Goal: Task Accomplishment & Management: Manage account settings

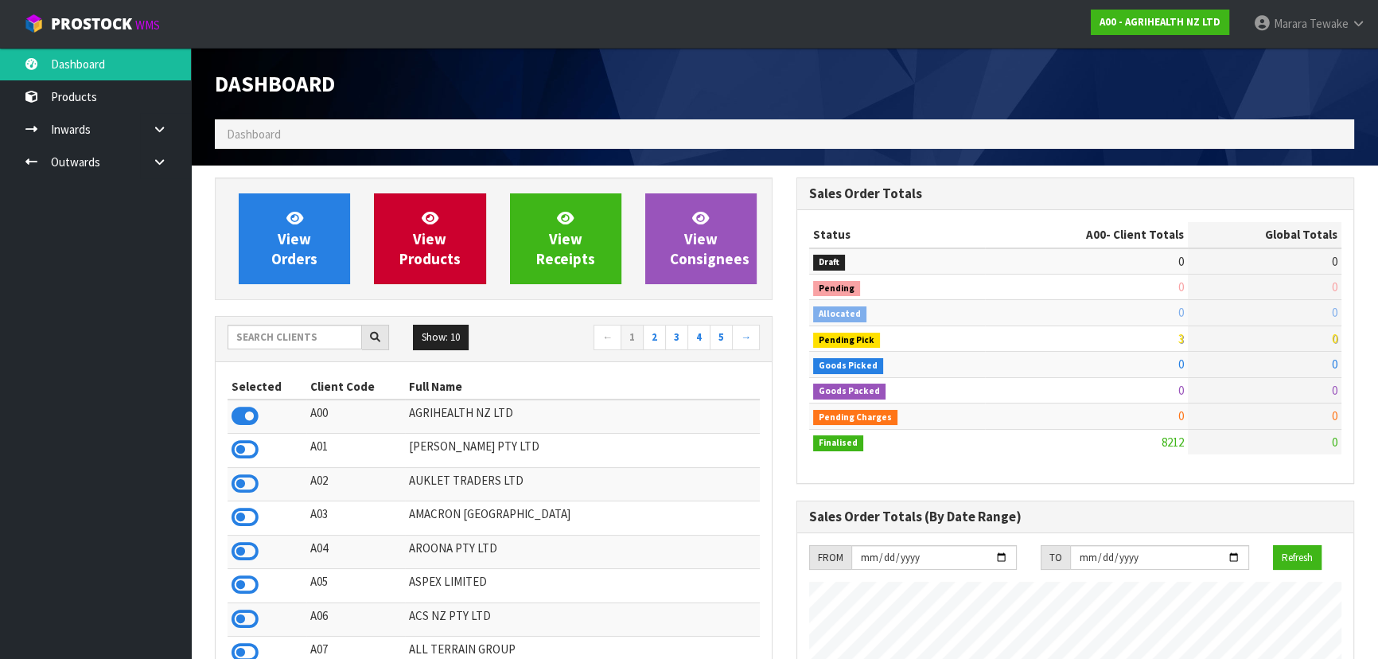
scroll to position [1203, 581]
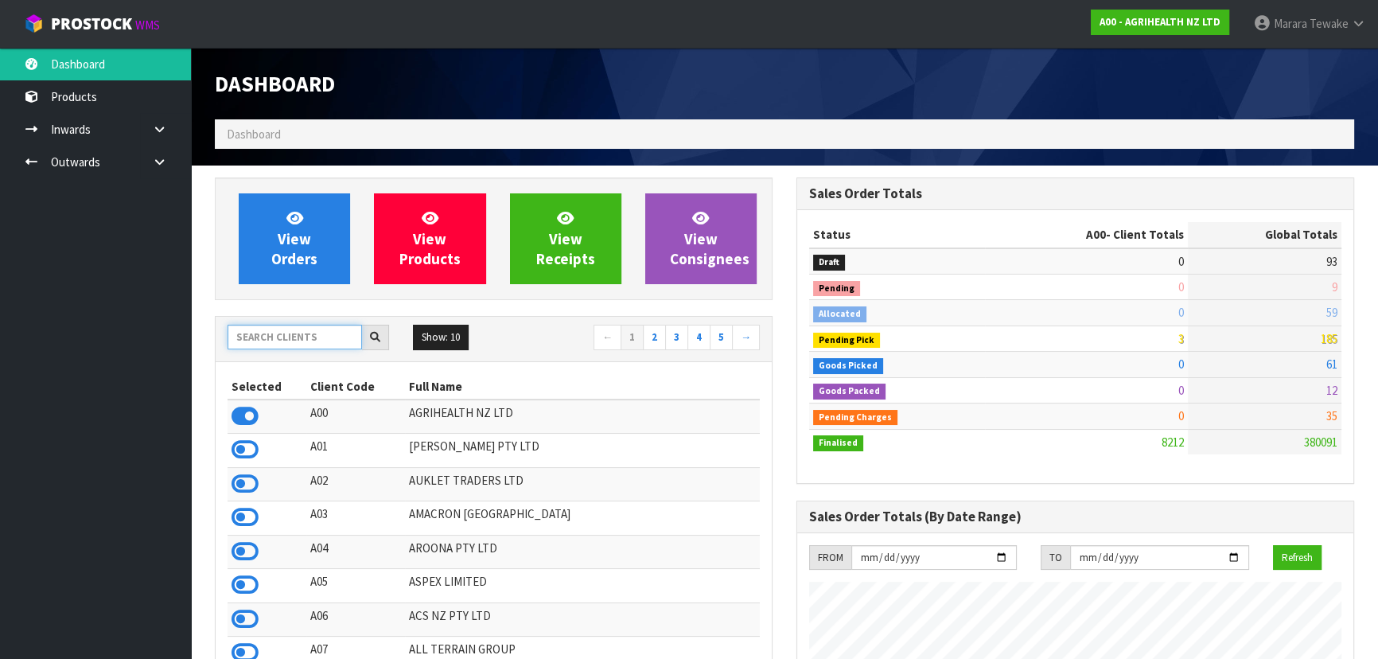
click at [345, 333] on input "text" at bounding box center [295, 337] width 135 height 25
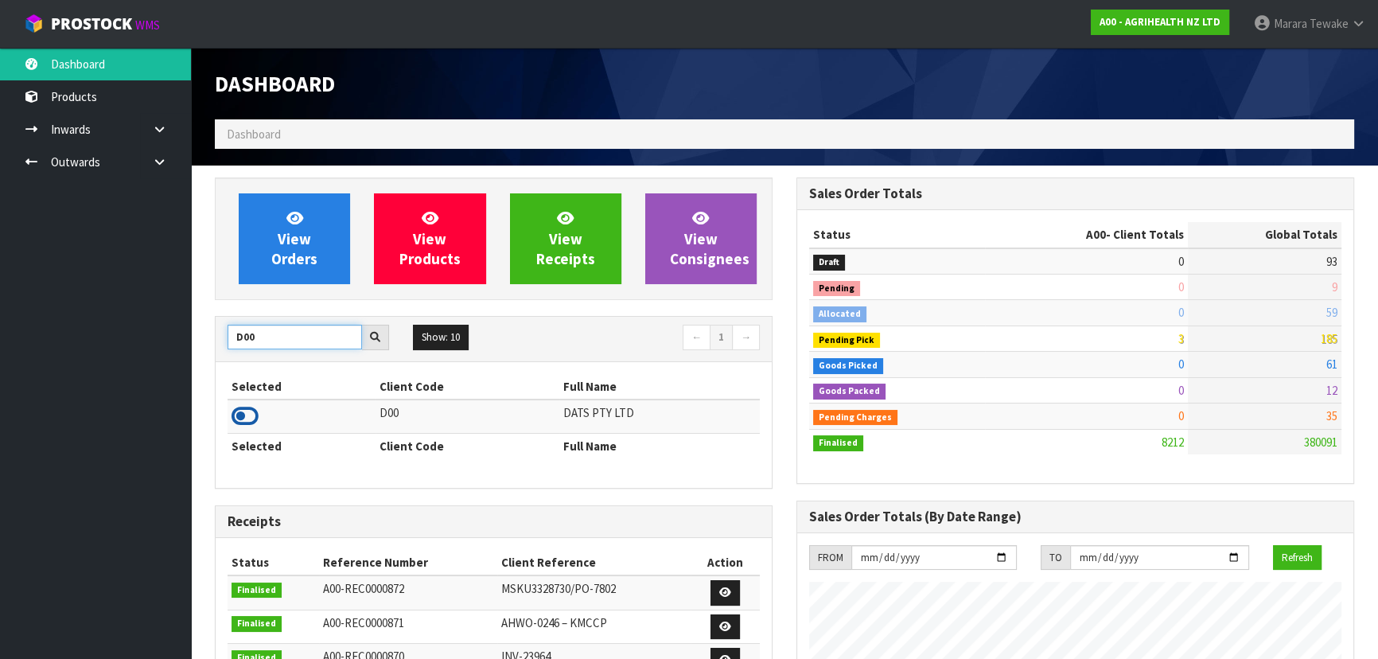
type input "D00"
click at [249, 415] on icon at bounding box center [245, 416] width 27 height 24
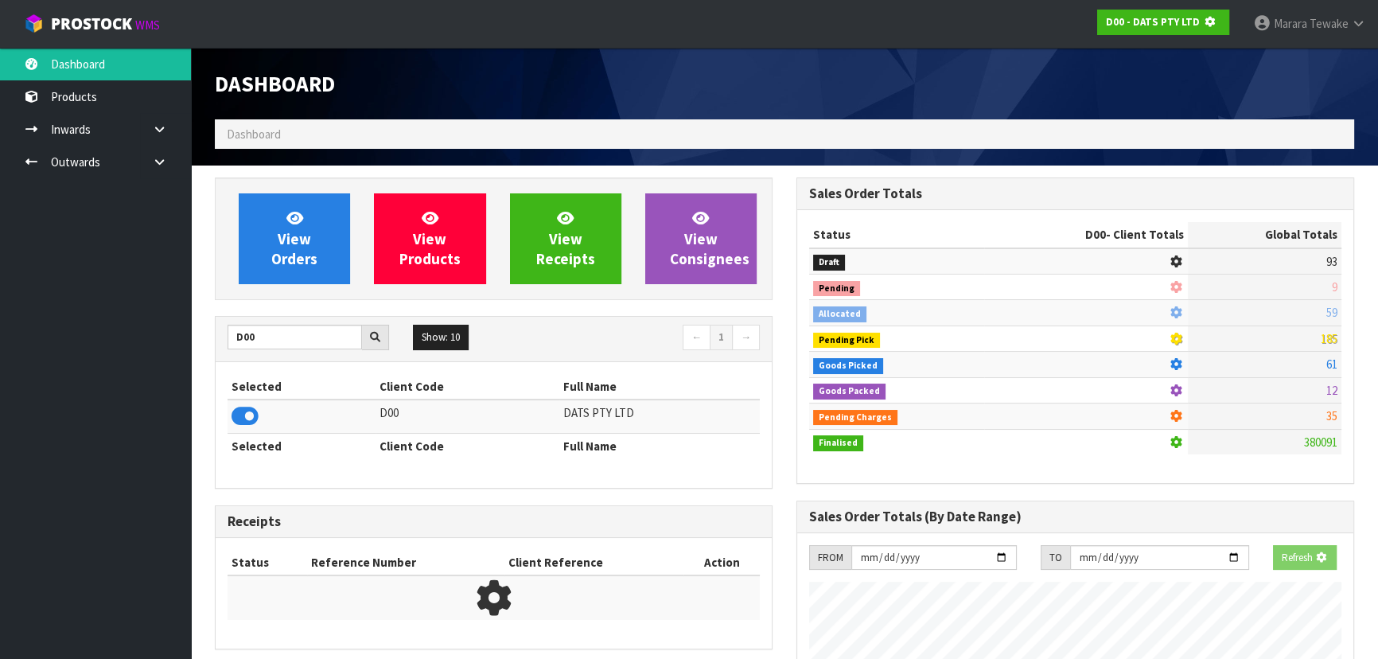
scroll to position [991, 581]
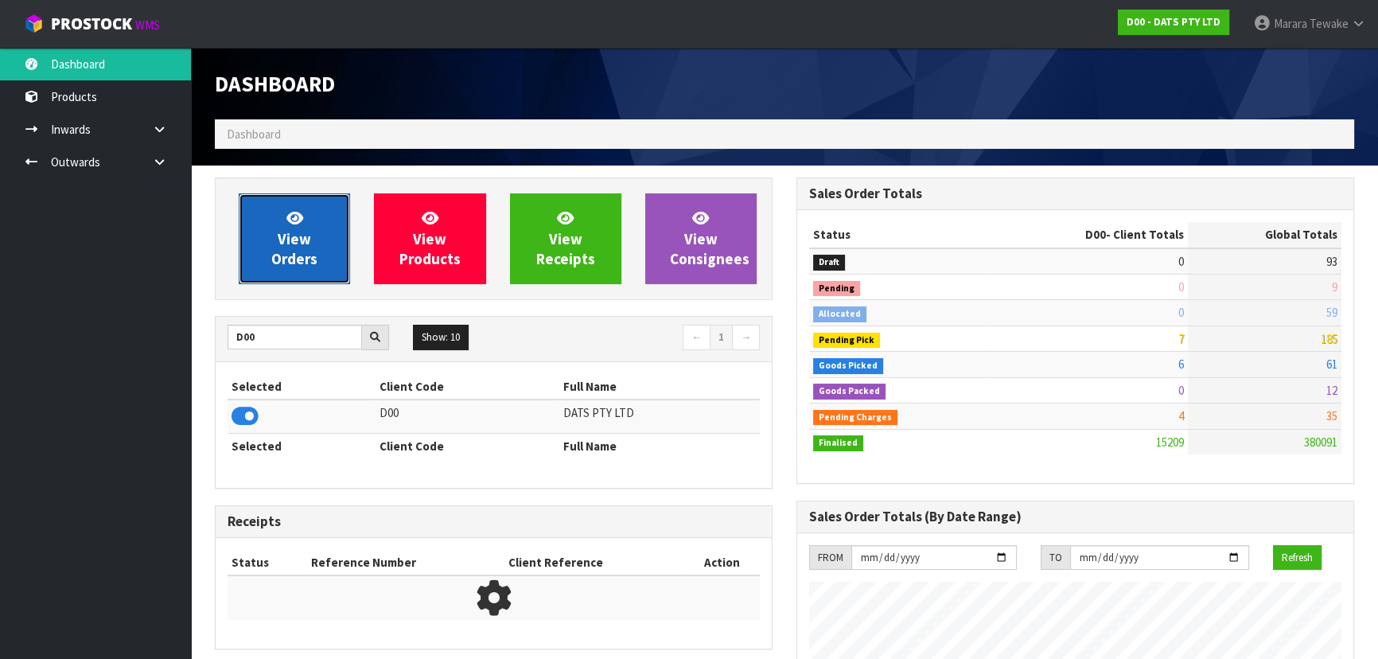
click at [306, 245] on span "View Orders" at bounding box center [294, 239] width 46 height 60
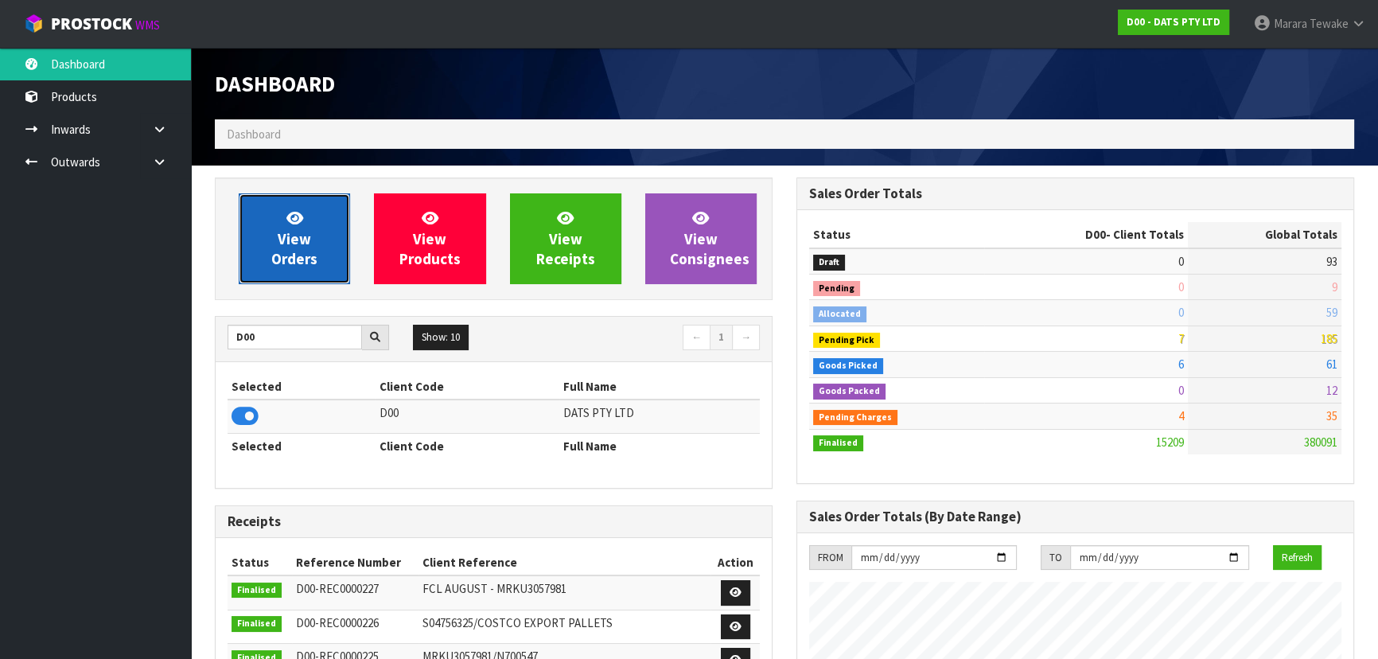
scroll to position [1220, 581]
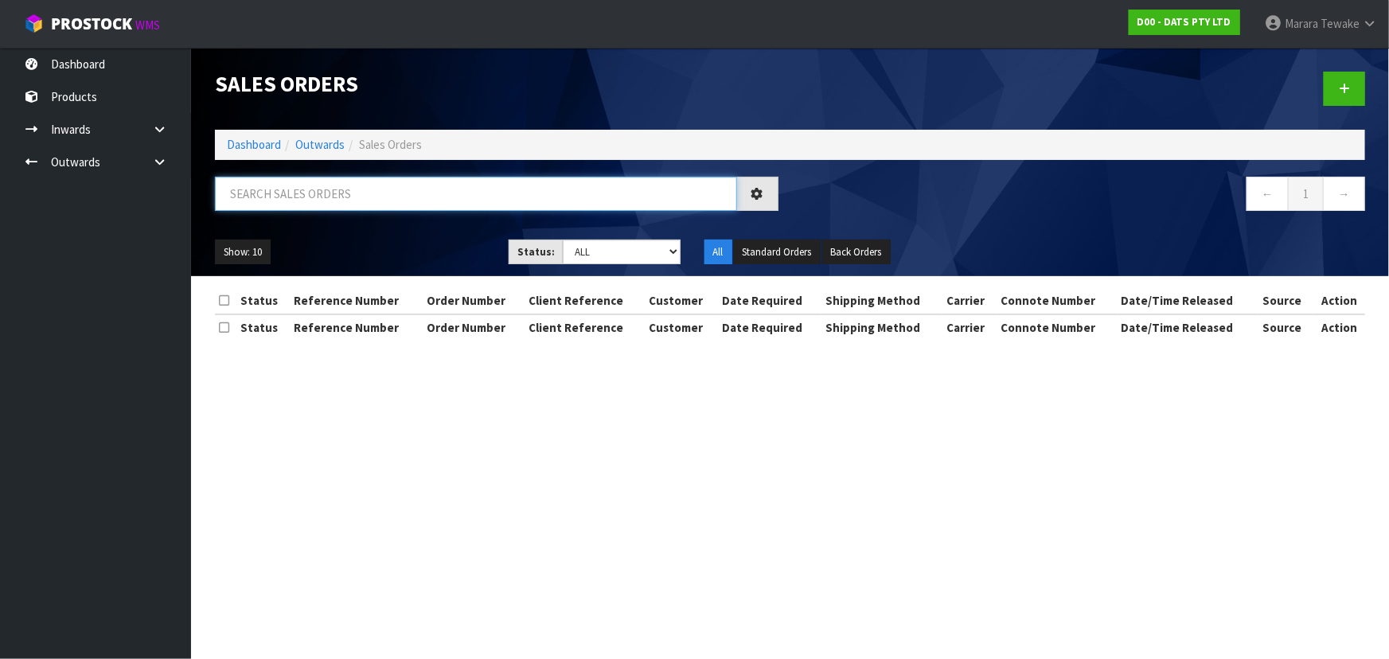
click at [313, 185] on input "text" at bounding box center [476, 194] width 522 height 34
type input "JOB-0410951"
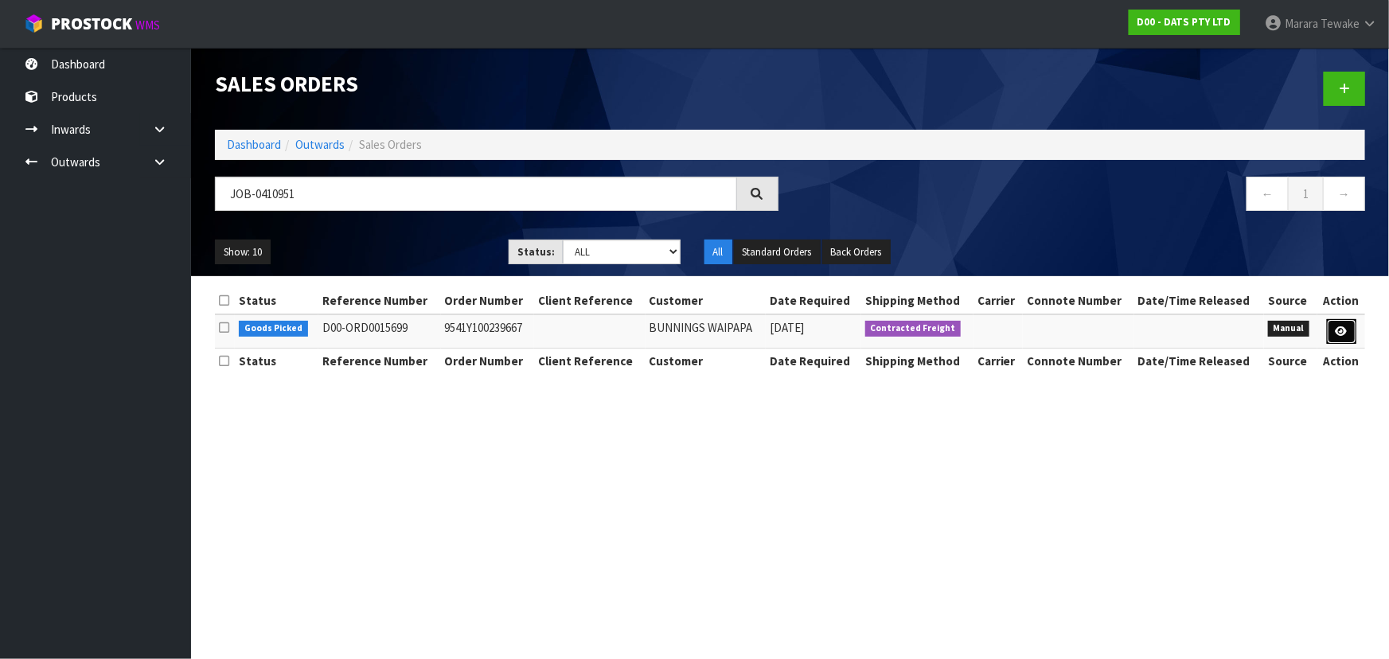
click at [1336, 326] on icon at bounding box center [1342, 331] width 12 height 10
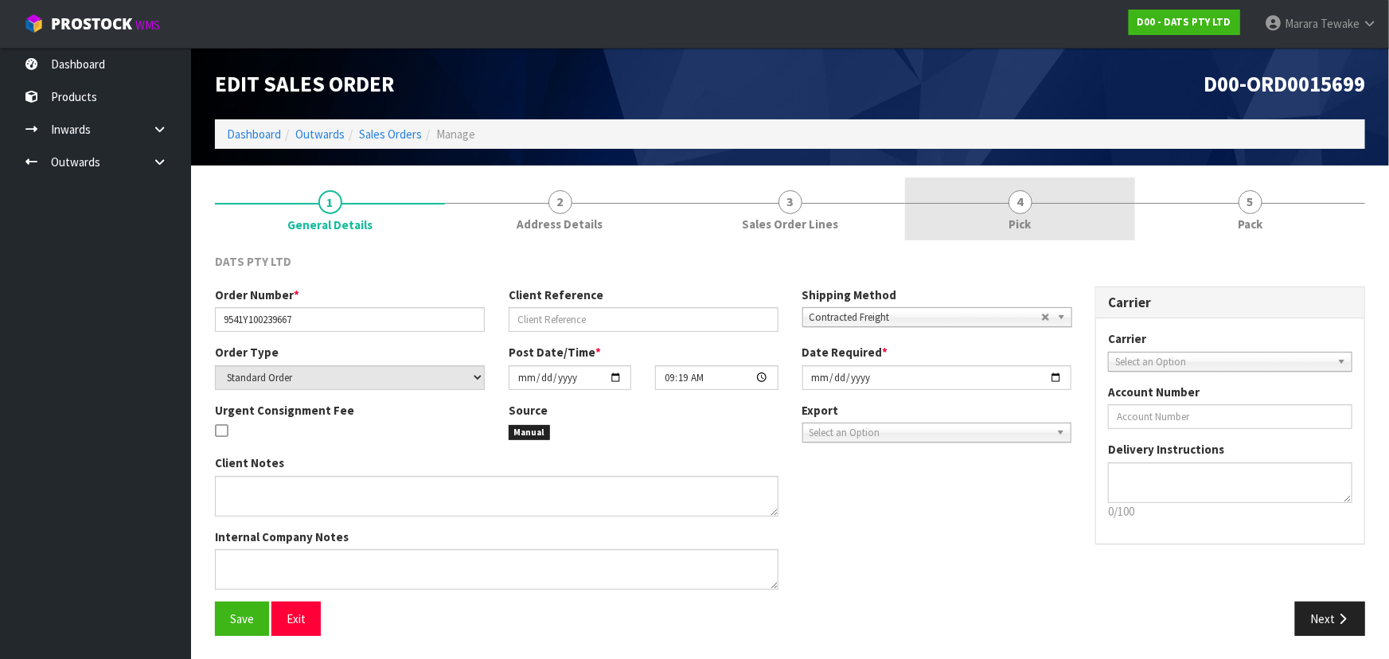
click at [1046, 224] on link "4 Pick" at bounding box center [1020, 208] width 230 height 63
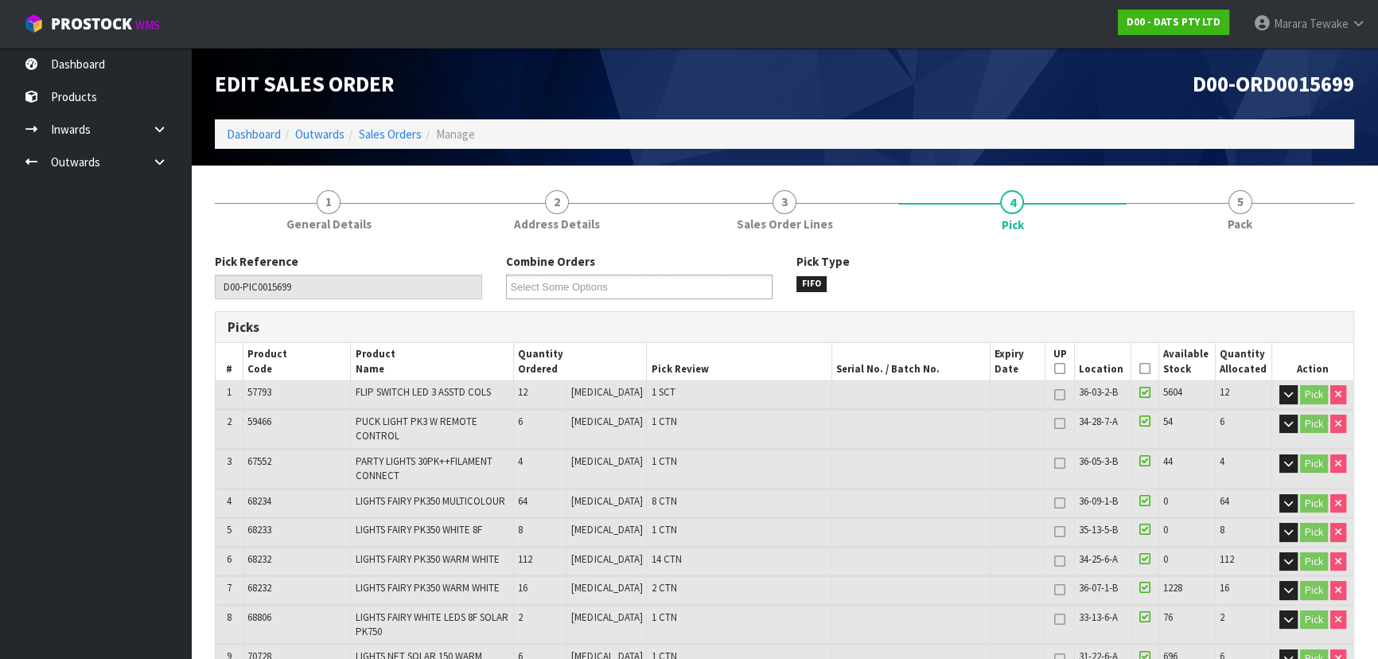
click at [1143, 369] on icon at bounding box center [1145, 368] width 11 height 1
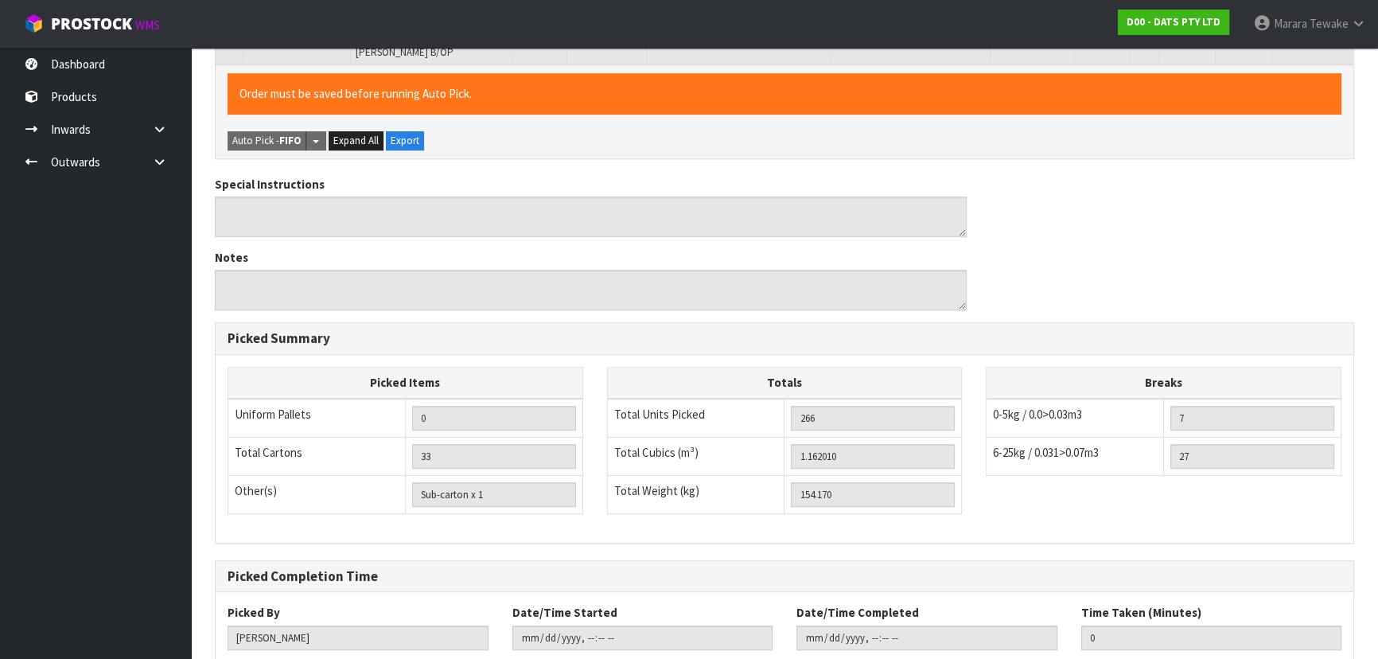
scroll to position [831, 0]
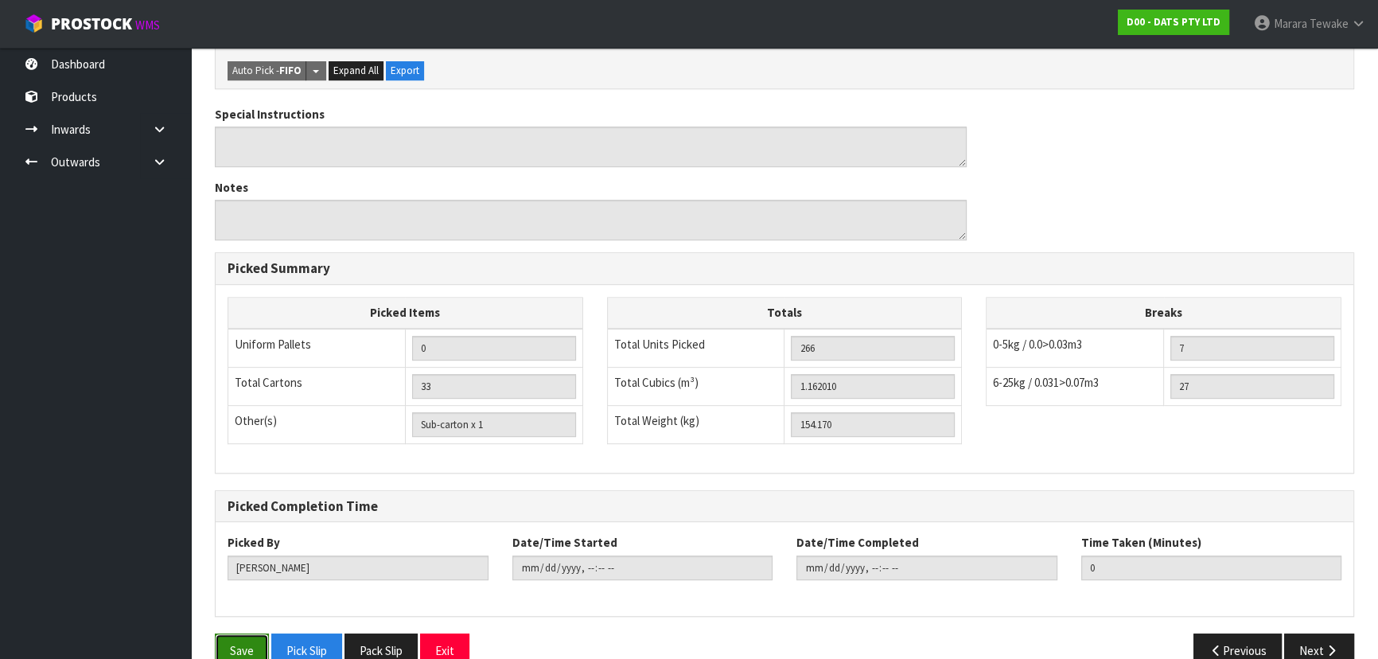
click at [248, 634] on button "Save" at bounding box center [242, 651] width 54 height 34
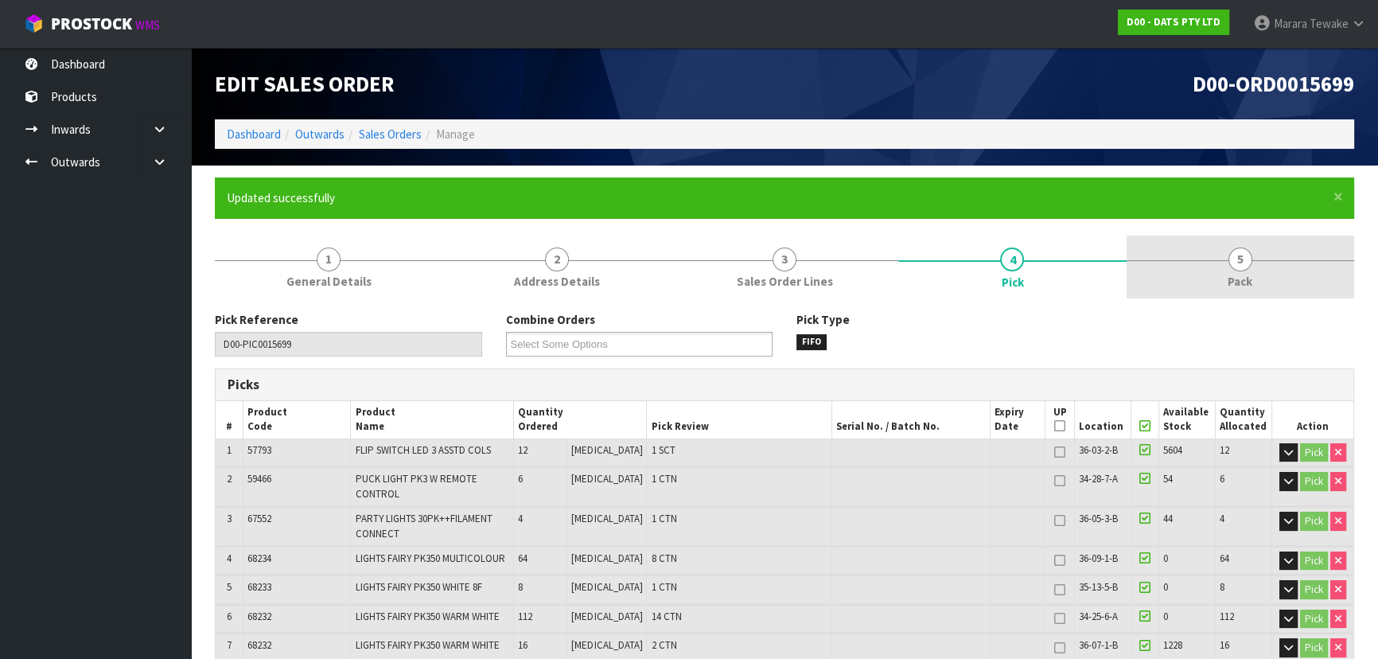
click at [1249, 262] on span "5" at bounding box center [1241, 260] width 24 height 24
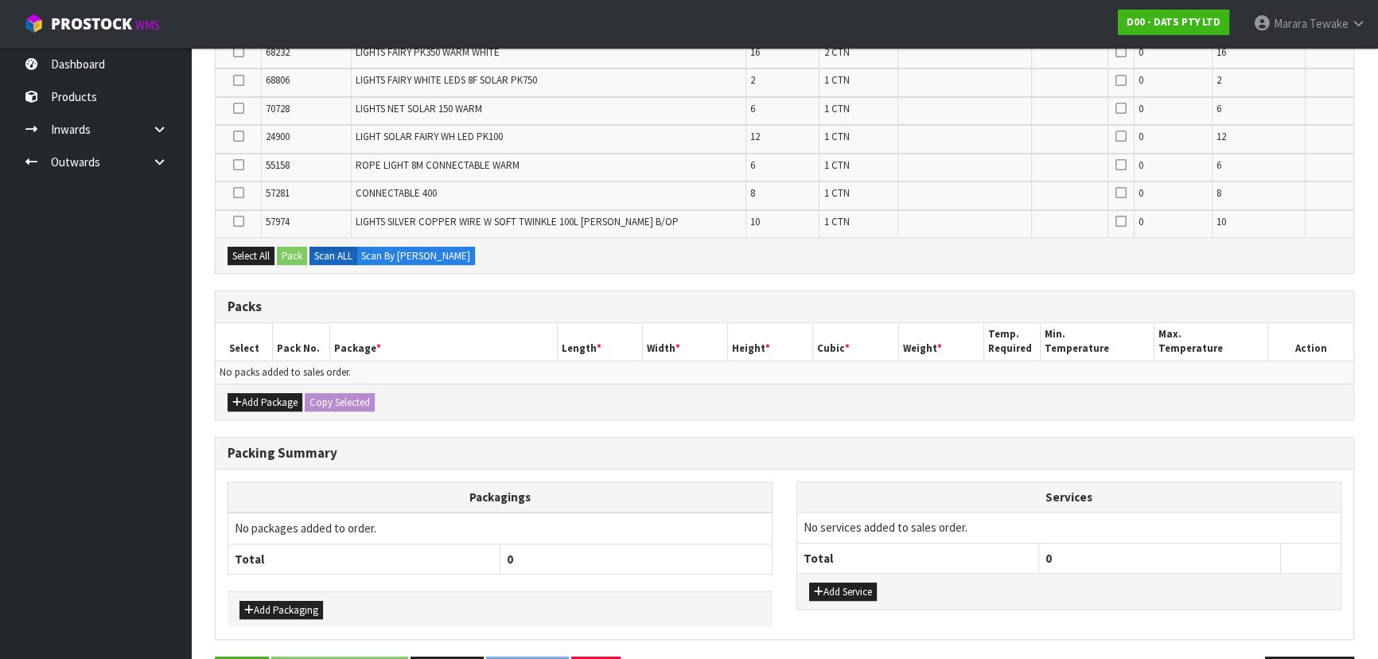
scroll to position [579, 0]
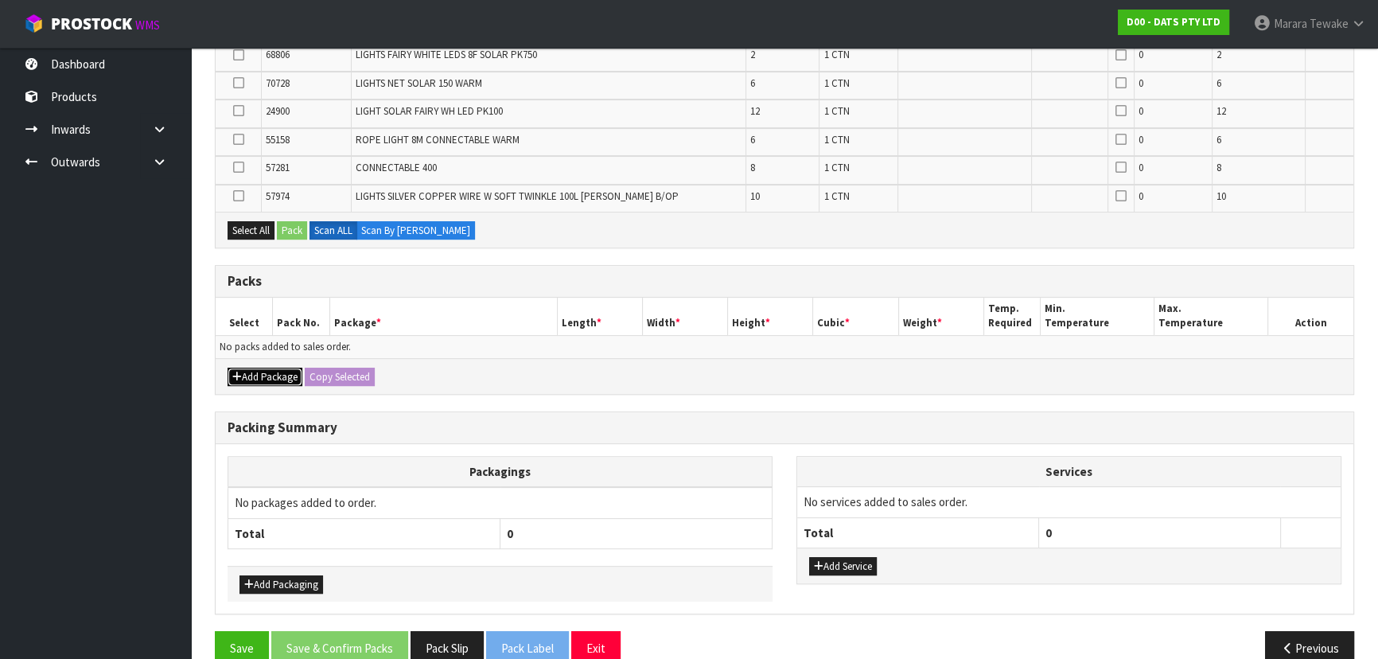
click at [264, 376] on button "Add Package" at bounding box center [265, 377] width 75 height 19
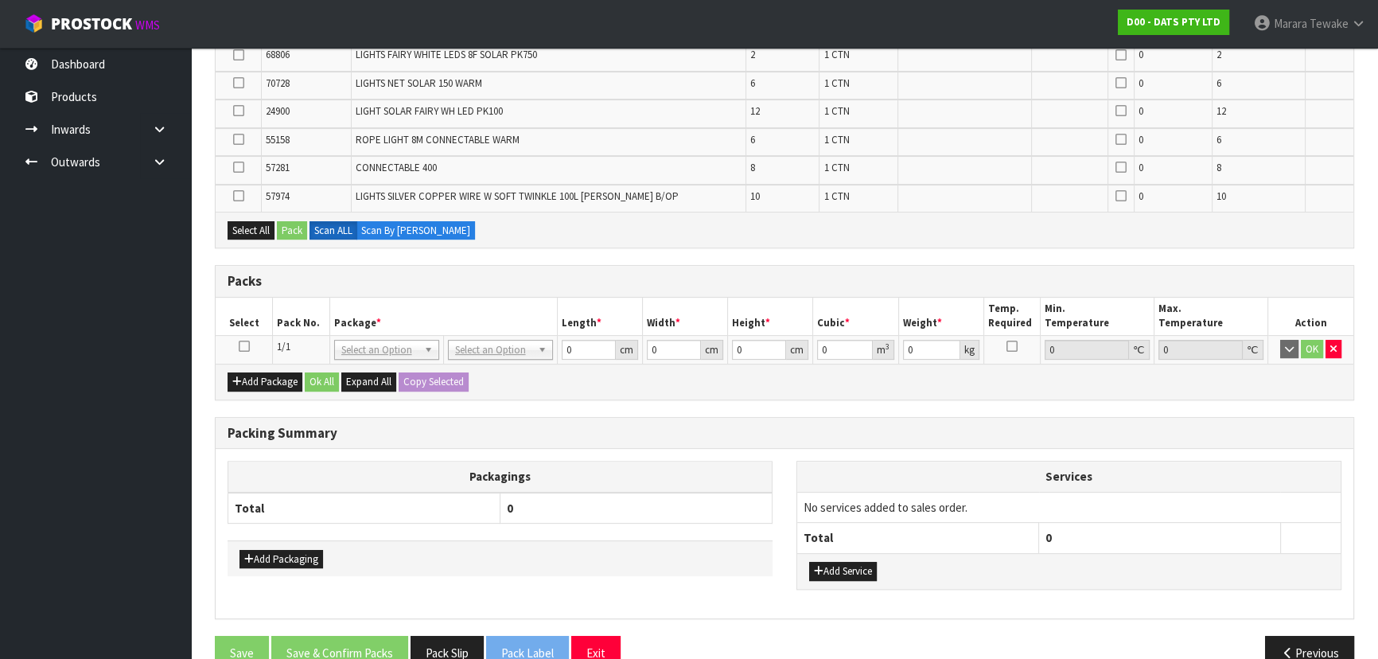
click at [247, 346] on icon at bounding box center [244, 346] width 11 height 1
click at [249, 221] on button "Select All" at bounding box center [251, 230] width 47 height 19
click at [292, 228] on button "Pack" at bounding box center [292, 230] width 30 height 19
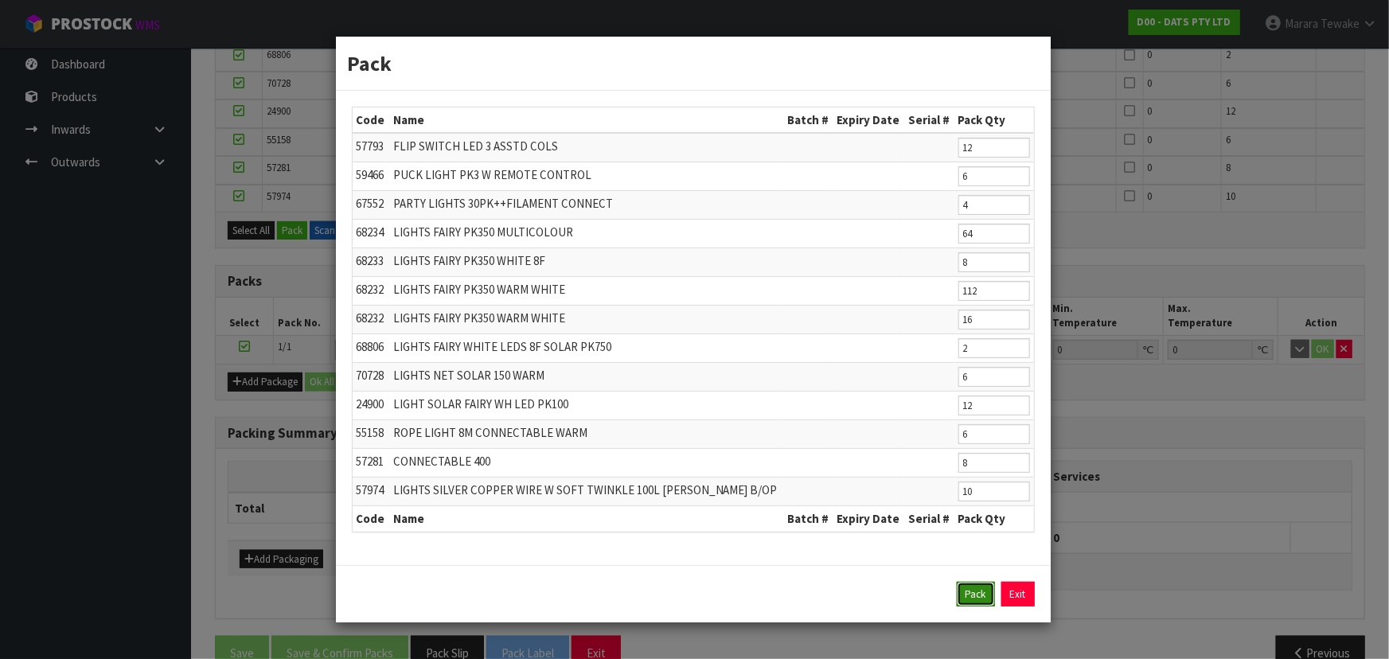
click at [981, 589] on button "Pack" at bounding box center [976, 594] width 38 height 25
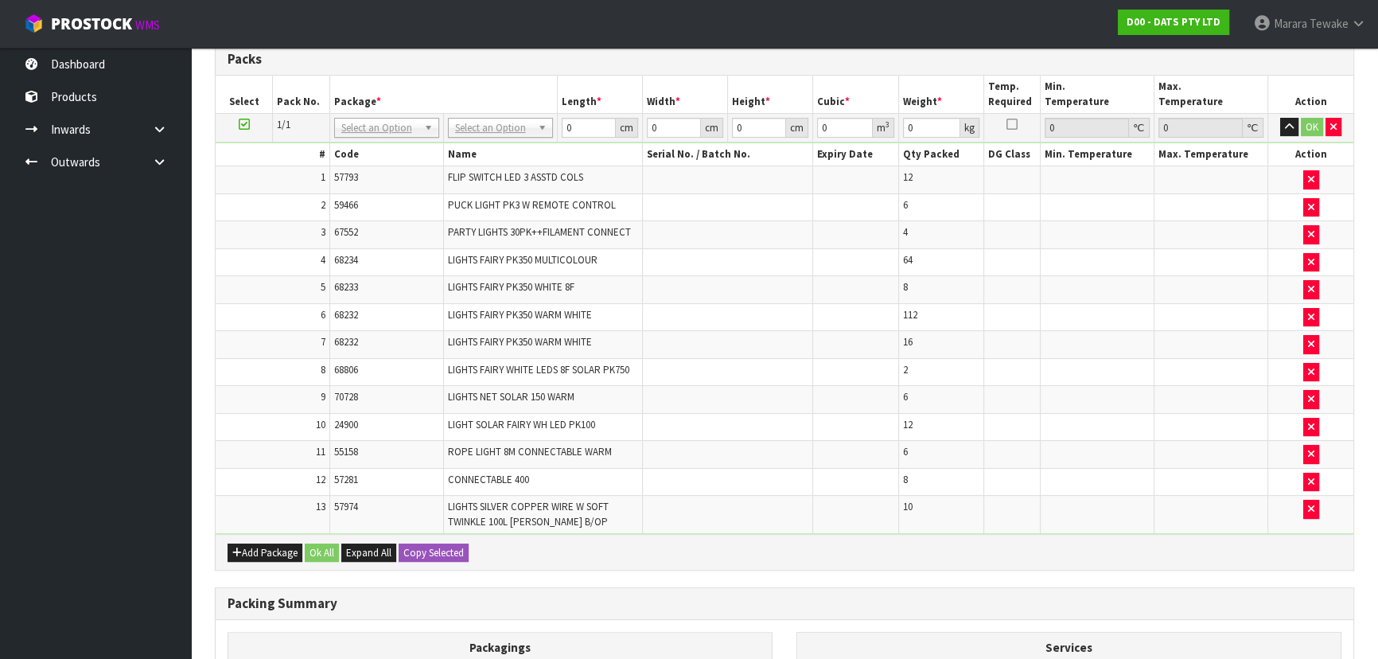
scroll to position [144, 0]
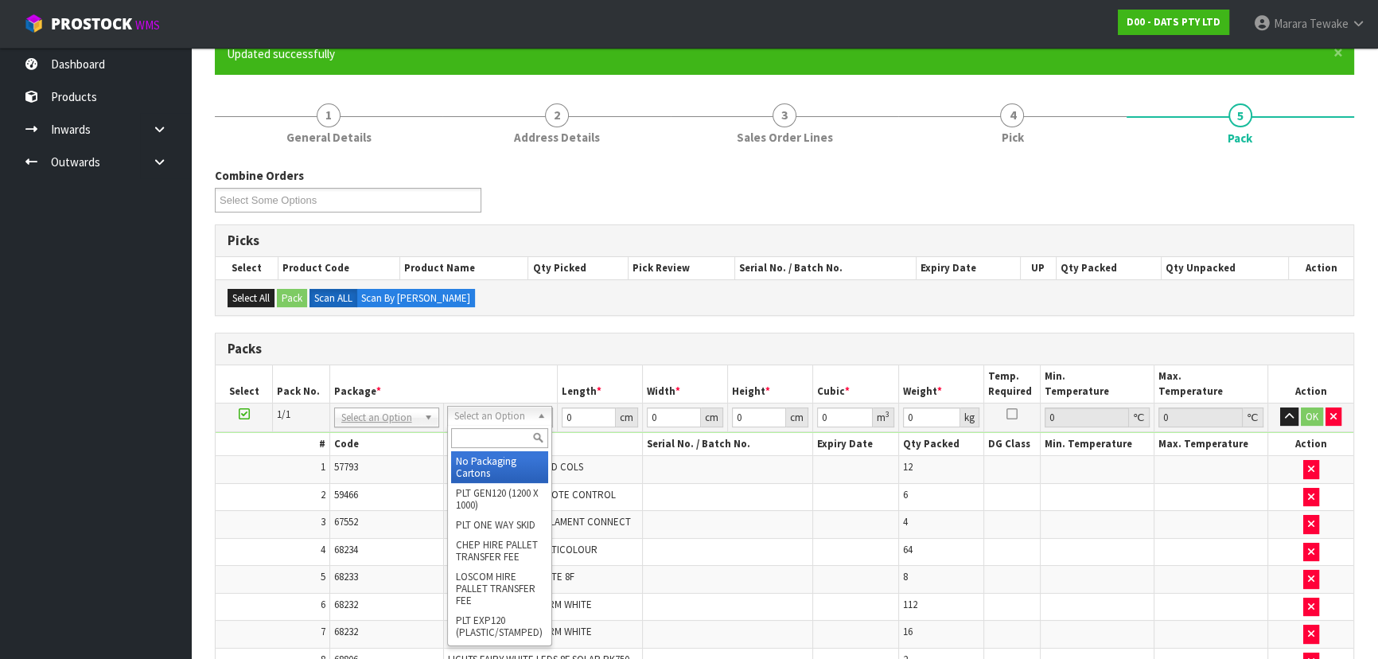
click at [511, 431] on input "text" at bounding box center [499, 438] width 97 height 20
type input "120"
type input "100"
type input "154.17"
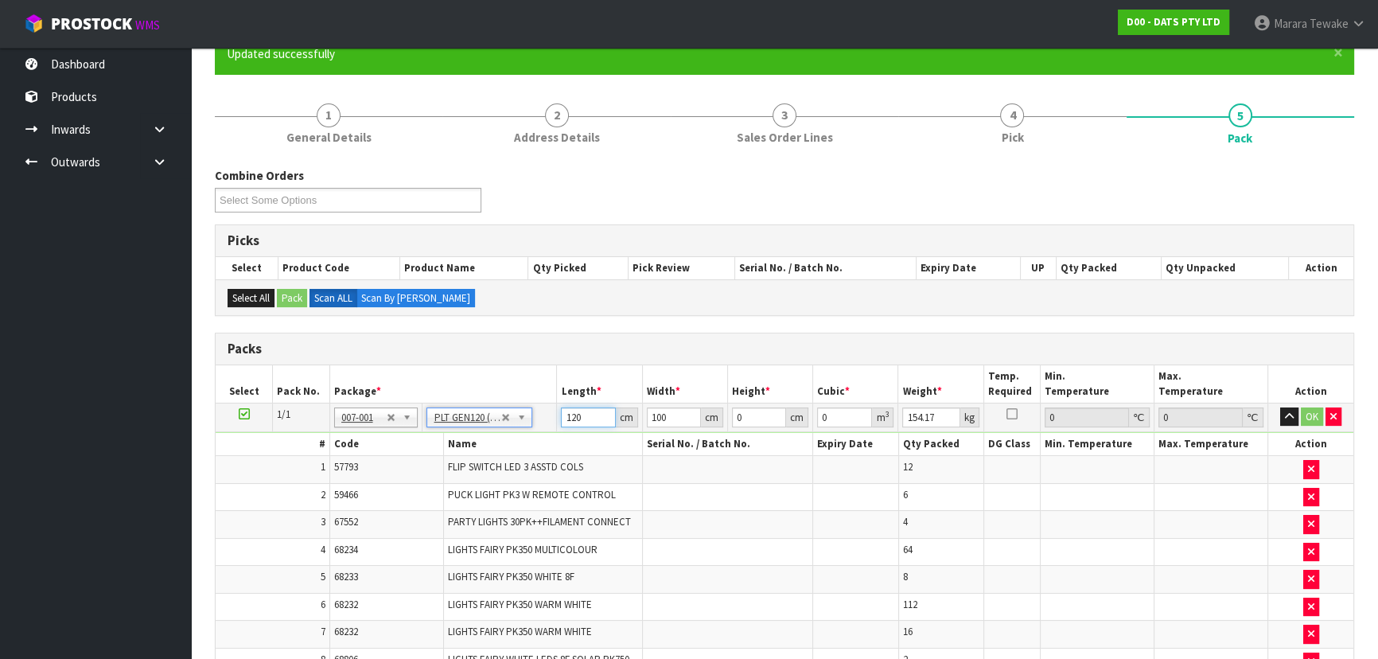
drag, startPoint x: 591, startPoint y: 414, endPoint x: 562, endPoint y: 404, distance: 31.0
click at [571, 407] on input "120" at bounding box center [588, 417] width 54 height 20
type input "1"
type input "160"
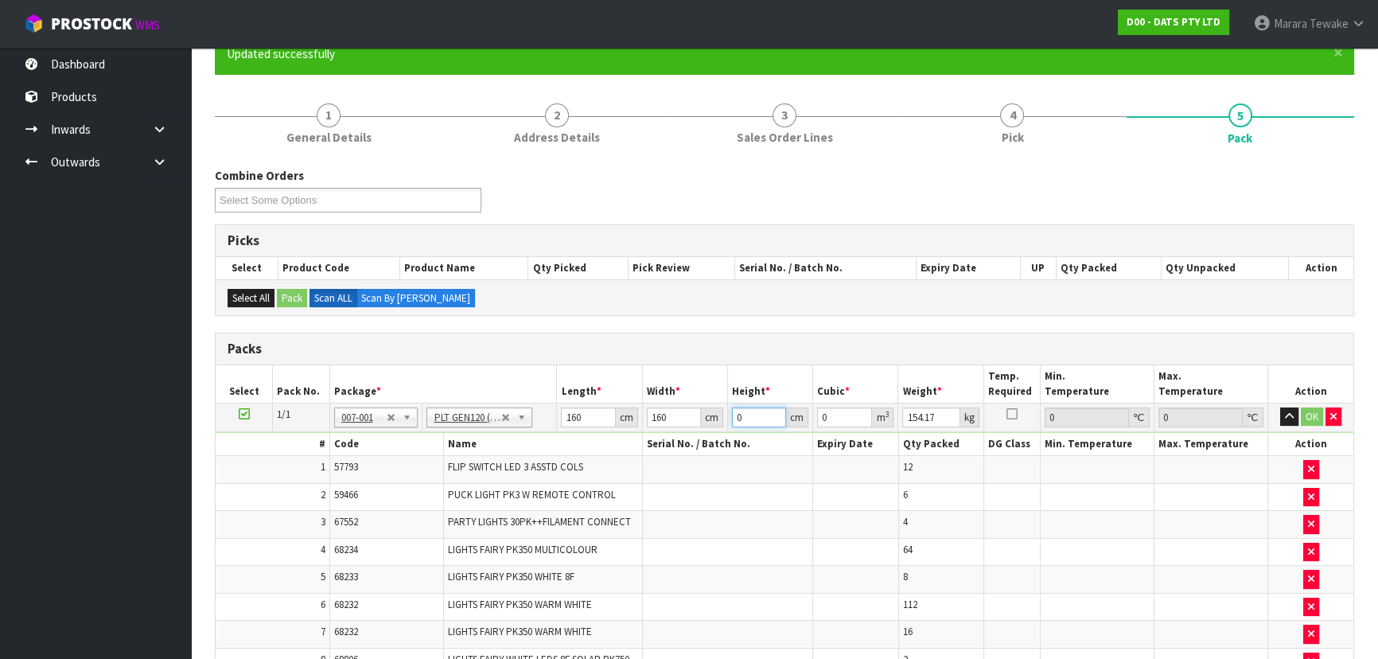
type input "1"
type input "0.0256"
type input "14"
type input "0.3584"
type input "147"
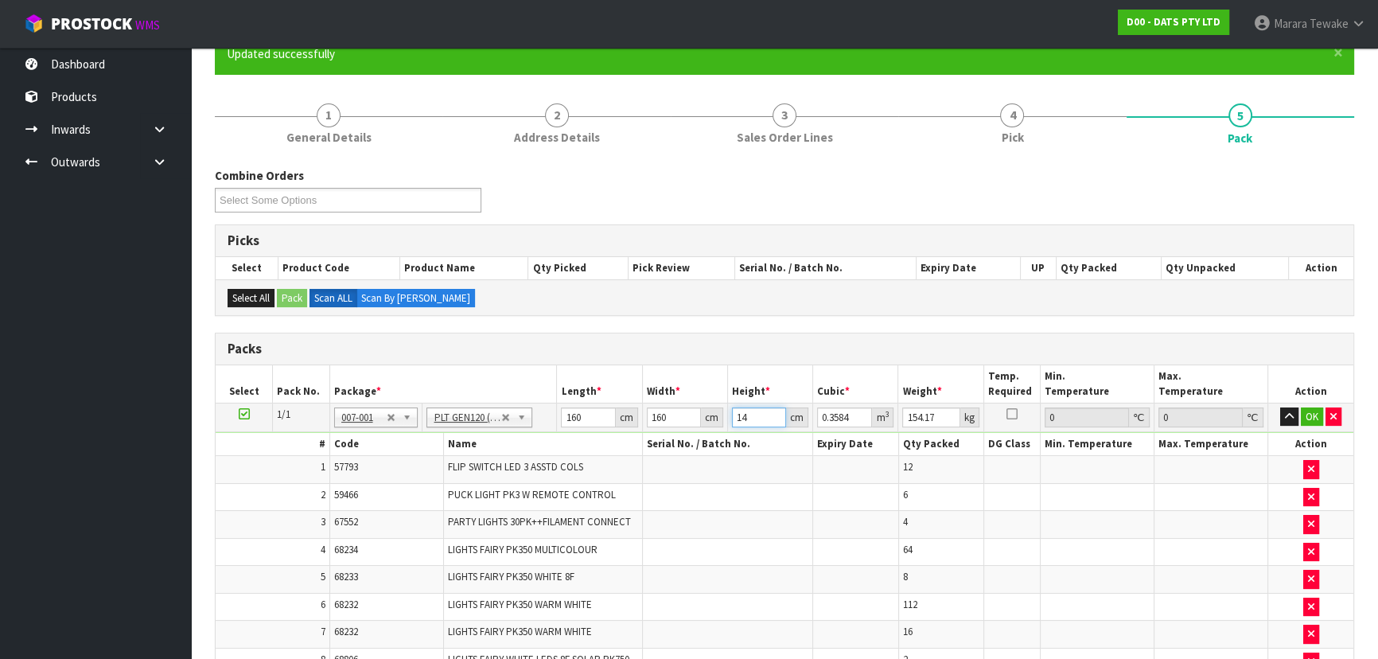
type input "3.7632"
type input "147"
type input "162"
click at [1308, 416] on button "OK" at bounding box center [1312, 416] width 22 height 19
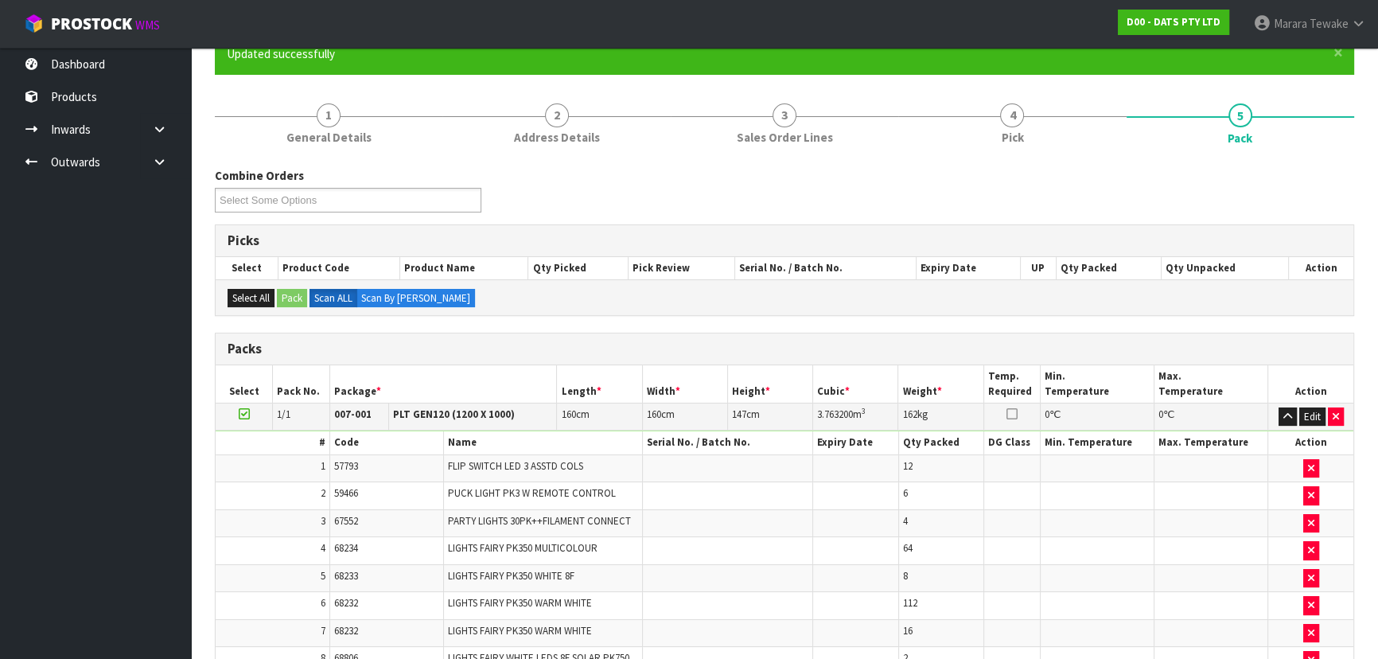
scroll to position [640, 0]
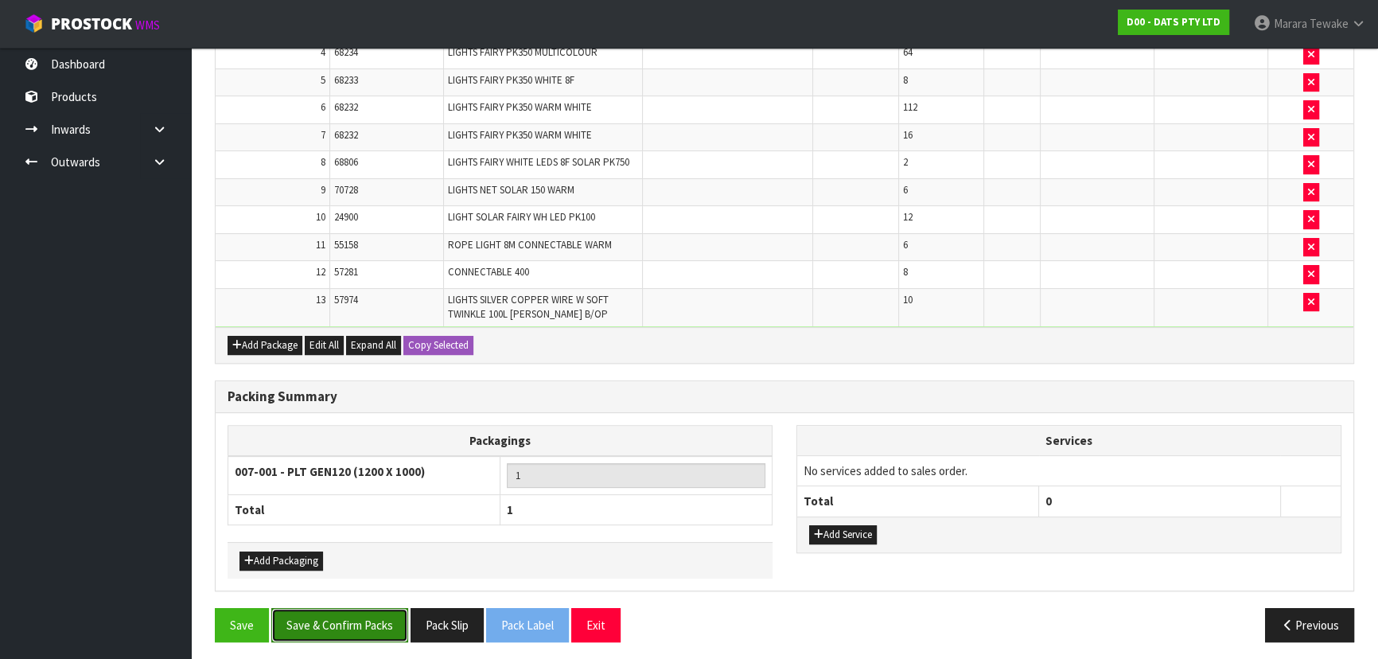
click at [372, 608] on button "Save & Confirm Packs" at bounding box center [339, 625] width 137 height 34
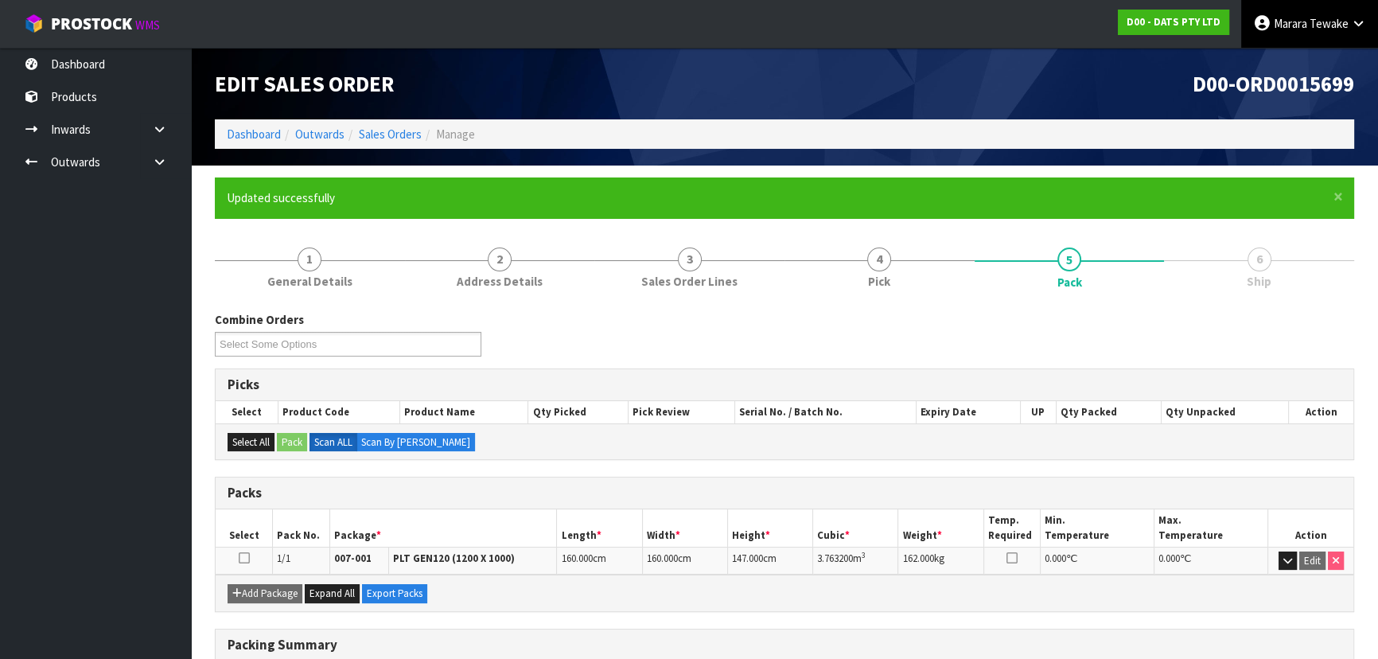
click at [1288, 13] on link "[PERSON_NAME]" at bounding box center [1310, 24] width 137 height 48
click at [1291, 56] on link "Logout" at bounding box center [1315, 63] width 126 height 21
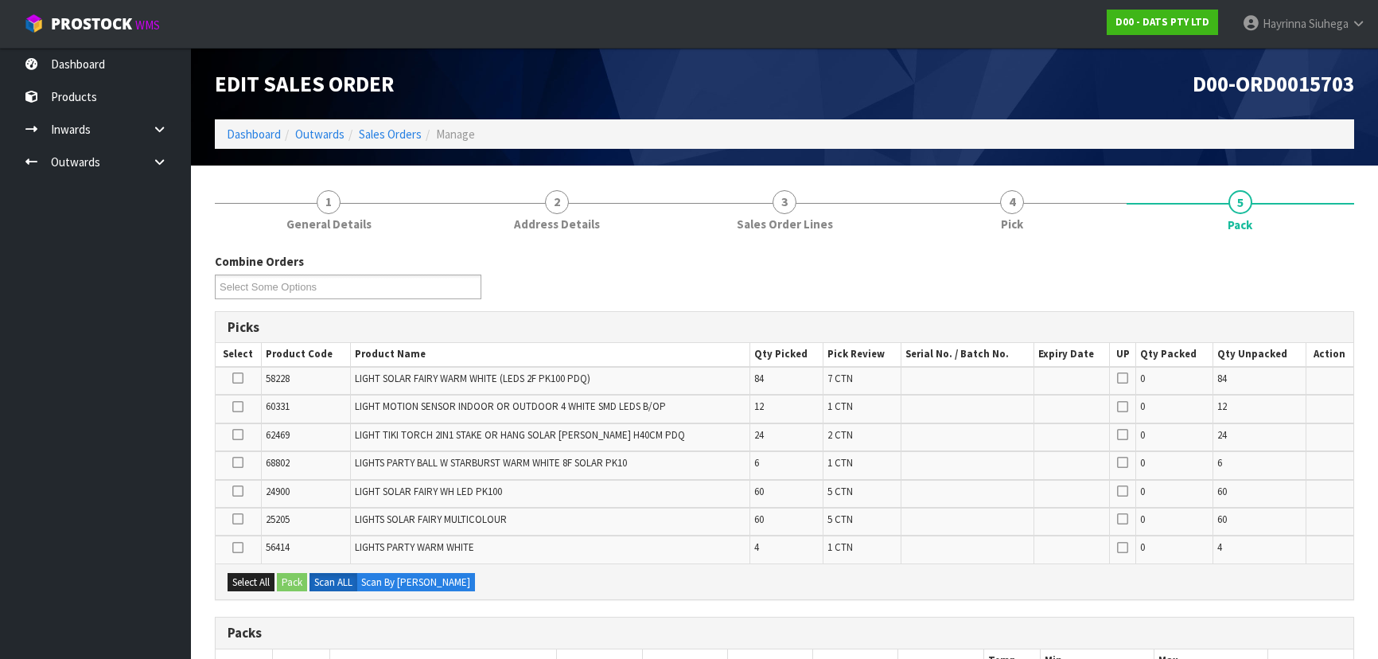
scroll to position [526, 0]
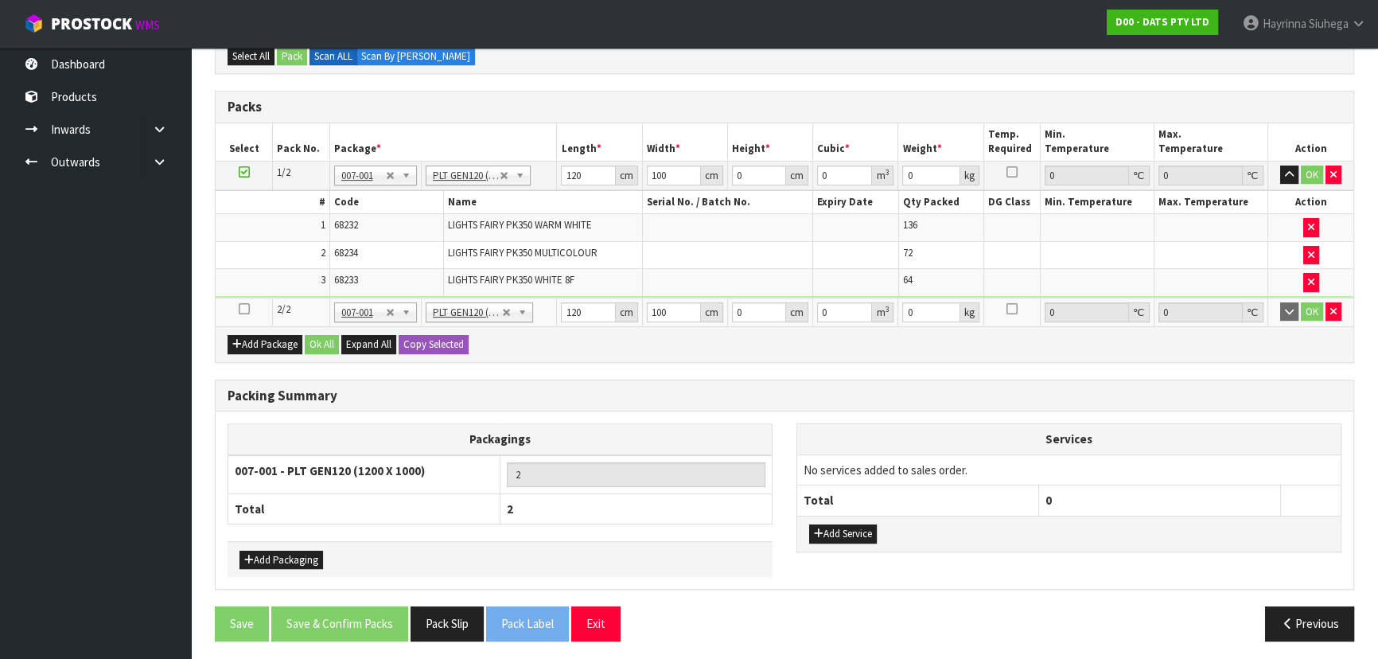
click at [241, 309] on icon at bounding box center [244, 309] width 11 height 1
click at [400, 402] on div "Packing Summary" at bounding box center [785, 396] width 1138 height 32
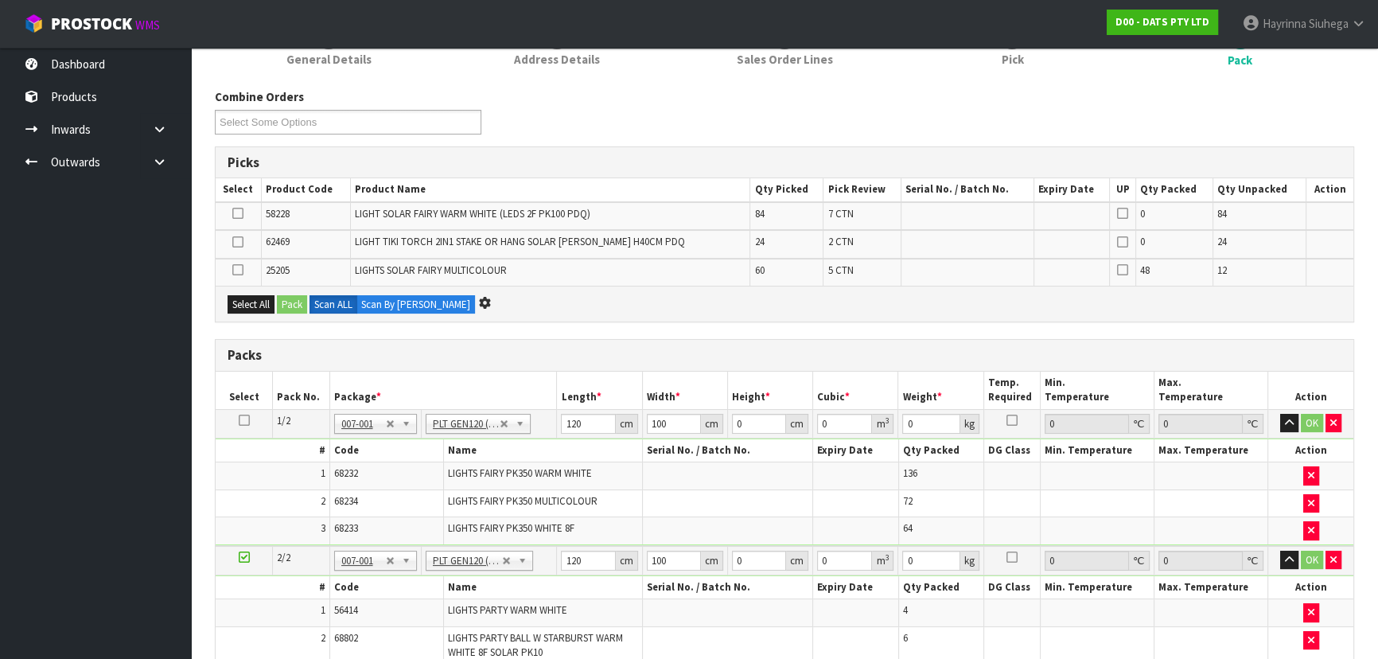
scroll to position [0, 0]
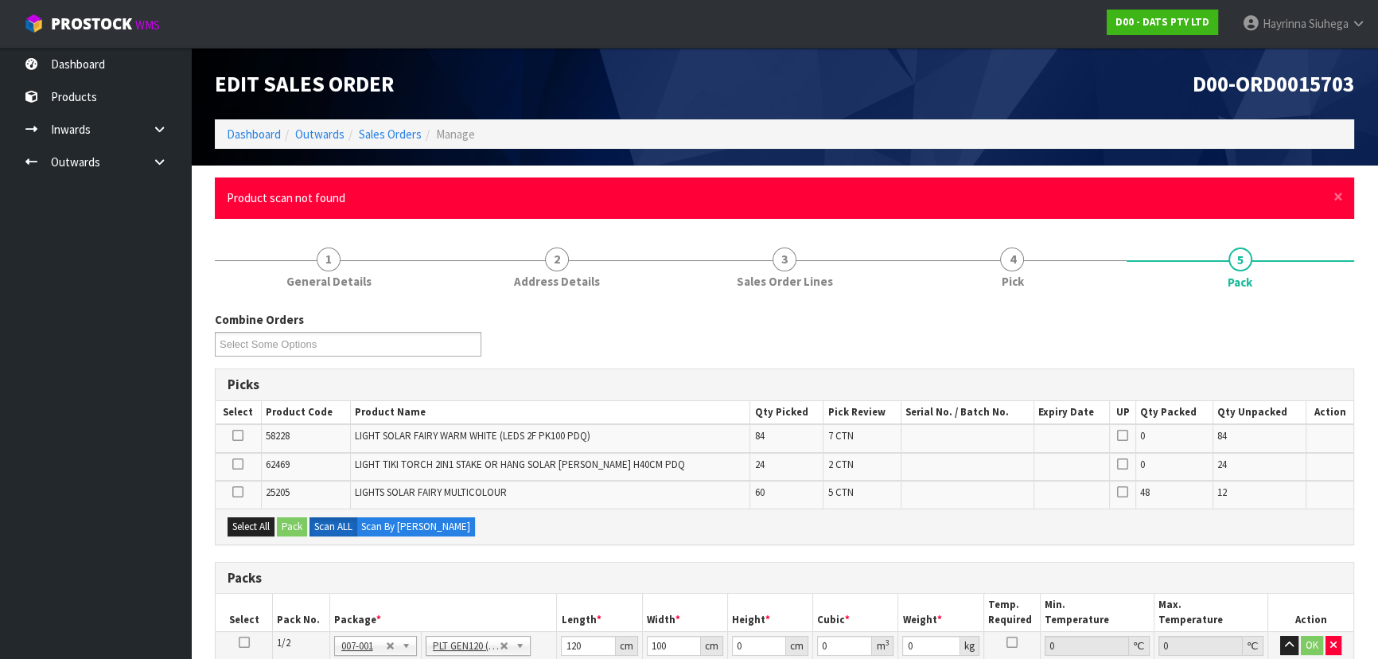
click at [841, 341] on div "Combine Orders D00-ORD0015699 D00-ORD0015703 D00-ORD0015707 D00-ORD0015712 D00-…" at bounding box center [785, 339] width 1164 height 57
click at [1341, 190] on span "×" at bounding box center [1339, 196] width 10 height 22
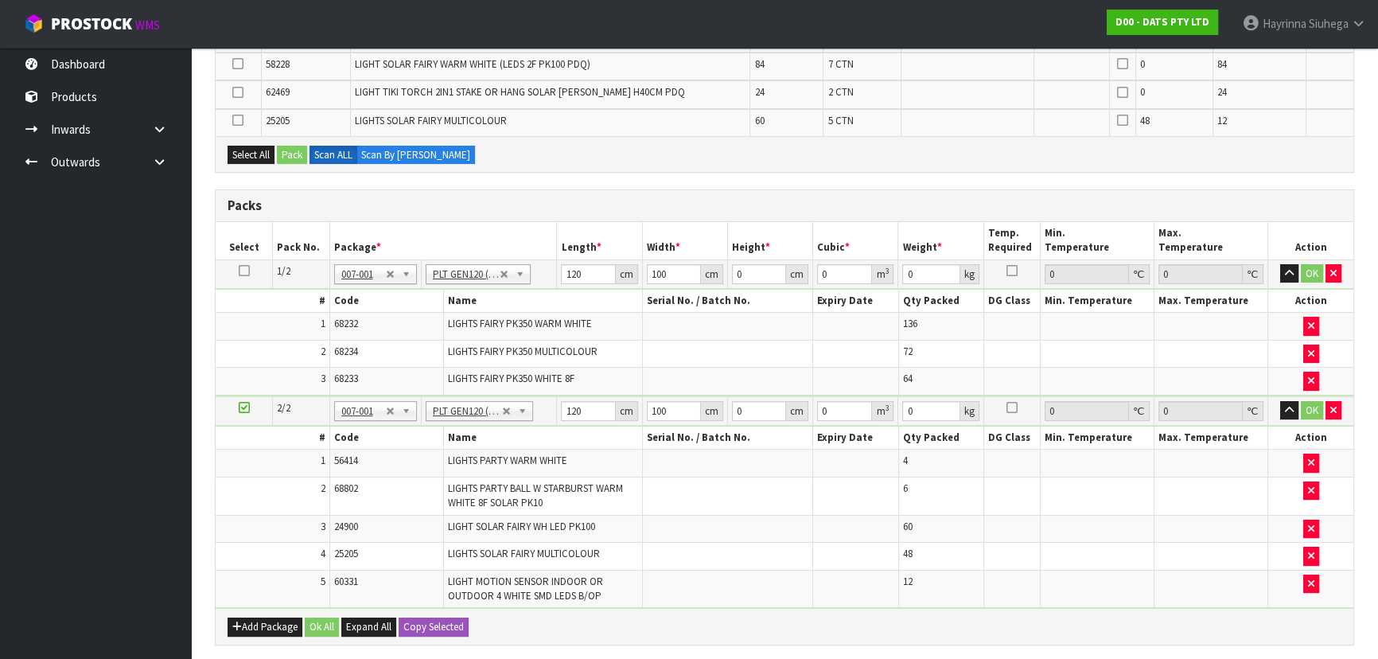
scroll to position [289, 0]
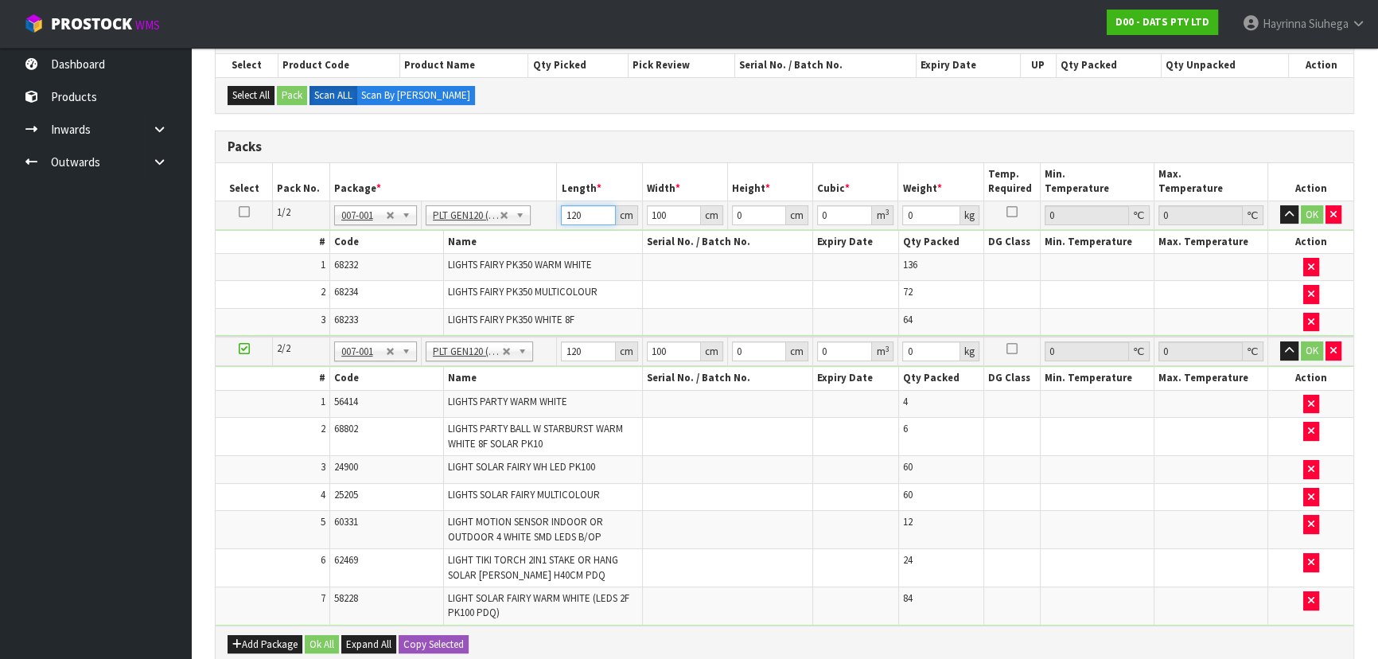
click at [567, 216] on input "120" at bounding box center [588, 215] width 54 height 20
type input "112"
type input "1"
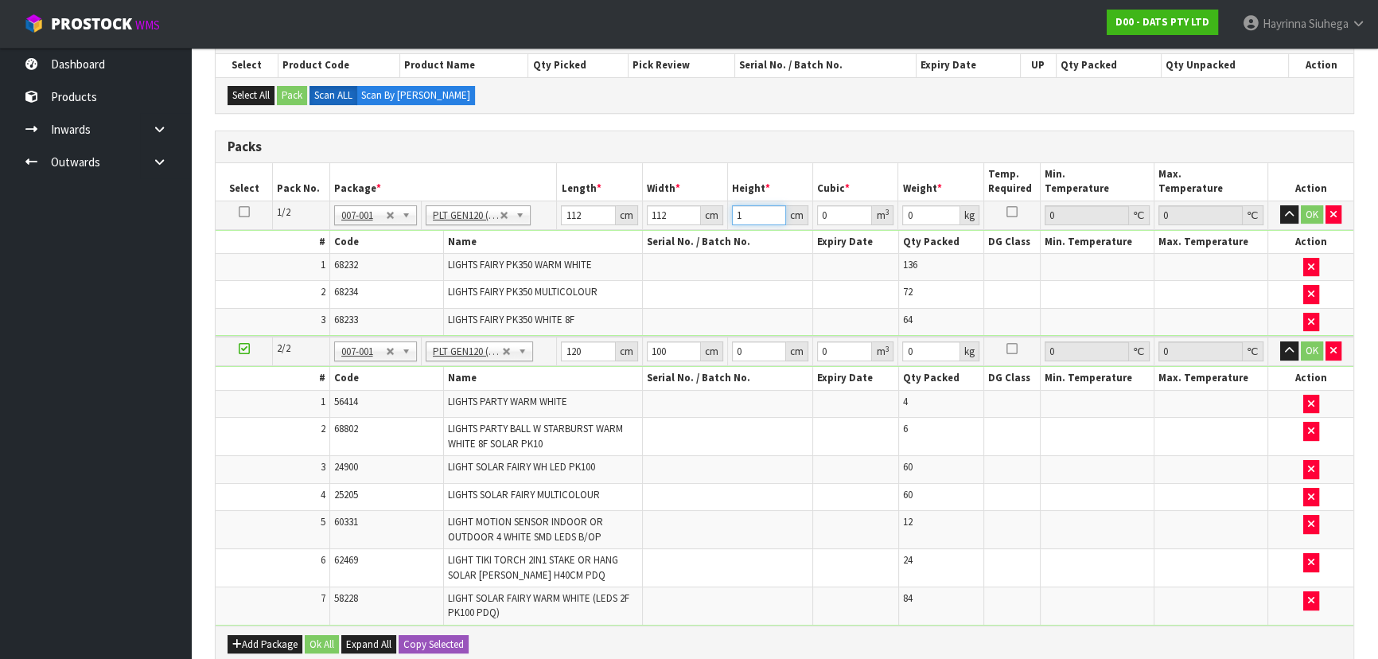
type input "0.012544"
type input "14"
type input "0.175616"
type input "144"
type input "1.806336"
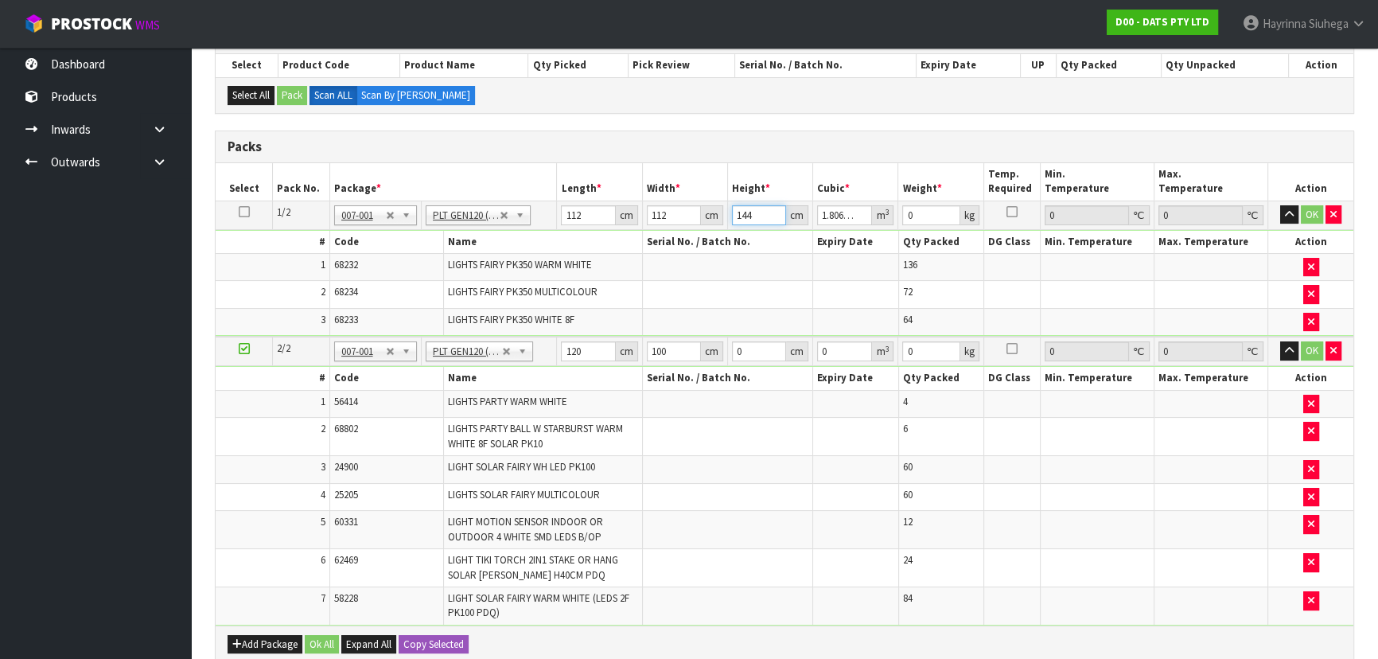
type input "144"
type input "161"
click button "OK" at bounding box center [1312, 214] width 22 height 19
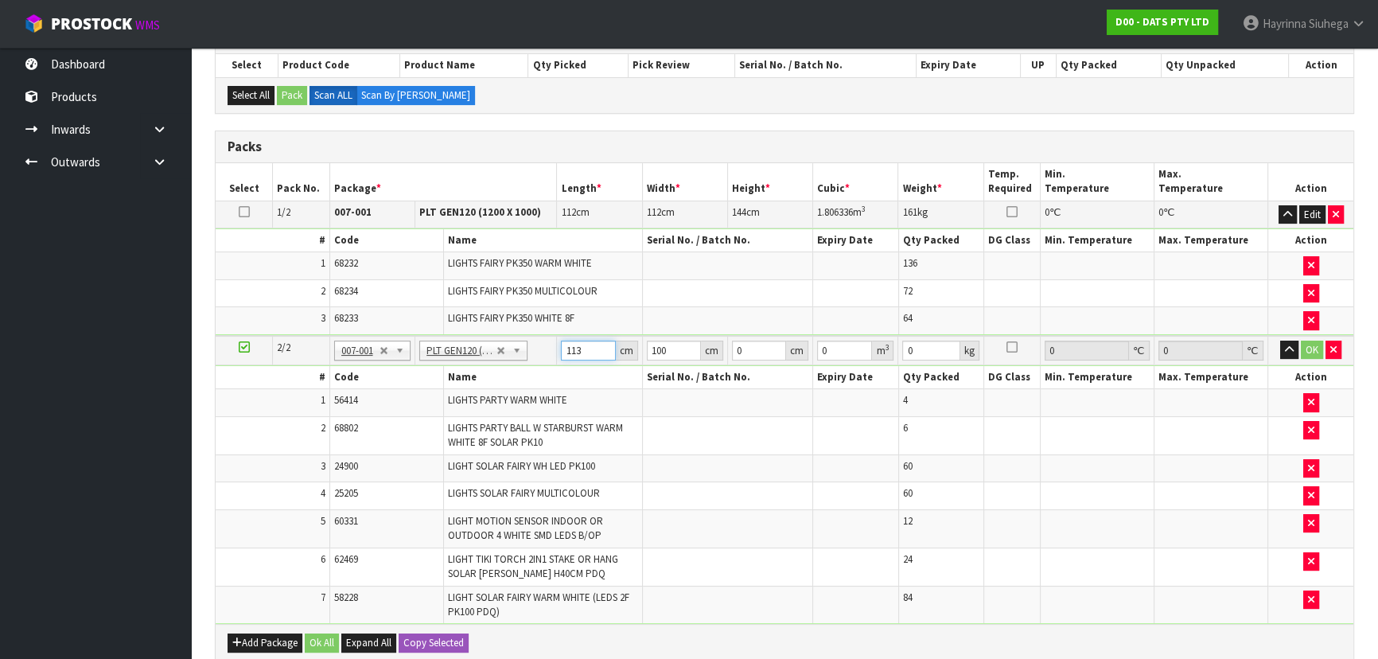
type input "113"
type input "110"
type input "7"
type input "0.08701"
type input "72"
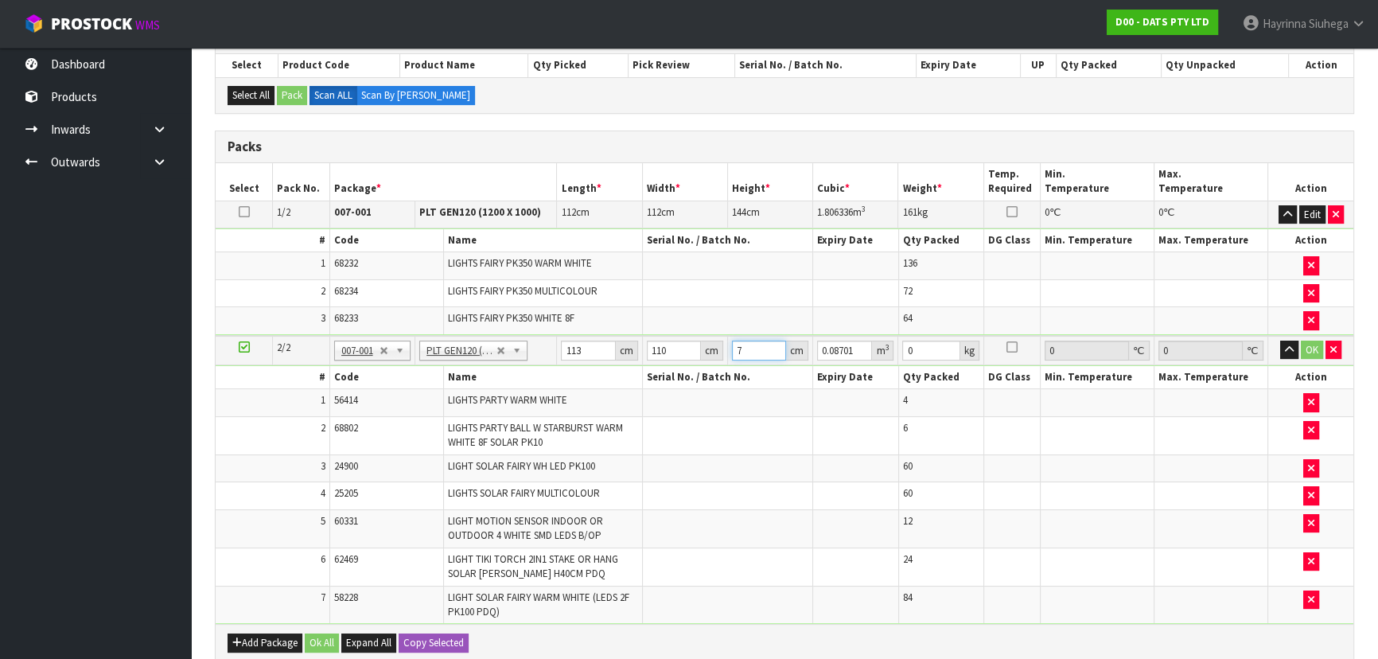
type input "0.89496"
type input "72"
type input "80"
click button "OK" at bounding box center [1312, 350] width 22 height 19
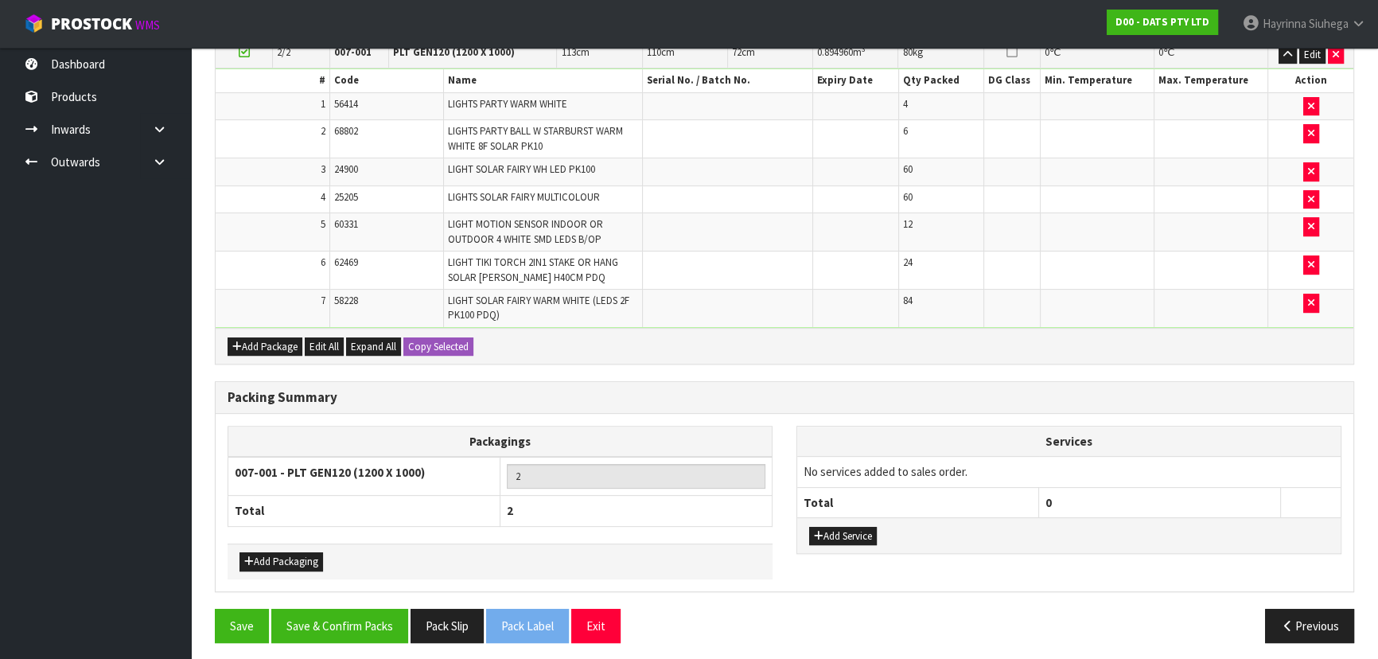
scroll to position [586, 0]
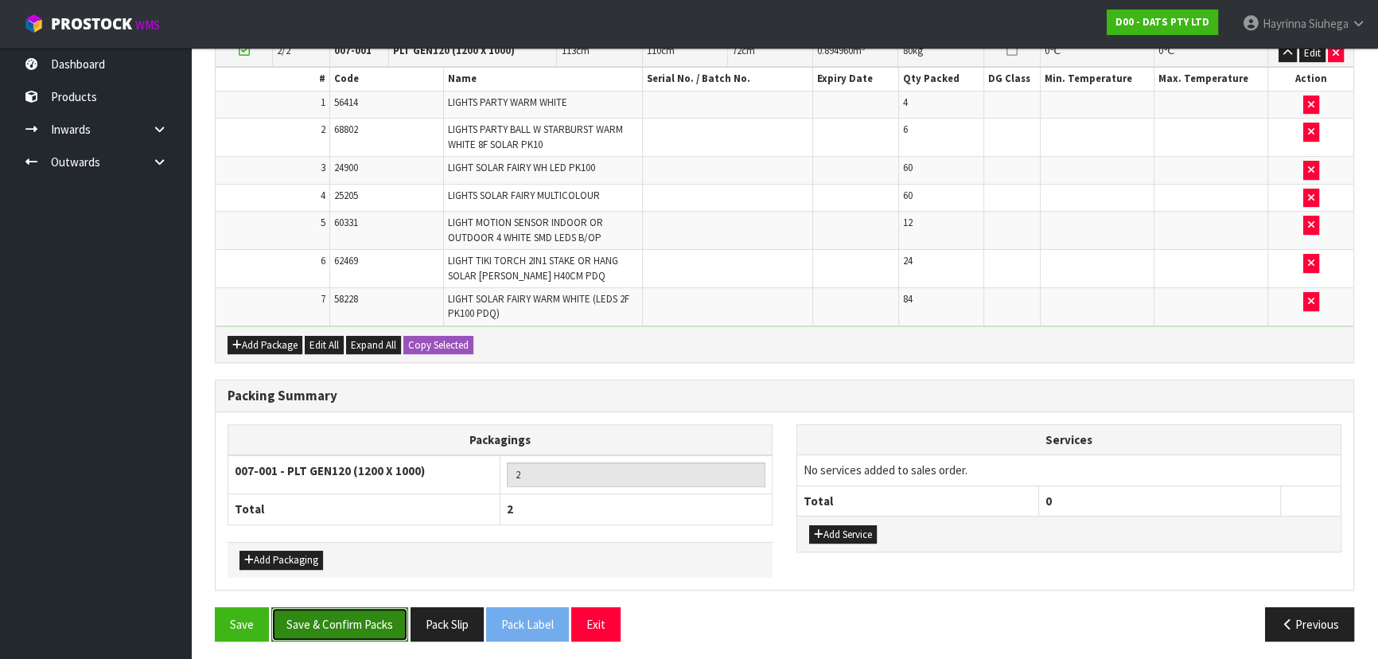
click at [329, 618] on button "Save & Confirm Packs" at bounding box center [339, 624] width 137 height 34
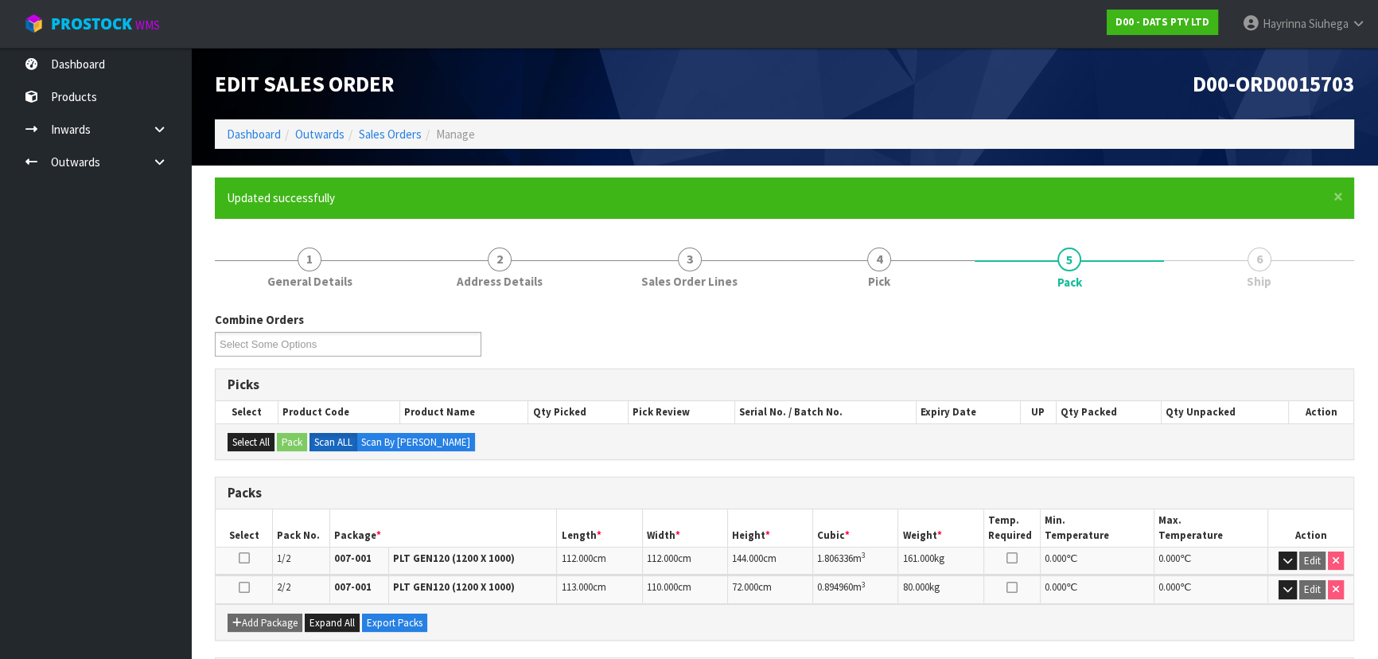
scroll to position [245, 0]
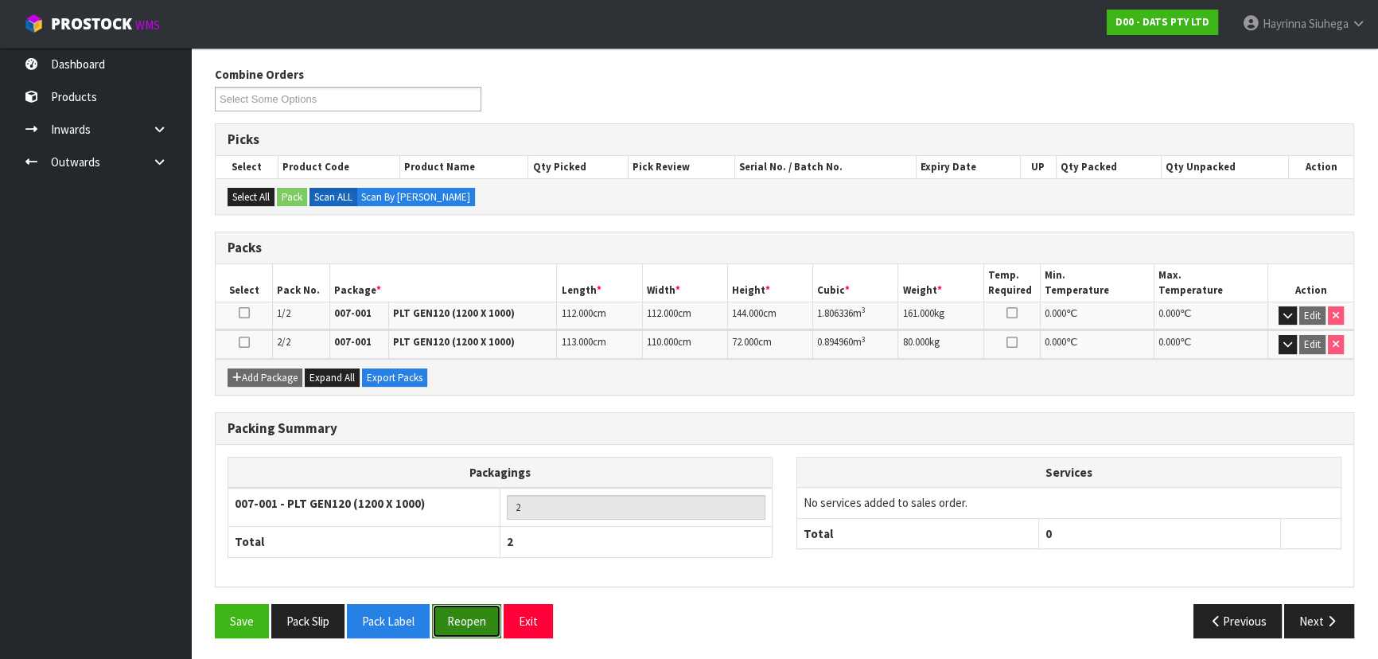
click at [458, 617] on button "Reopen" at bounding box center [466, 621] width 69 height 34
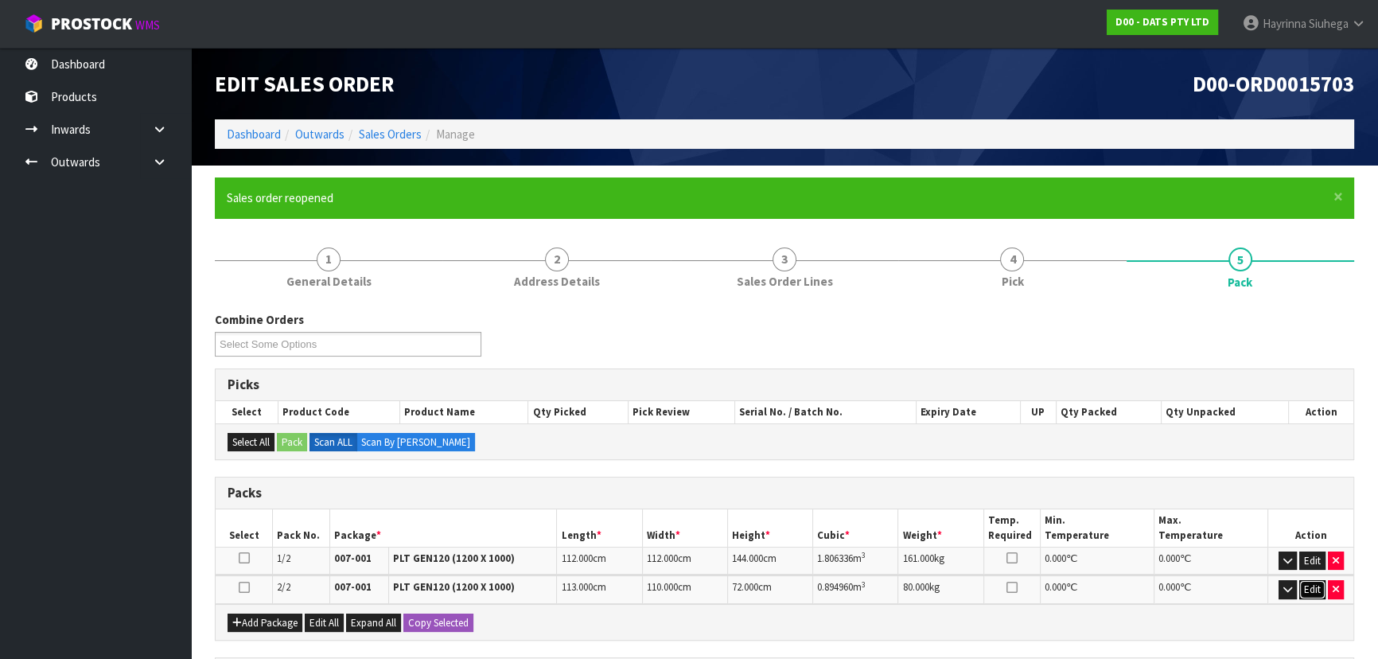
click at [1307, 587] on button "Edit" at bounding box center [1313, 589] width 26 height 19
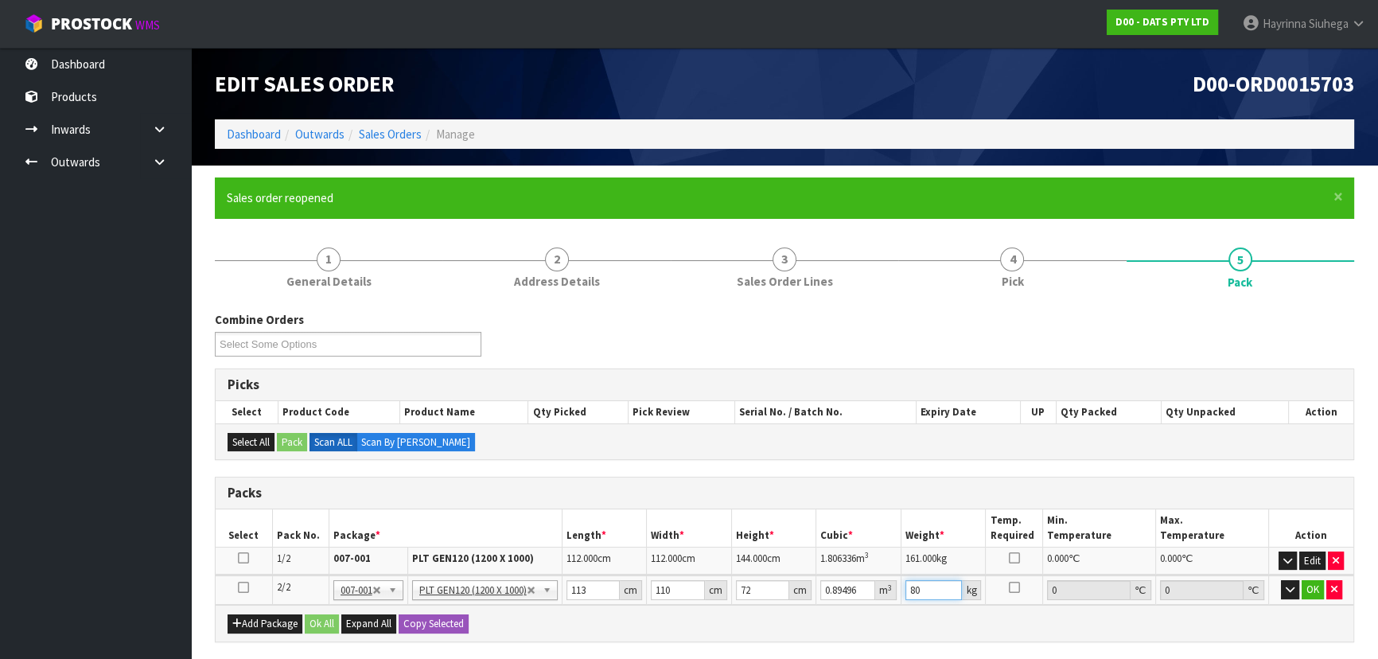
drag, startPoint x: 929, startPoint y: 594, endPoint x: 891, endPoint y: 590, distance: 37.6
click at [891, 590] on tr "2/2 NONE 007-001 007-002 007-004 007-009 007-013 007-014 007-015 007-017 007-01…" at bounding box center [785, 589] width 1138 height 29
type input "81"
click at [1312, 598] on td "OK" at bounding box center [1311, 589] width 84 height 29
drag, startPoint x: 1317, startPoint y: 583, endPoint x: 1223, endPoint y: 605, distance: 96.3
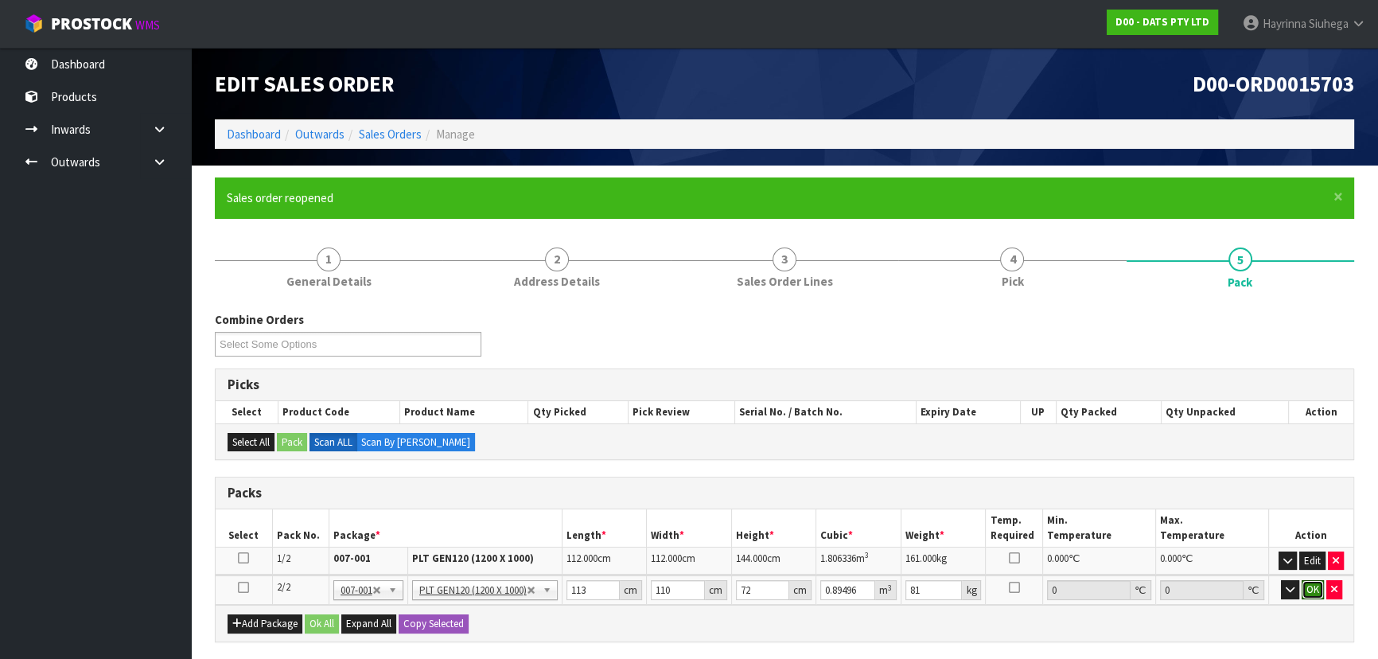
click at [1316, 583] on button "OK" at bounding box center [1313, 589] width 22 height 19
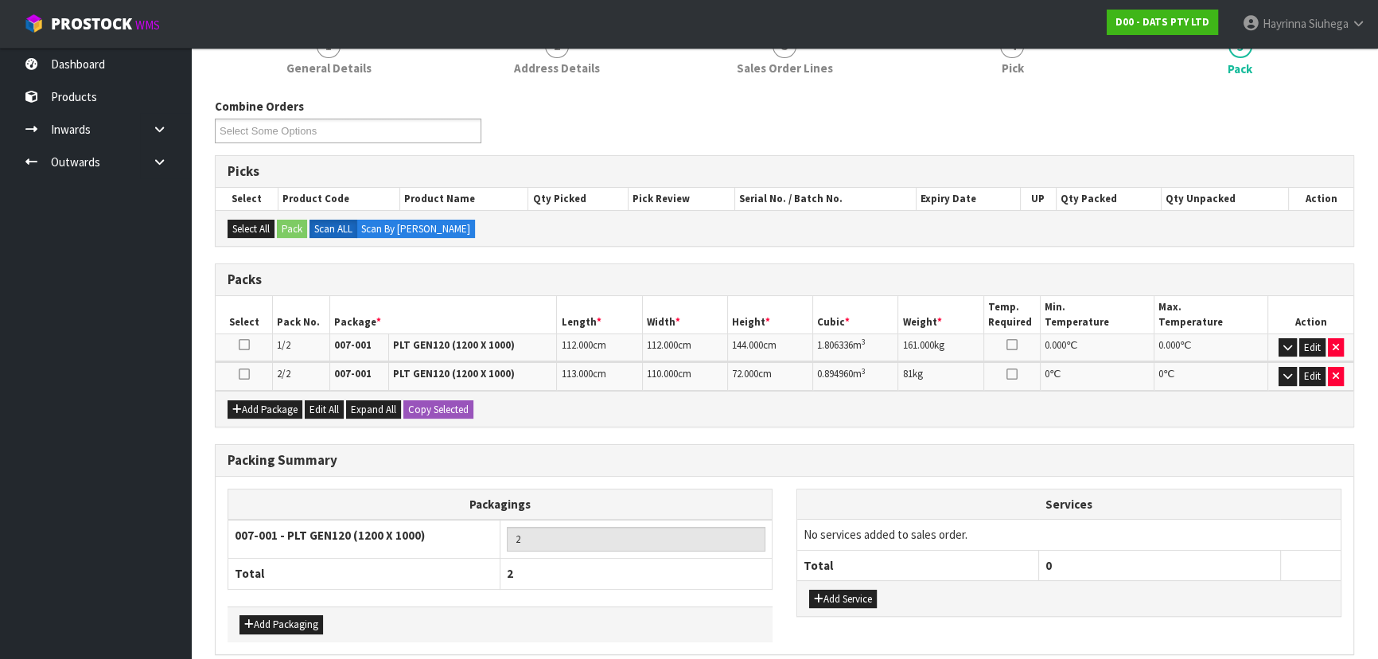
scroll to position [279, 0]
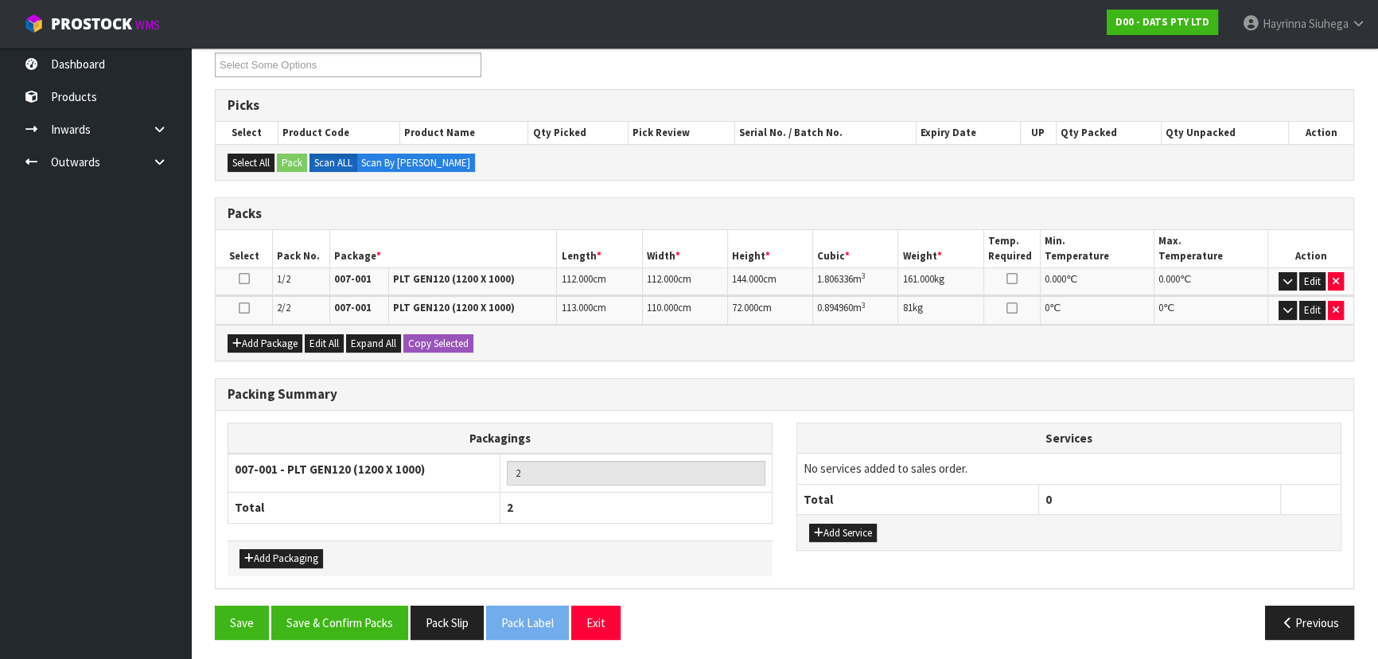
click at [361, 637] on div "Save Save & Confirm Packs Pack Slip Pack Label Exit Previous" at bounding box center [785, 629] width 1164 height 46
click at [368, 621] on button "Save & Confirm Packs" at bounding box center [339, 623] width 137 height 34
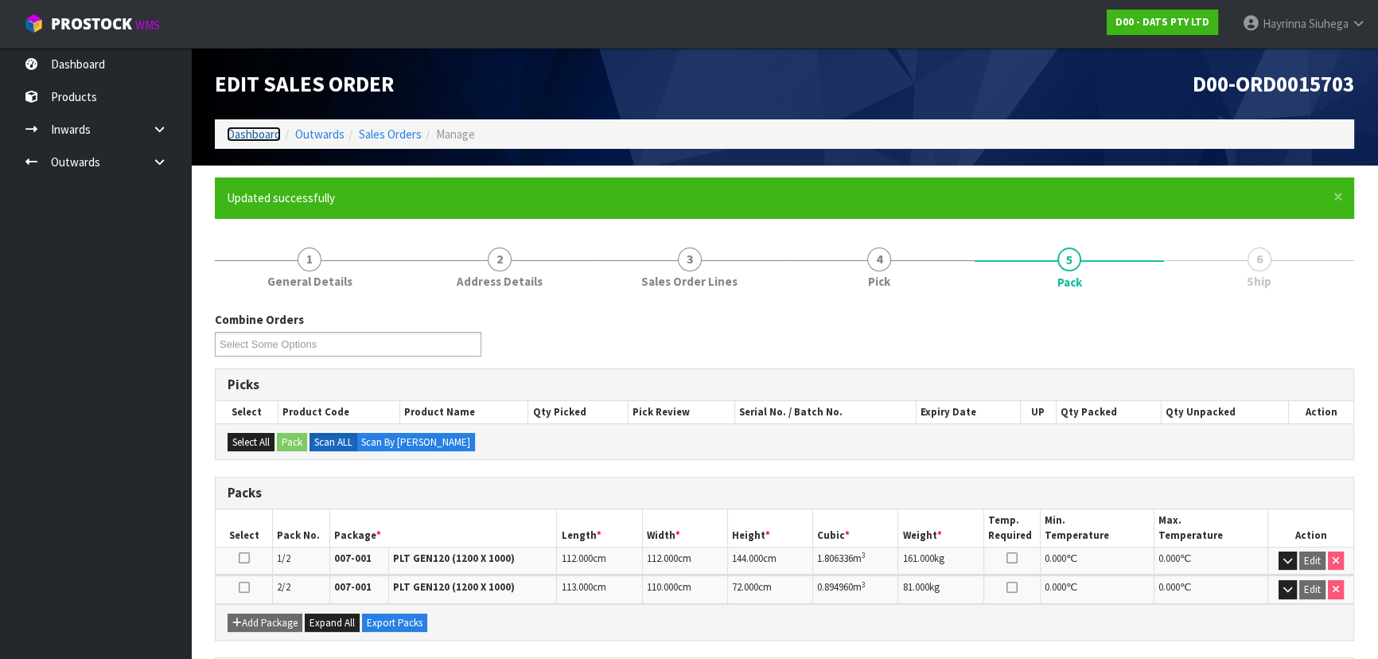
click at [263, 137] on link "Dashboard" at bounding box center [254, 134] width 54 height 15
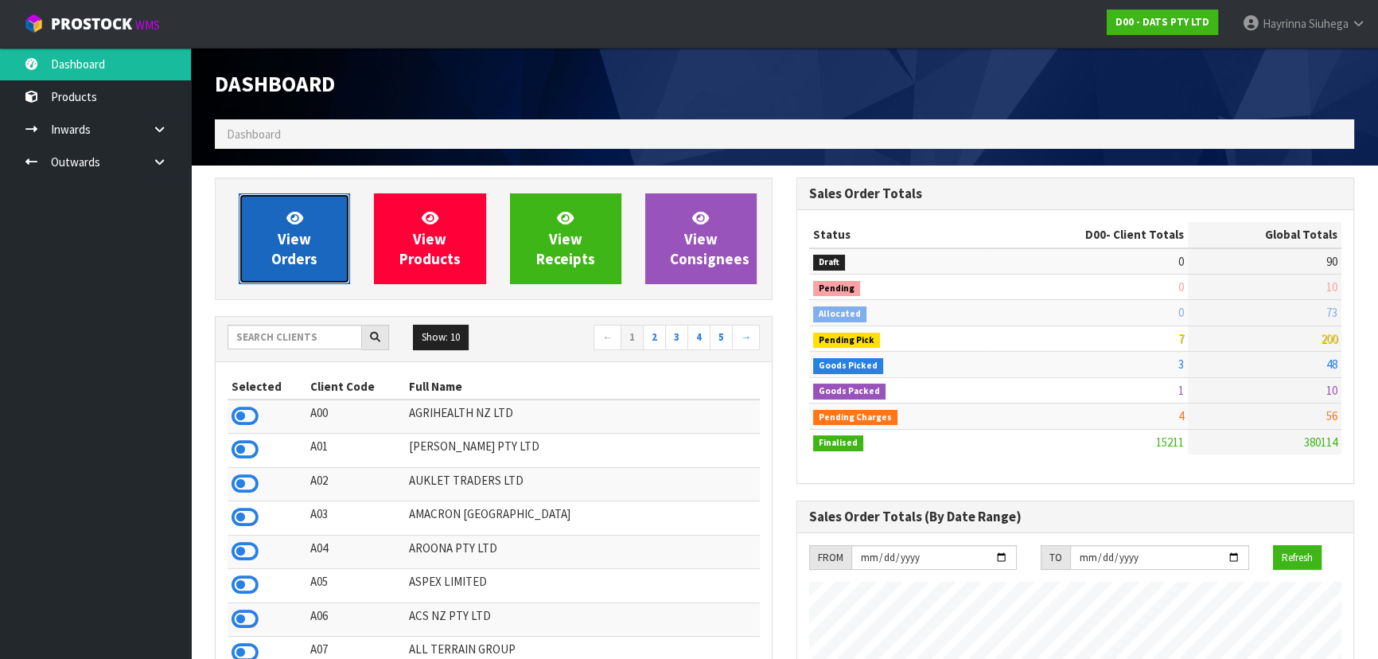
click at [279, 198] on link "View Orders" at bounding box center [294, 238] width 111 height 91
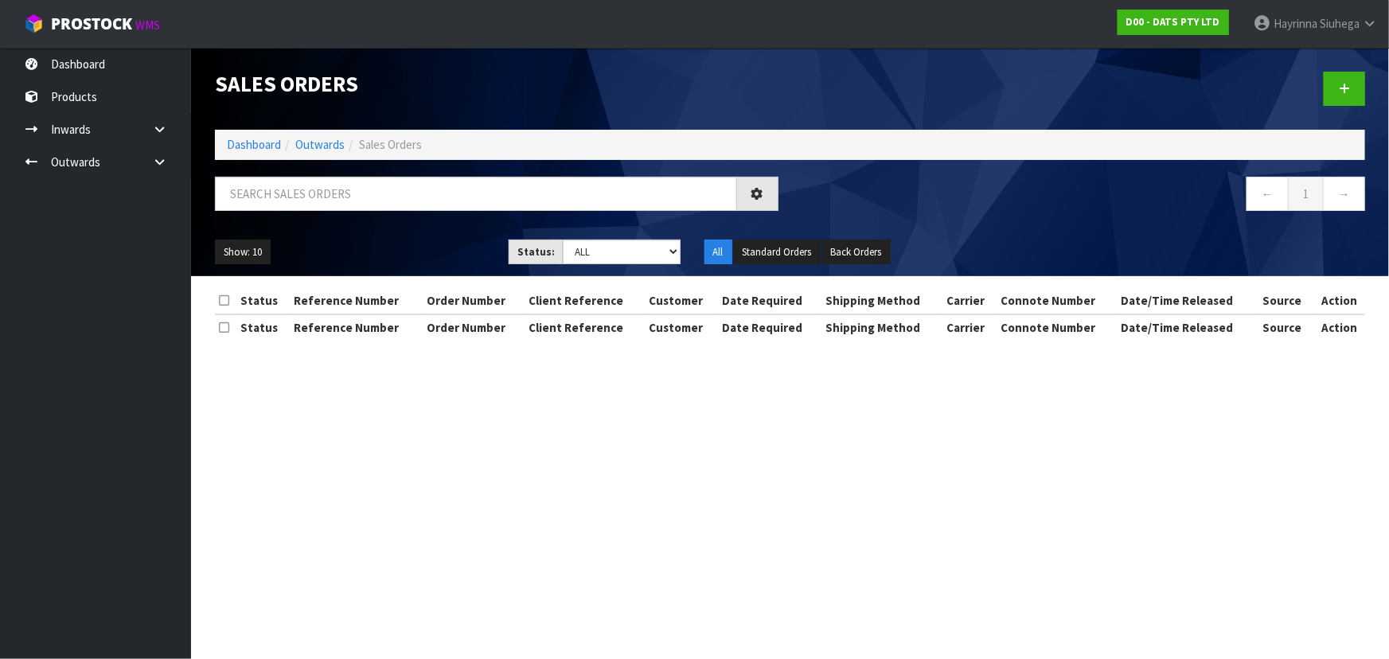
click at [296, 172] on div "Sales Orders Dashboard Outwards Sales Orders ← 1 → Show: 10 5 10 25 50 Status: …" at bounding box center [790, 162] width 1174 height 228
click at [305, 197] on input "text" at bounding box center [476, 194] width 522 height 34
type input "JOB-0410992"
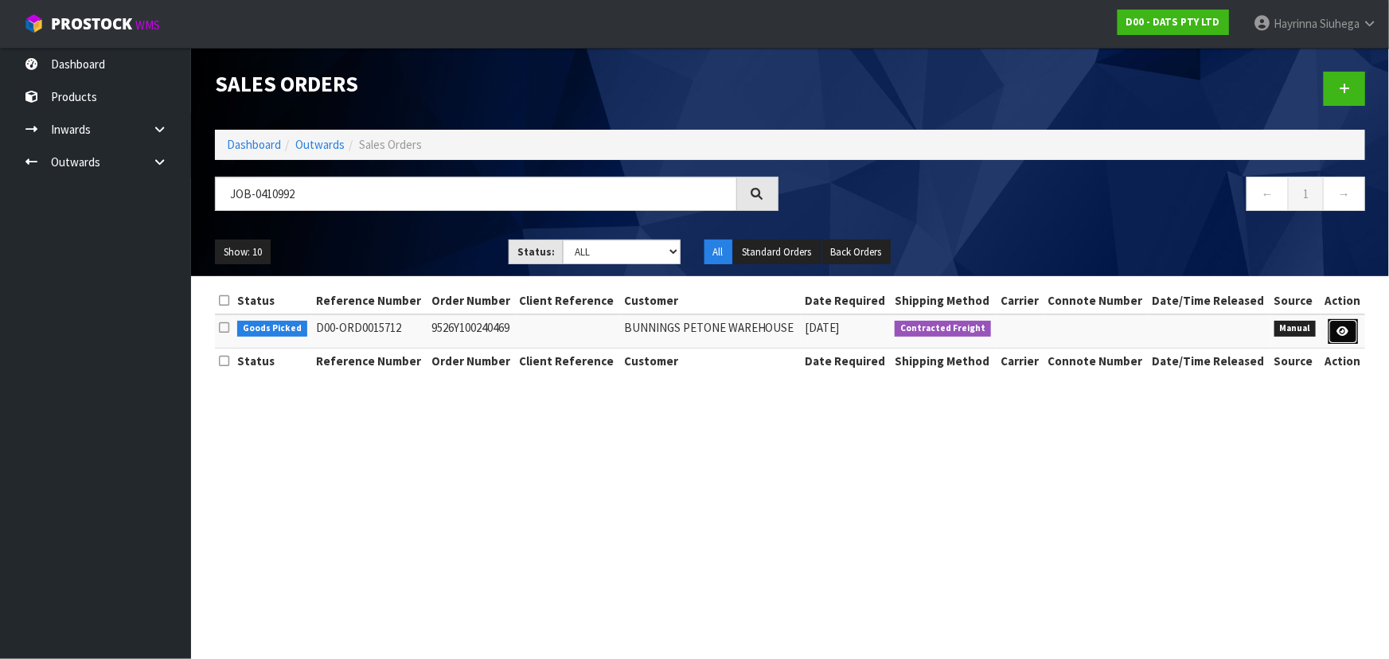
click at [1343, 332] on icon at bounding box center [1343, 331] width 12 height 10
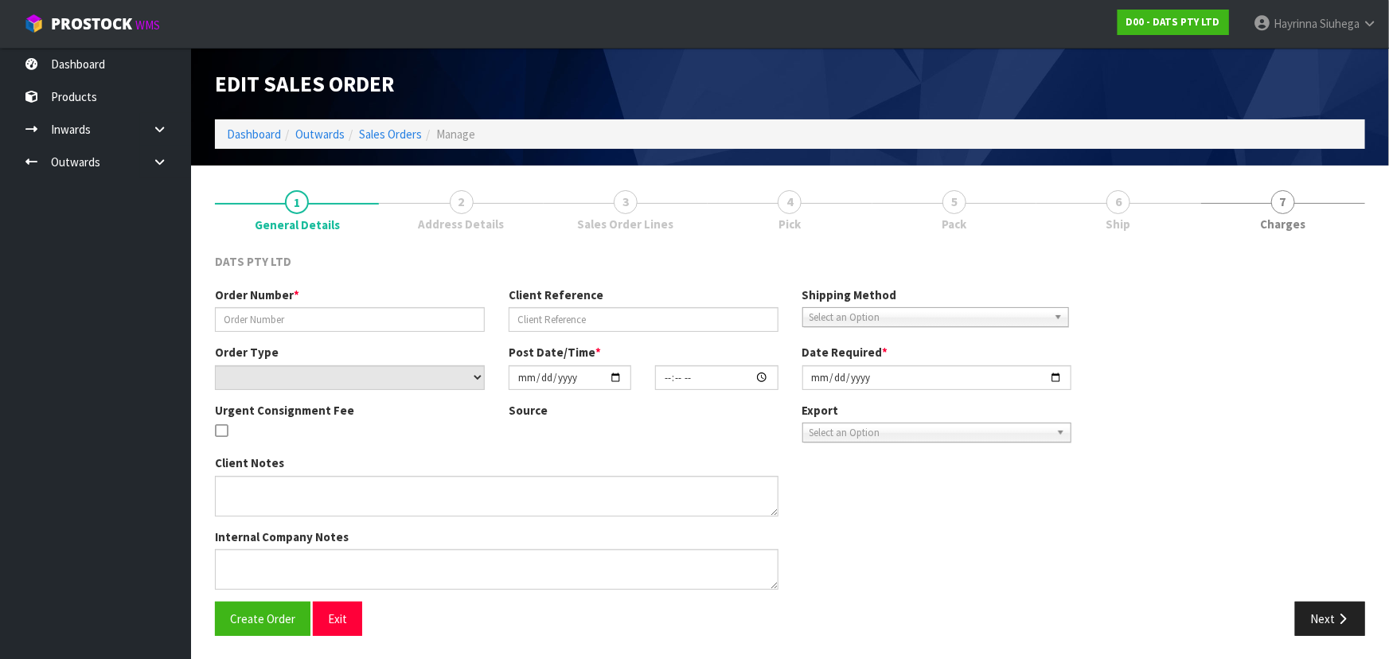
type input "9526Y100240469"
select select "number:0"
type input "[DATE]"
type input "11:13:00.000"
type input "[DATE]"
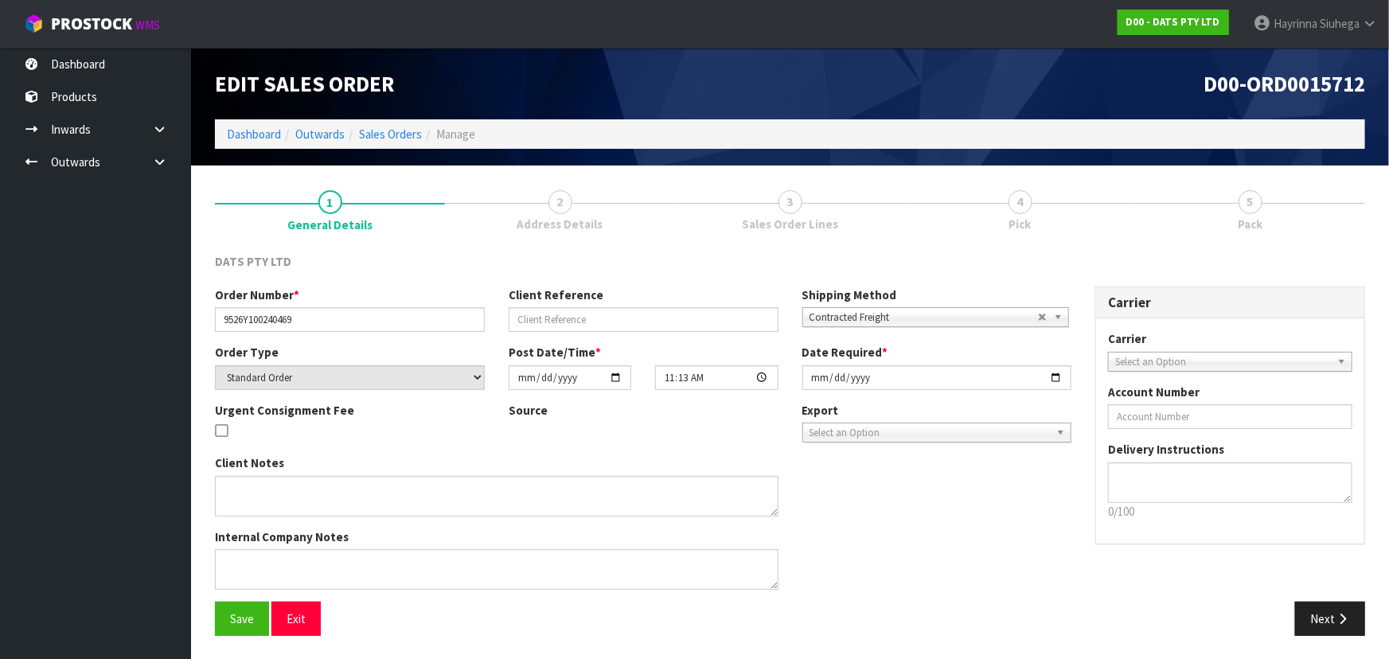
click at [1082, 220] on link "4 Pick" at bounding box center [1020, 208] width 230 height 63
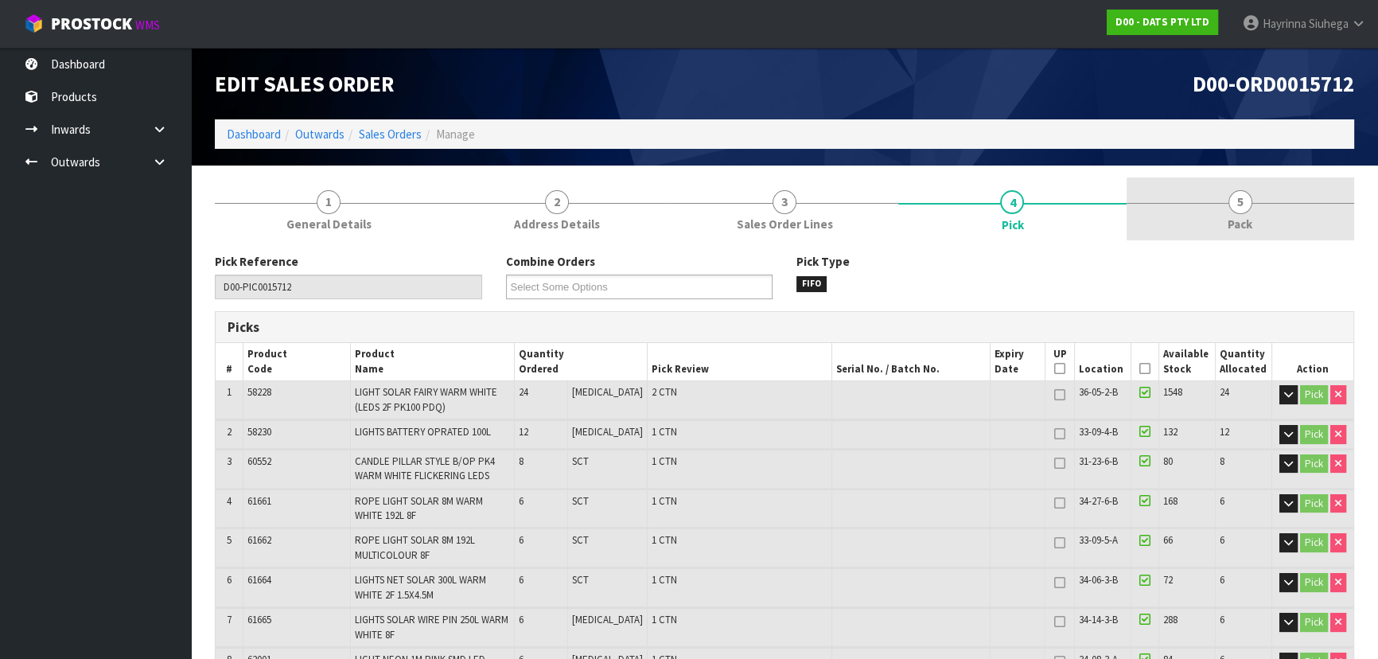
click at [1183, 208] on link "5 Pack" at bounding box center [1241, 208] width 228 height 63
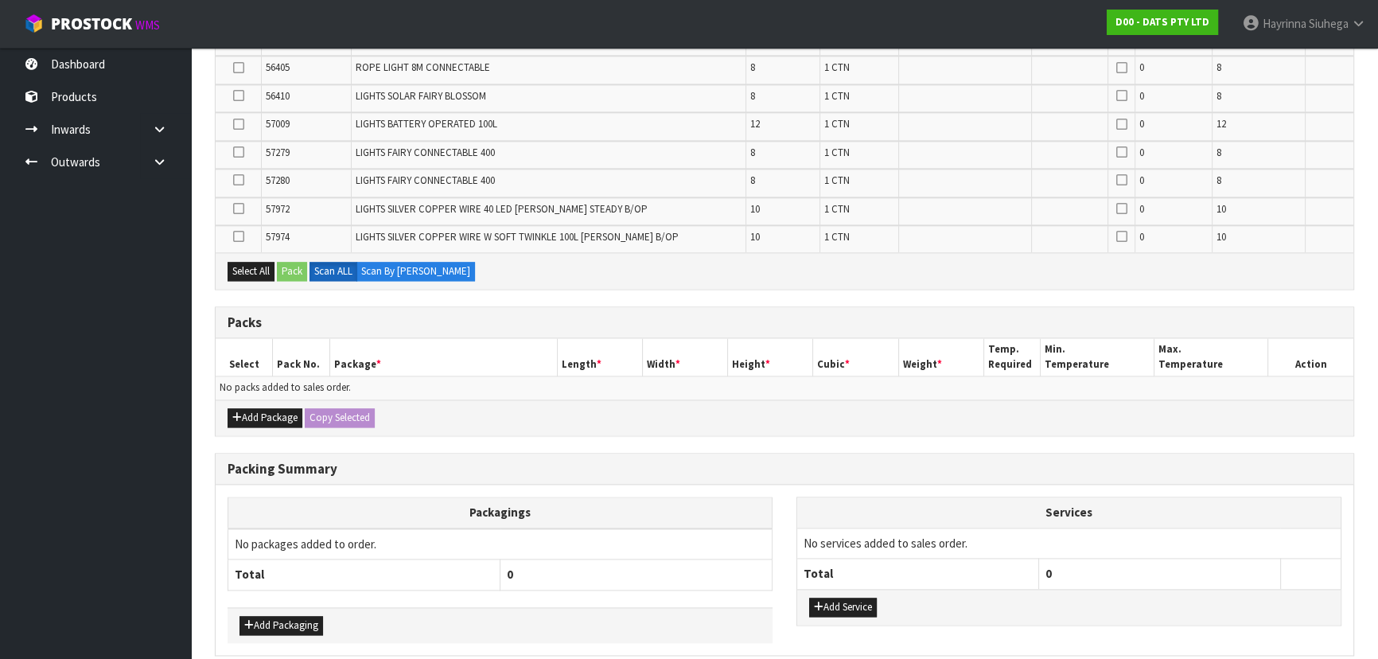
scroll to position [2594, 0]
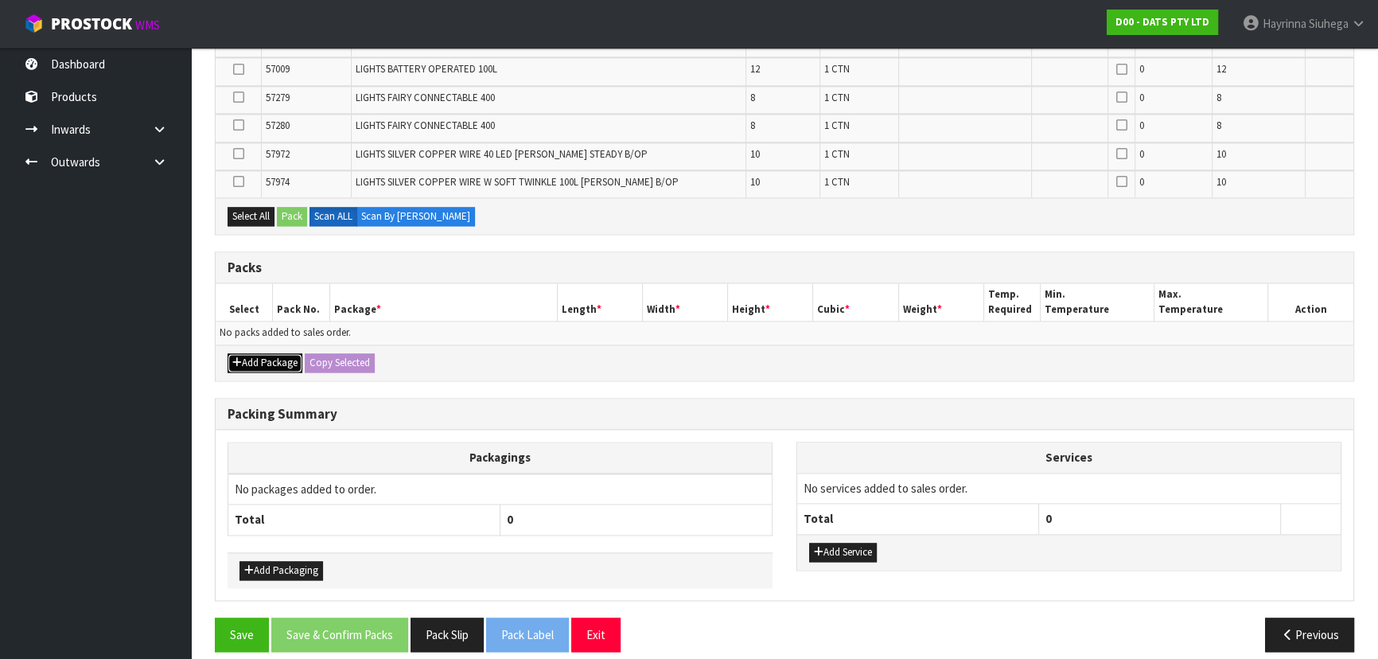
click at [273, 353] on button "Add Package" at bounding box center [265, 362] width 75 height 19
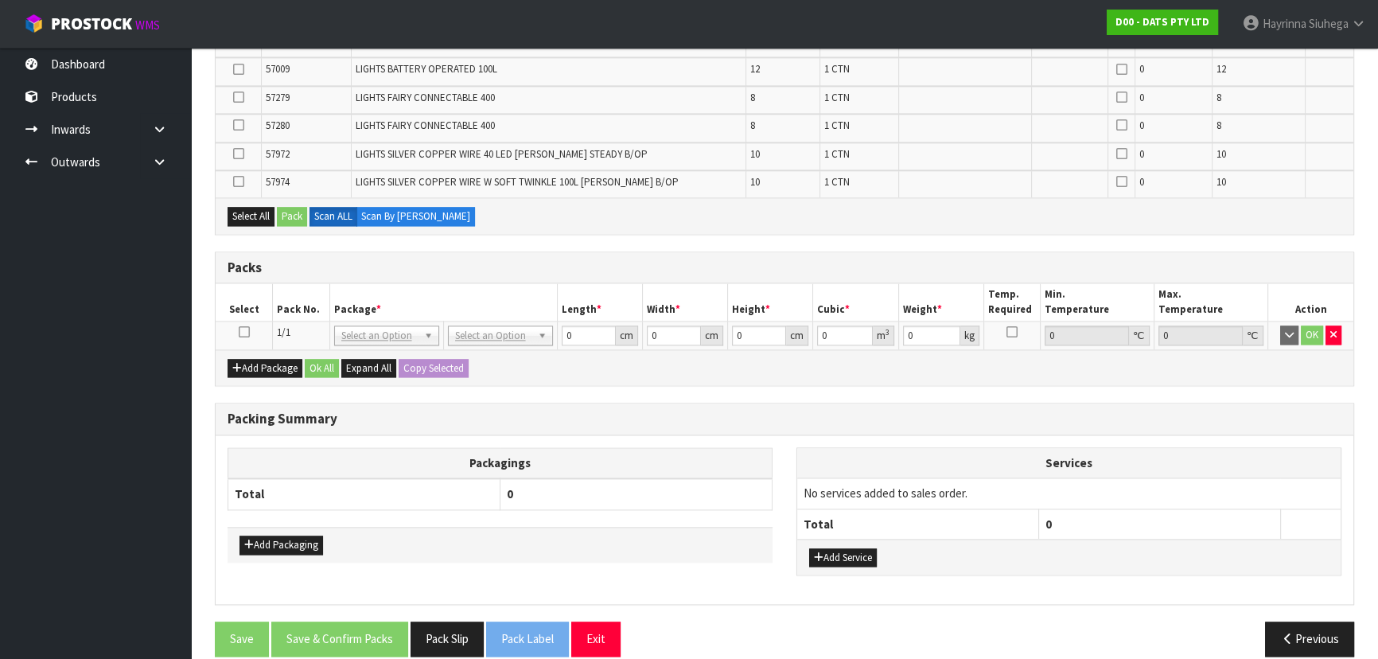
drag, startPoint x: 240, startPoint y: 318, endPoint x: 333, endPoint y: 336, distance: 94.9
click at [244, 332] on icon at bounding box center [244, 332] width 11 height 1
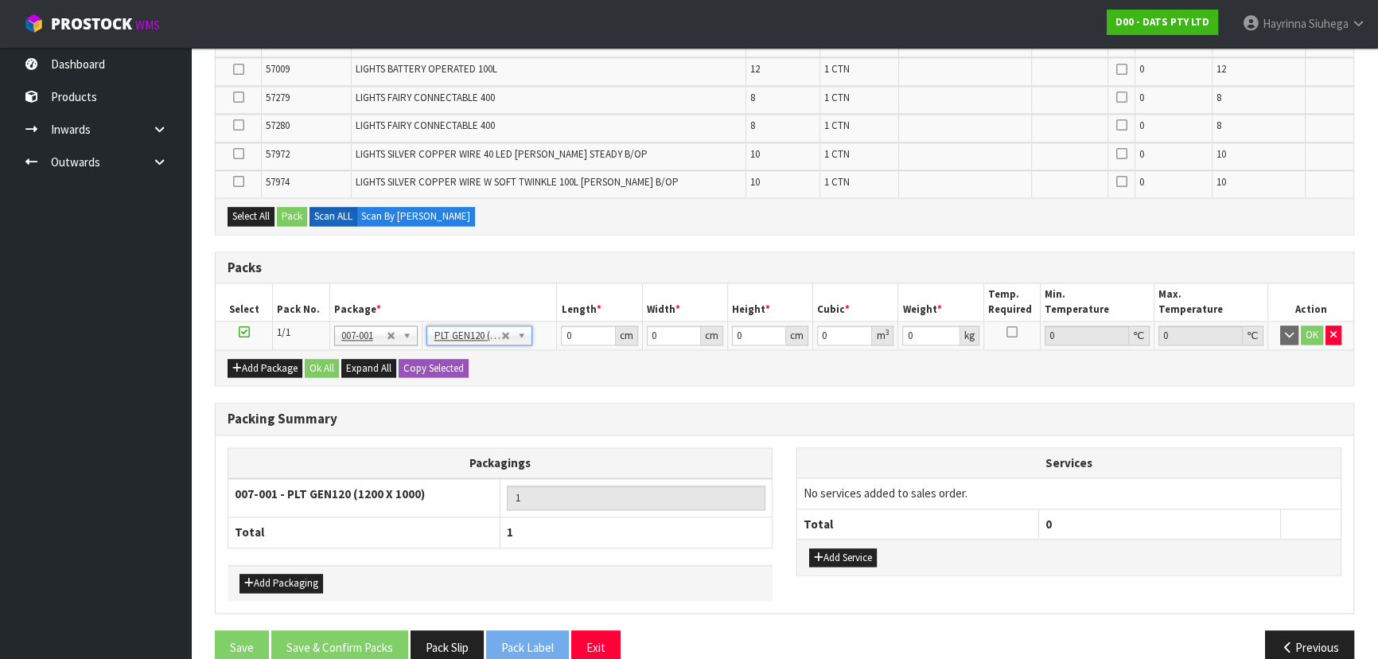
type input "120"
type input "100"
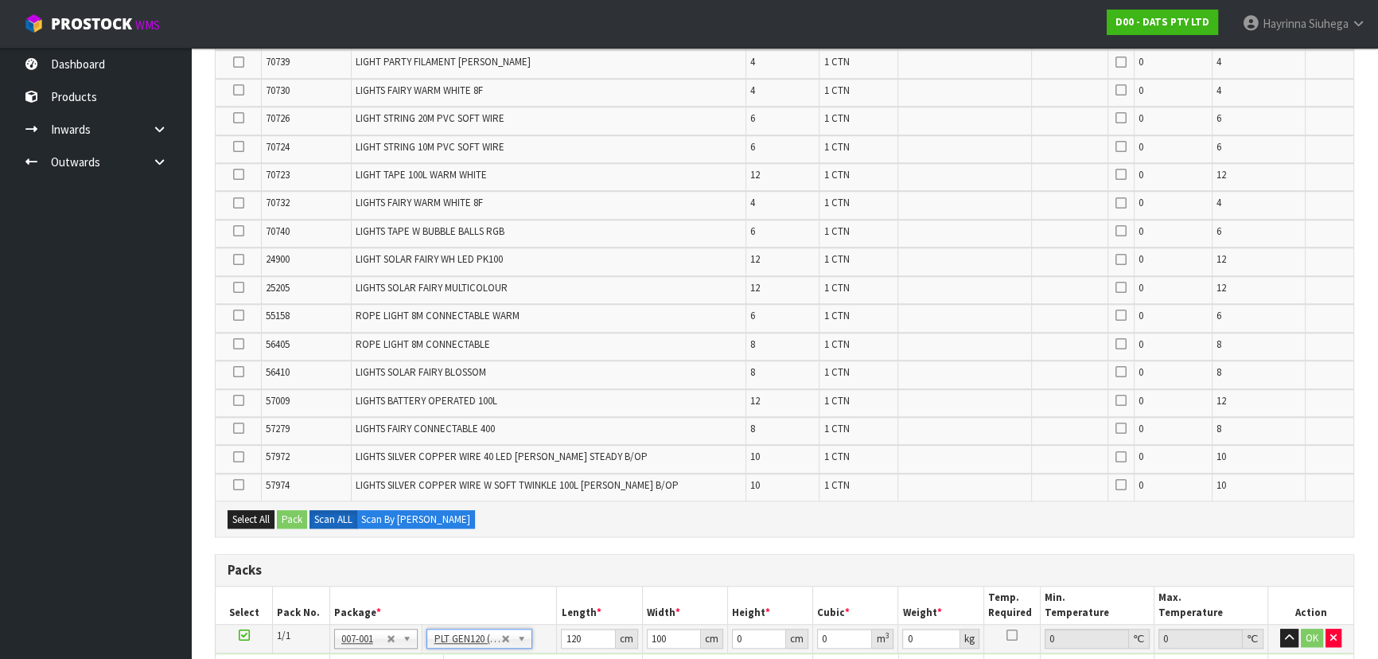
scroll to position [2275, 0]
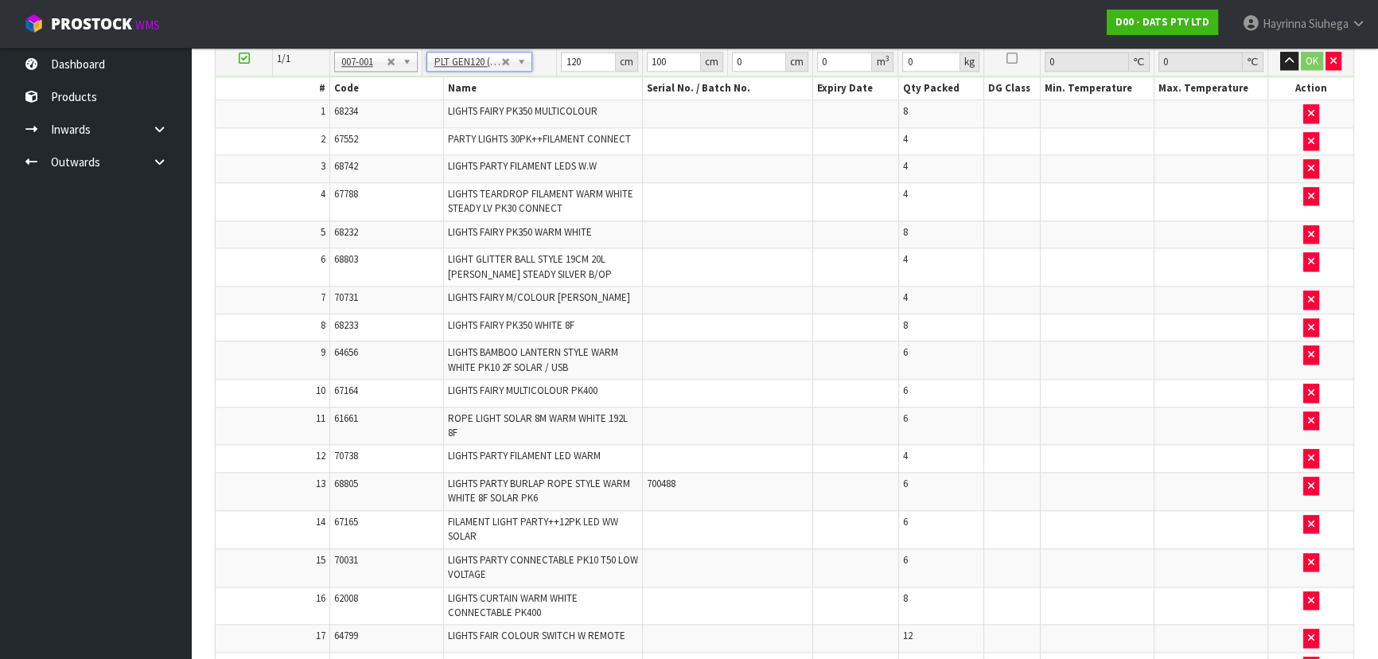
click at [483, 411] on span "ROPE LIGHT SOLAR 8M WARM WHITE 192L 8F" at bounding box center [538, 425] width 180 height 28
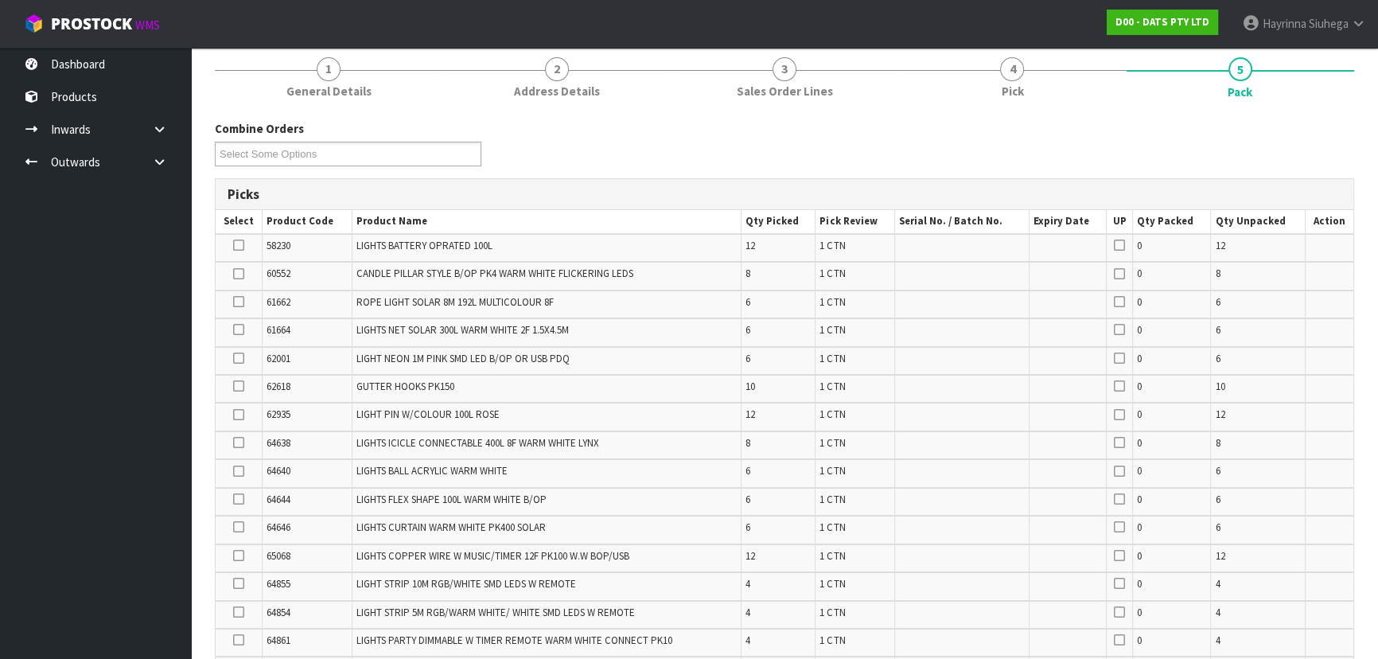
scroll to position [144, 0]
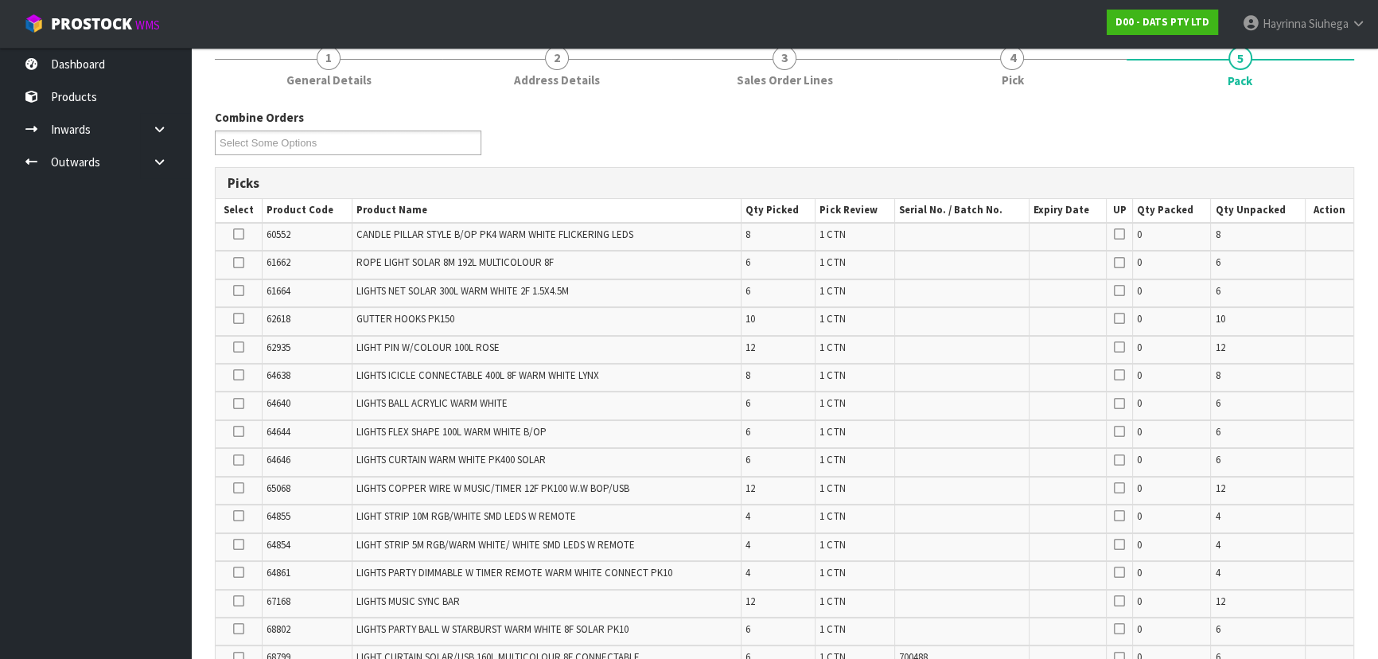
click at [233, 431] on icon at bounding box center [238, 431] width 11 height 1
click at [0, 0] on input "checkbox" at bounding box center [0, 0] width 0 height 0
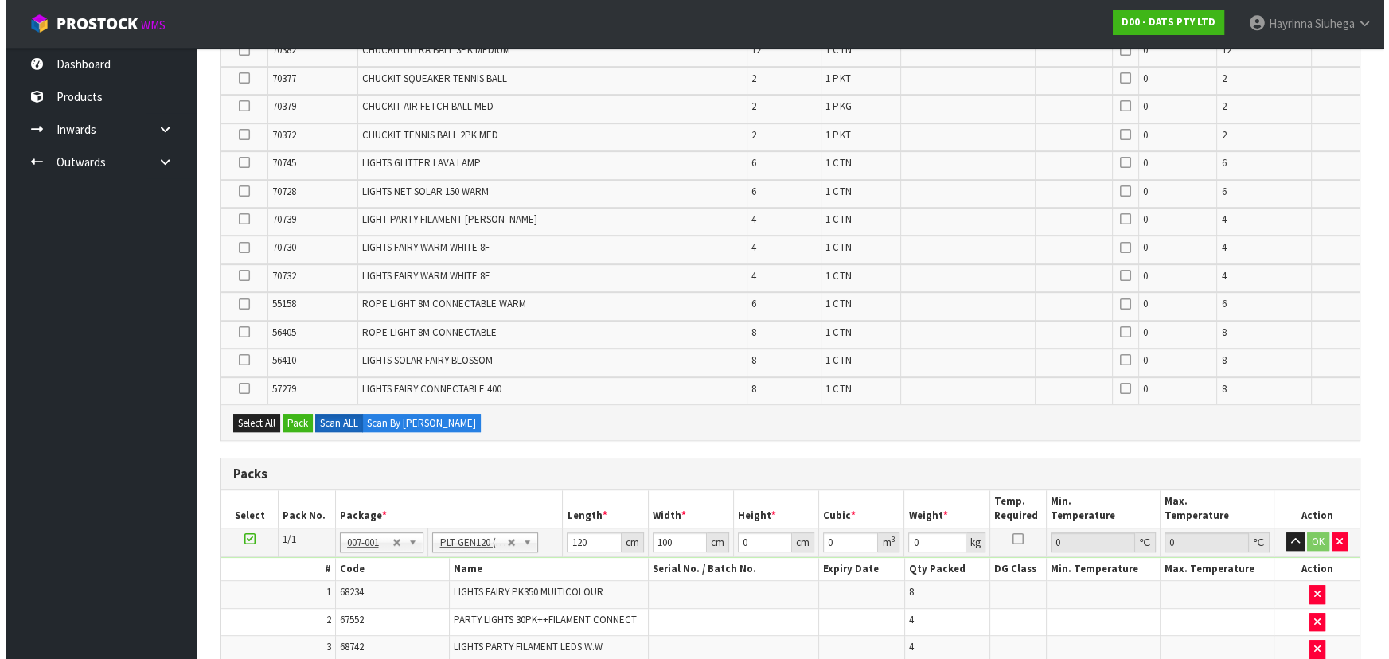
scroll to position [1157, 0]
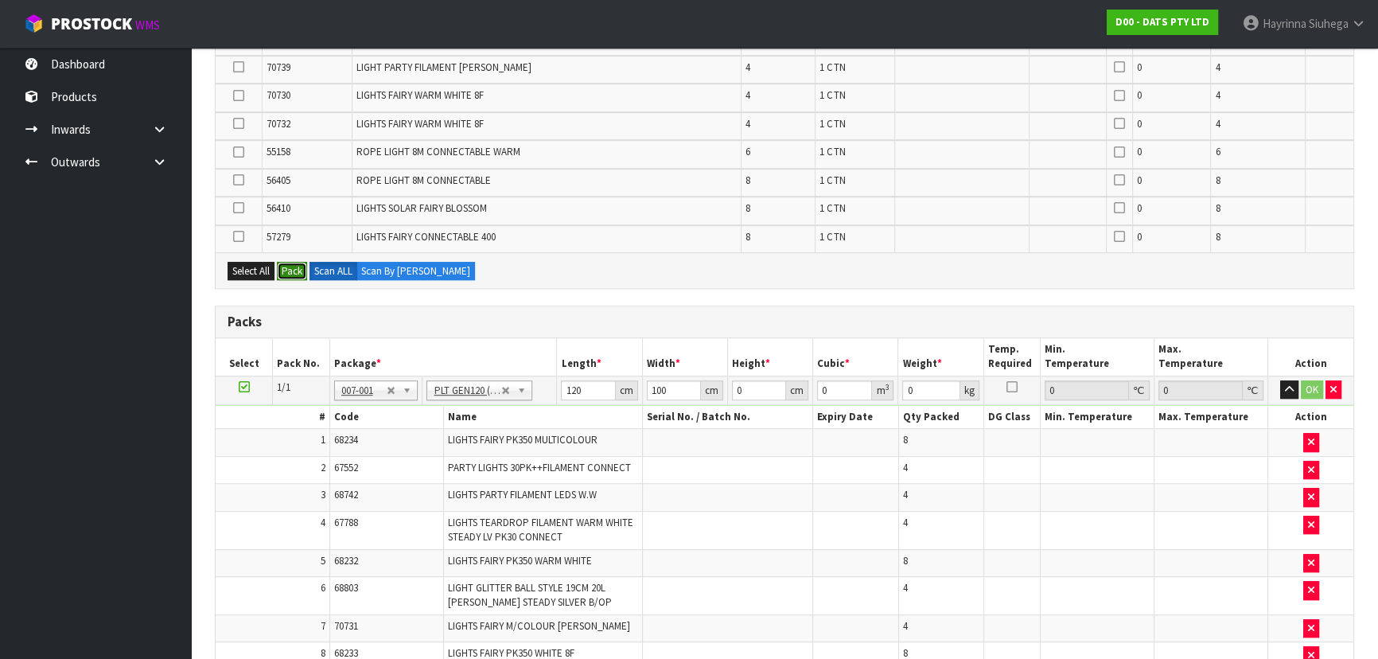
click at [294, 262] on button "Pack" at bounding box center [292, 271] width 30 height 19
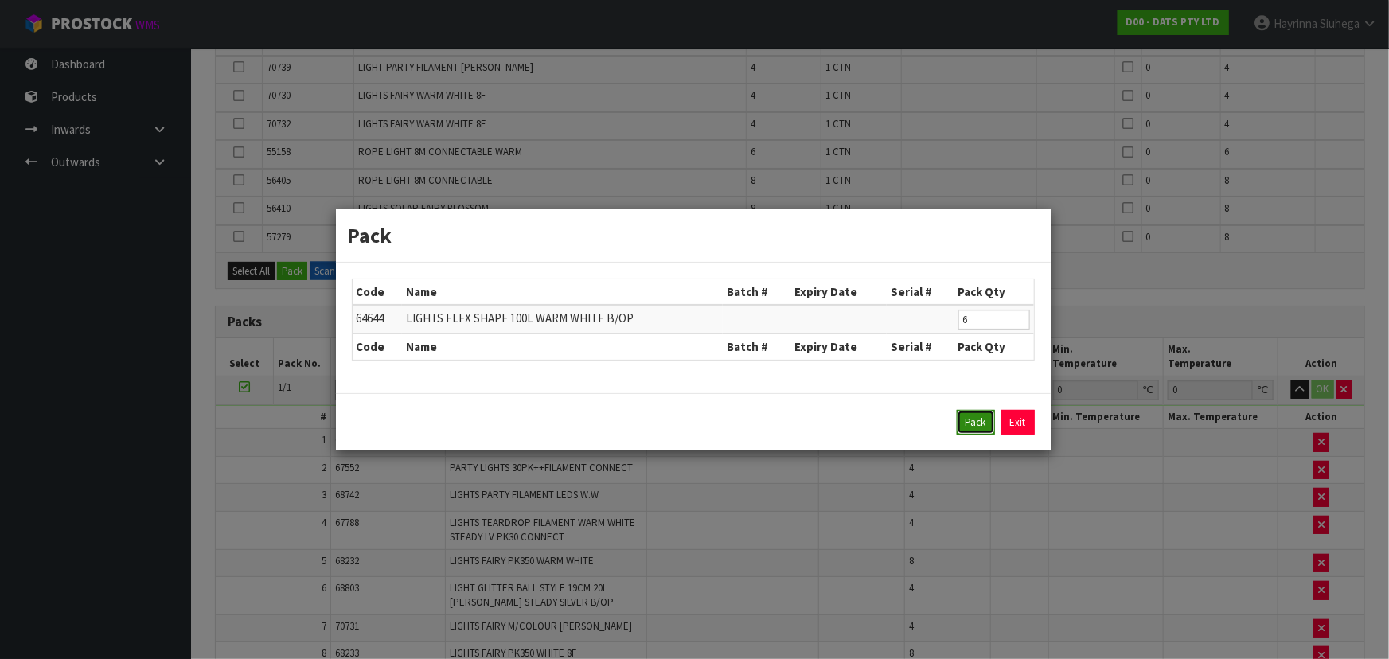
click at [974, 420] on button "Pack" at bounding box center [976, 422] width 38 height 25
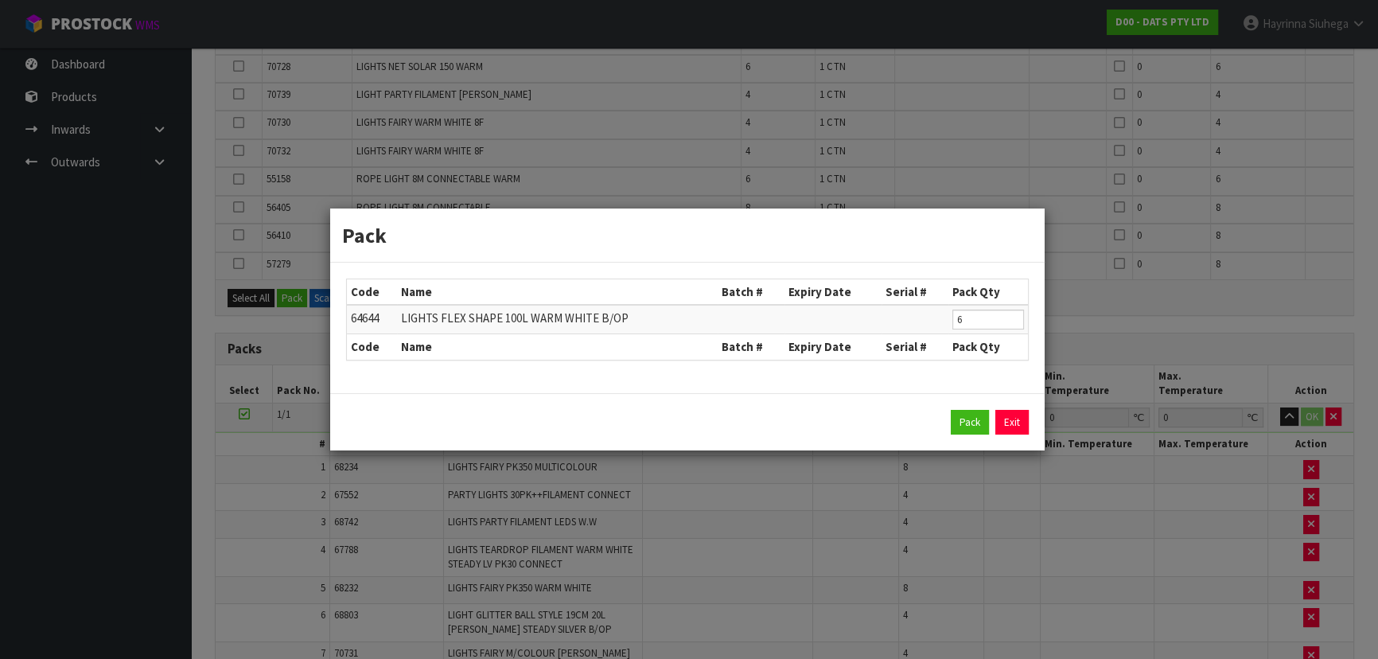
type input "220.43"
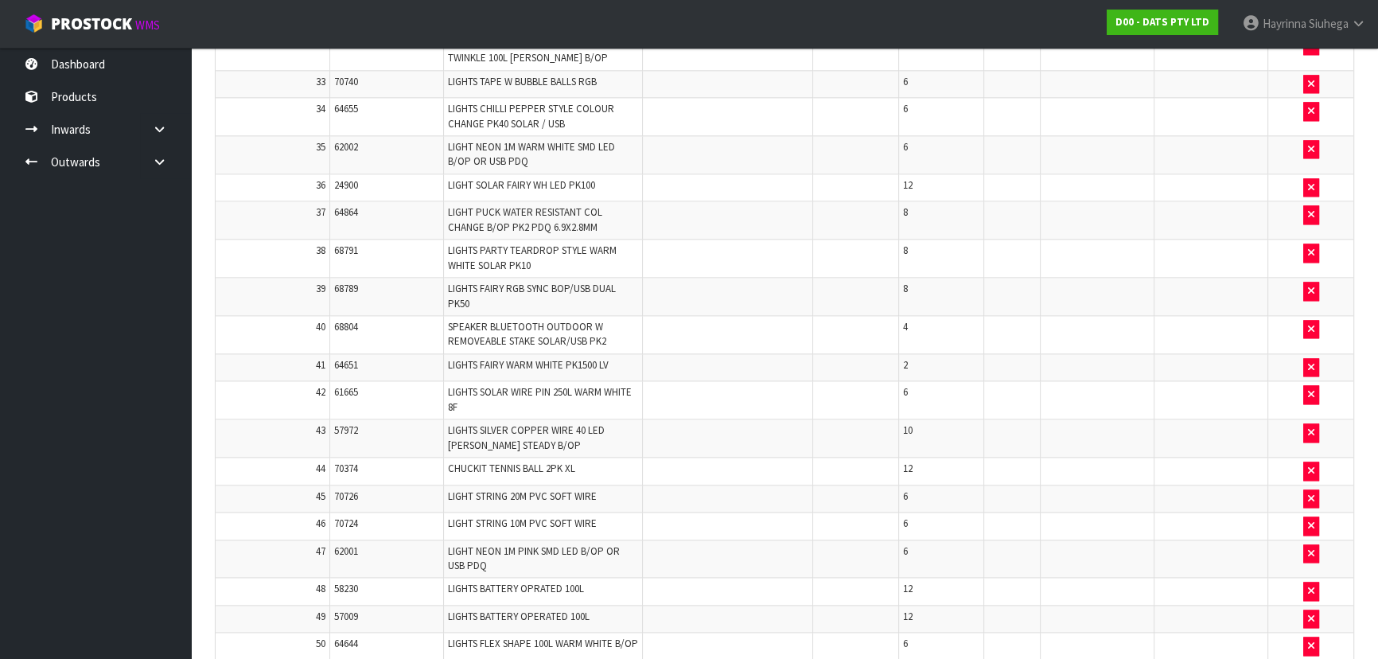
scroll to position [2838, 0]
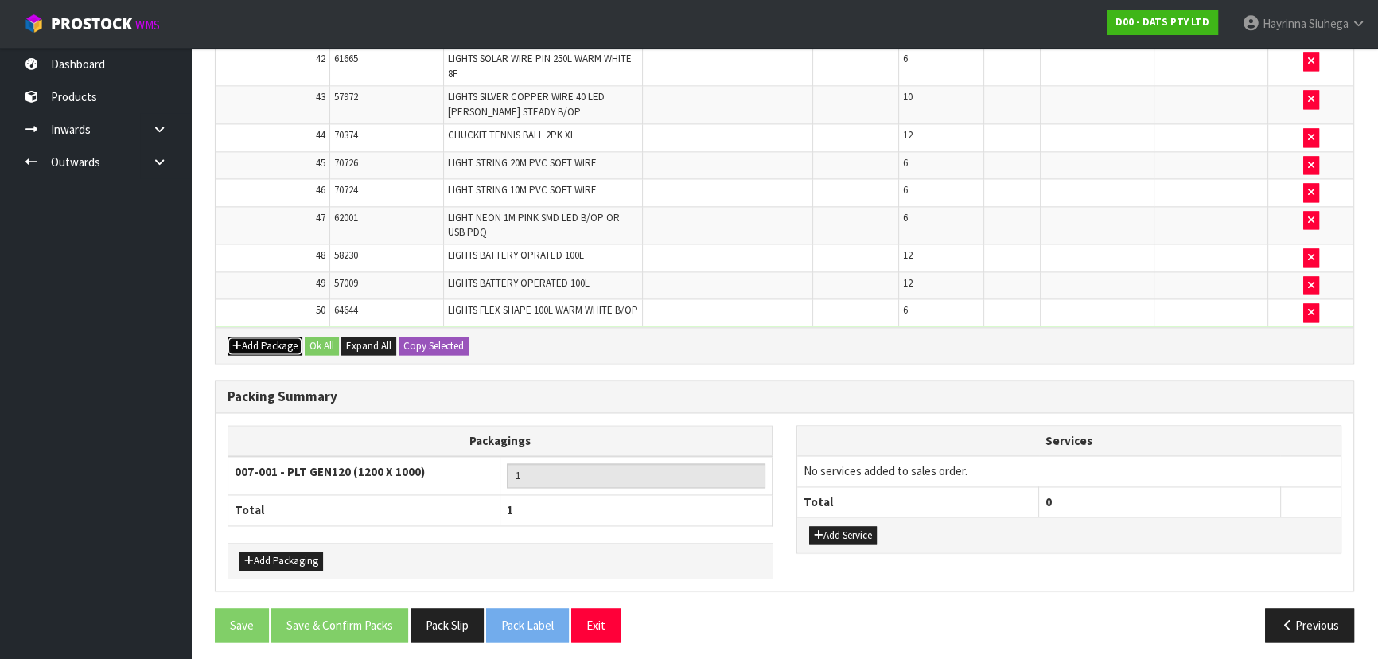
click at [286, 339] on button "Add Package" at bounding box center [265, 346] width 75 height 19
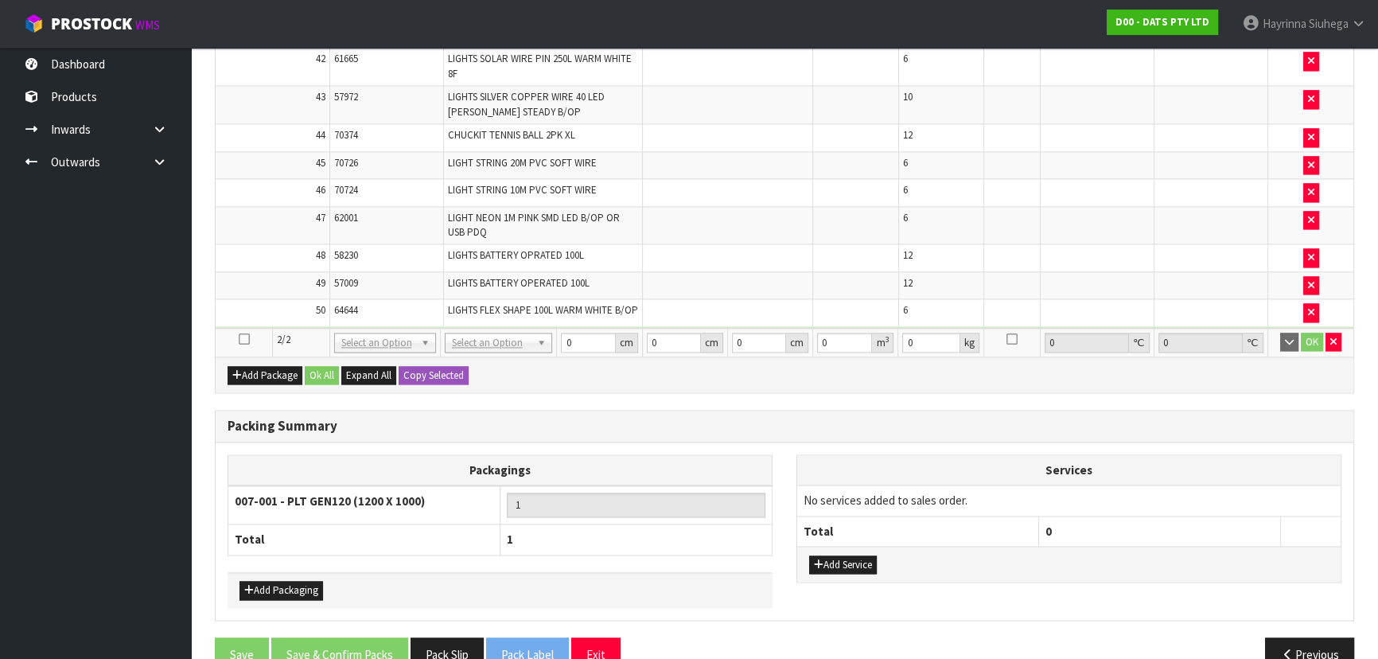
click at [245, 339] on icon at bounding box center [244, 339] width 11 height 1
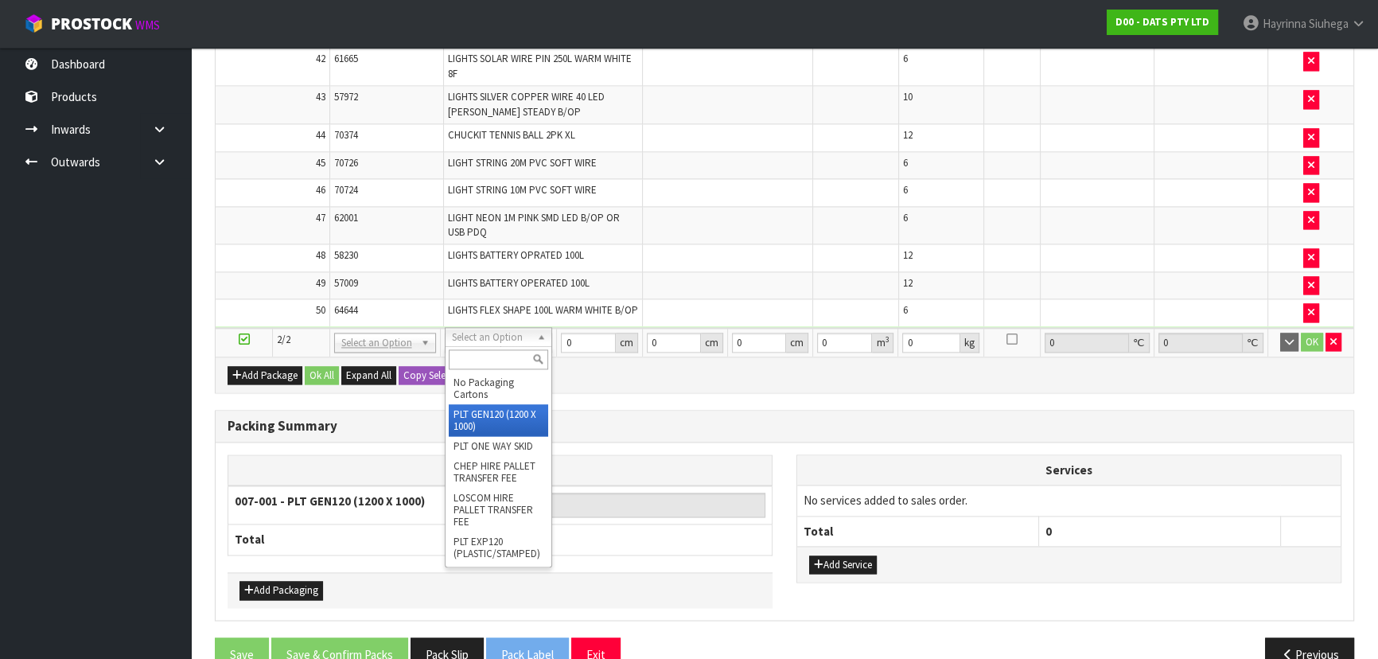
type input "2"
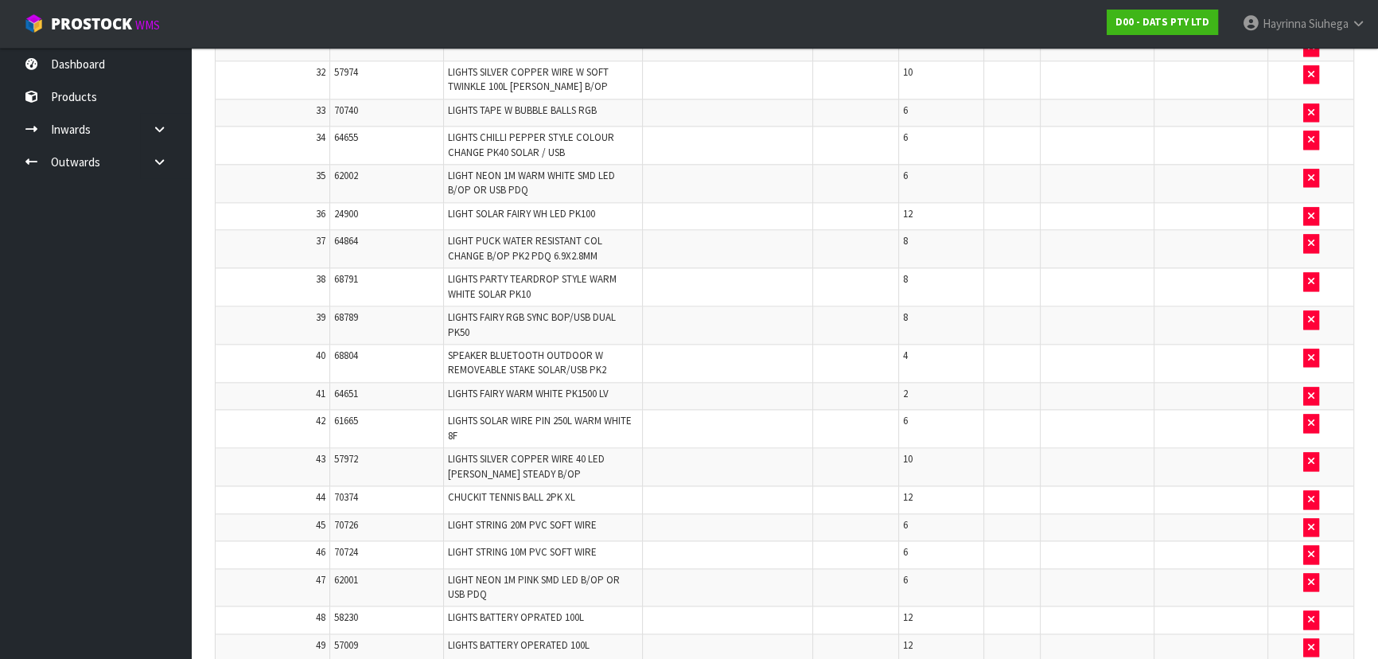
type input "120"
type input "100"
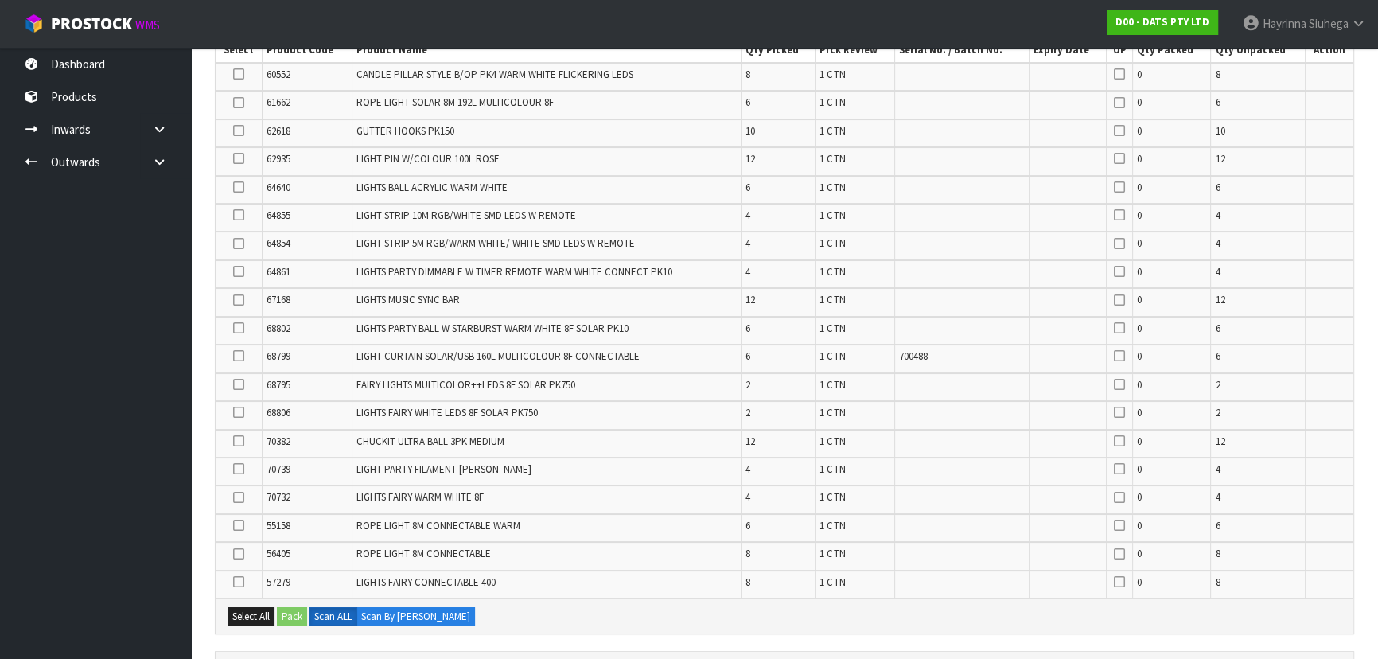
scroll to position [267, 0]
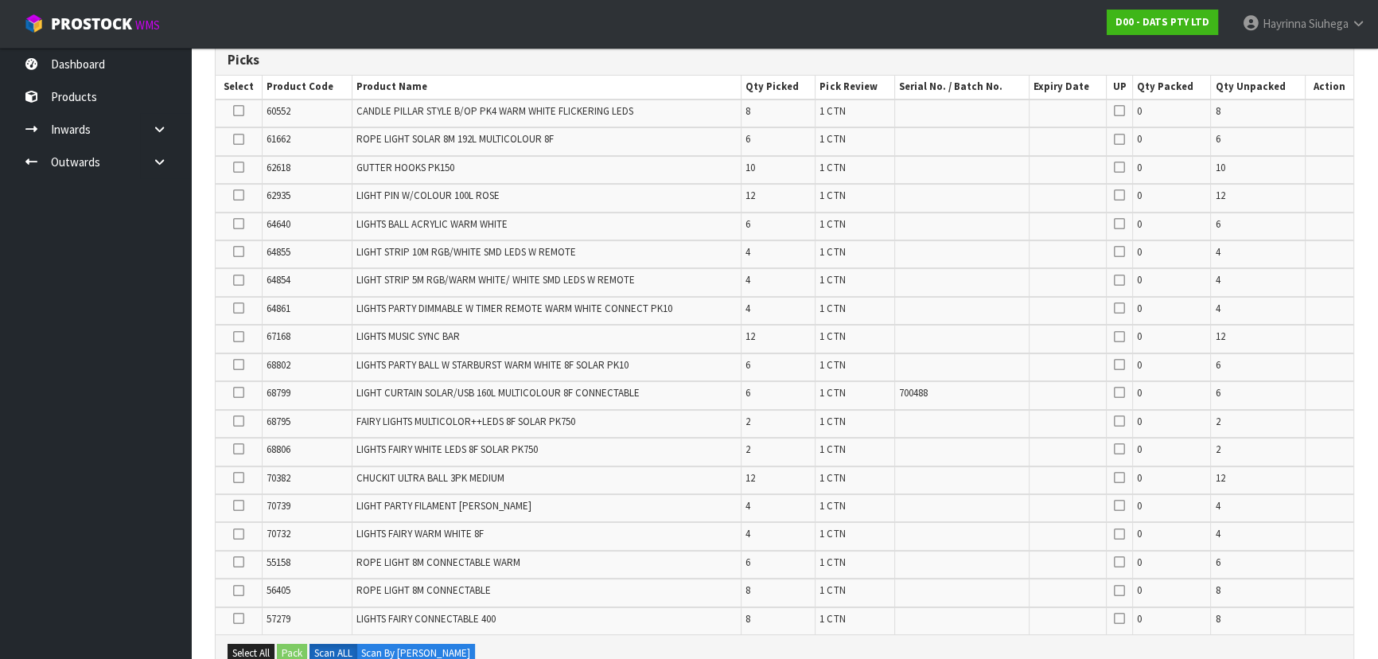
click at [234, 393] on icon at bounding box center [238, 392] width 11 height 1
click at [0, 0] on input "checkbox" at bounding box center [0, 0] width 0 height 0
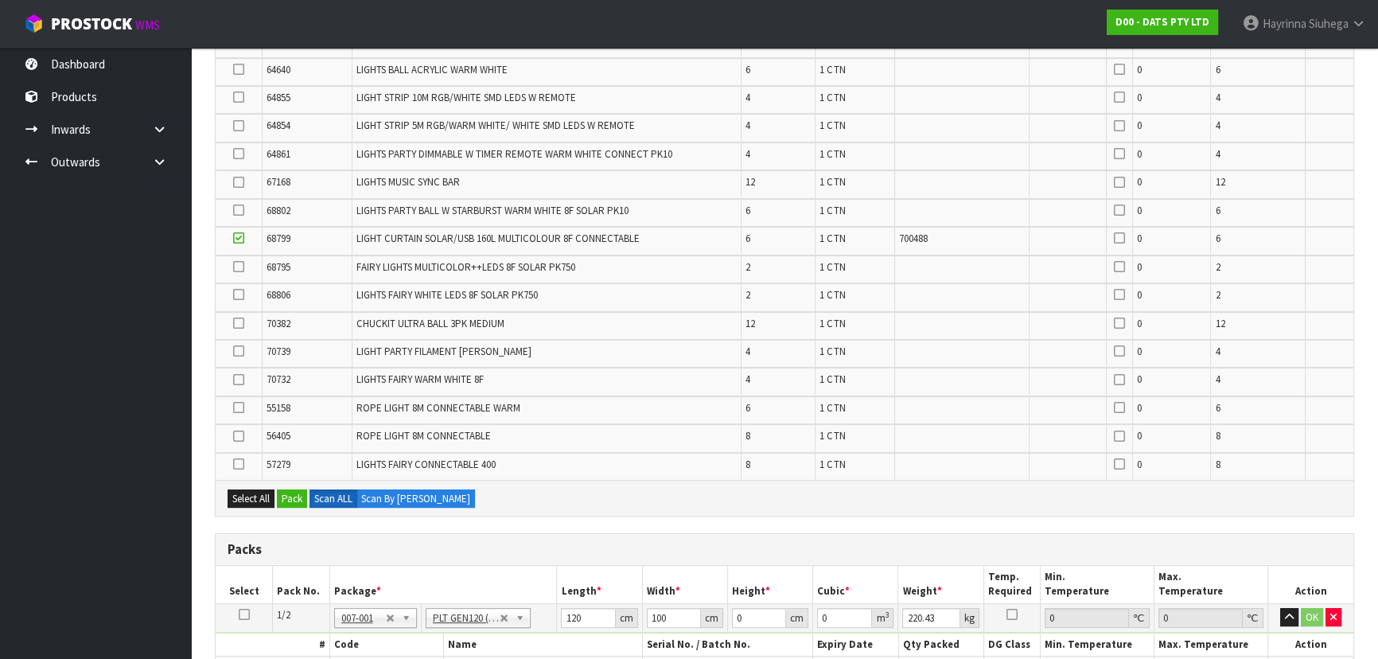
scroll to position [557, 0]
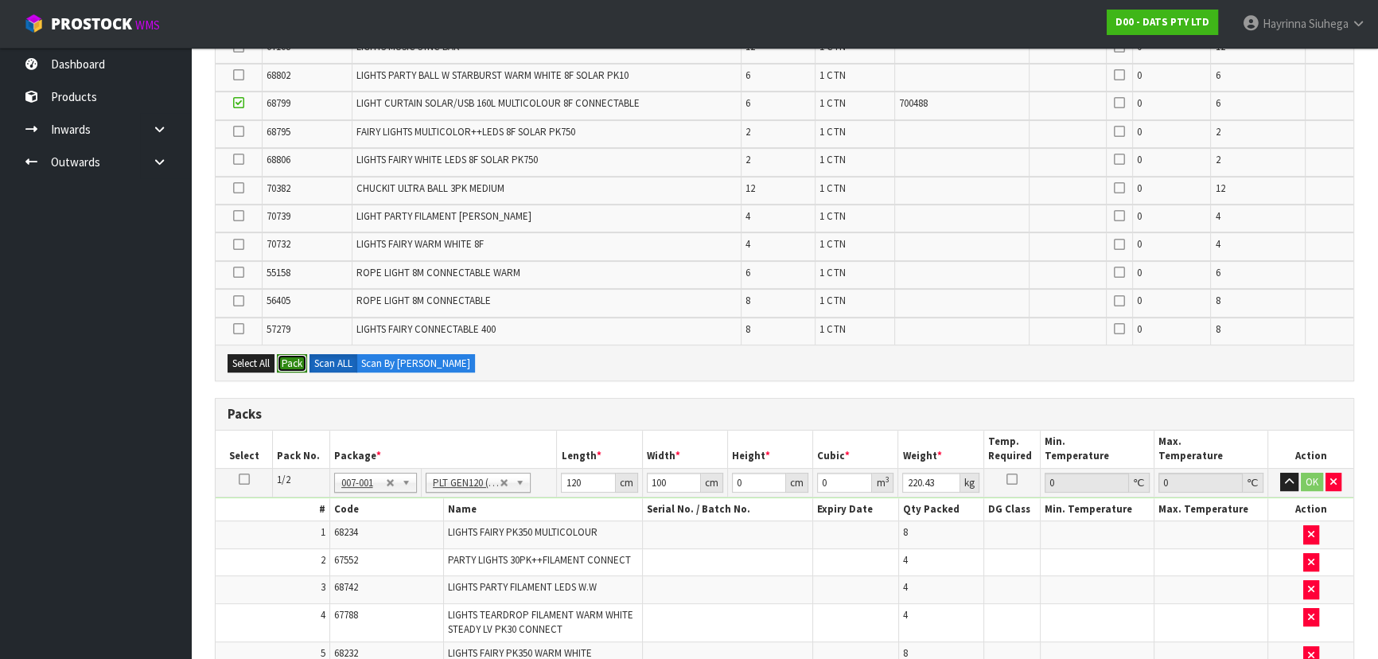
click at [298, 363] on button "Pack" at bounding box center [292, 363] width 30 height 19
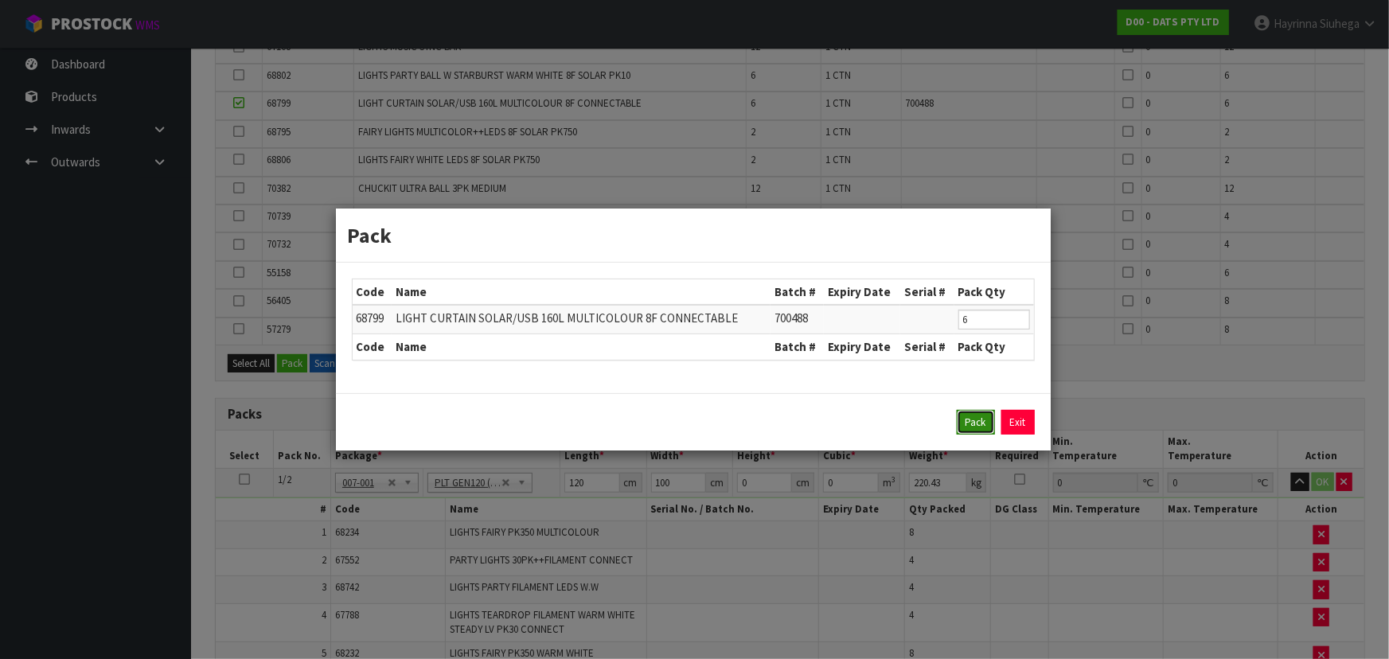
click at [976, 417] on button "Pack" at bounding box center [976, 422] width 38 height 25
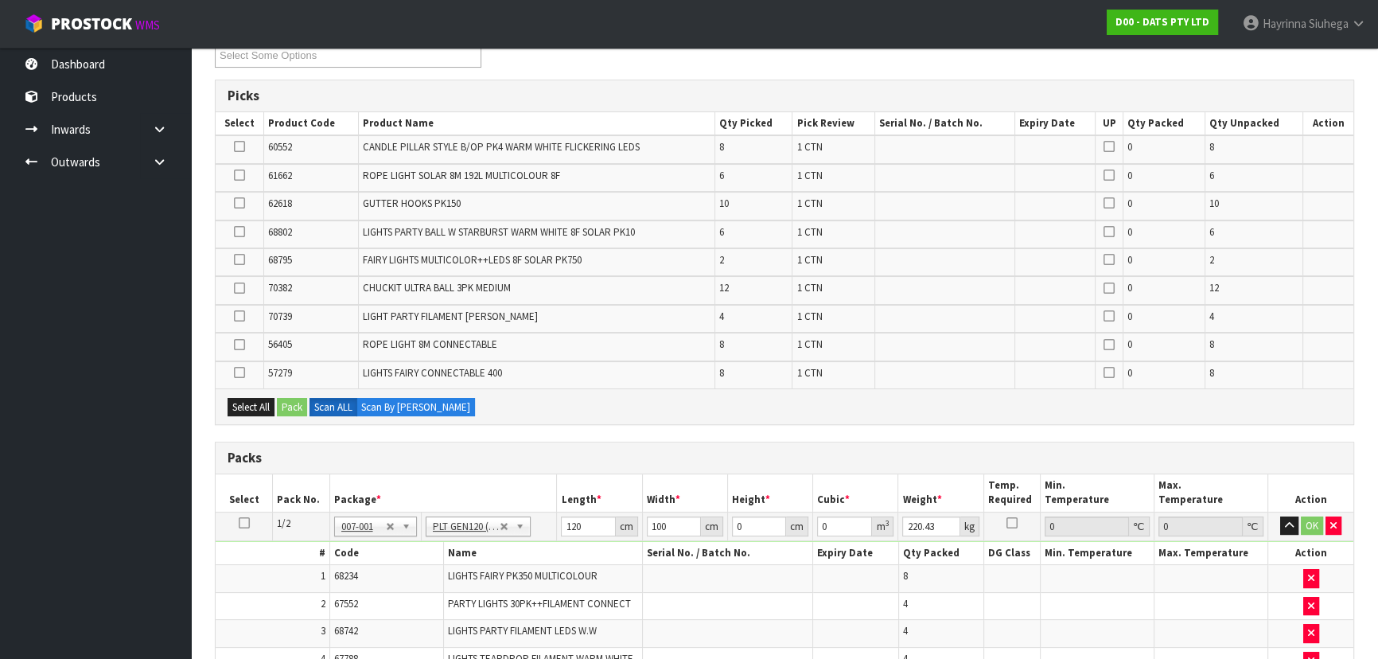
scroll to position [0, 0]
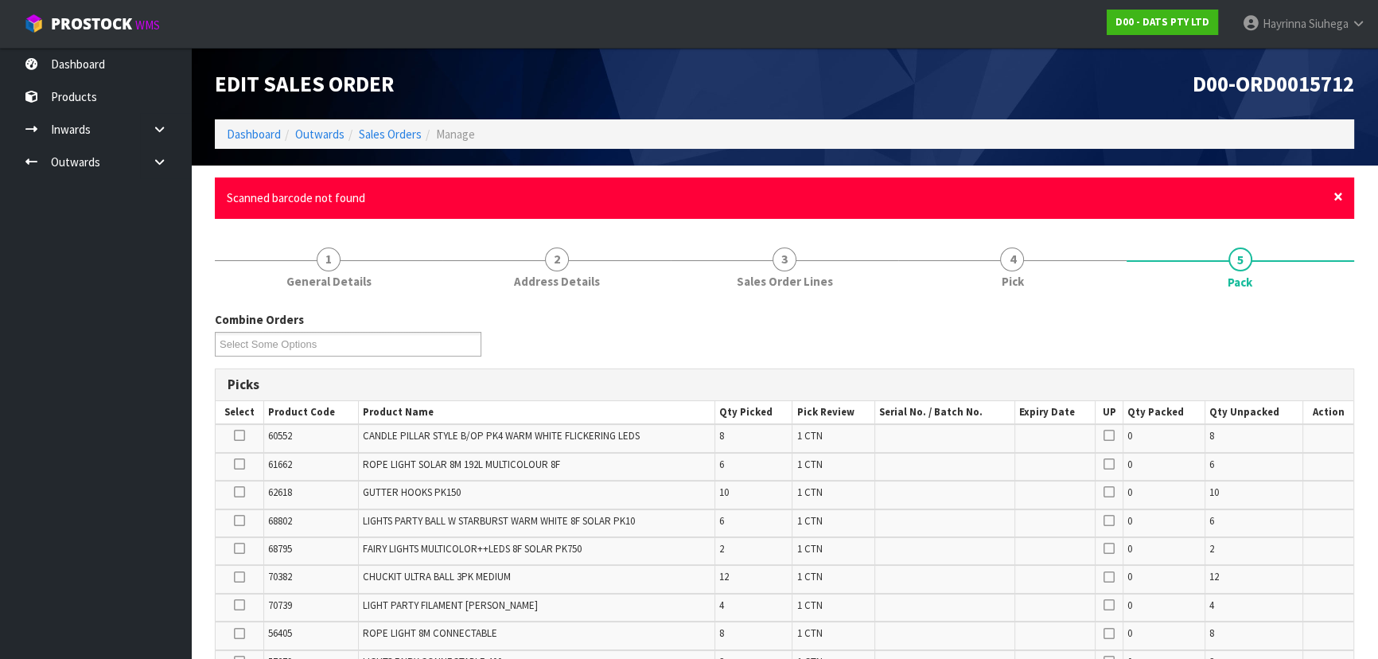
click at [1338, 193] on span "×" at bounding box center [1339, 196] width 10 height 22
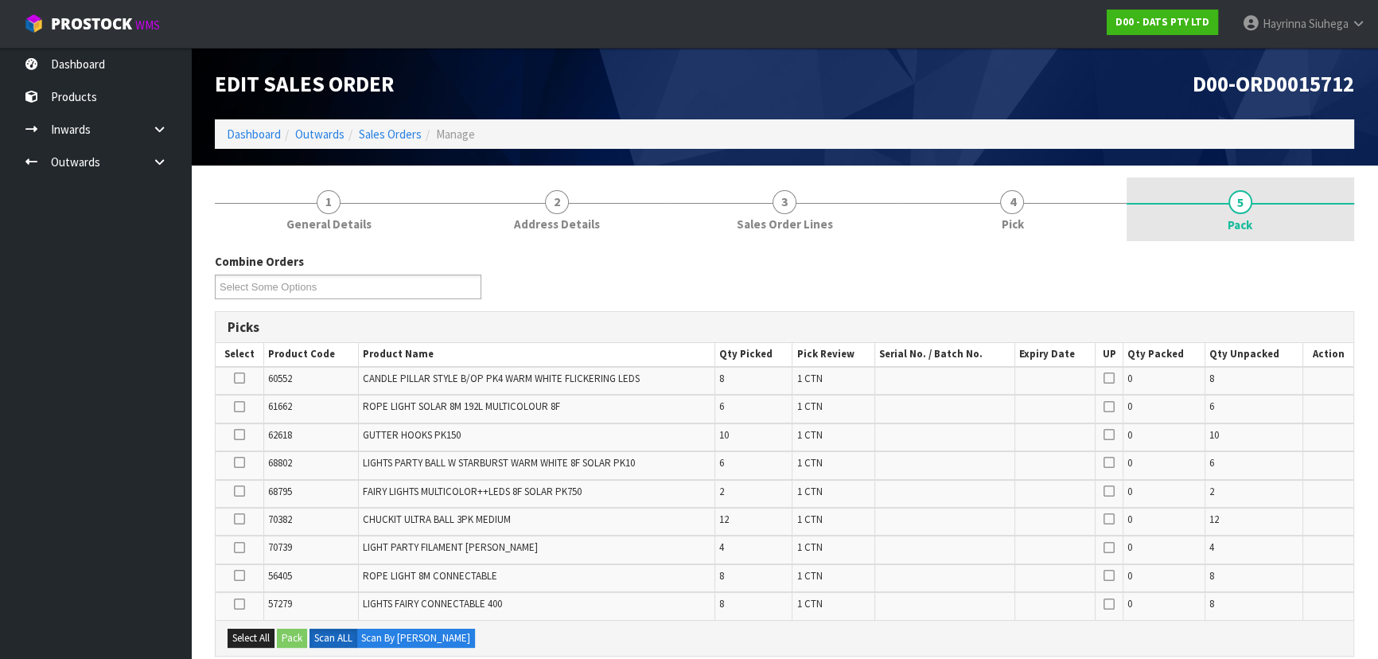
scroll to position [216, 0]
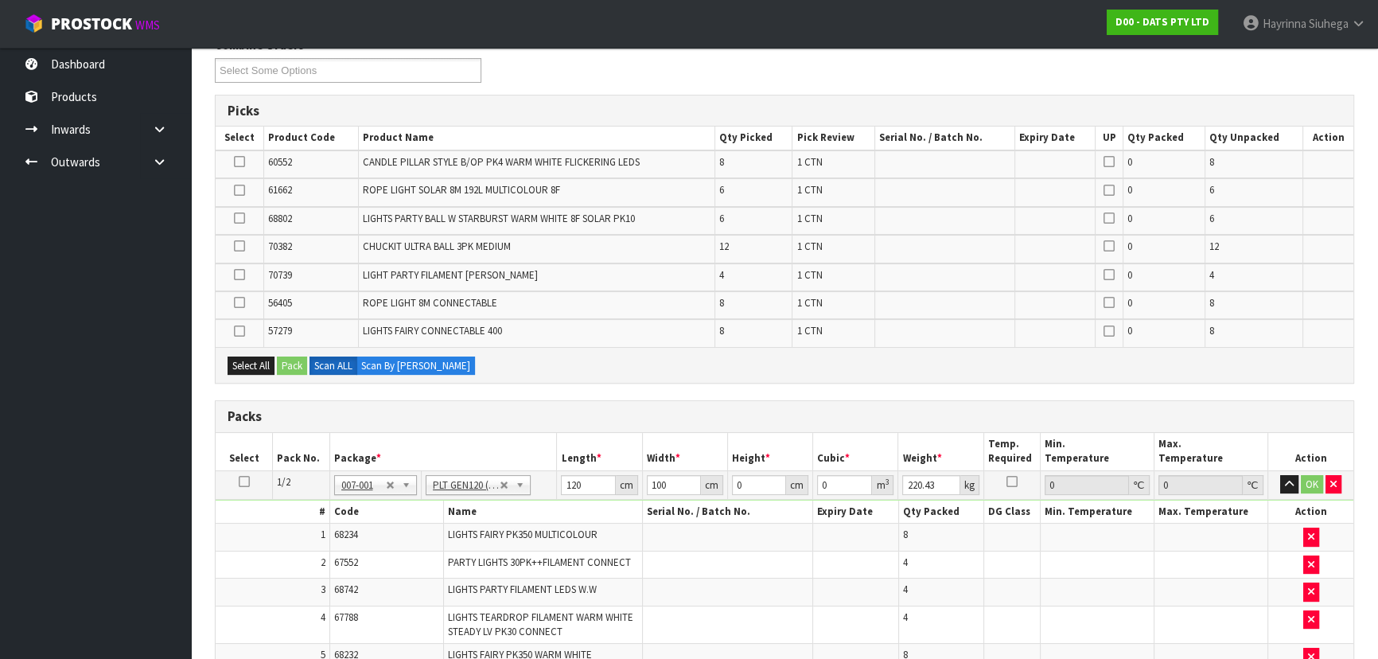
click at [234, 162] on icon at bounding box center [239, 162] width 11 height 1
click at [0, 0] on input "checkbox" at bounding box center [0, 0] width 0 height 0
click at [294, 365] on button "Pack" at bounding box center [292, 366] width 30 height 19
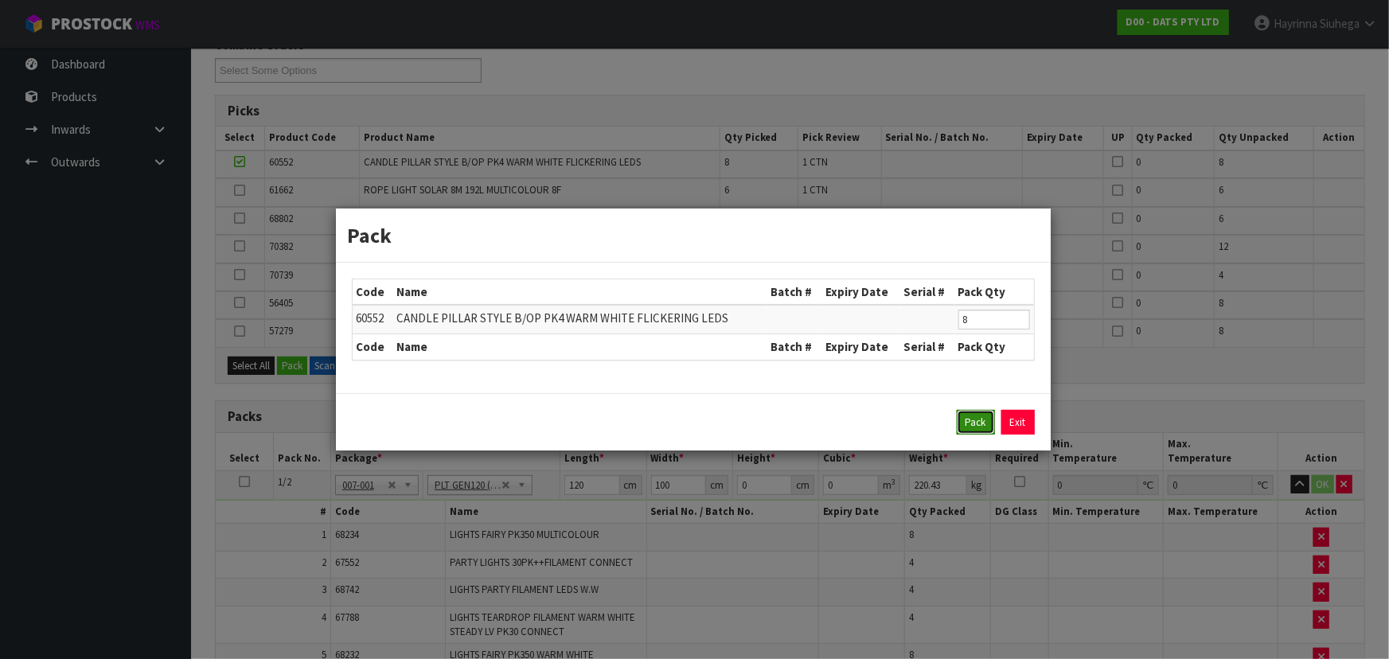
click at [978, 423] on button "Pack" at bounding box center [976, 422] width 38 height 25
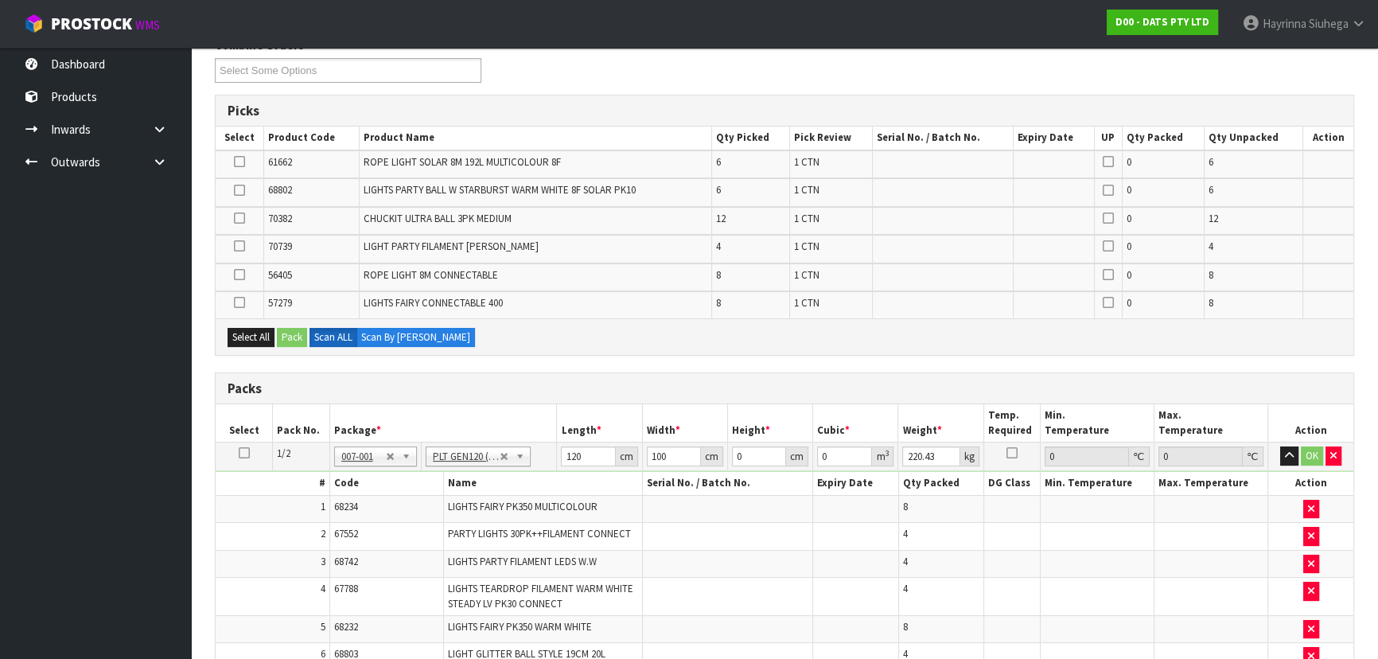
type input "117.37"
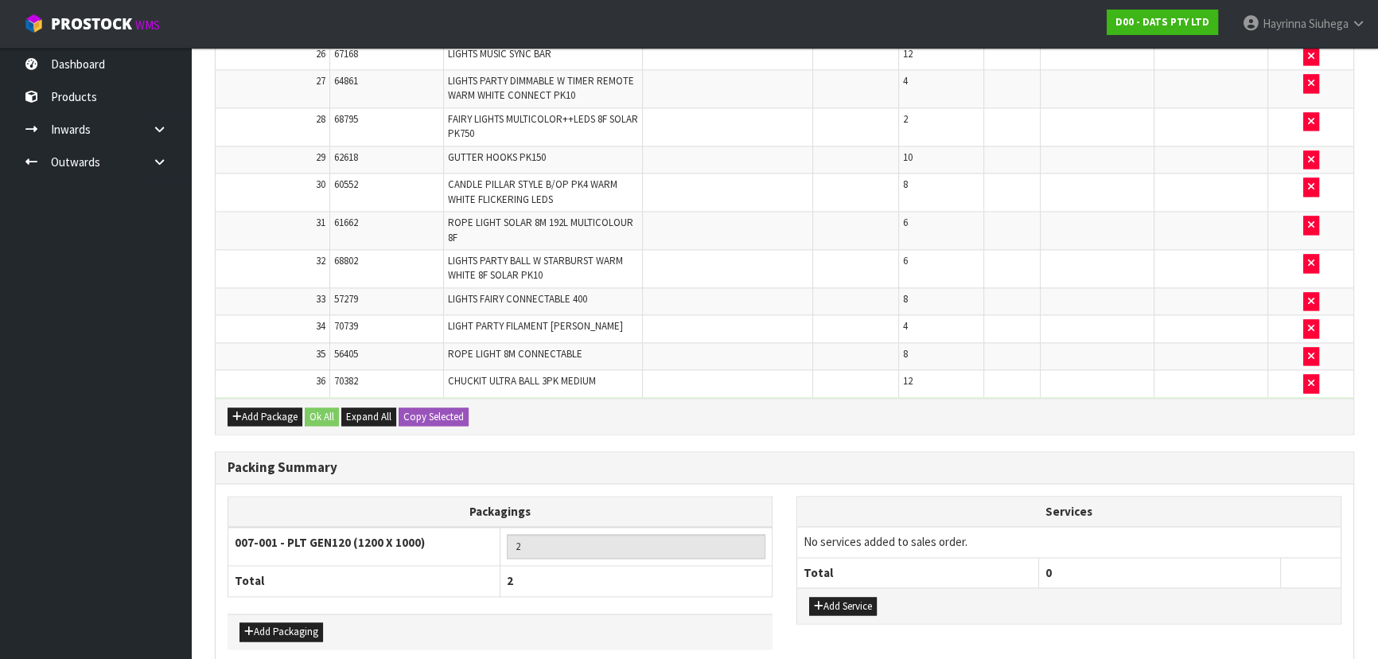
scroll to position [3024, 0]
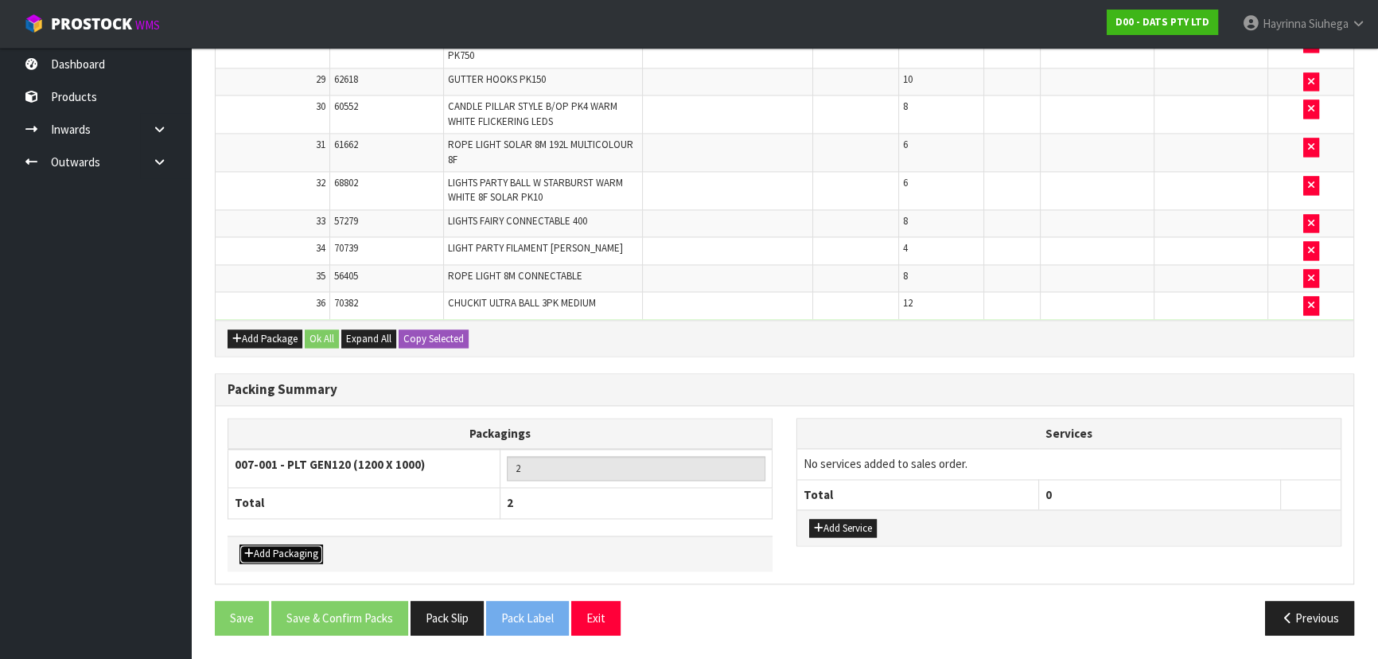
click at [279, 552] on button "Add Packaging" at bounding box center [282, 553] width 84 height 19
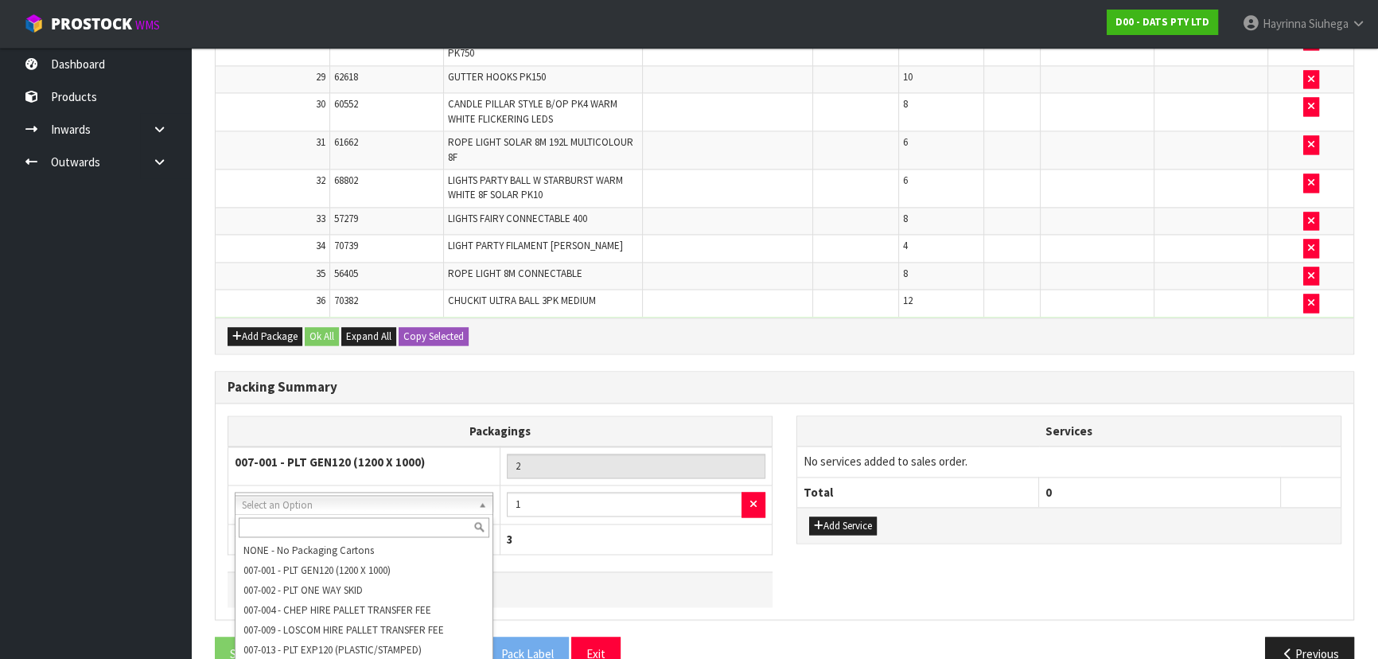
click at [330, 527] on input "text" at bounding box center [364, 527] width 251 height 20
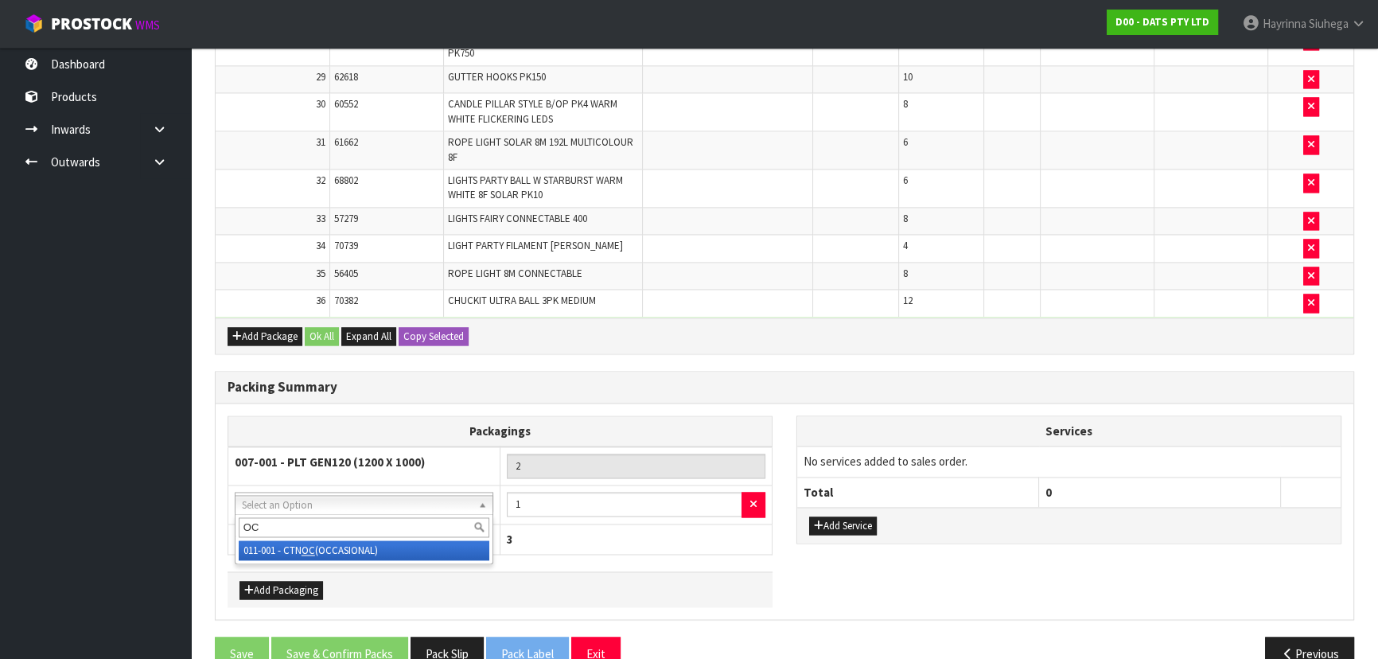
type input "OC"
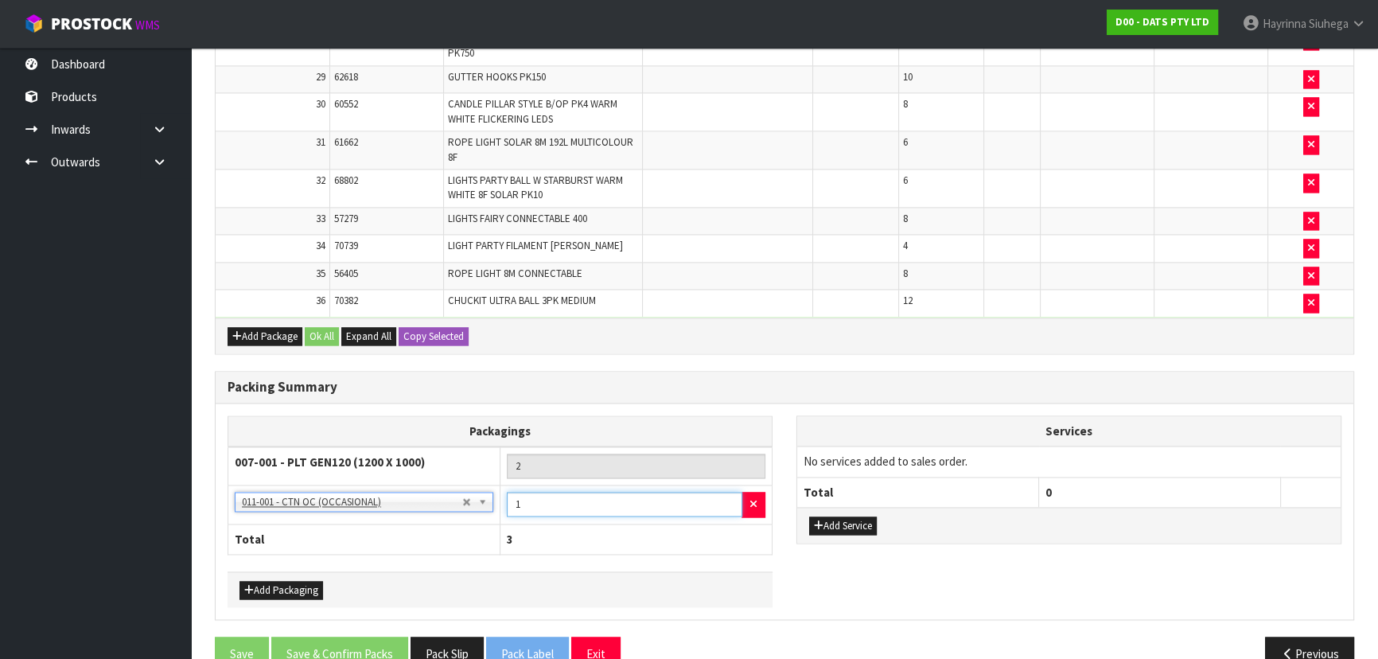
drag, startPoint x: 526, startPoint y: 508, endPoint x: 491, endPoint y: 508, distance: 35.0
click at [489, 506] on tr "NONE - No Packaging Cartons 007-001 - PLT GEN120 (1200 X 1000) 007-002 - PLT ON…" at bounding box center [500, 504] width 544 height 39
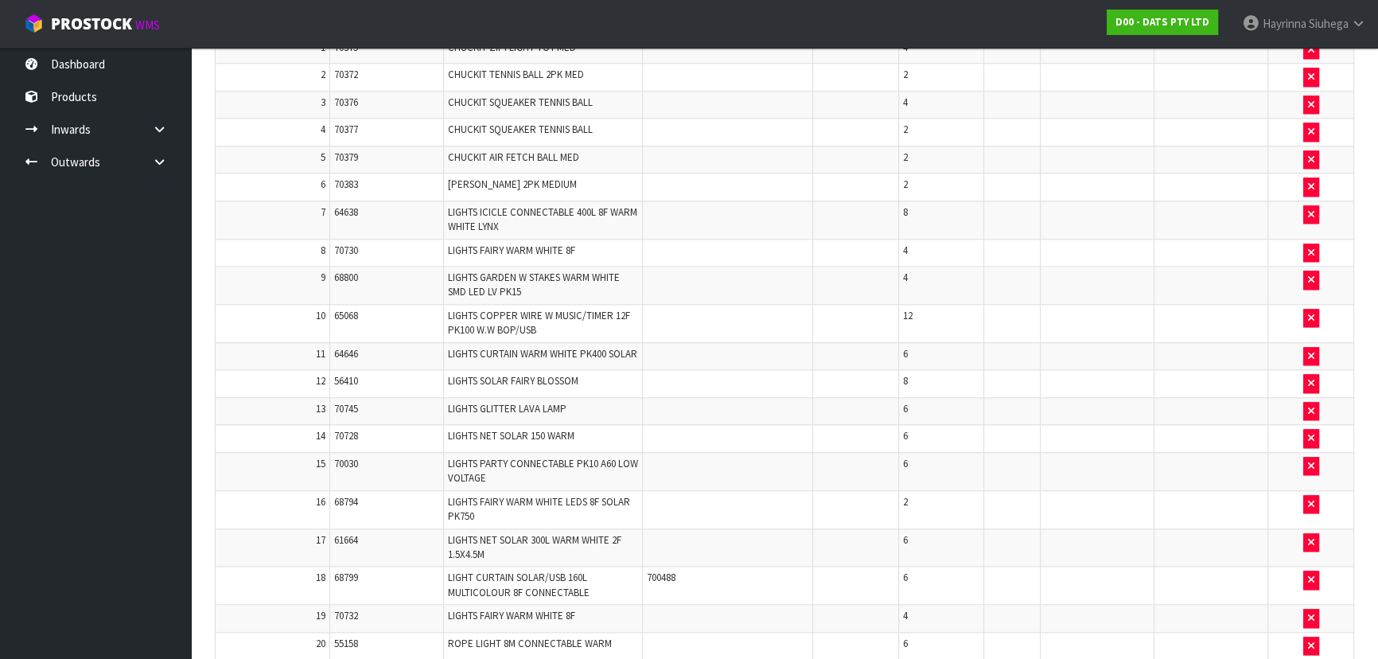
scroll to position [2300, 0]
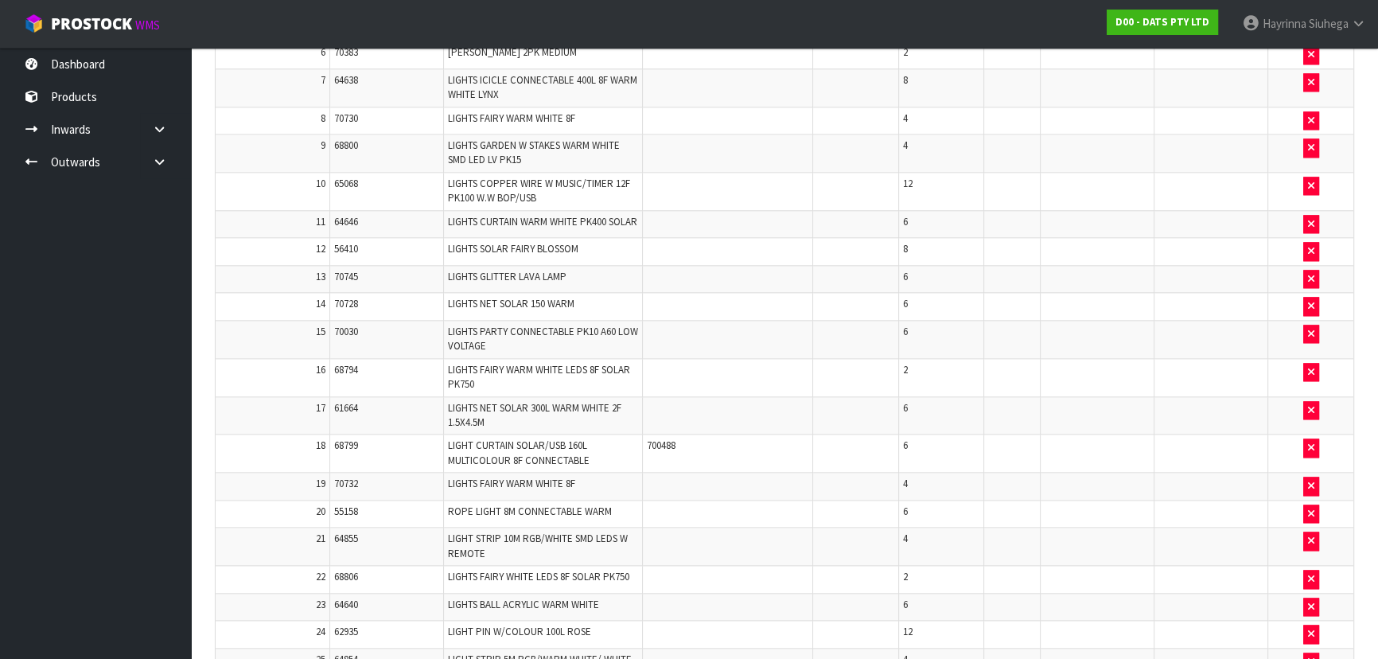
type input "2"
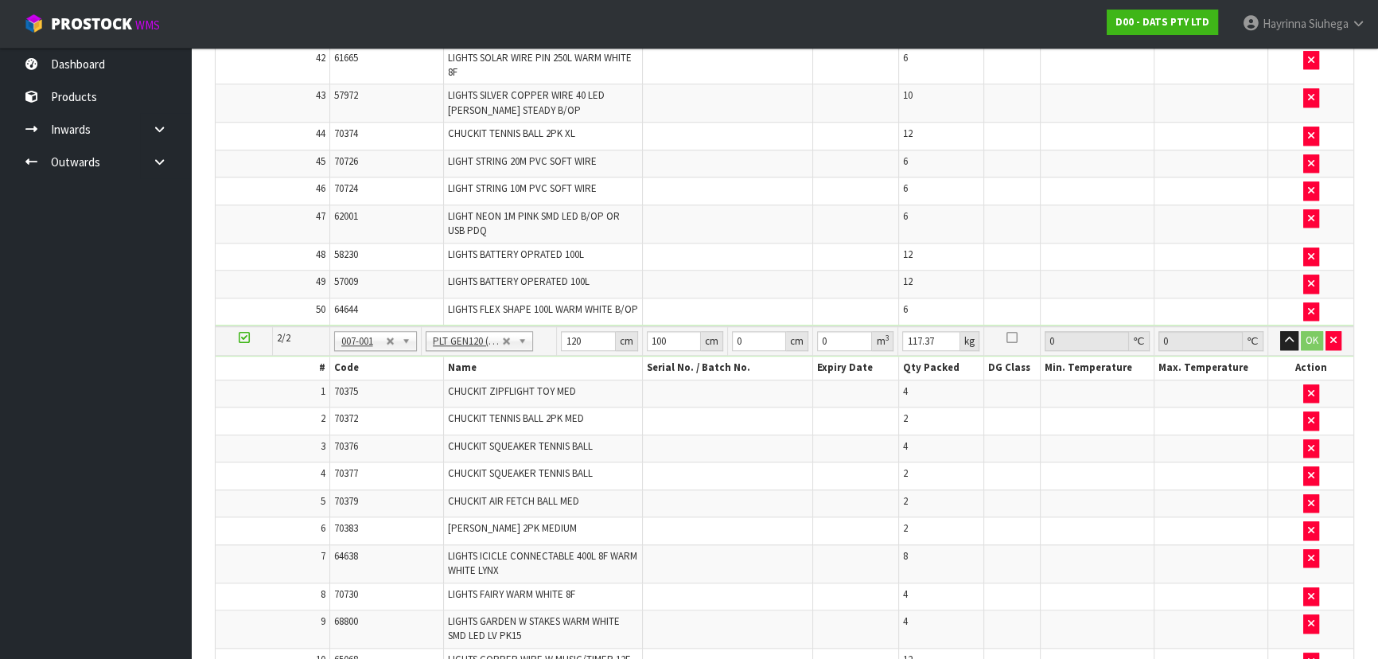
scroll to position [1722, 0]
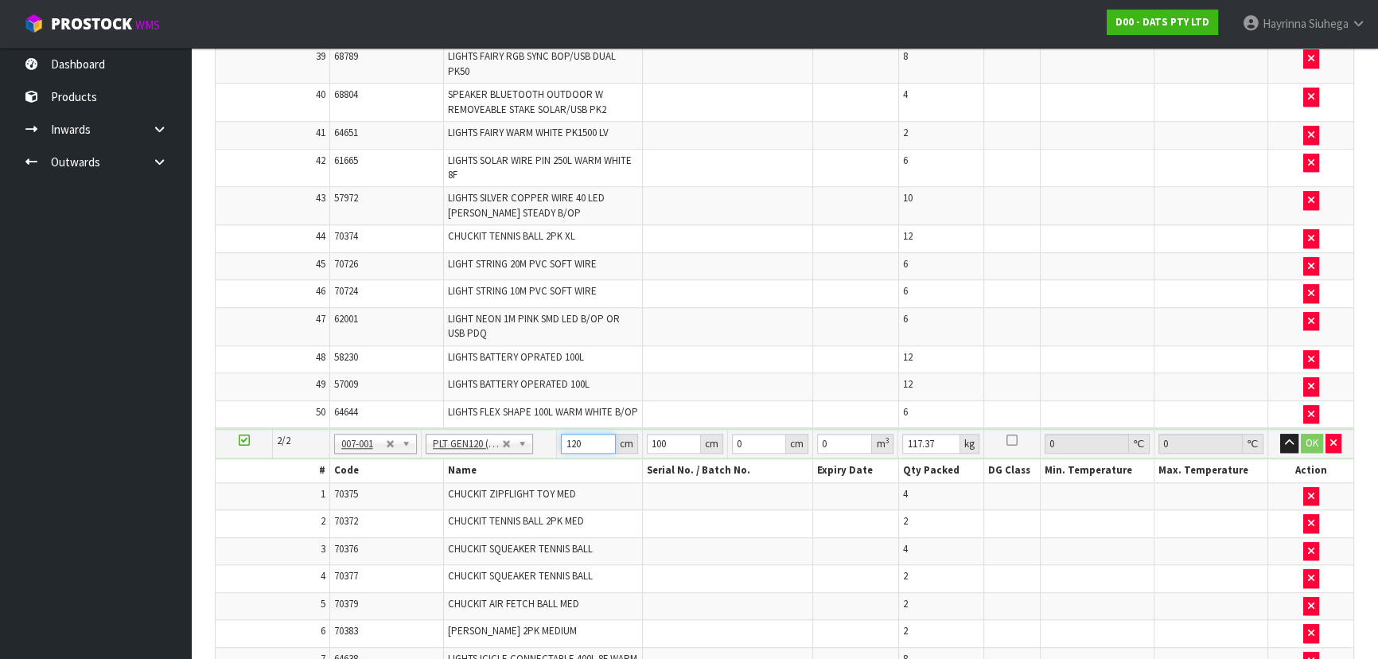
click at [566, 443] on input "120" at bounding box center [588, 444] width 54 height 20
type input "120"
click at [660, 448] on input "1158" at bounding box center [674, 444] width 54 height 20
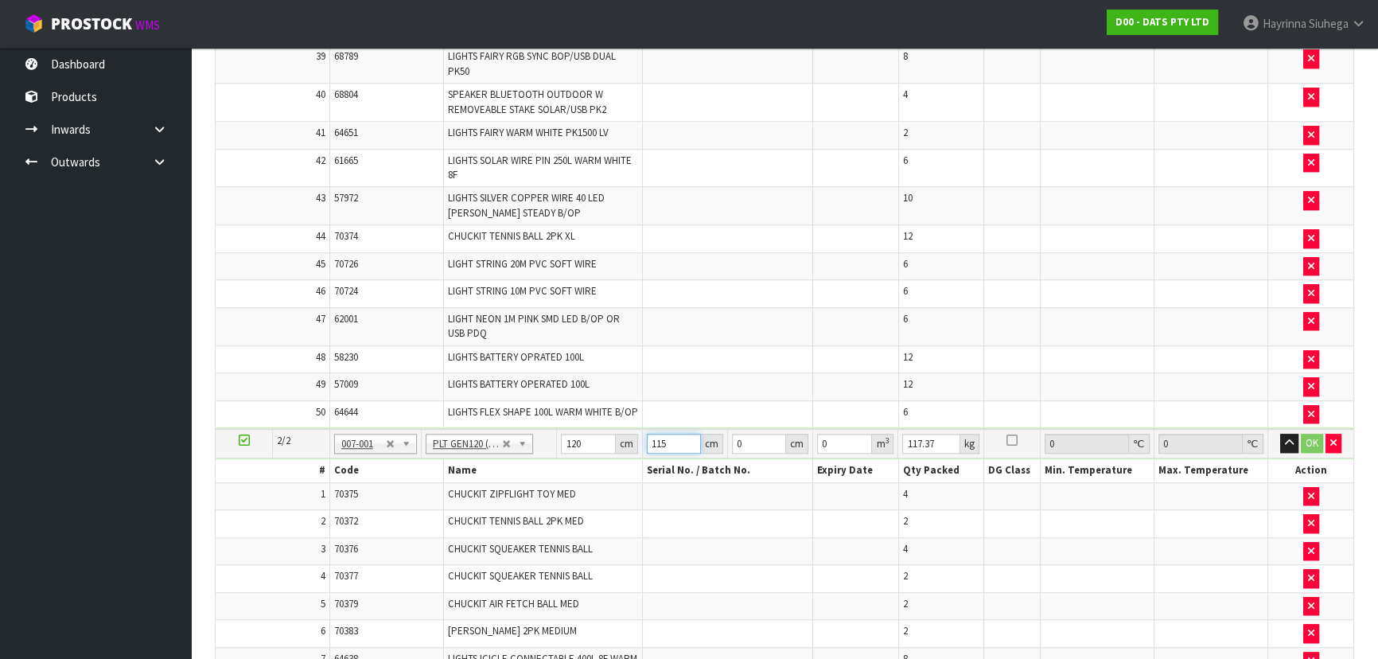
type input "115"
type input "9"
type input "0.1242"
type input "99"
type input "1.3662"
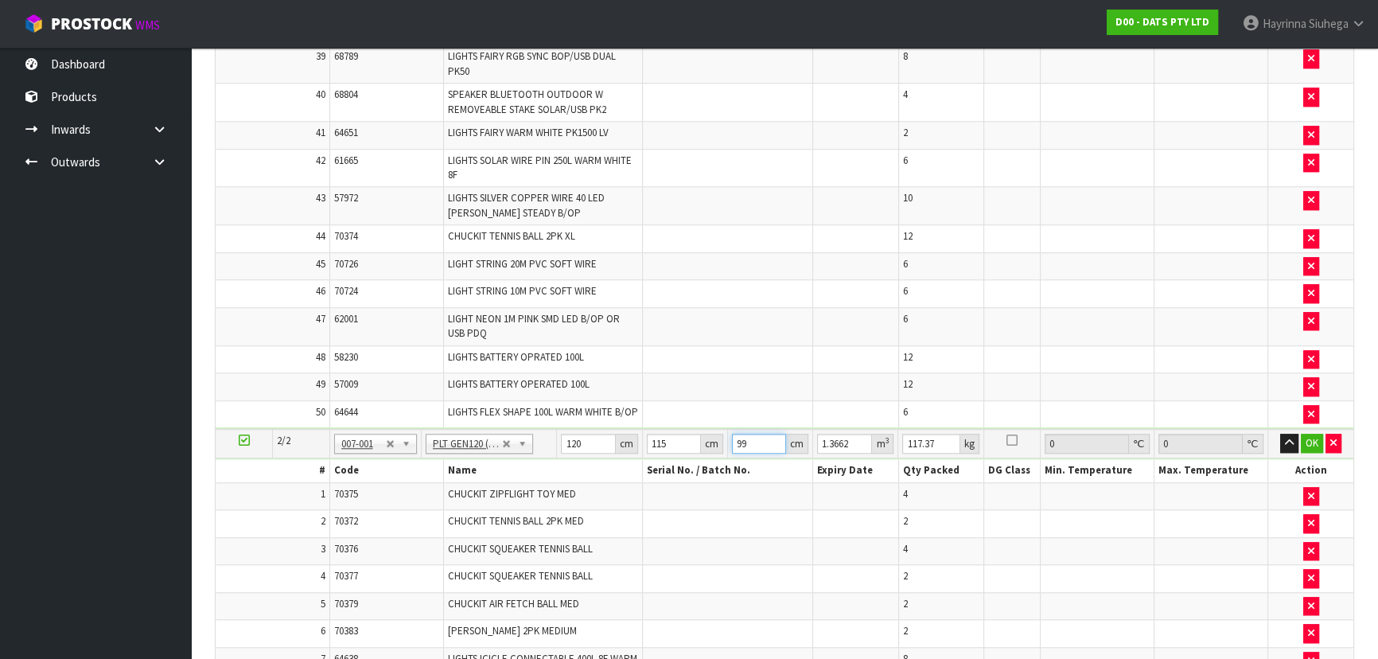
type input "99"
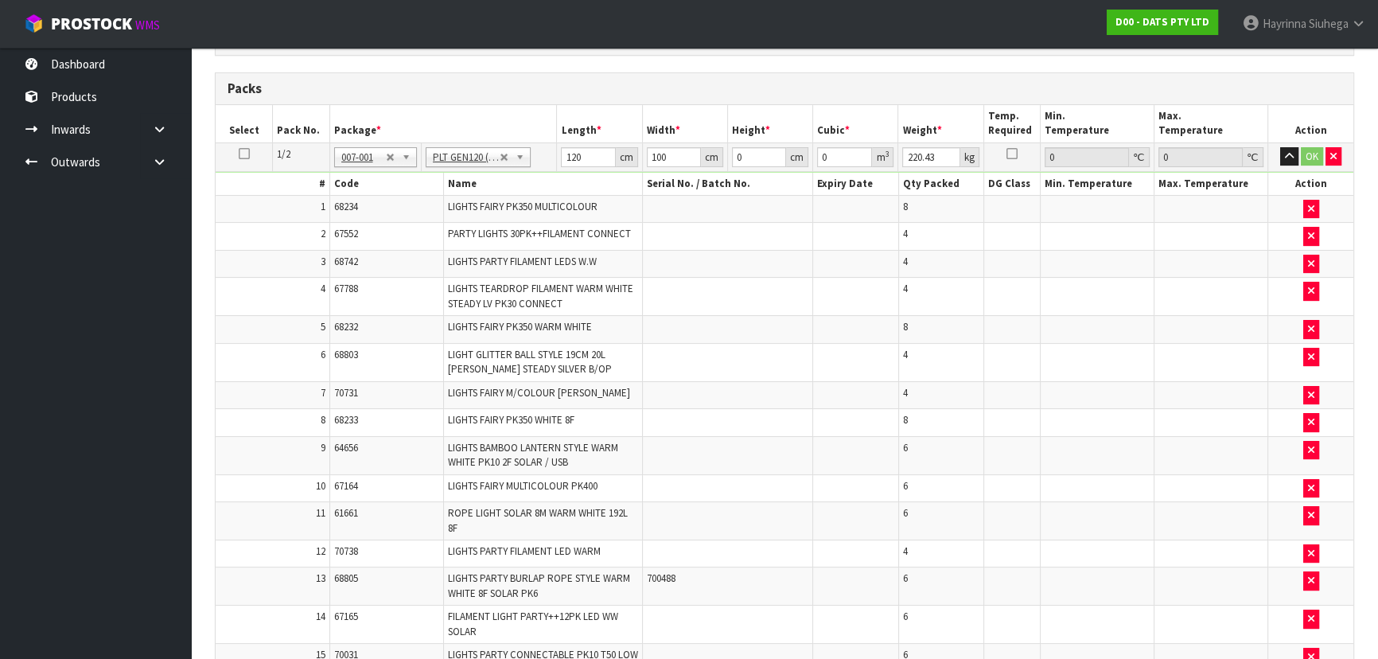
scroll to position [130, 0]
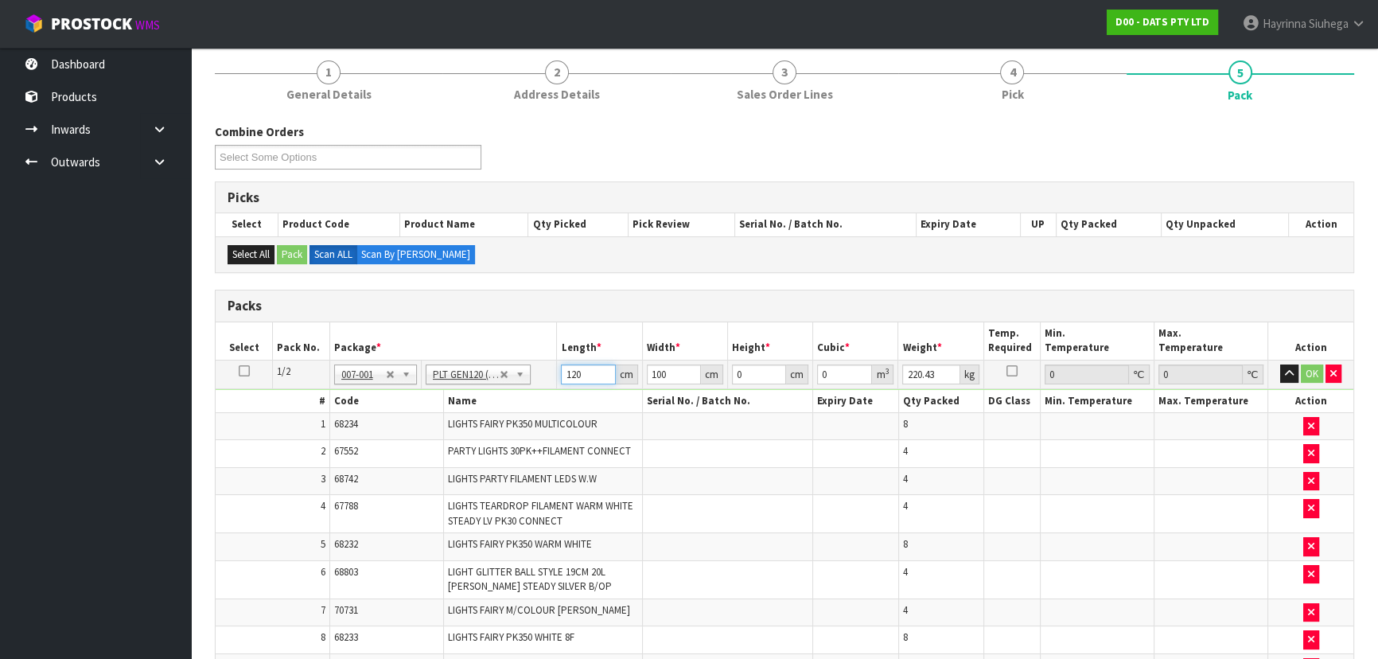
click at [570, 374] on input "120" at bounding box center [588, 375] width 54 height 20
type input "115"
type input "114"
type input "1"
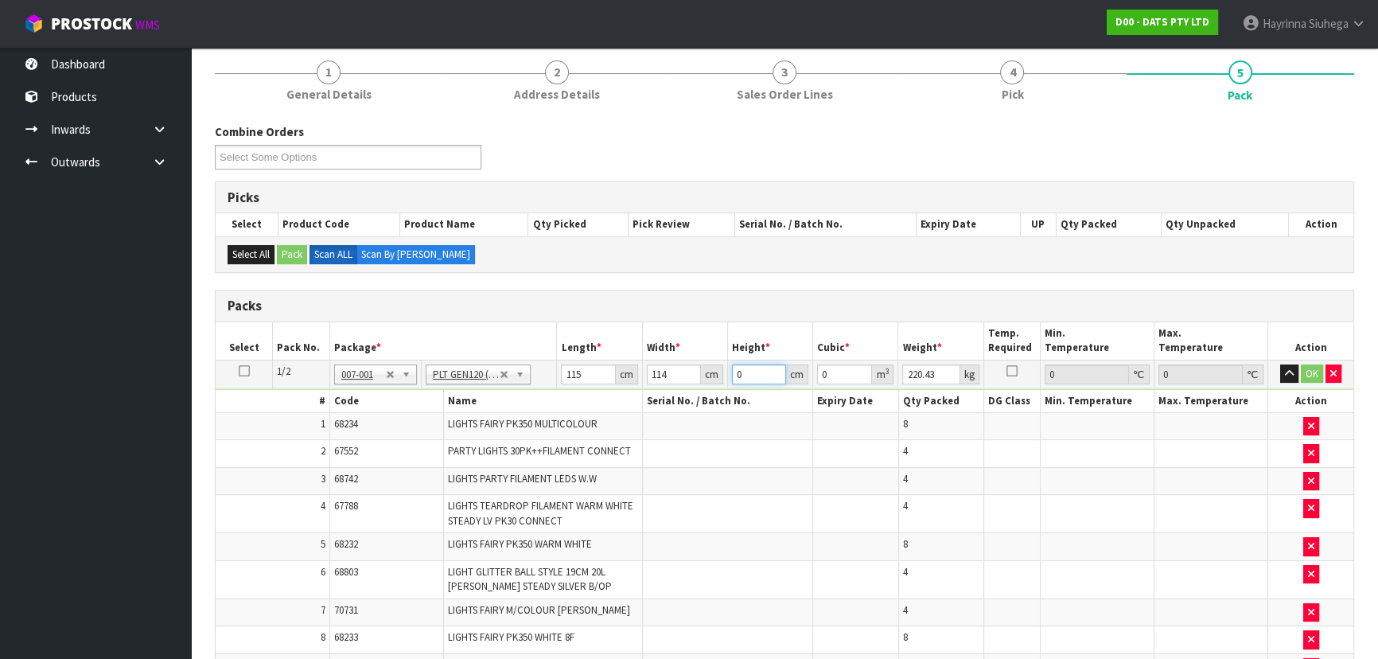
type input "0.01311"
type input "14"
type input "0.18354"
type input "145"
type input "1.90095"
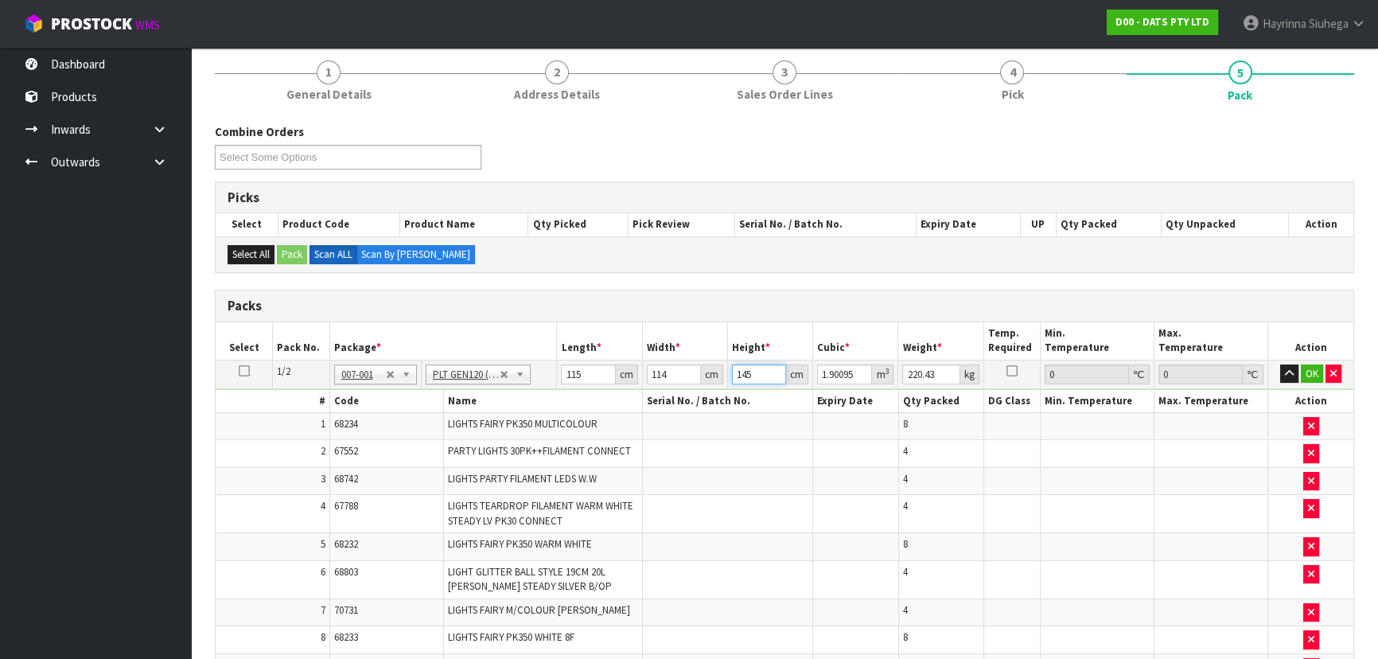
type input "145"
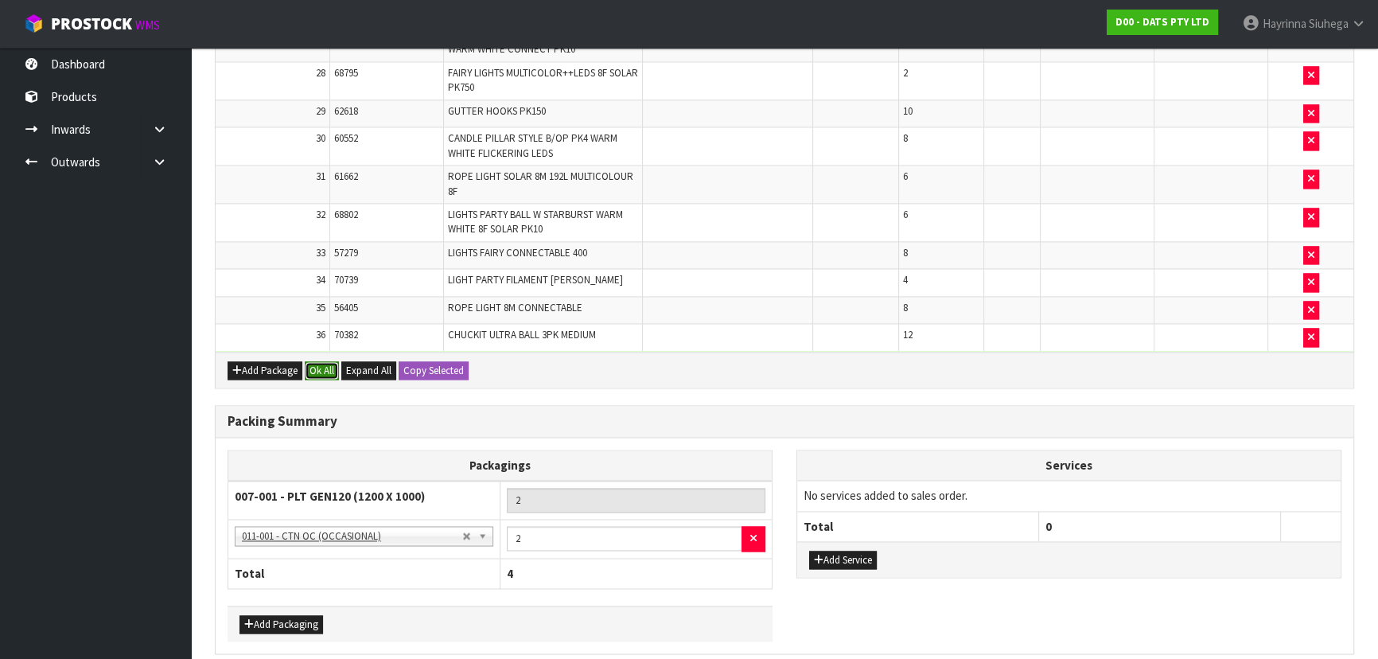
click at [307, 368] on button "Ok All" at bounding box center [322, 370] width 34 height 19
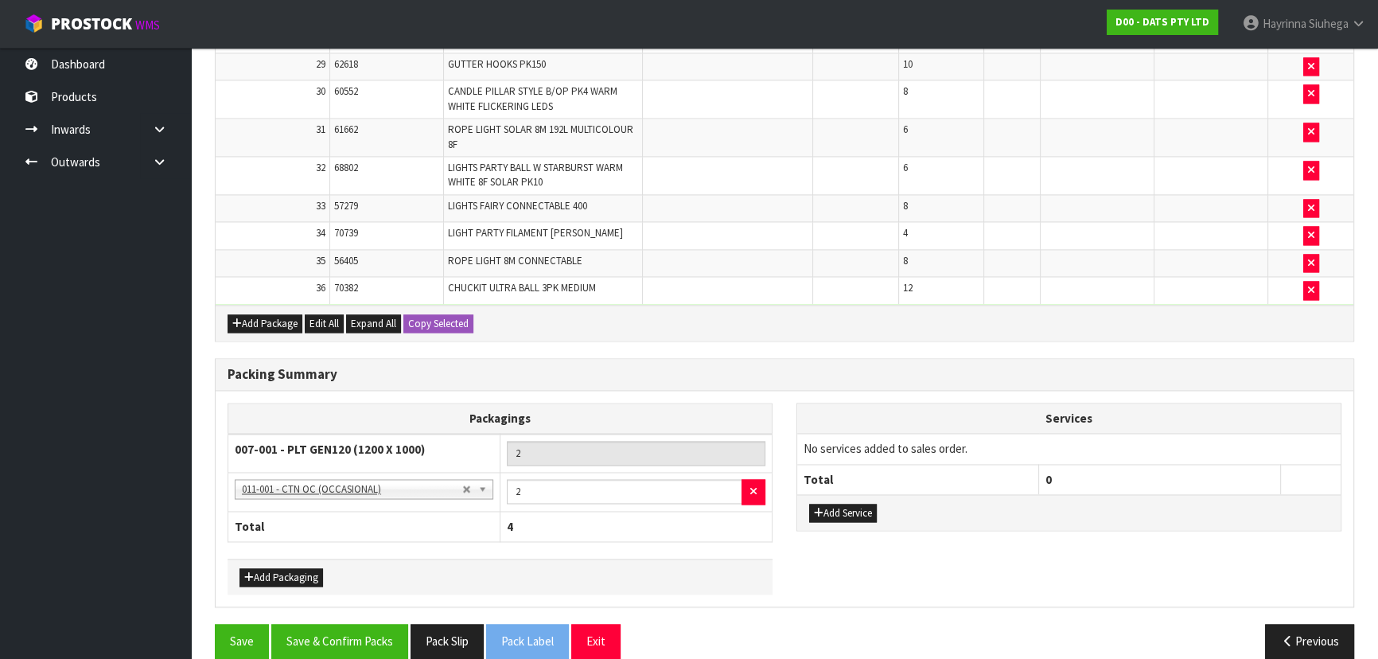
scroll to position [3059, 0]
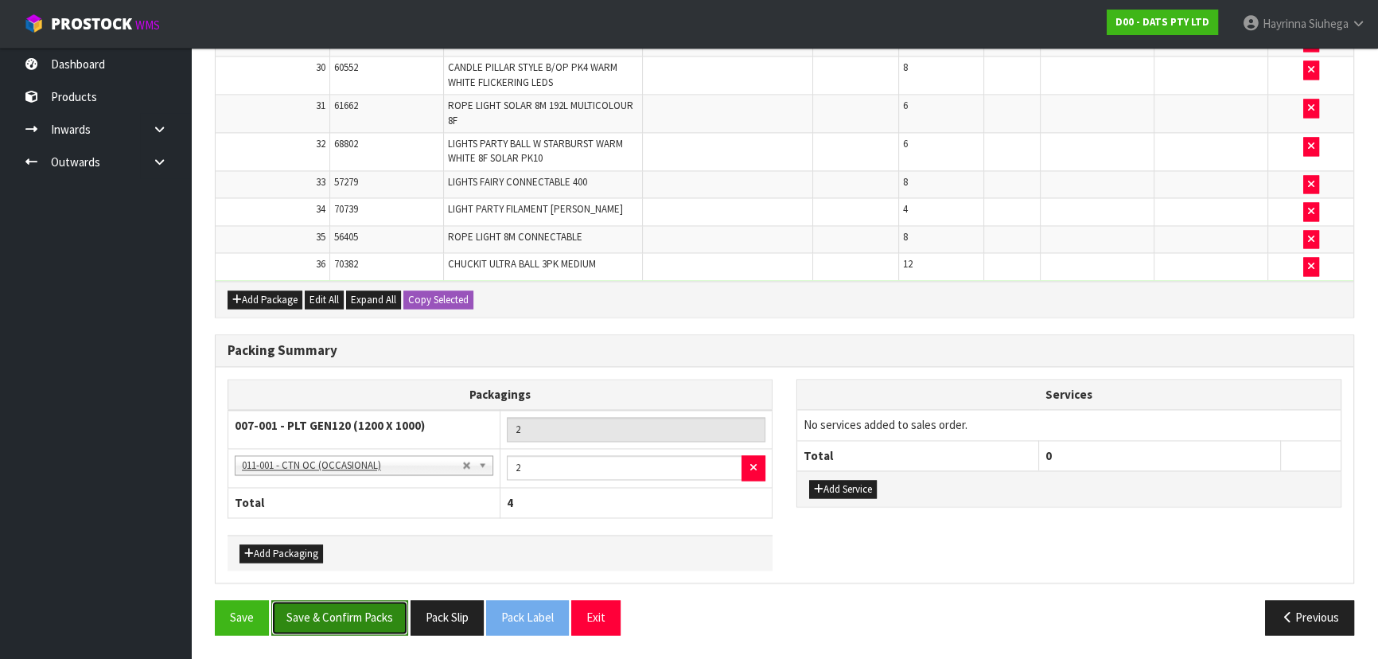
click at [320, 624] on button "Save & Confirm Packs" at bounding box center [339, 617] width 137 height 34
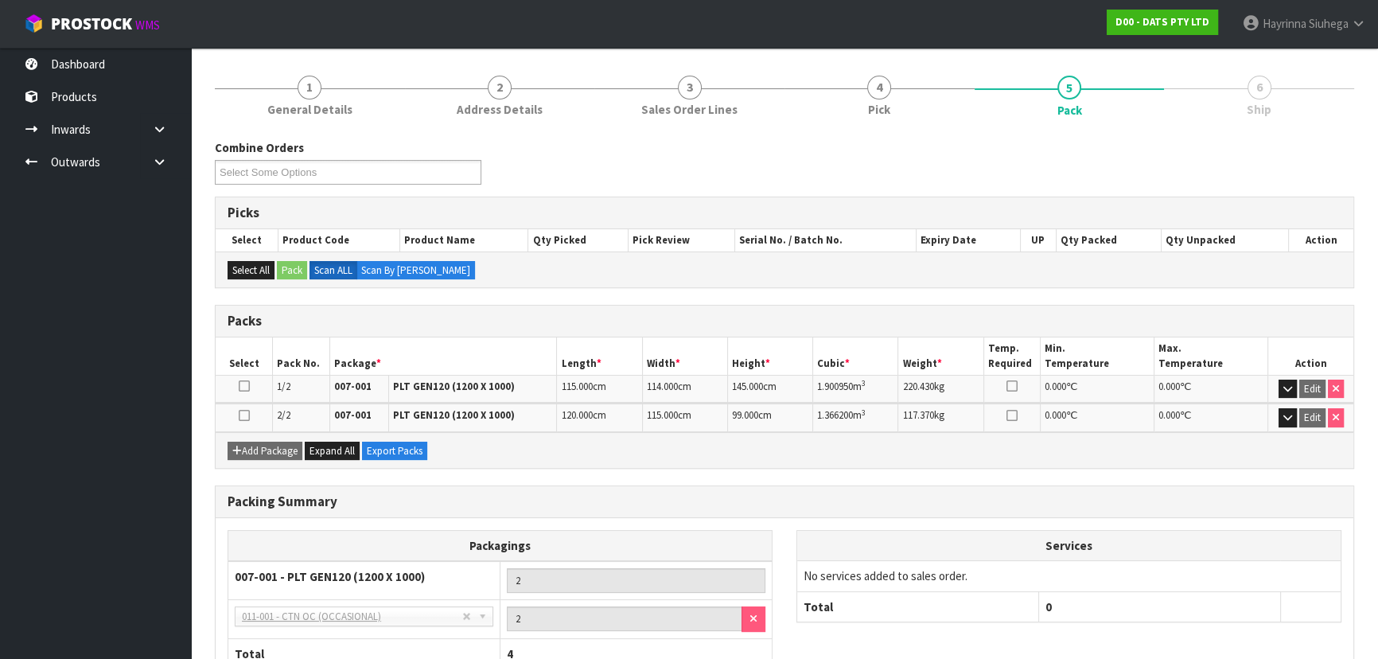
scroll to position [283, 0]
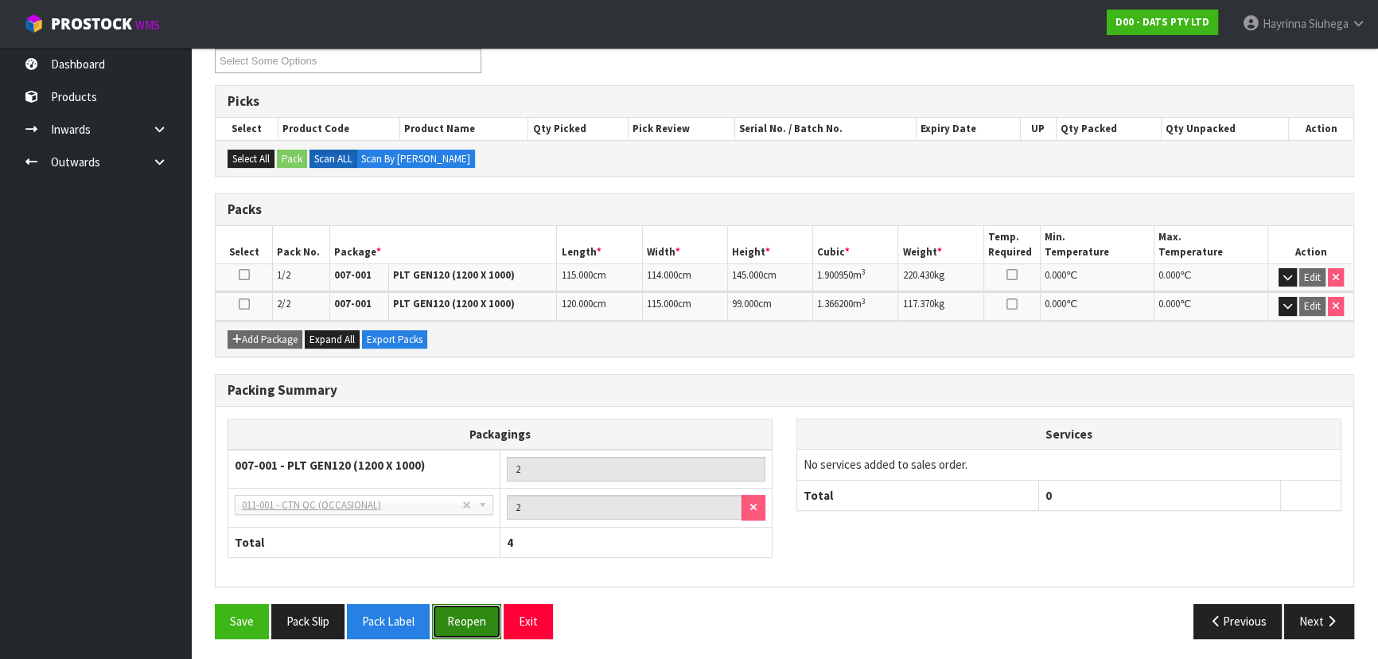
click at [480, 617] on button "Reopen" at bounding box center [466, 621] width 69 height 34
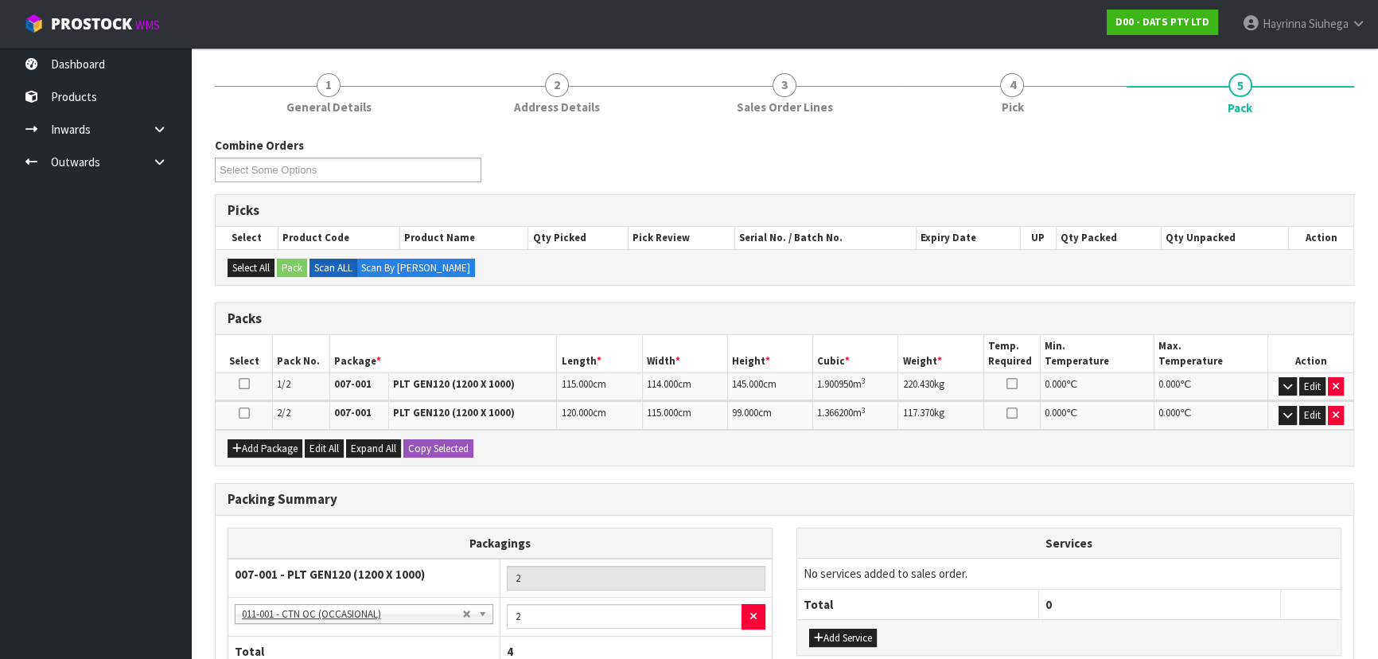
scroll to position [174, 0]
click at [1315, 382] on button "Edit" at bounding box center [1313, 387] width 26 height 19
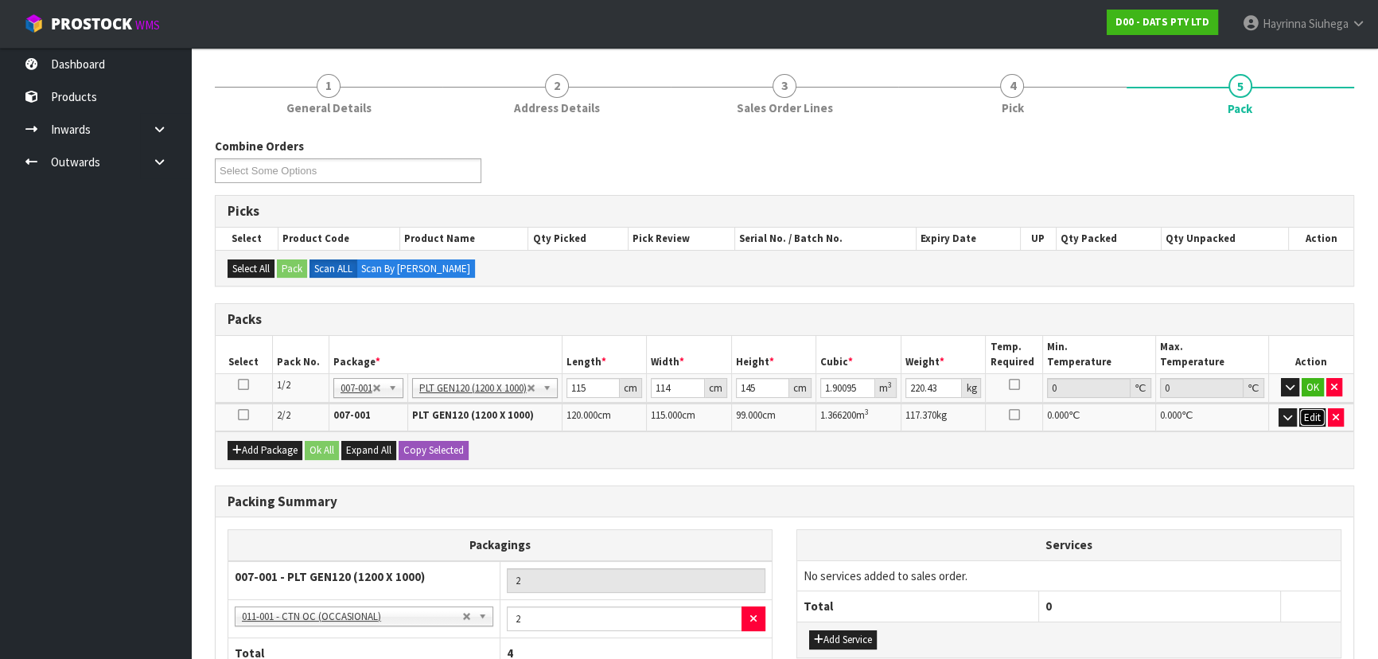
click at [1315, 412] on button "Edit" at bounding box center [1313, 417] width 26 height 19
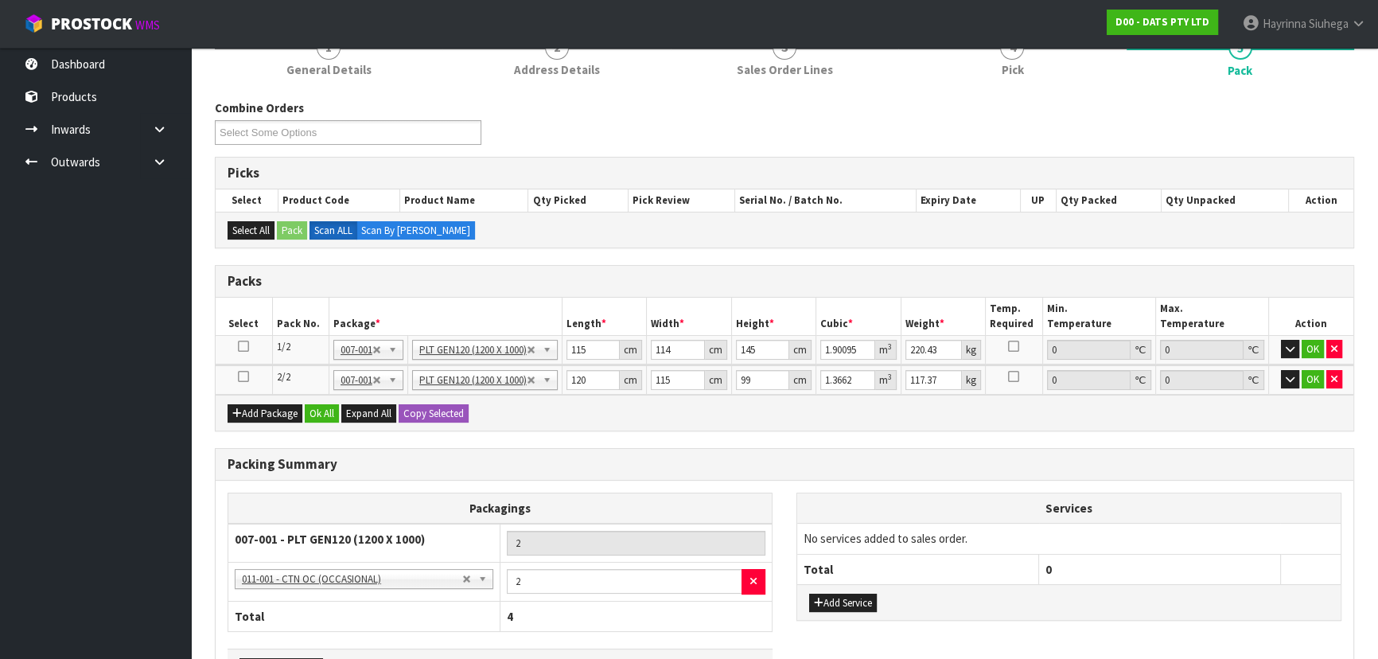
scroll to position [246, 0]
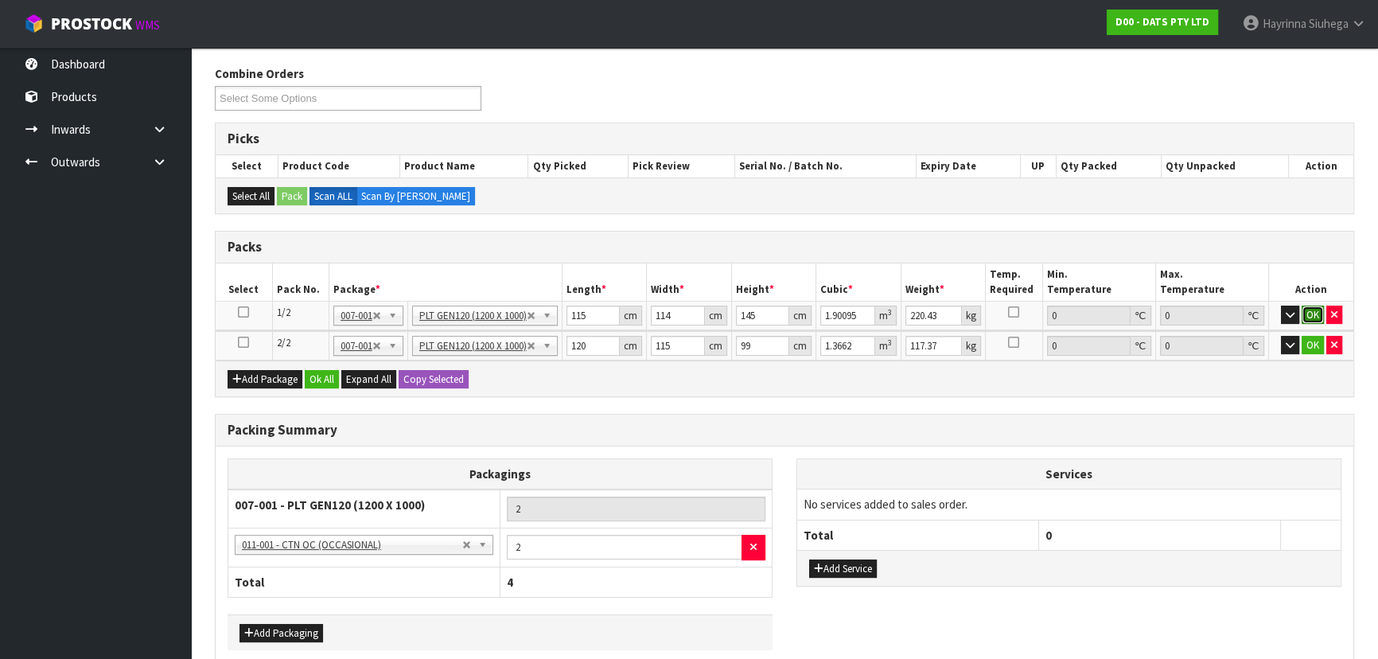
click at [1303, 310] on button "OK" at bounding box center [1313, 315] width 22 height 19
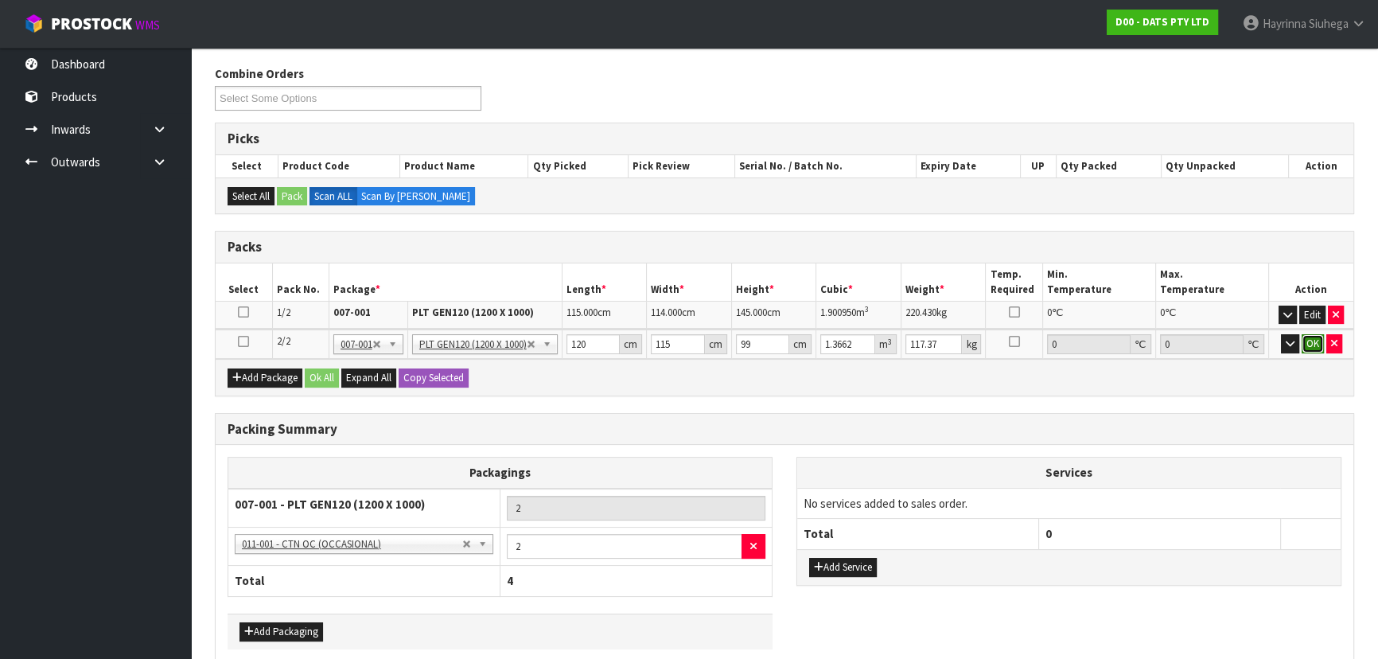
click at [1313, 334] on button "OK" at bounding box center [1313, 343] width 22 height 19
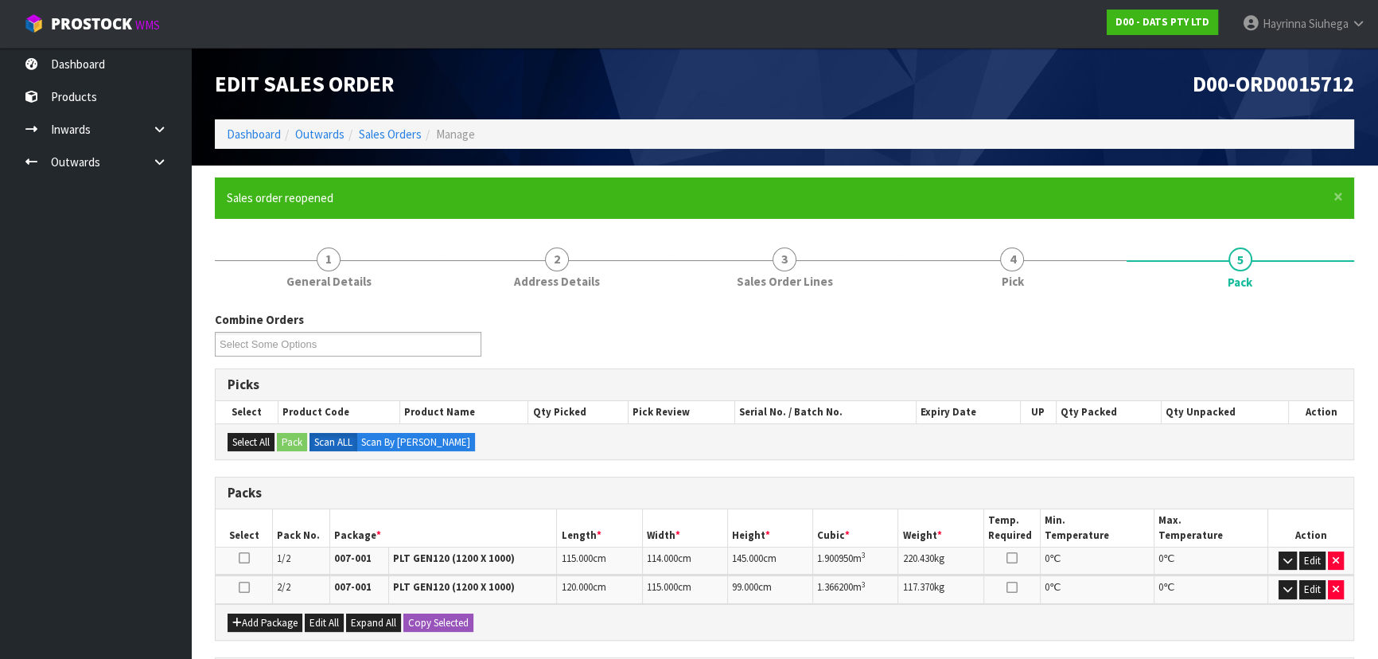
scroll to position [318, 0]
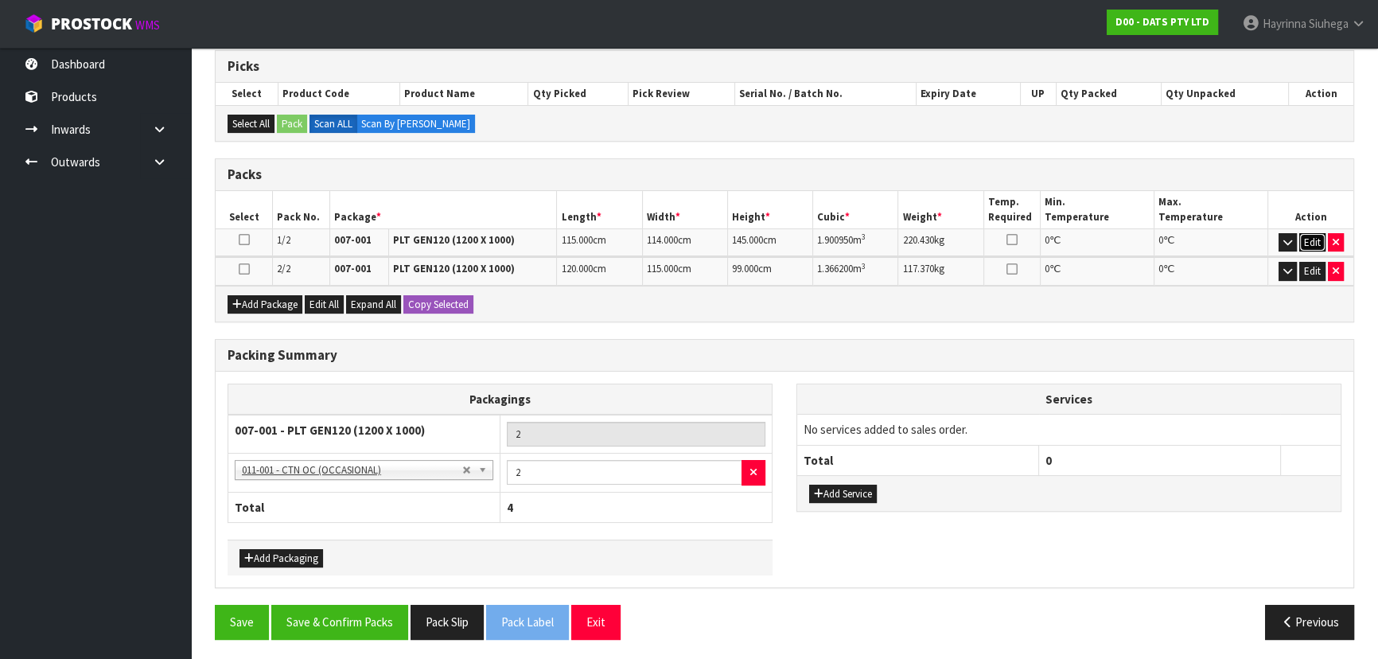
click at [1308, 236] on button "Edit" at bounding box center [1313, 242] width 26 height 19
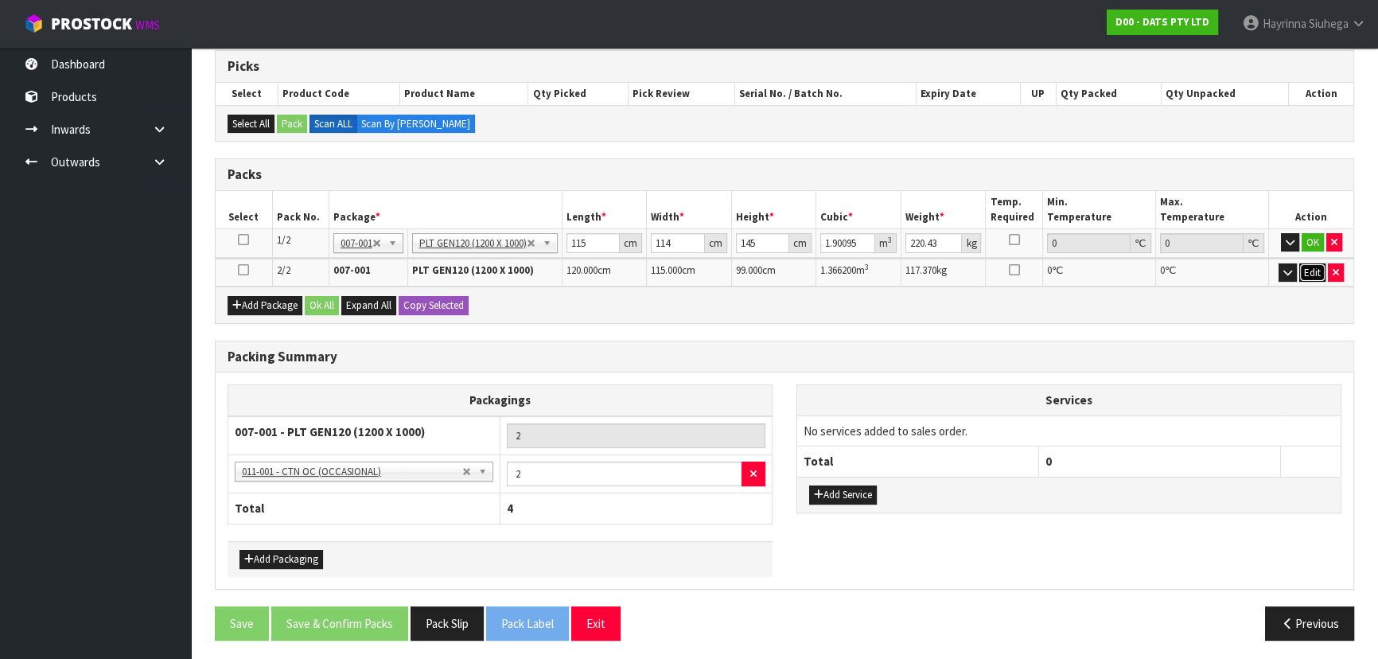
click at [1313, 265] on button "Edit" at bounding box center [1313, 272] width 26 height 19
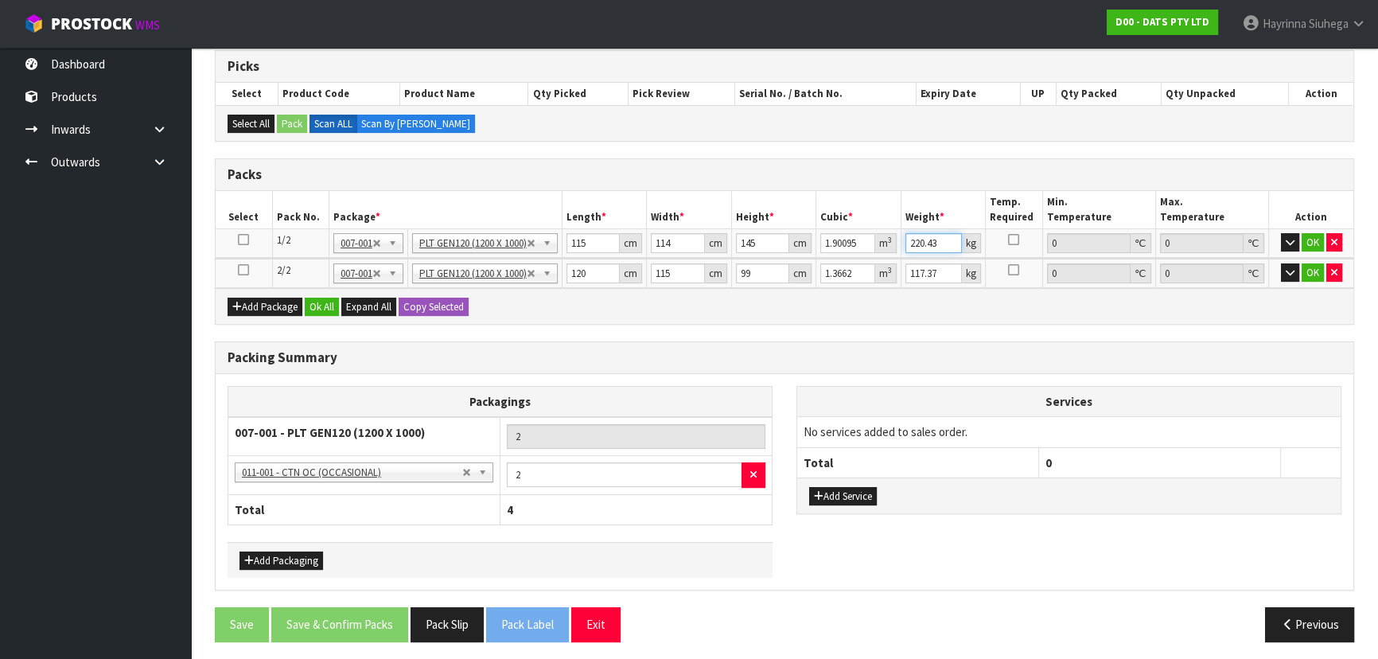
click at [920, 242] on input "220.43" at bounding box center [934, 243] width 57 height 20
type input "229"
click at [928, 271] on input "117.37" at bounding box center [934, 273] width 57 height 20
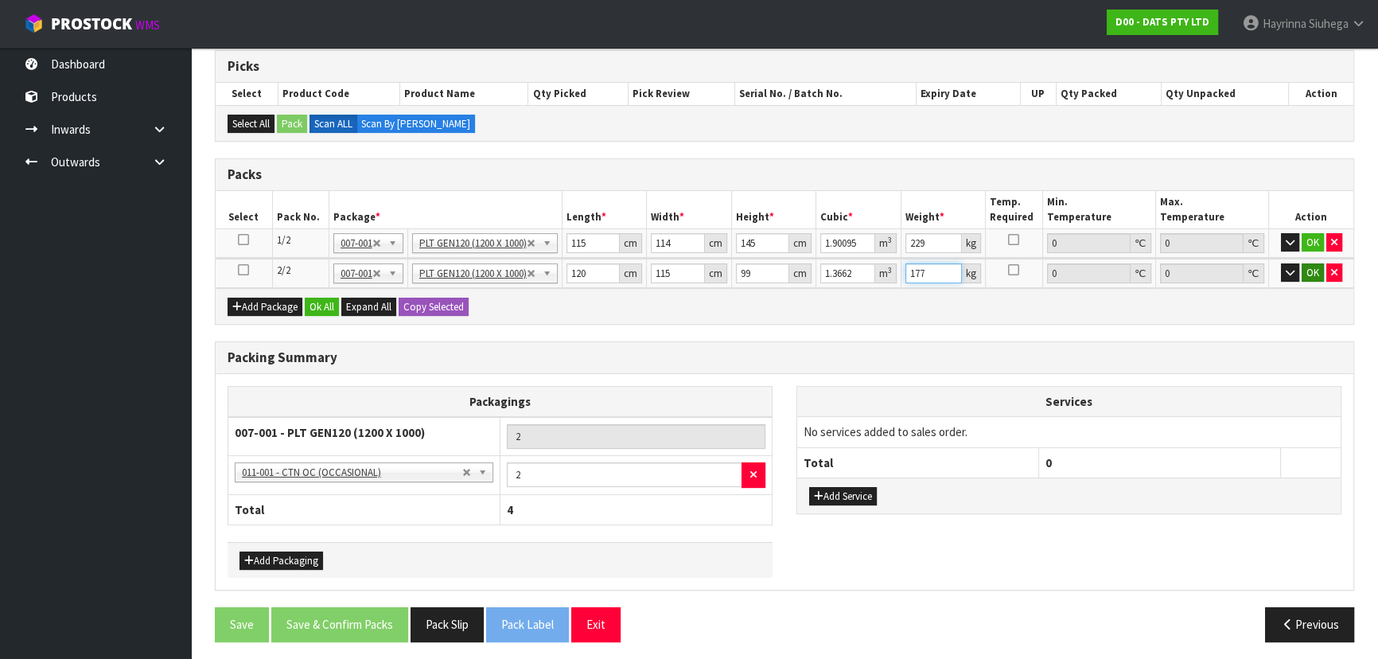
type input "177"
click at [1307, 267] on button "OK" at bounding box center [1313, 272] width 22 height 19
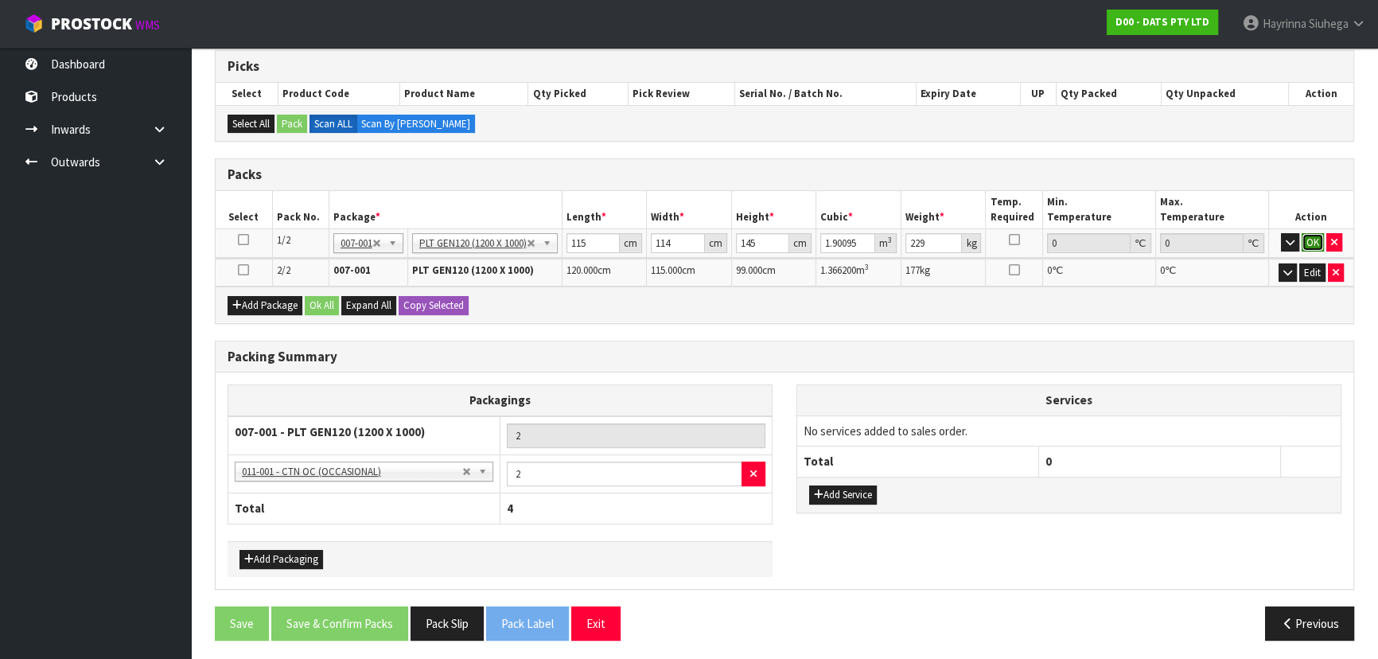
click at [1318, 242] on button "OK" at bounding box center [1313, 242] width 22 height 19
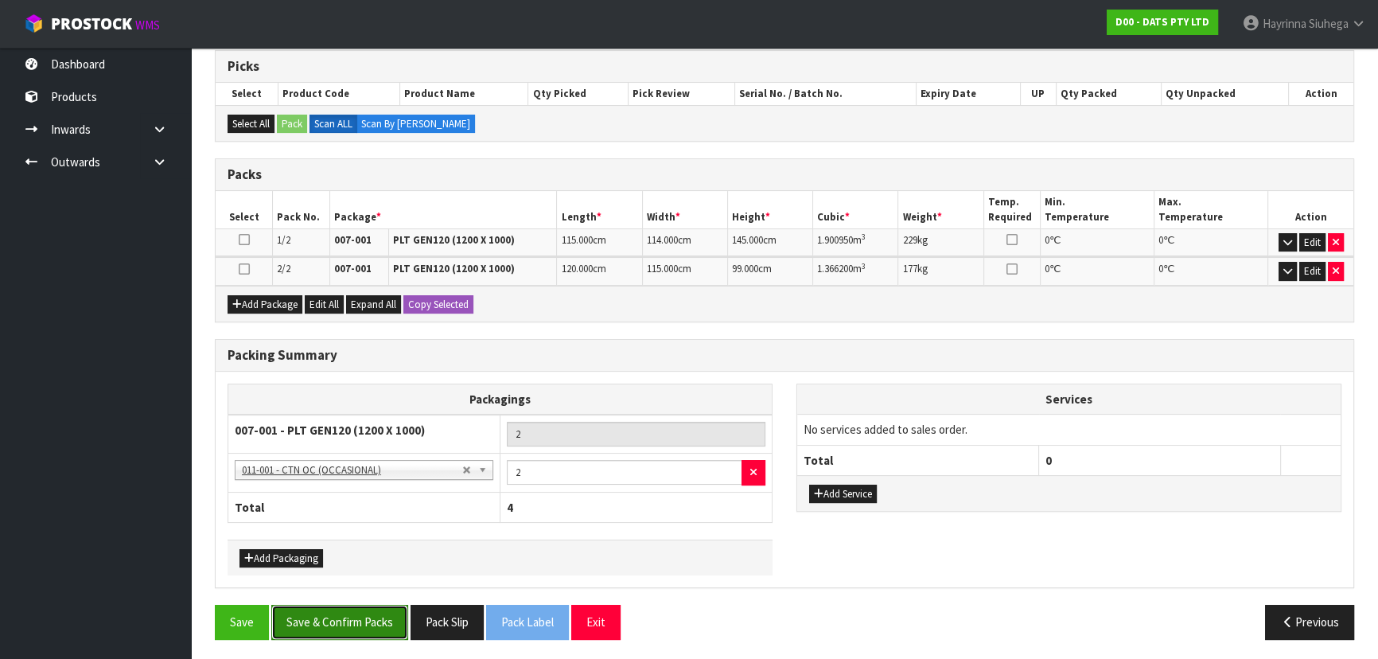
click at [353, 619] on button "Save & Confirm Packs" at bounding box center [339, 622] width 137 height 34
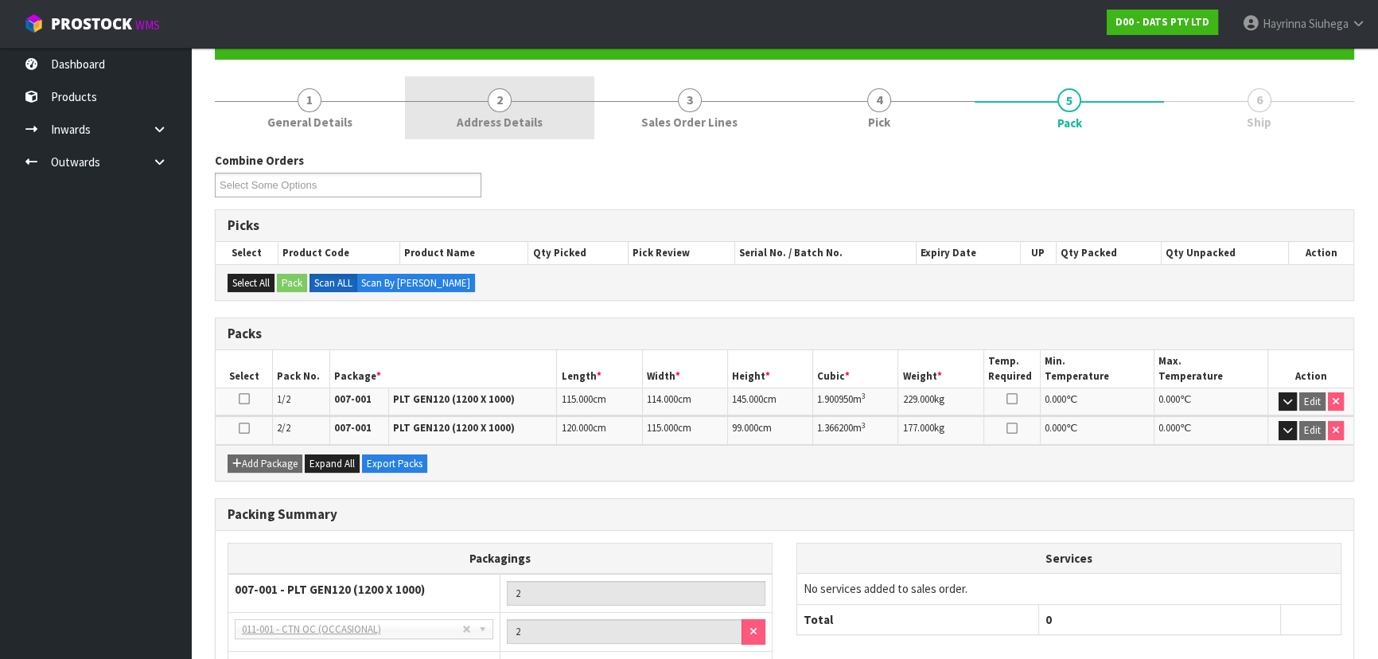
scroll to position [0, 0]
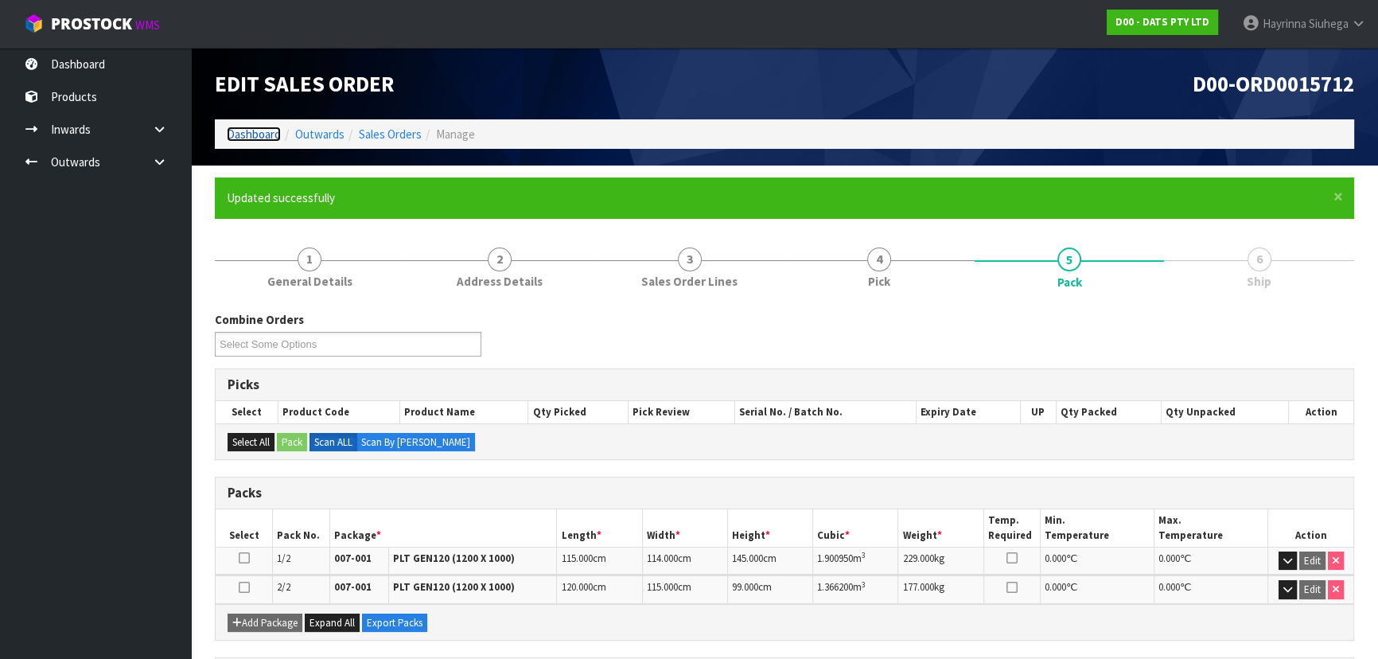
click at [259, 136] on link "Dashboard" at bounding box center [254, 134] width 54 height 15
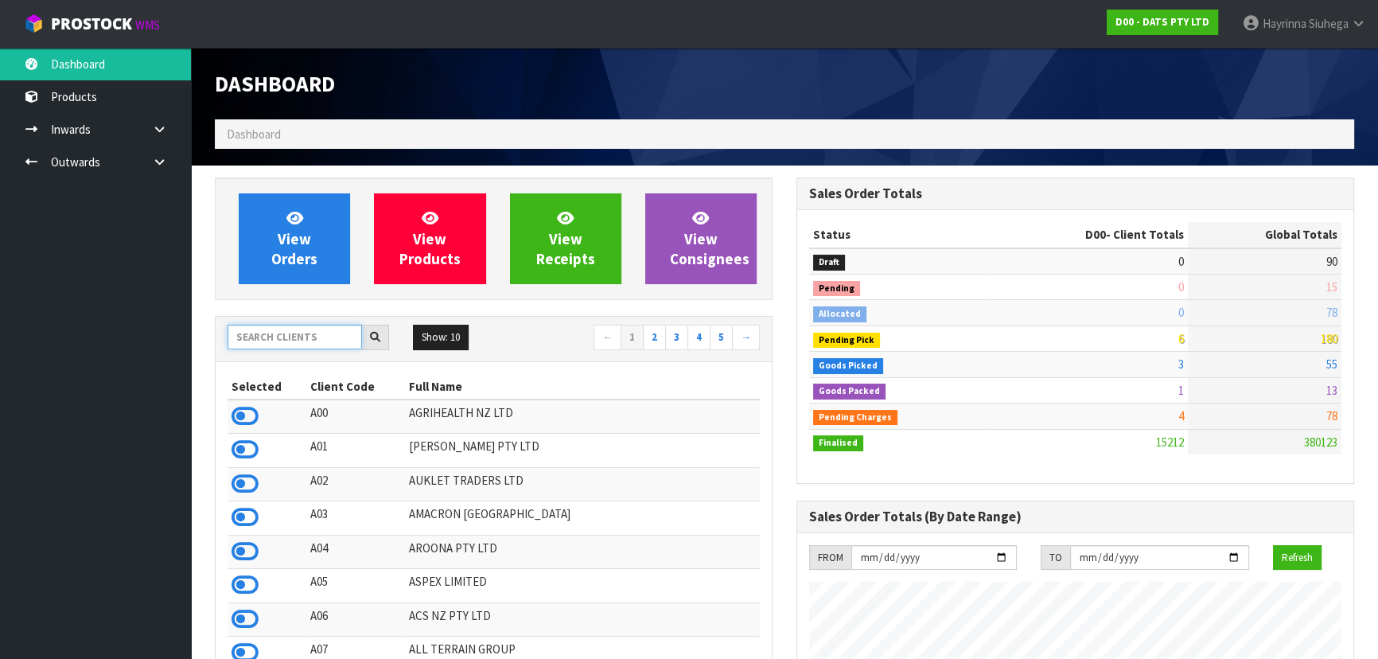
drag, startPoint x: 276, startPoint y: 341, endPoint x: 292, endPoint y: 314, distance: 32.1
click at [286, 331] on input "text" at bounding box center [295, 337] width 135 height 25
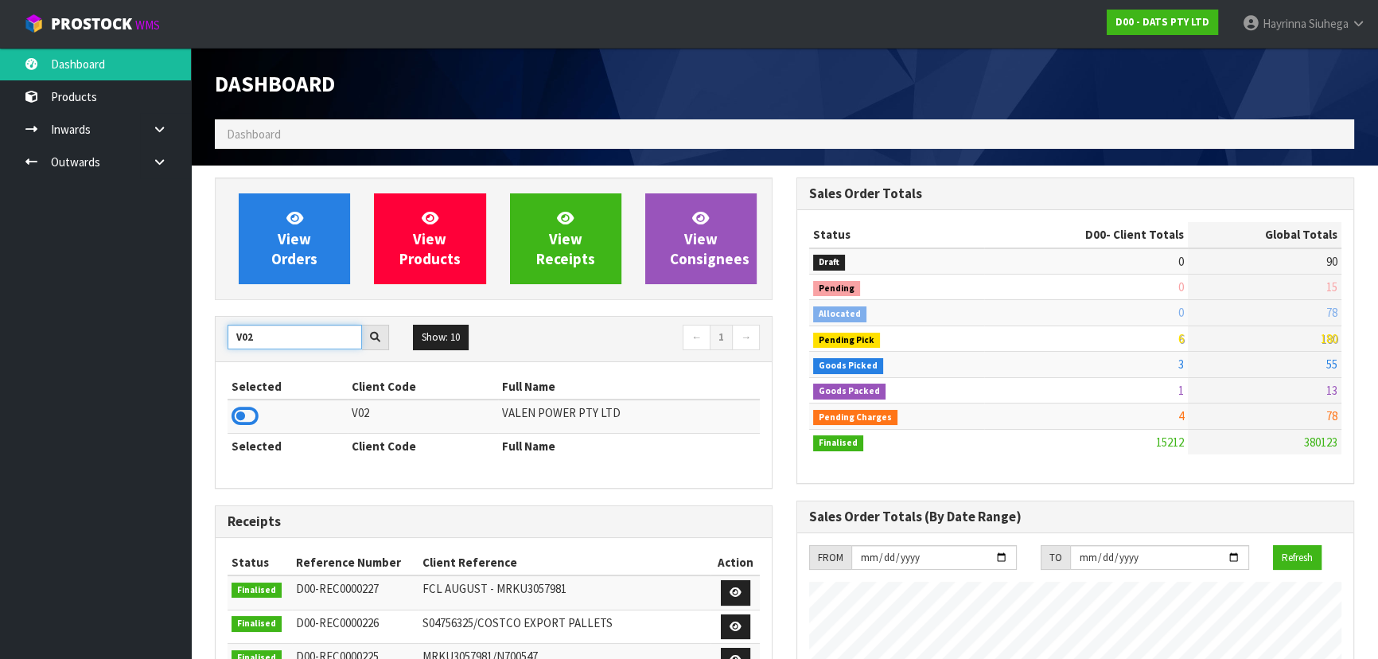
type input "V02"
click at [247, 428] on td at bounding box center [288, 417] width 120 height 34
click at [247, 419] on icon at bounding box center [245, 416] width 27 height 24
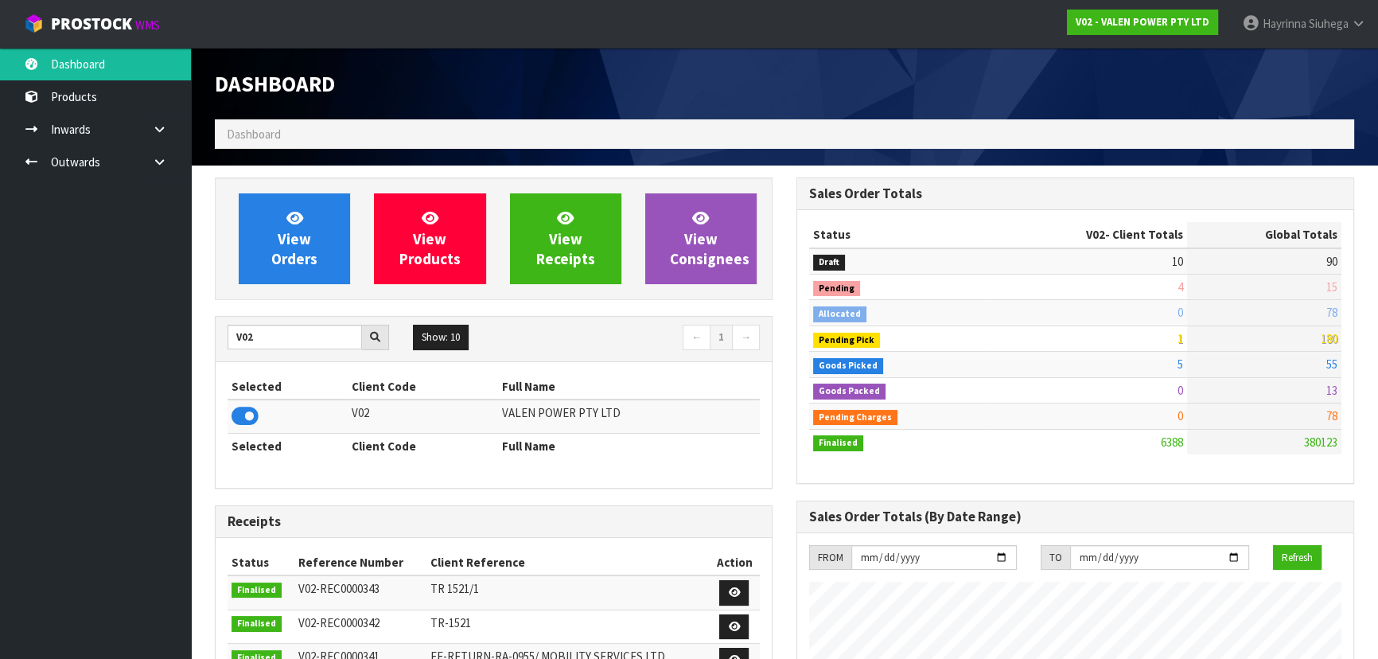
scroll to position [1238, 581]
click at [294, 257] on span "View Orders" at bounding box center [294, 239] width 46 height 60
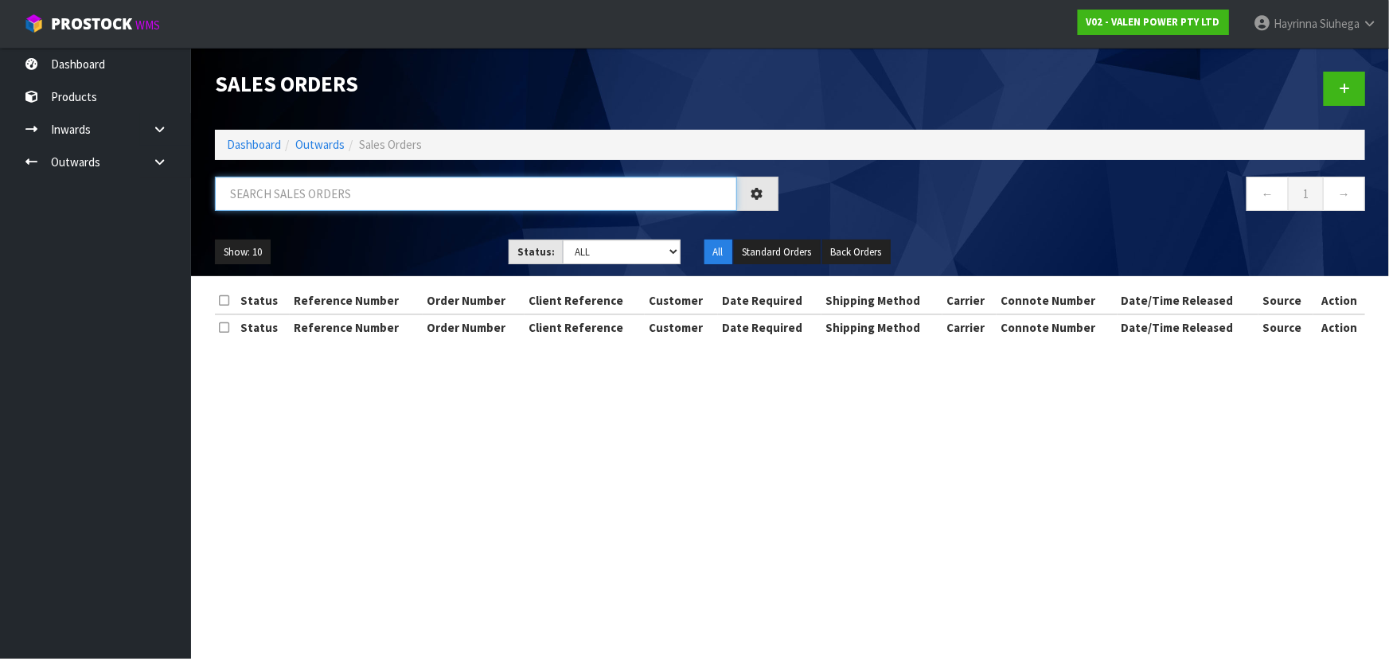
click at [437, 193] on input "text" at bounding box center [476, 194] width 522 height 34
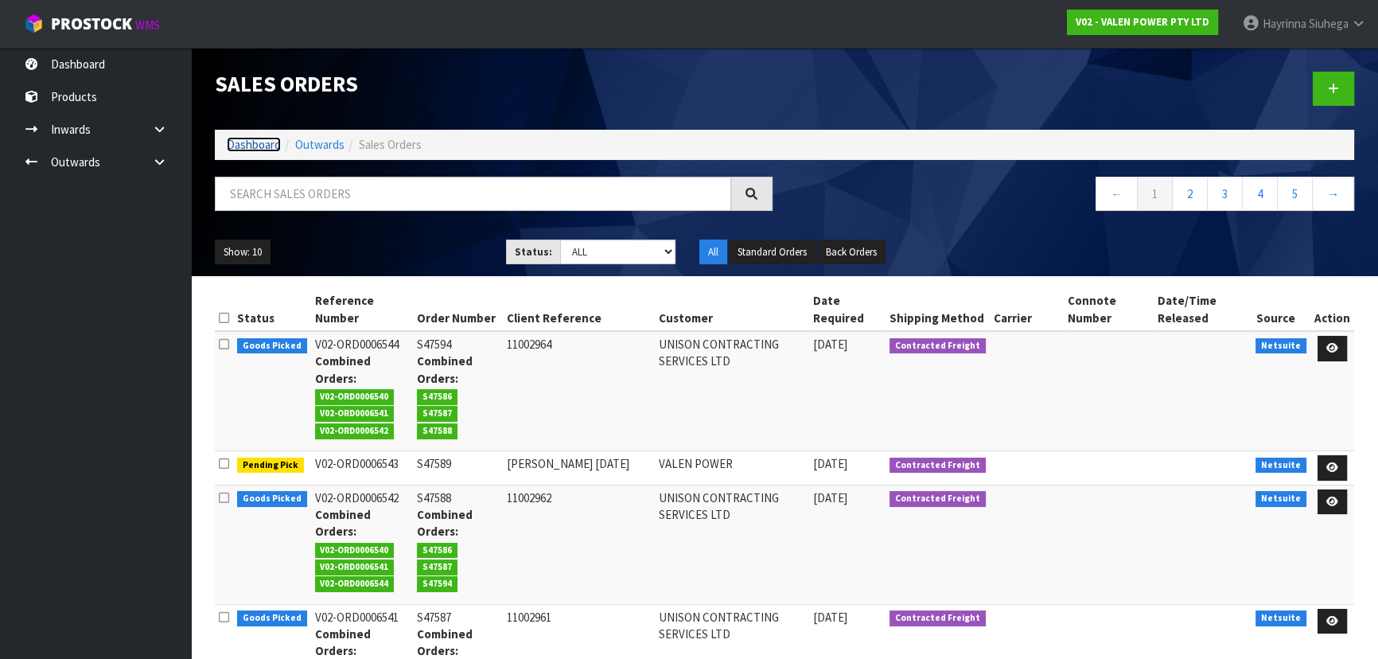
click at [249, 146] on link "Dashboard" at bounding box center [254, 144] width 54 height 15
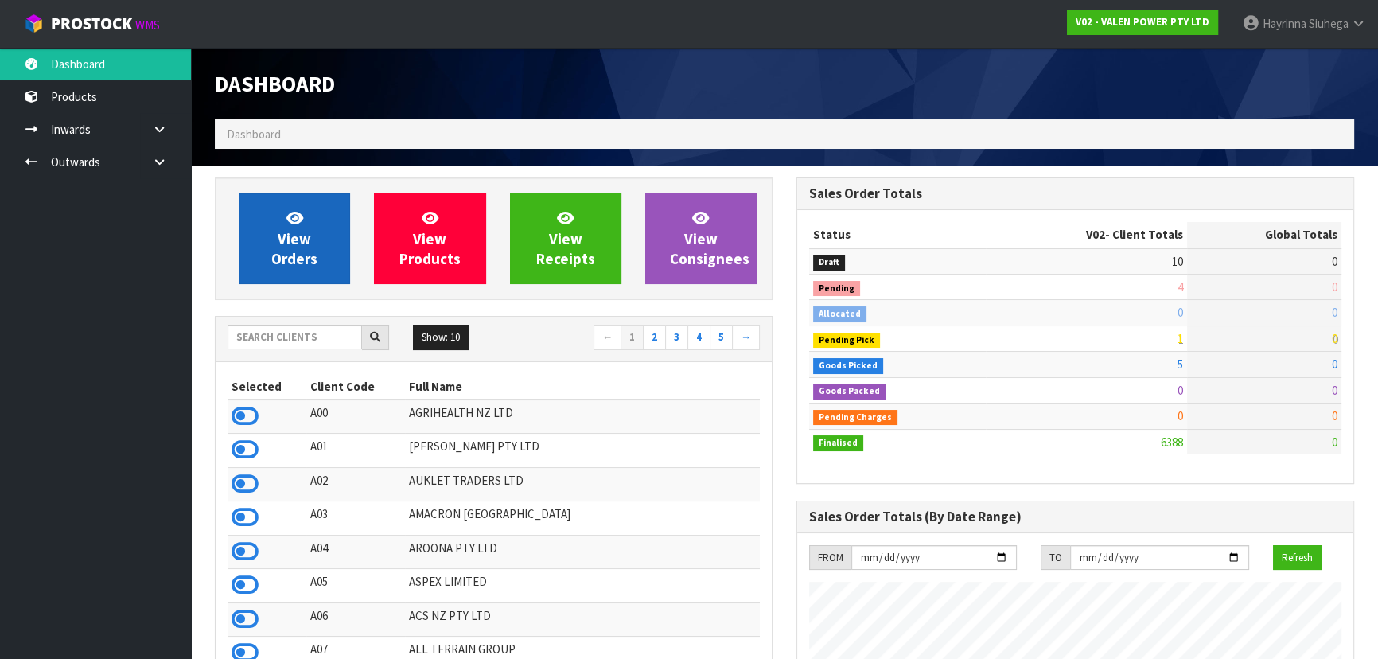
scroll to position [1238, 581]
click at [329, 230] on link "View Orders" at bounding box center [294, 238] width 111 height 91
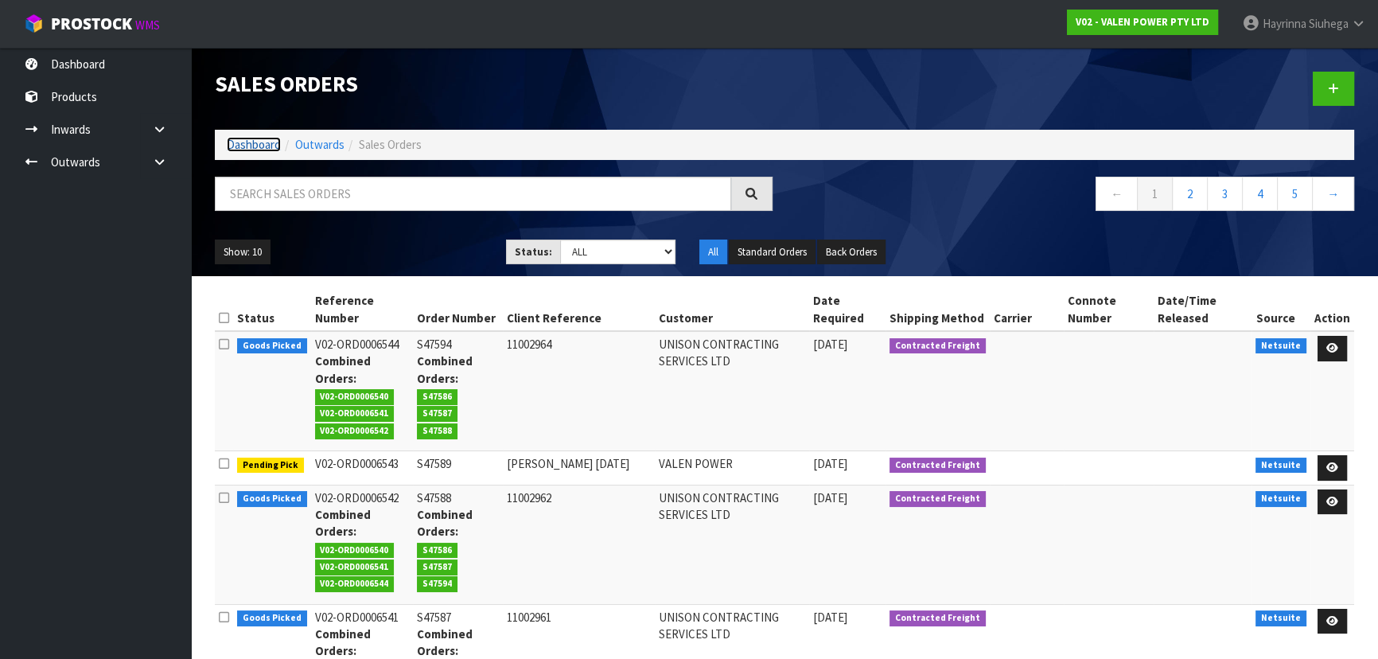
click at [255, 146] on link "Dashboard" at bounding box center [254, 144] width 54 height 15
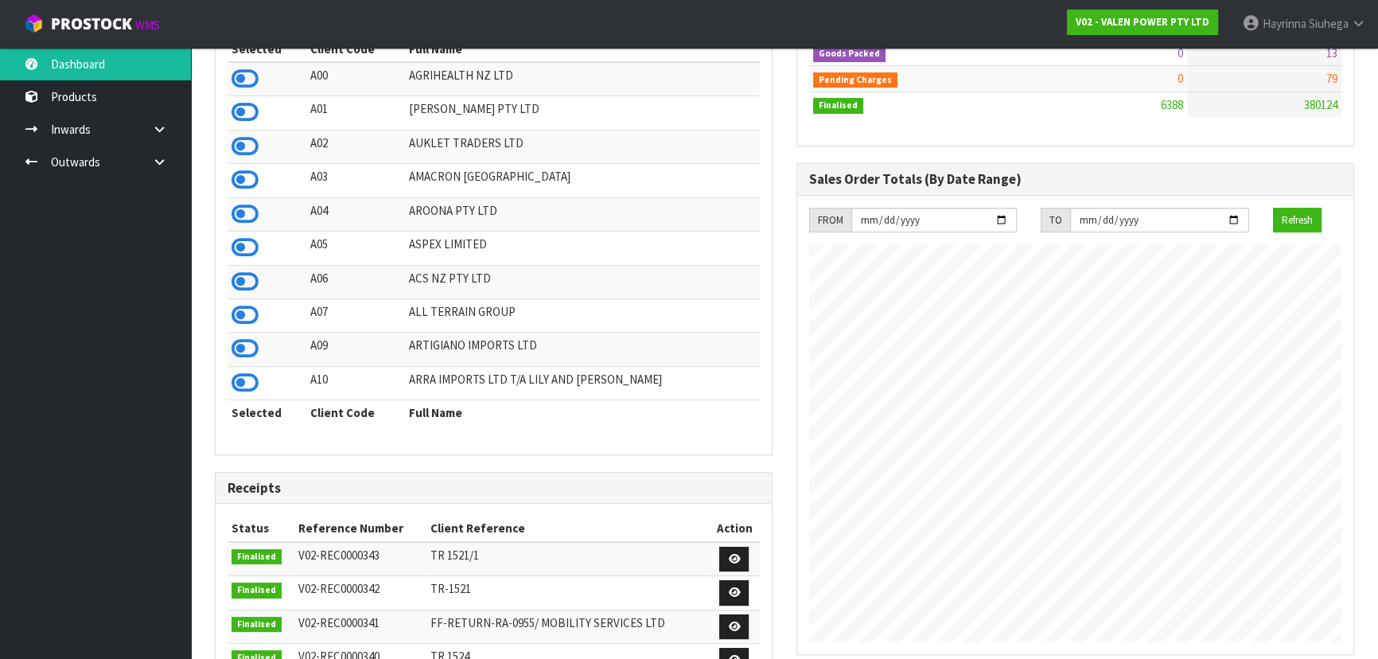
scroll to position [142, 0]
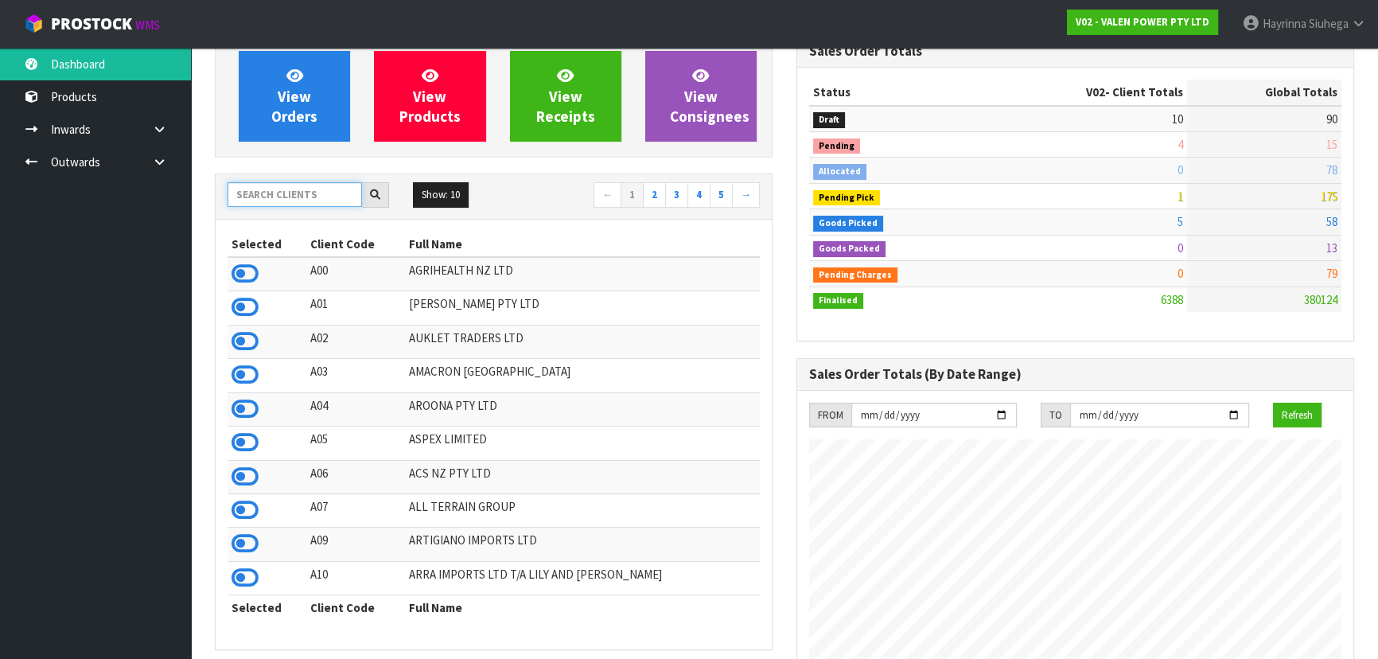
click at [294, 199] on input "text" at bounding box center [295, 194] width 135 height 25
type input "D00"
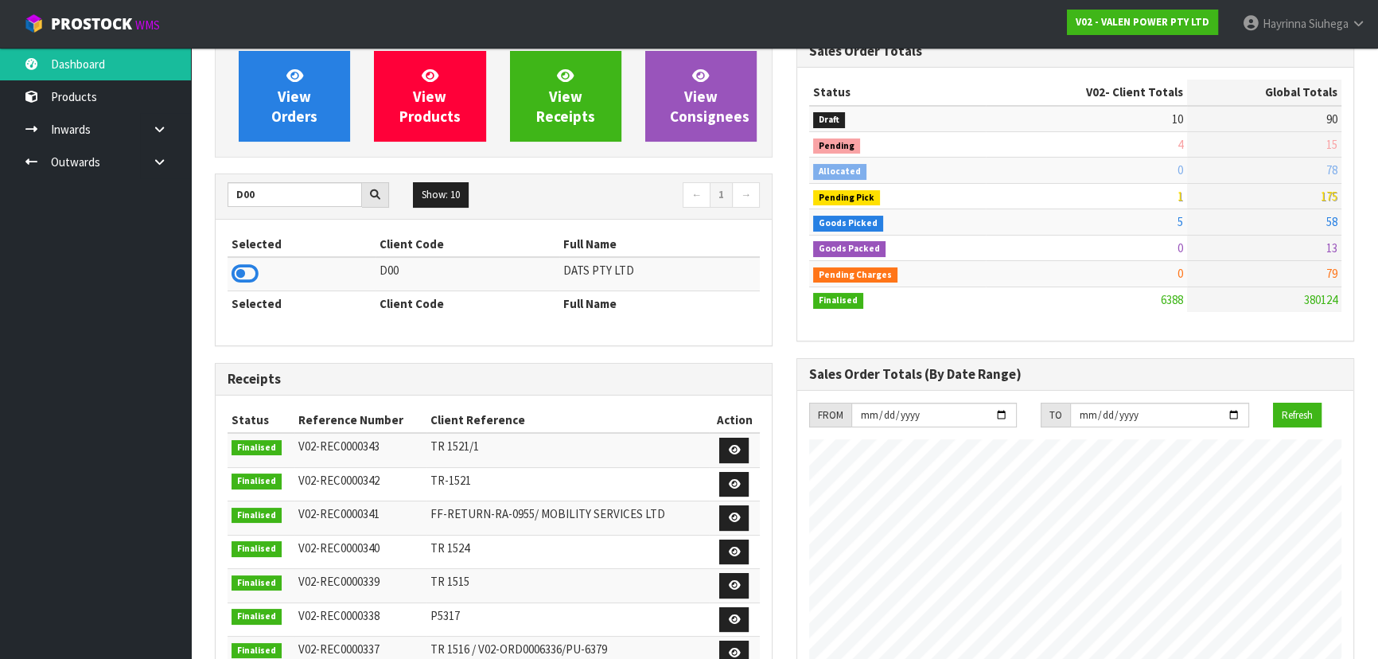
click at [246, 270] on icon at bounding box center [245, 274] width 27 height 24
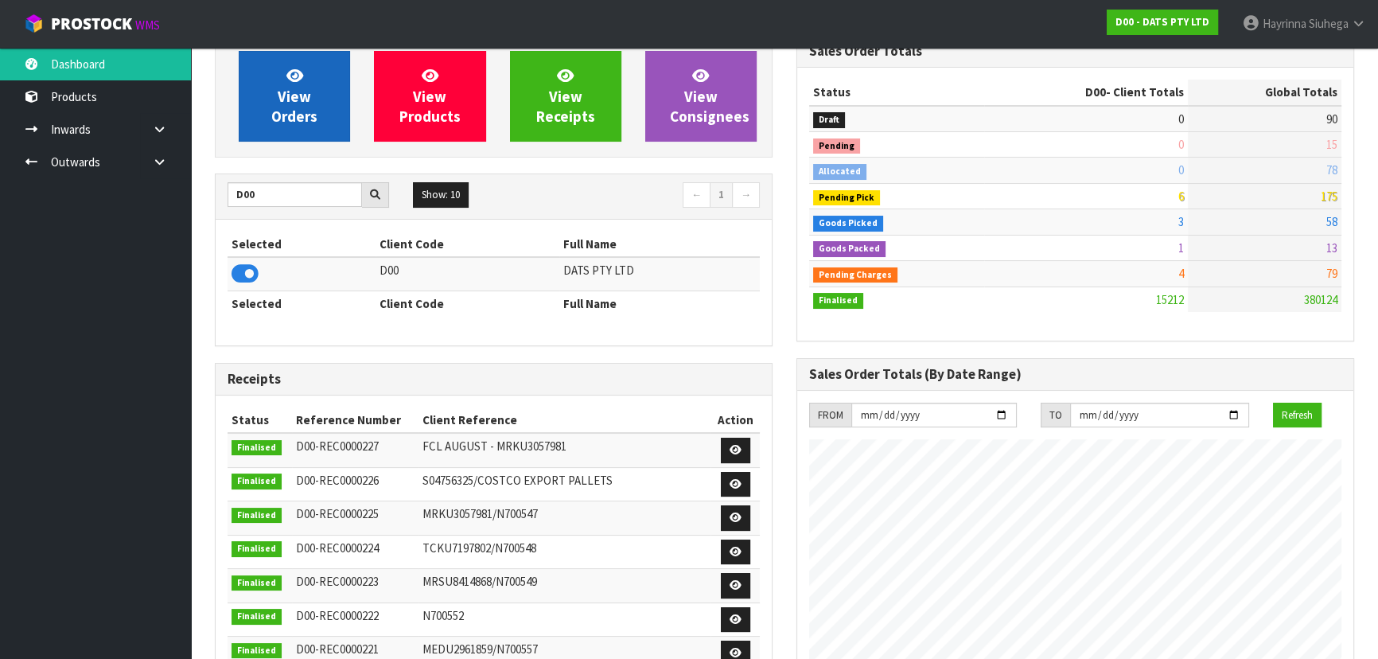
scroll to position [1220, 581]
click at [300, 113] on span "View Orders" at bounding box center [294, 96] width 46 height 60
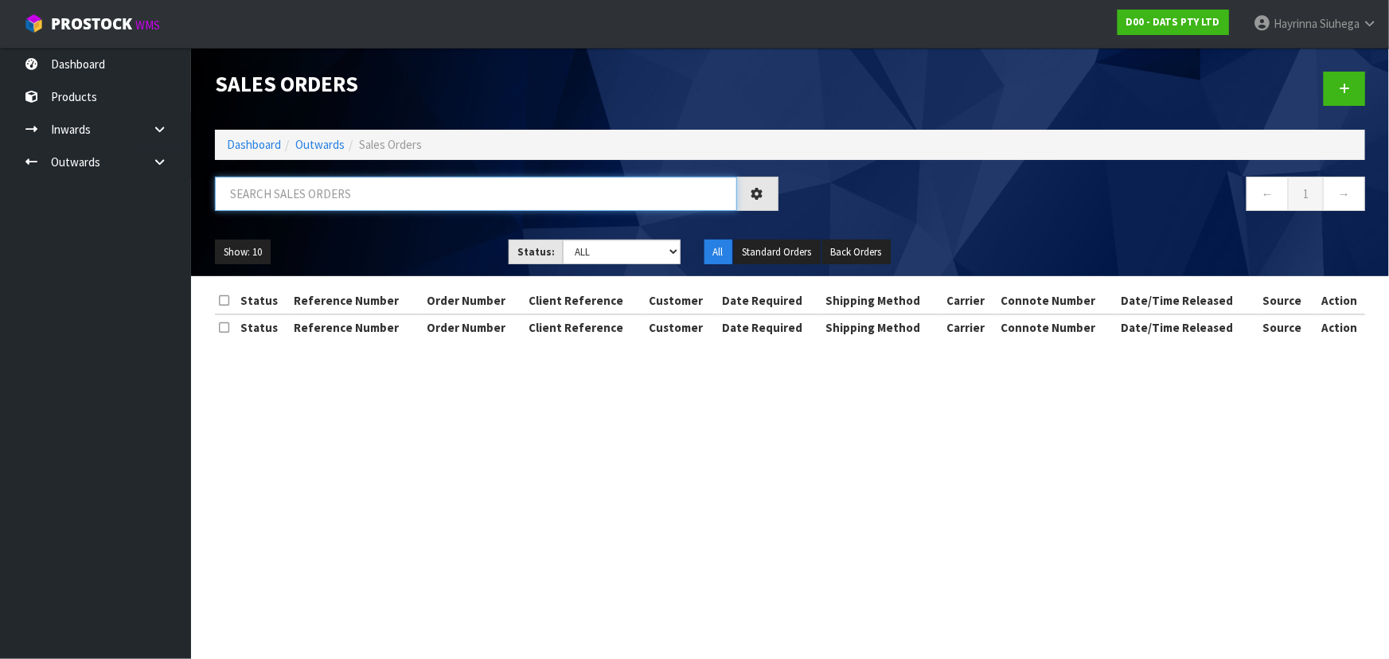
click at [331, 205] on input "text" at bounding box center [476, 194] width 522 height 34
type input "15712"
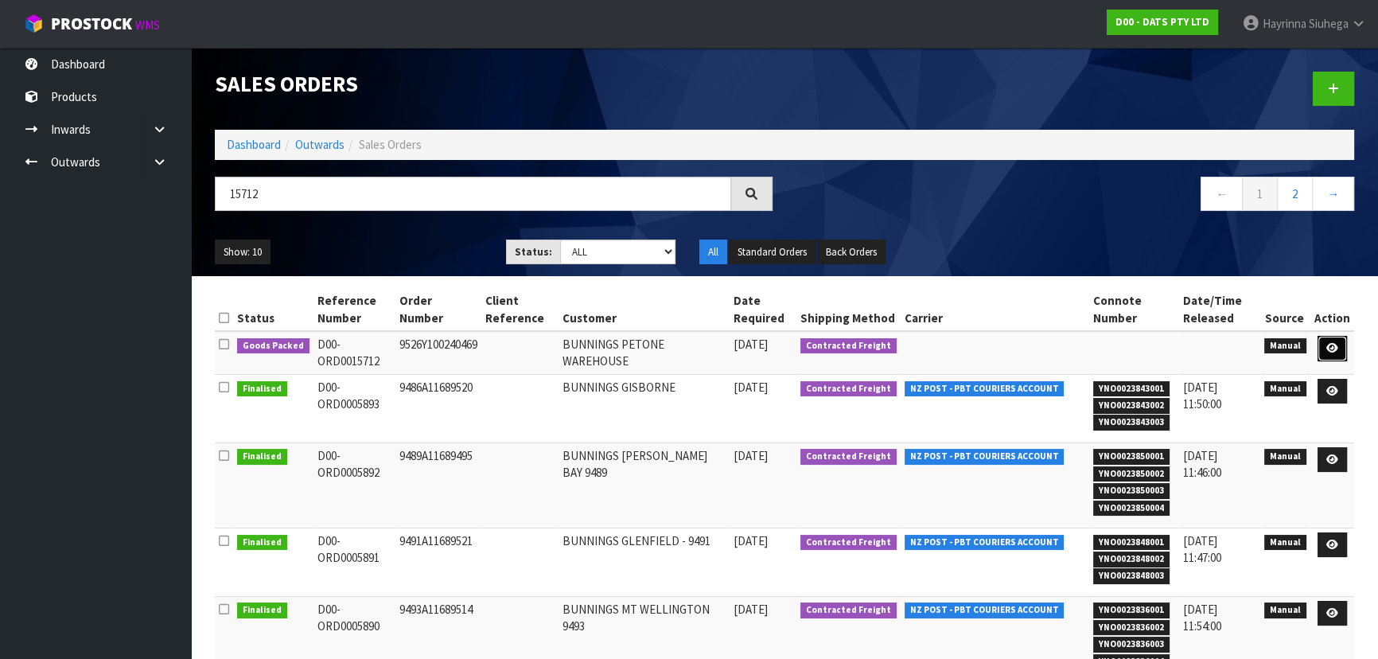
click at [1337, 347] on icon at bounding box center [1333, 348] width 12 height 10
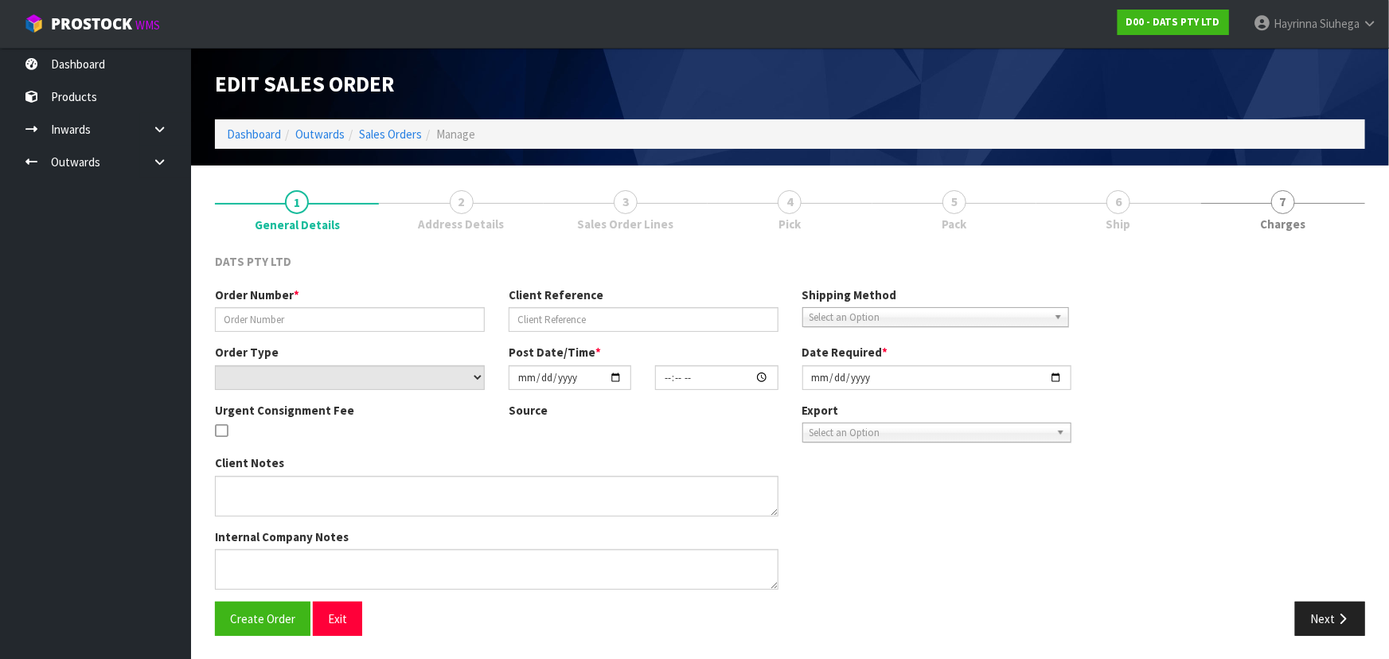
type input "9526Y100240469"
select select "number:0"
type input "[DATE]"
type input "11:13:00.000"
type input "[DATE]"
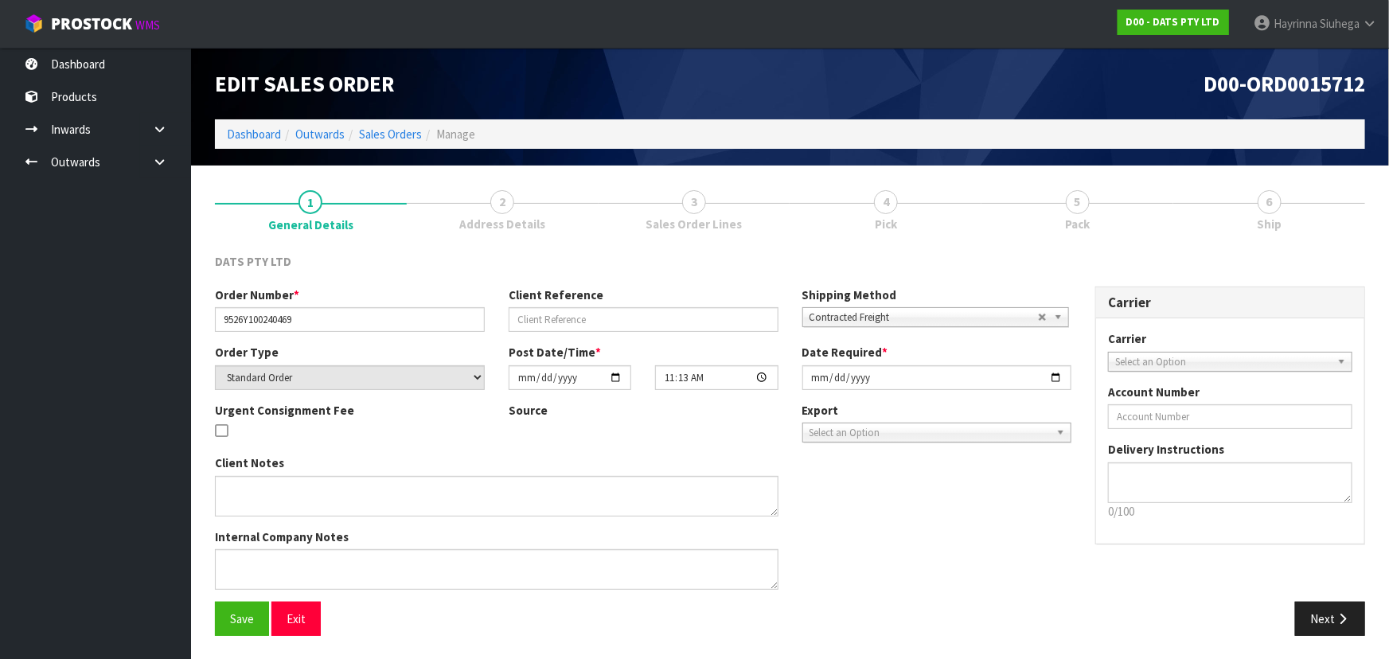
click at [1068, 202] on span "5" at bounding box center [1078, 202] width 24 height 24
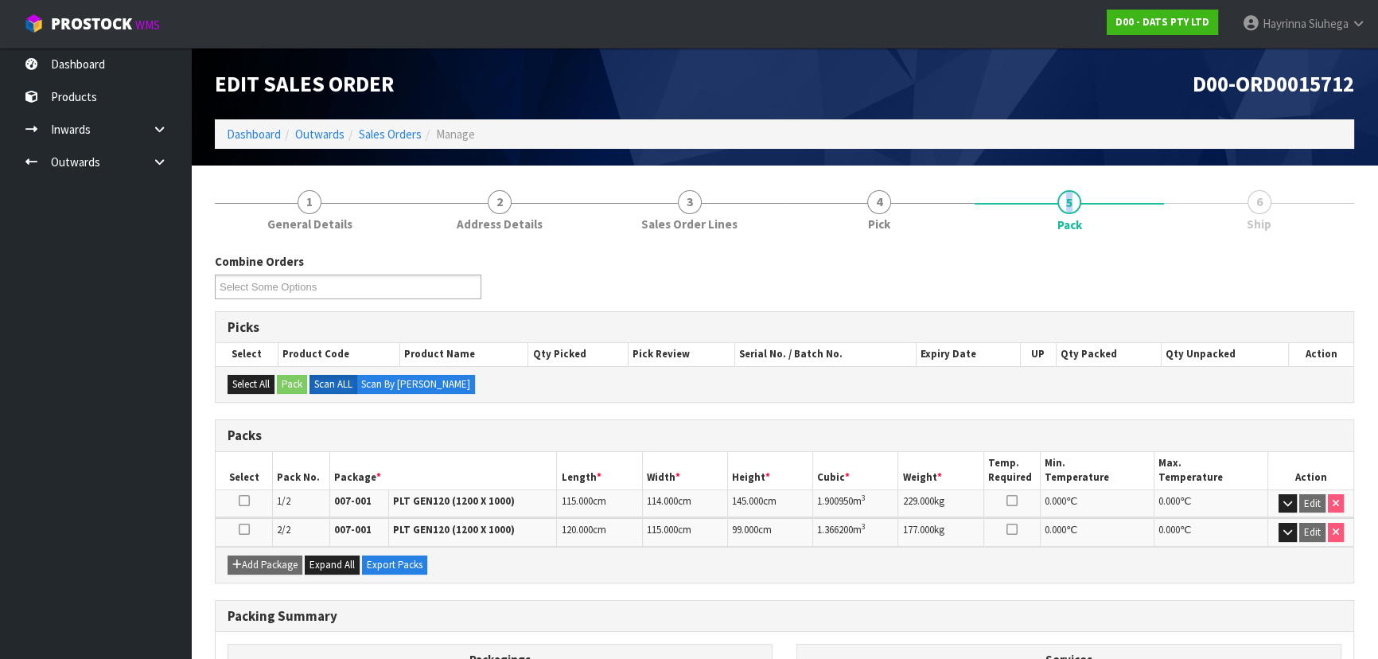
click at [1068, 202] on span "5" at bounding box center [1070, 202] width 24 height 24
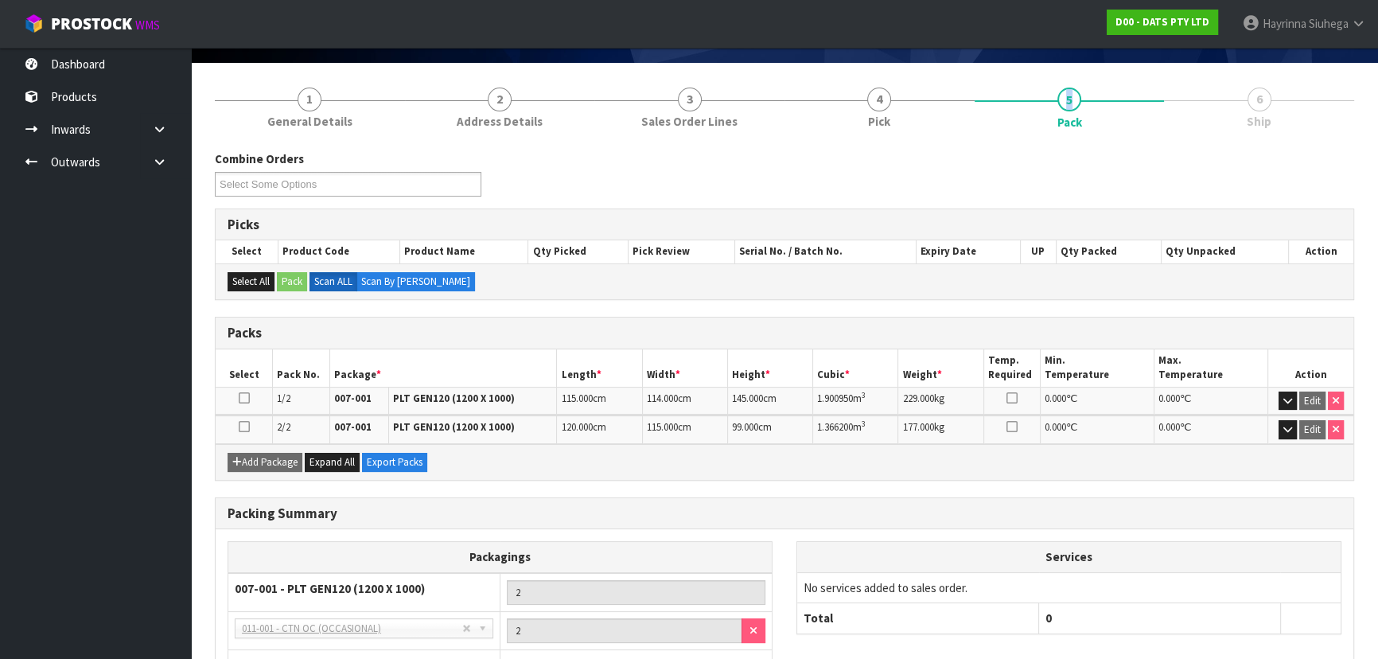
scroll to position [225, 0]
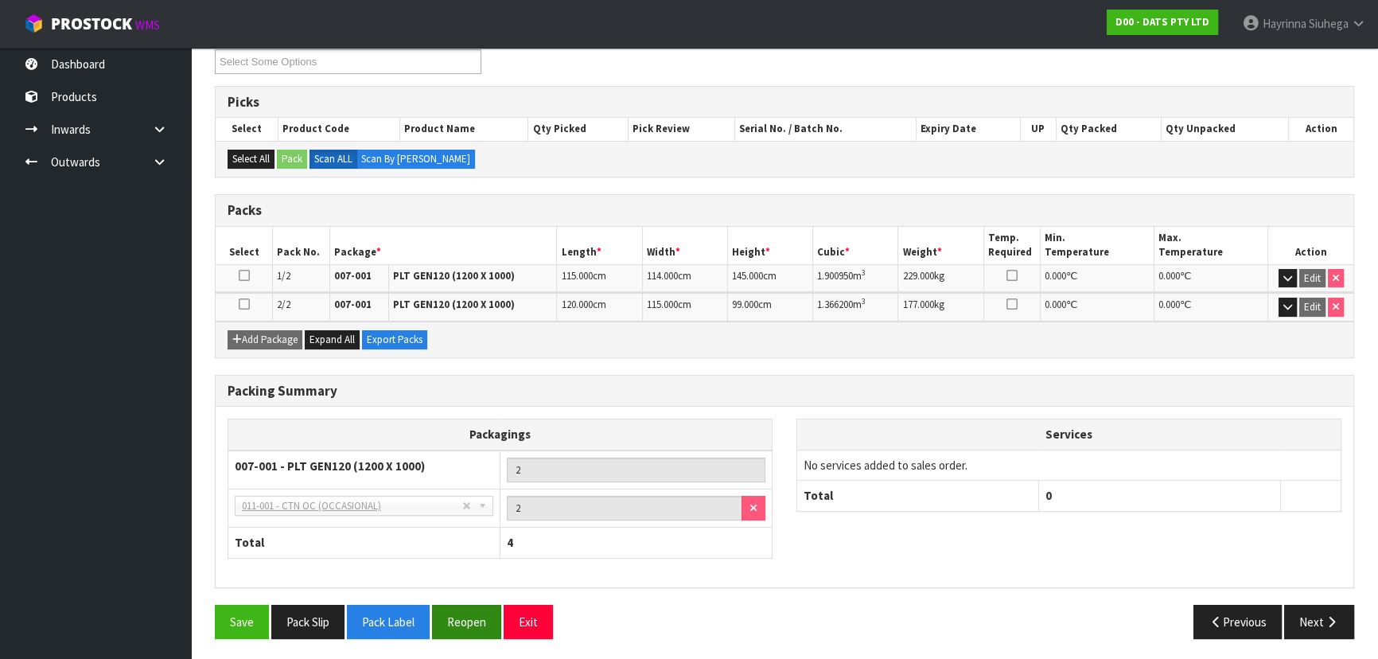
click at [470, 634] on div "Save Pack Slip Pack Label Reopen Exit Previous Next" at bounding box center [785, 628] width 1164 height 46
click at [477, 618] on button "Reopen" at bounding box center [466, 622] width 69 height 34
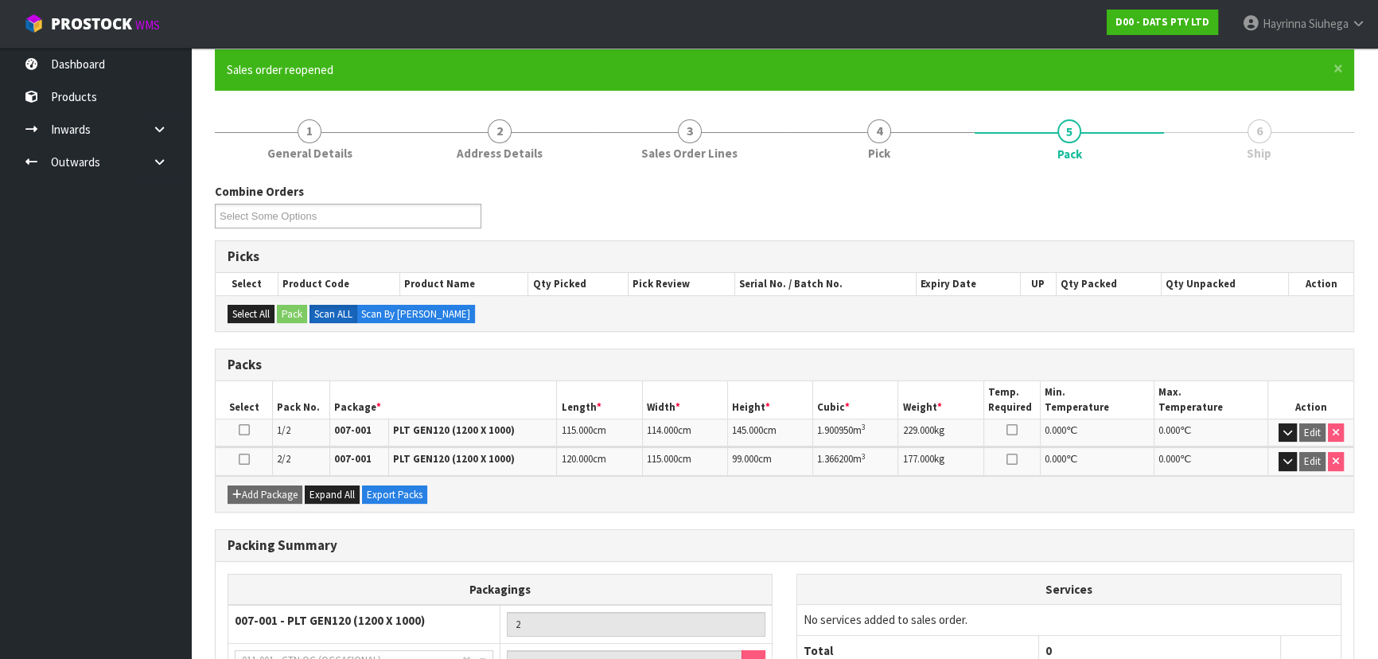
scroll to position [283, 0]
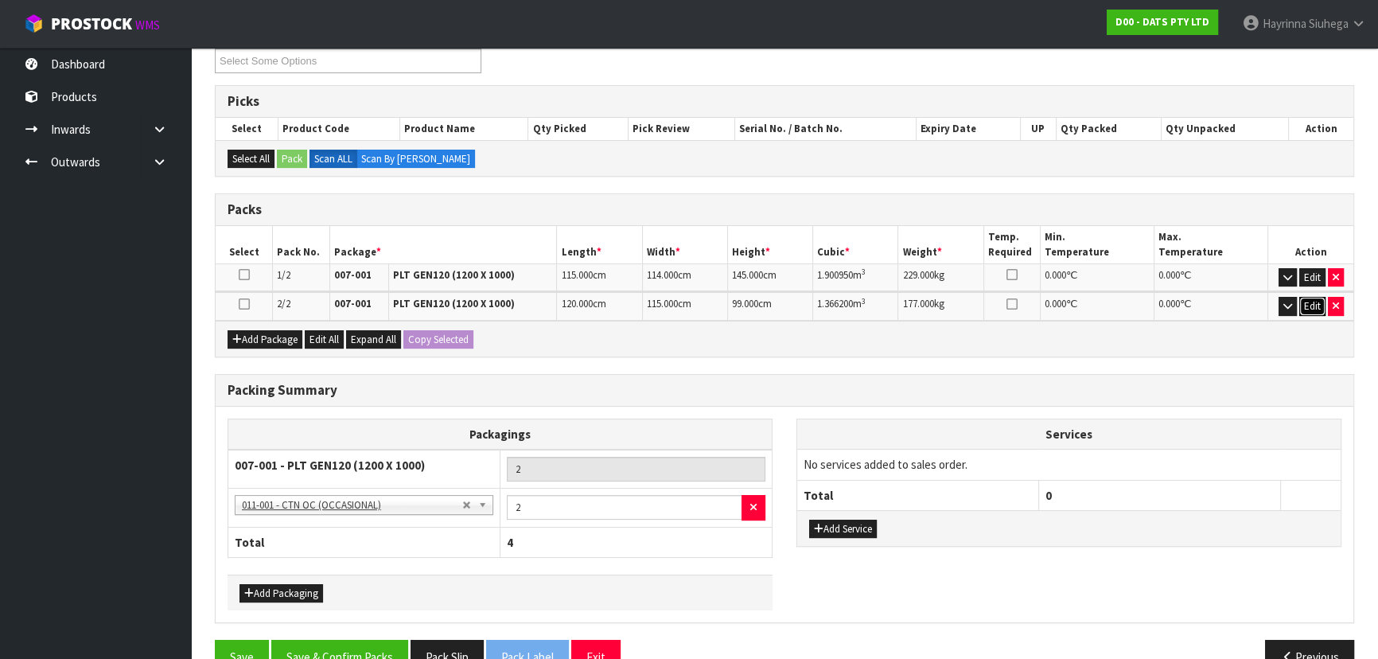
click at [1308, 302] on button "Edit" at bounding box center [1313, 306] width 26 height 19
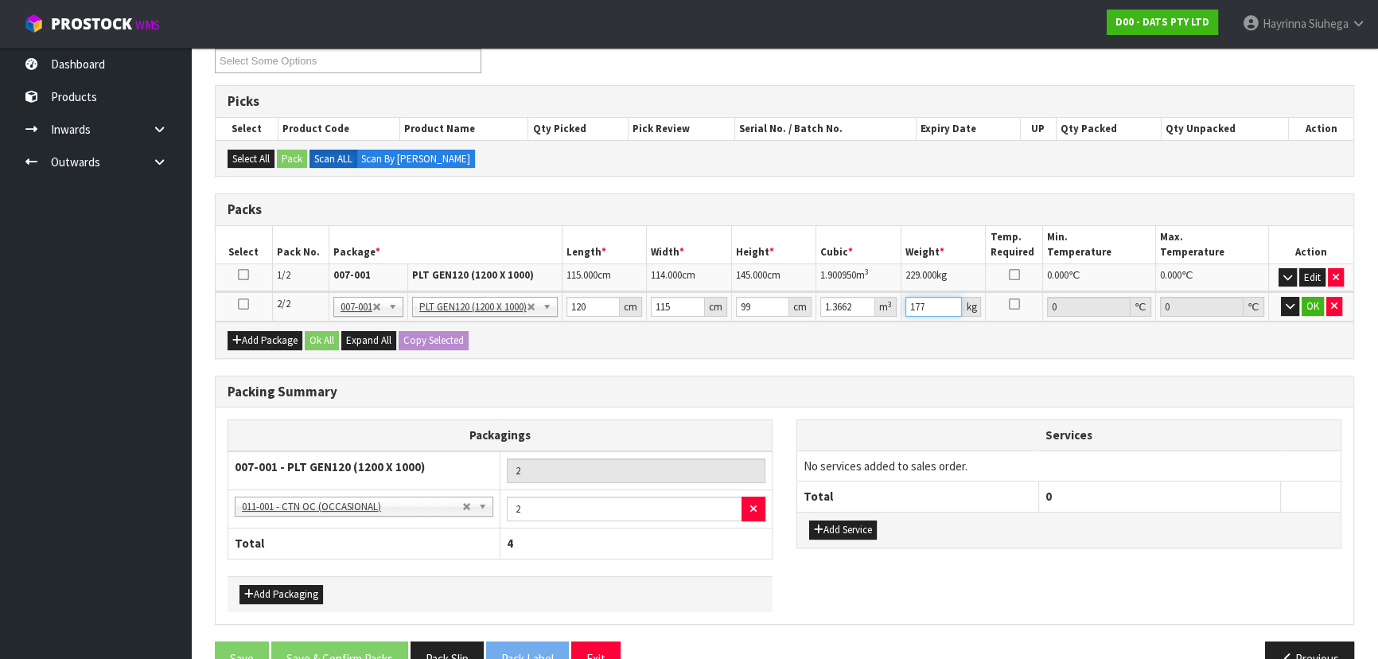
click at [914, 302] on input "177" at bounding box center [934, 307] width 57 height 20
type input "176"
click at [1314, 304] on button "OK" at bounding box center [1313, 306] width 22 height 19
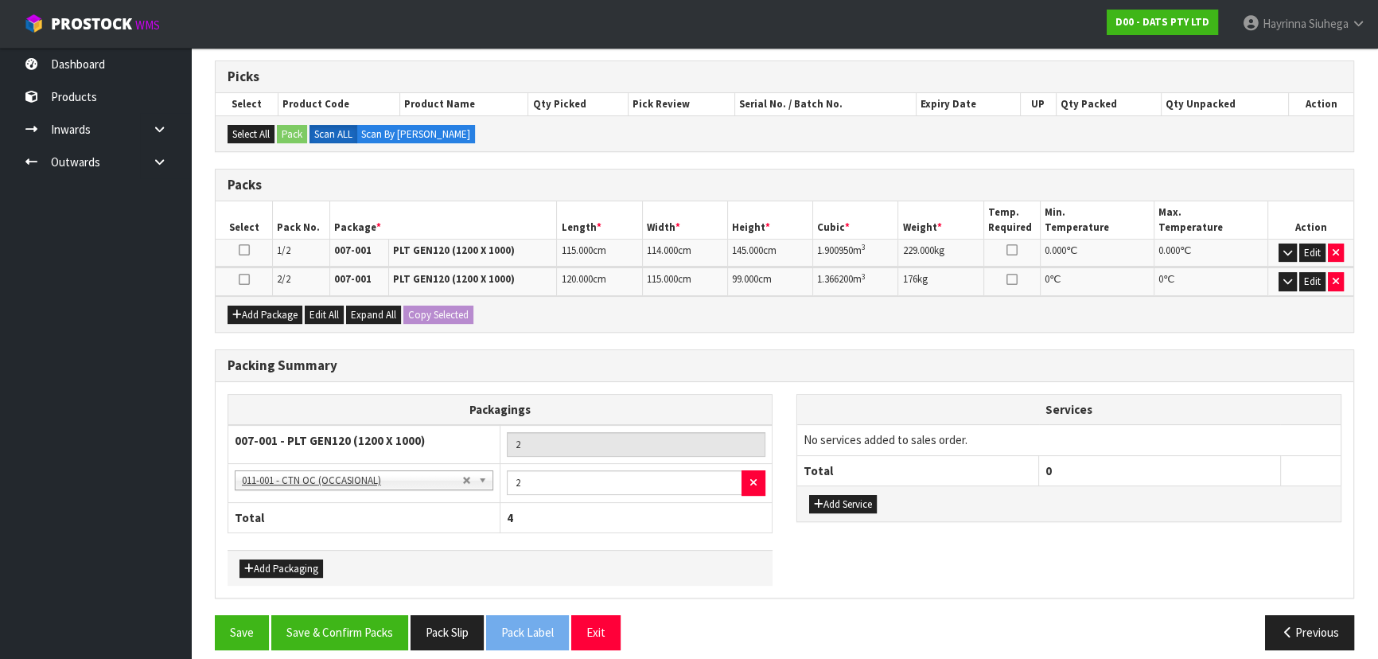
scroll to position [318, 0]
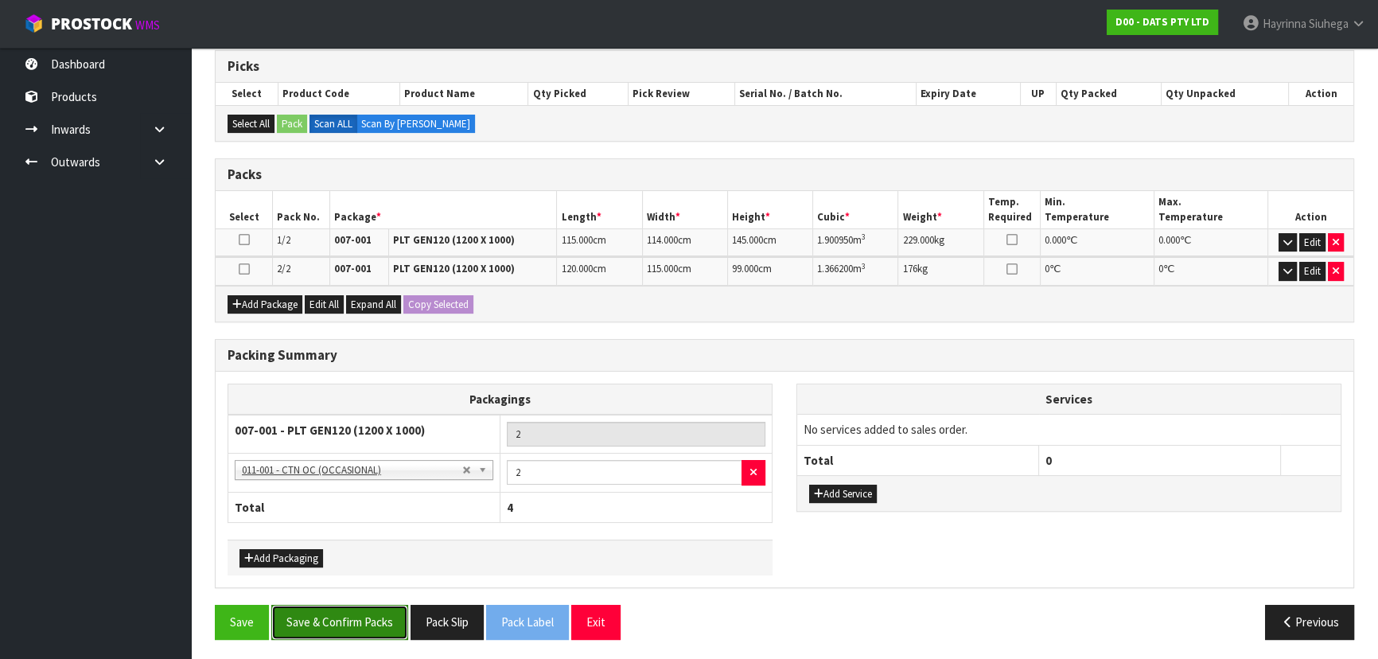
click at [350, 612] on button "Save & Confirm Packs" at bounding box center [339, 622] width 137 height 34
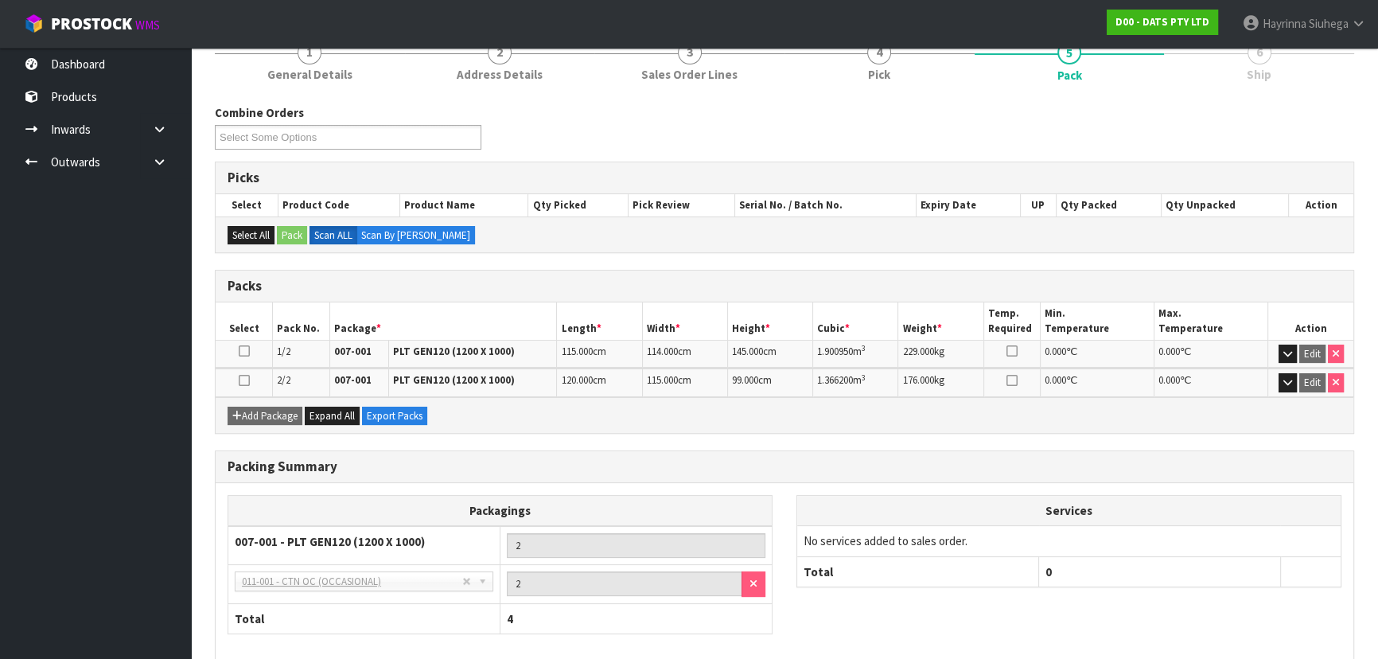
scroll to position [0, 0]
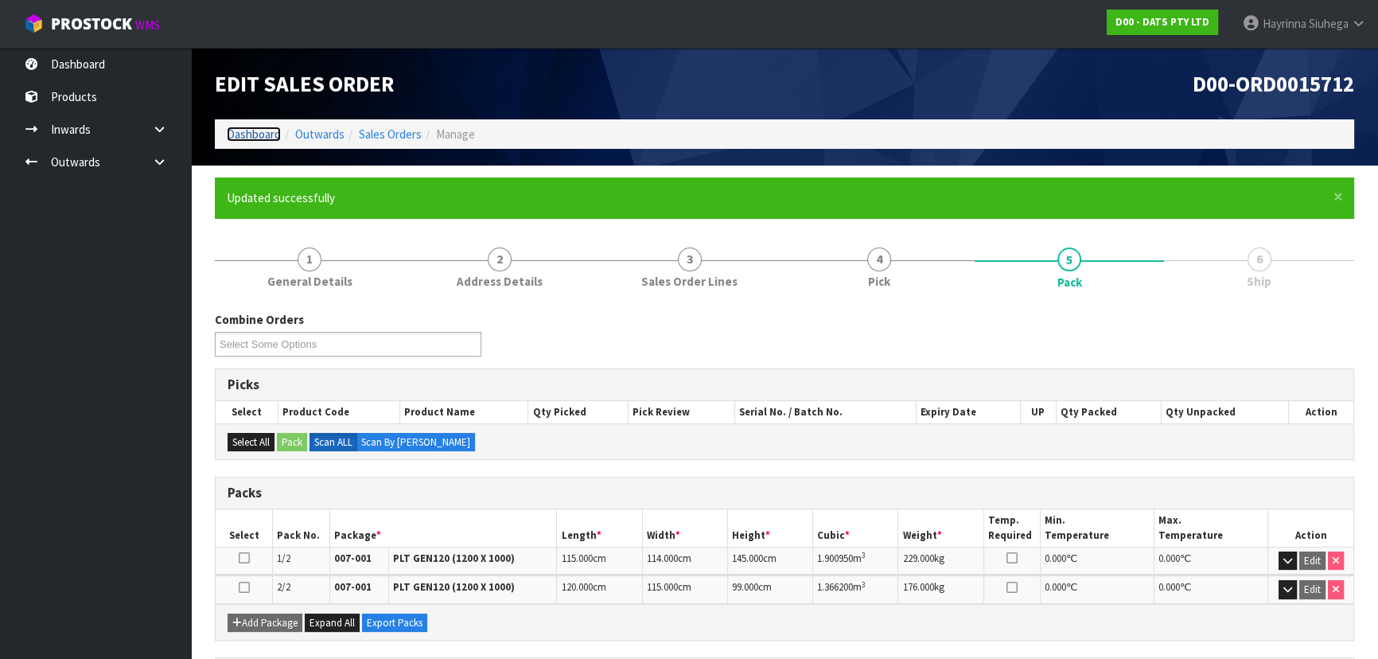
click at [248, 130] on link "Dashboard" at bounding box center [254, 134] width 54 height 15
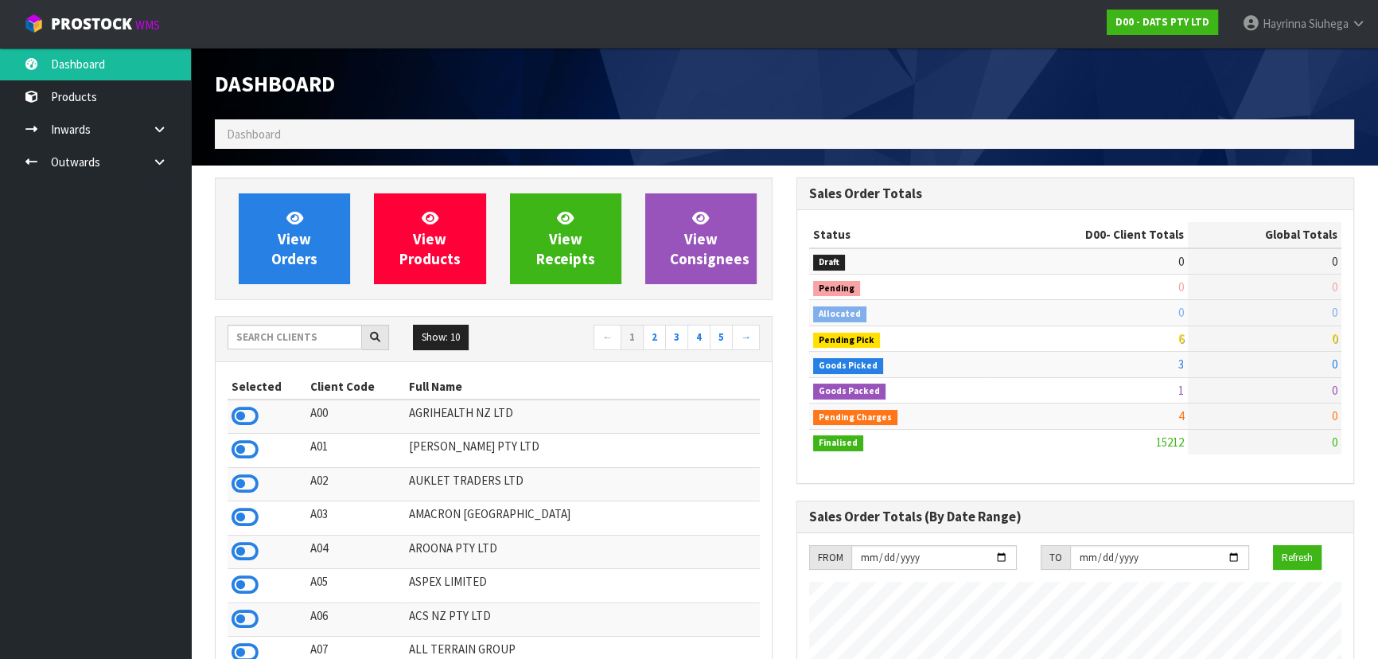
scroll to position [1220, 581]
click at [292, 331] on input "text" at bounding box center [295, 337] width 135 height 25
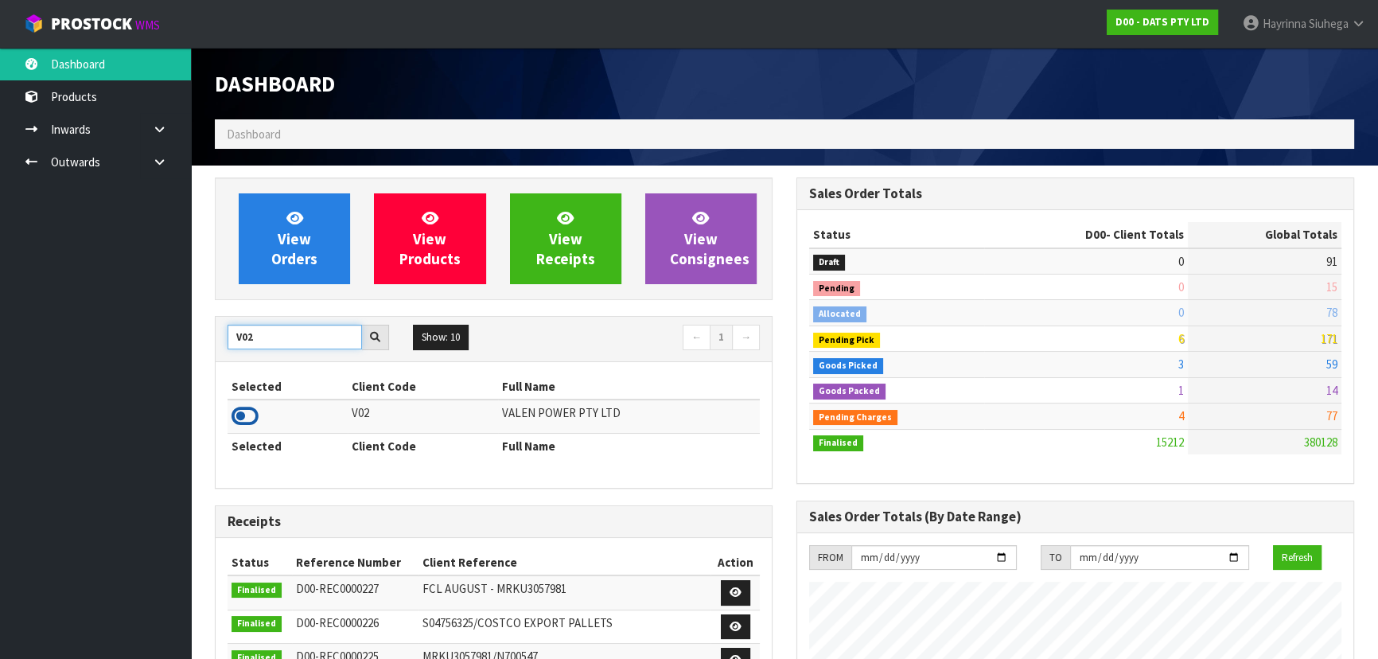
type input "V02"
click at [244, 421] on icon at bounding box center [245, 416] width 27 height 24
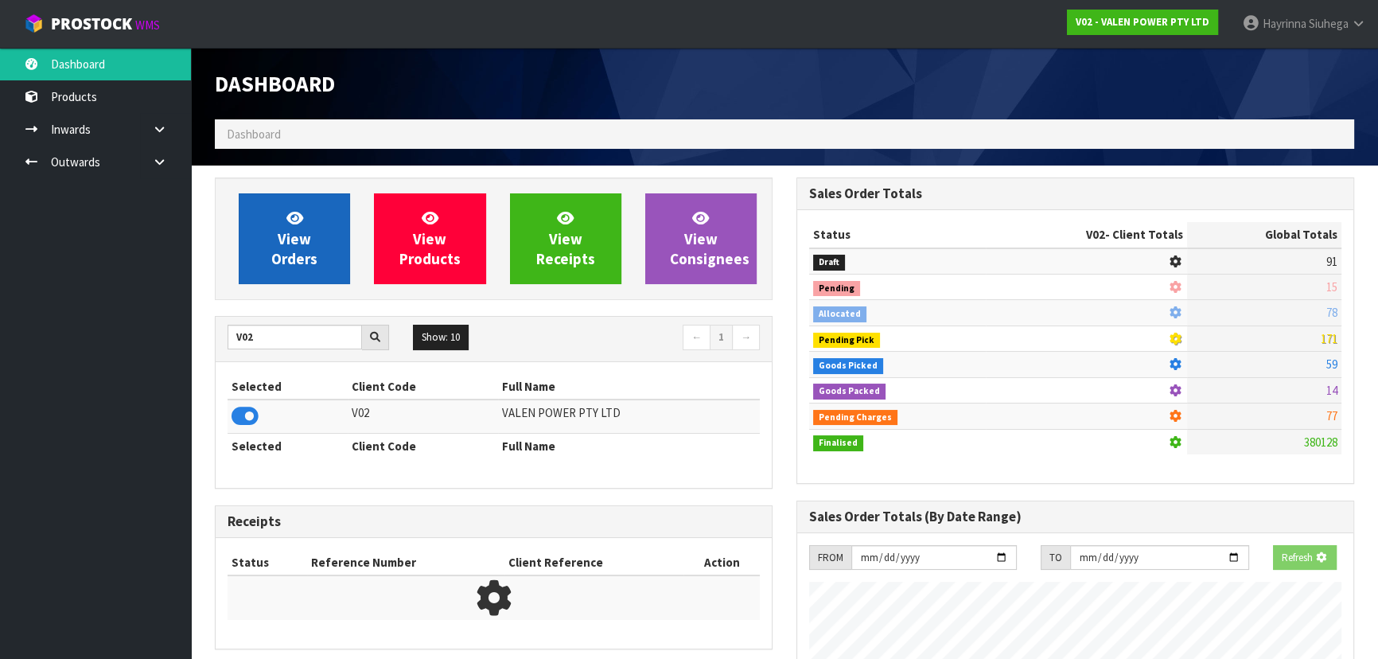
scroll to position [1203, 581]
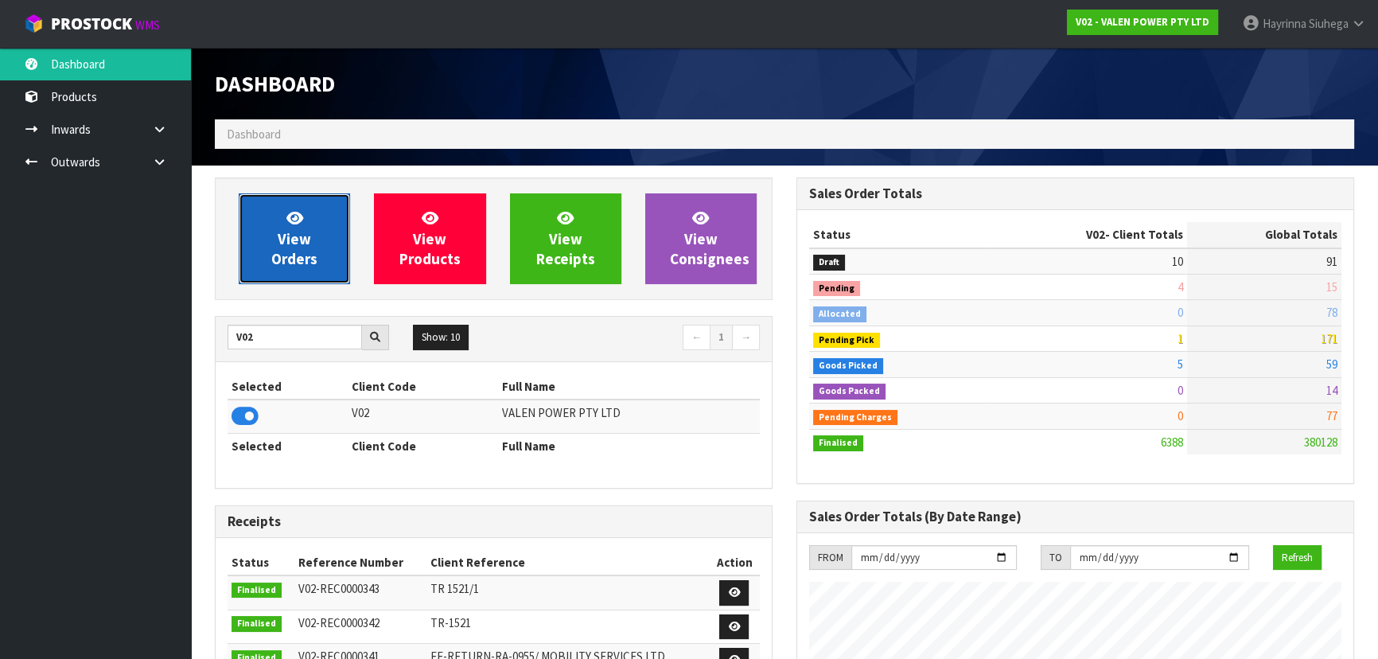
click at [287, 219] on icon at bounding box center [295, 217] width 17 height 15
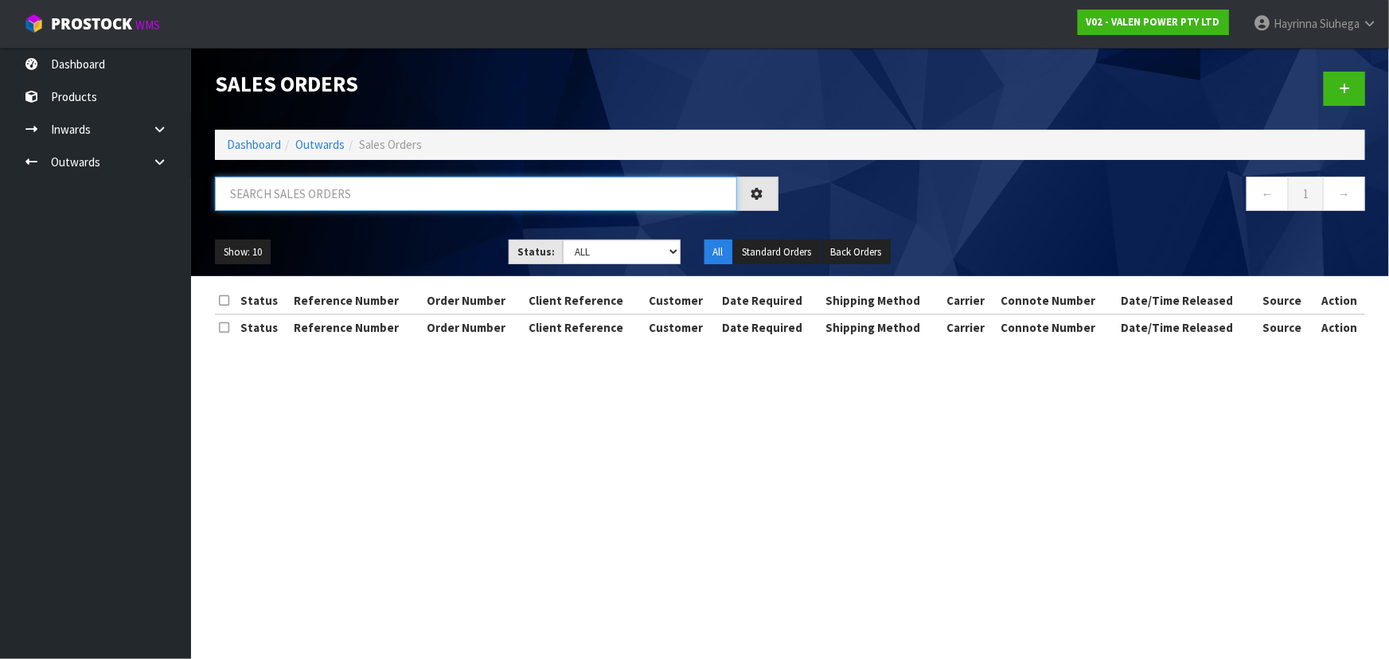
click at [334, 182] on input "text" at bounding box center [476, 194] width 522 height 34
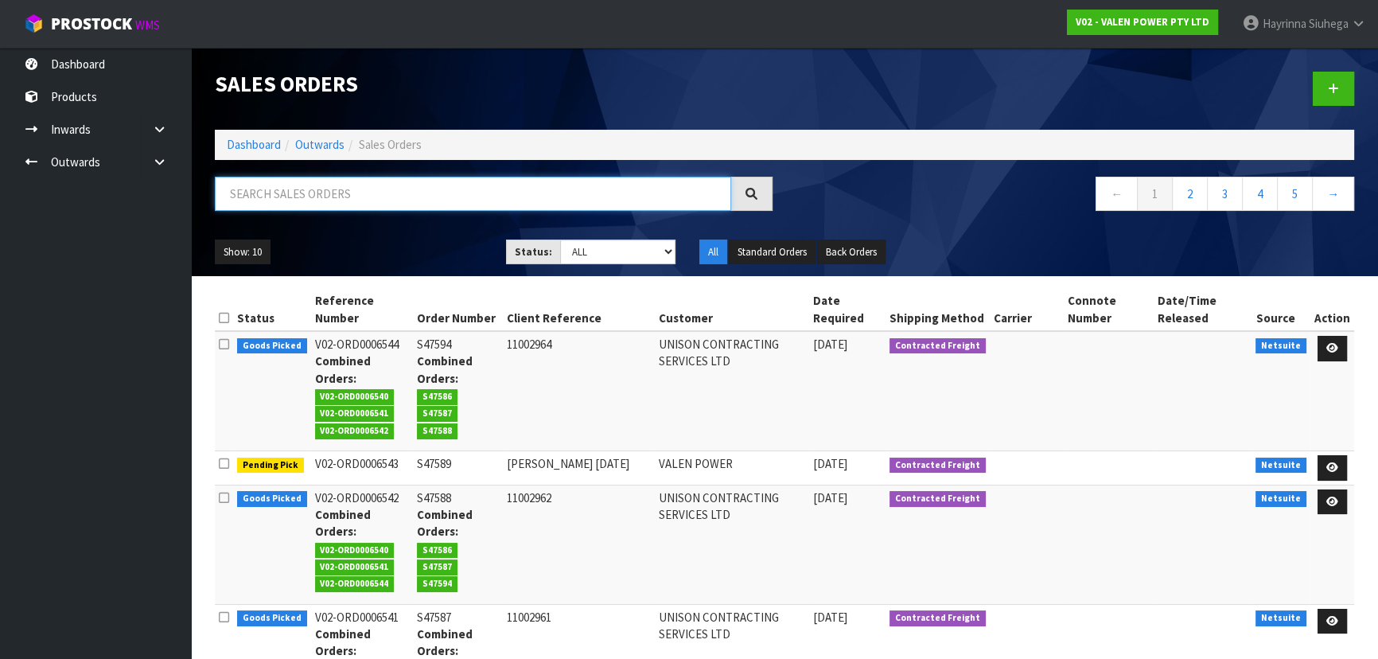
click at [334, 182] on input "text" at bounding box center [473, 194] width 517 height 34
type input "JOB-0411230"
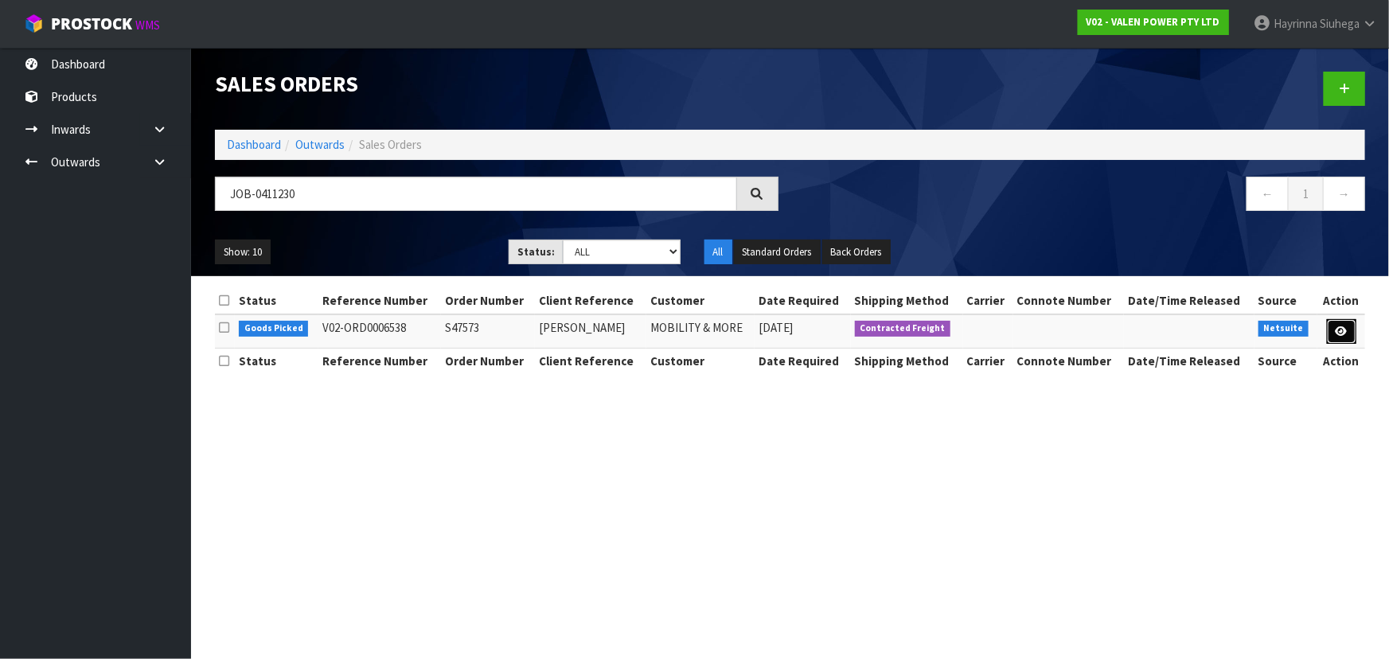
click at [1334, 330] on link at bounding box center [1341, 331] width 29 height 25
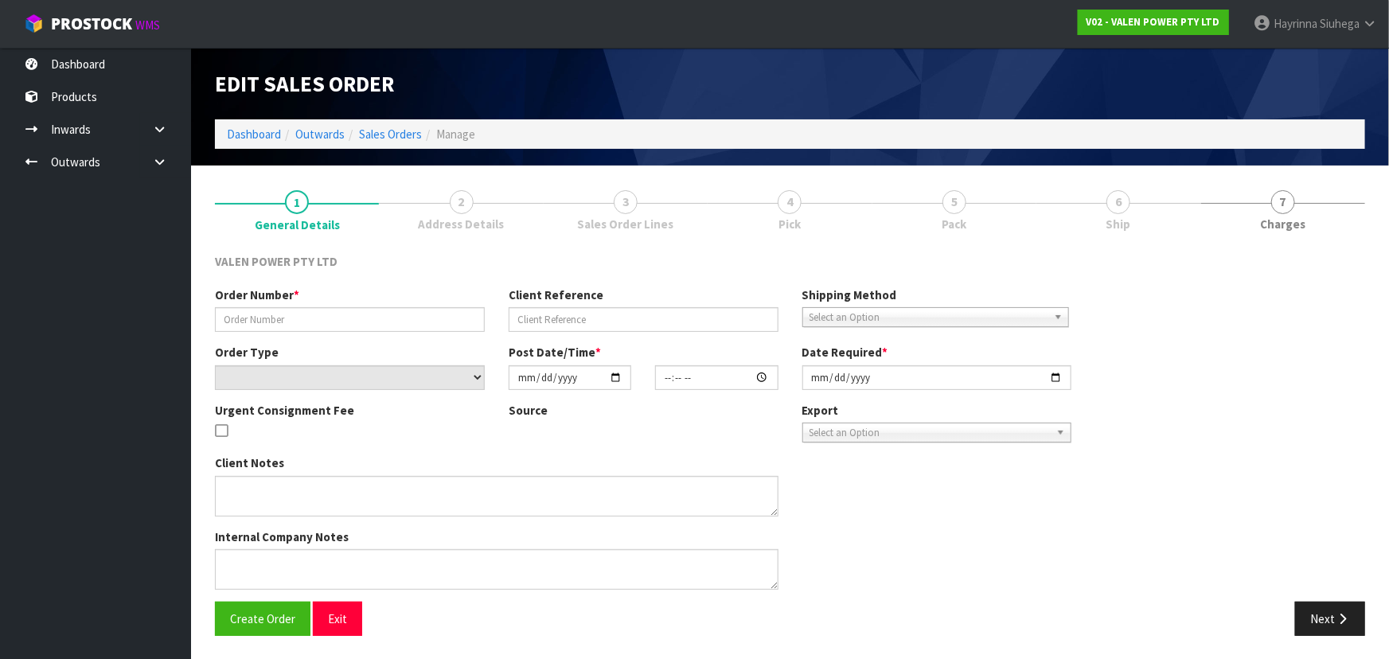
type input "S47573"
type input "Kevin"
select select "number:0"
type input "2025-09-05"
type input "18:15:07.000"
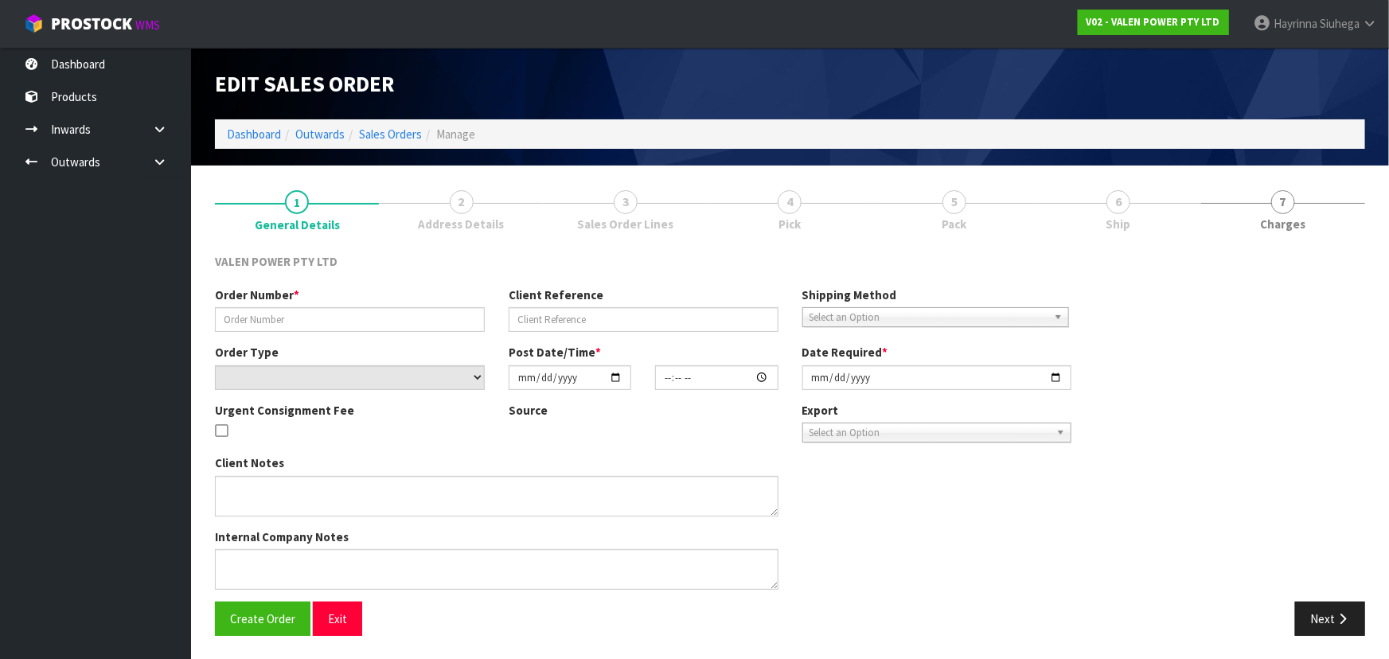
type input "2025-09-08"
type textarea "REMOVED LOLLY AND PROCESSED"
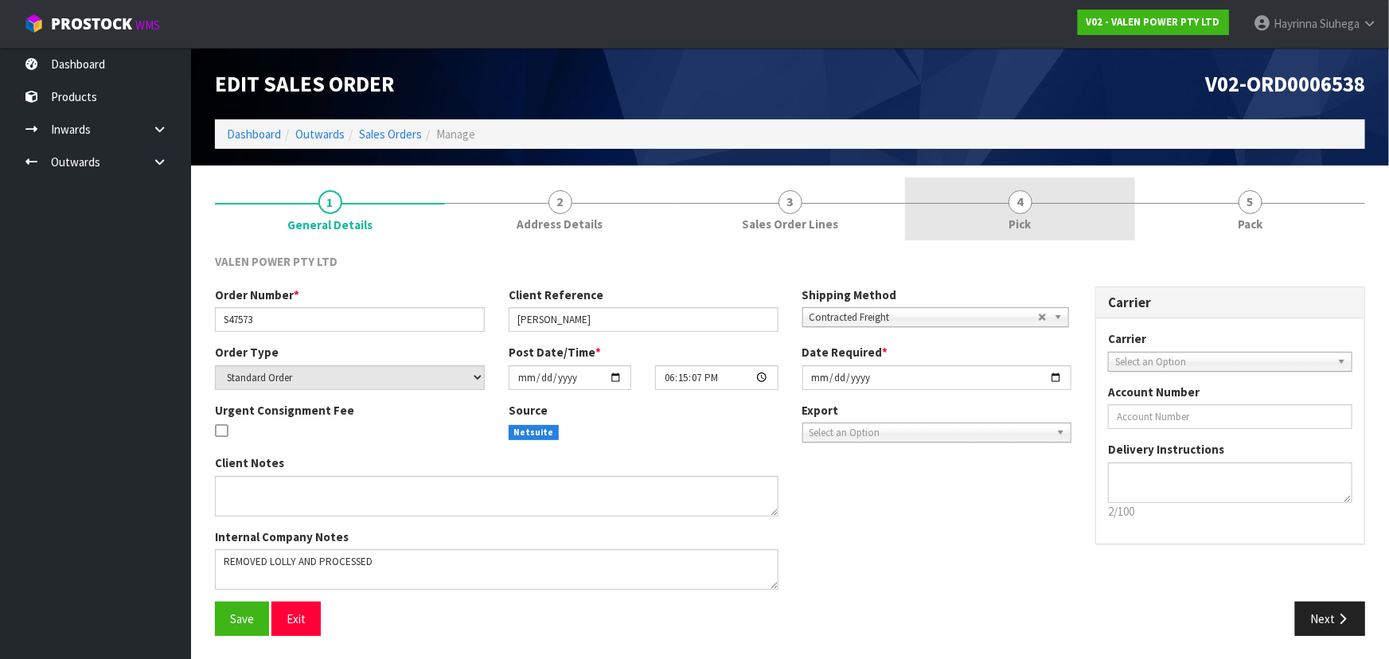
click at [1081, 213] on link "4 Pick" at bounding box center [1020, 208] width 230 height 63
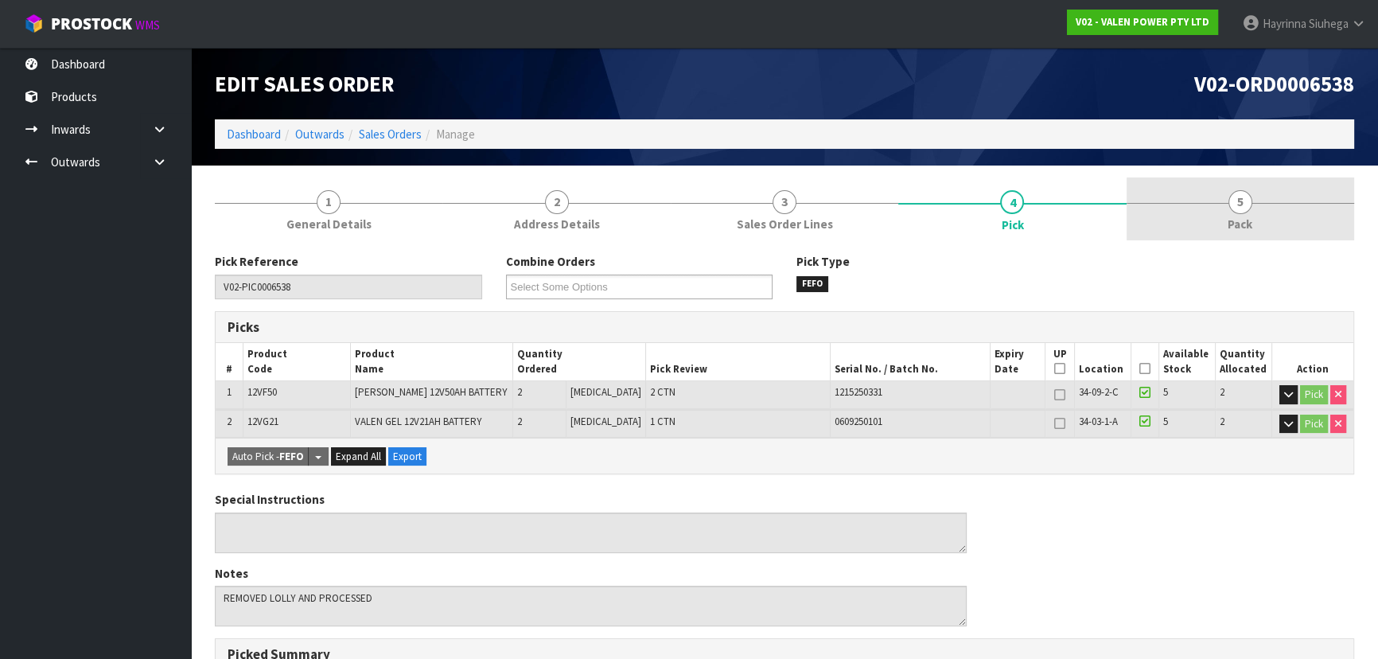
click at [1213, 218] on link "5 Pack" at bounding box center [1241, 208] width 228 height 63
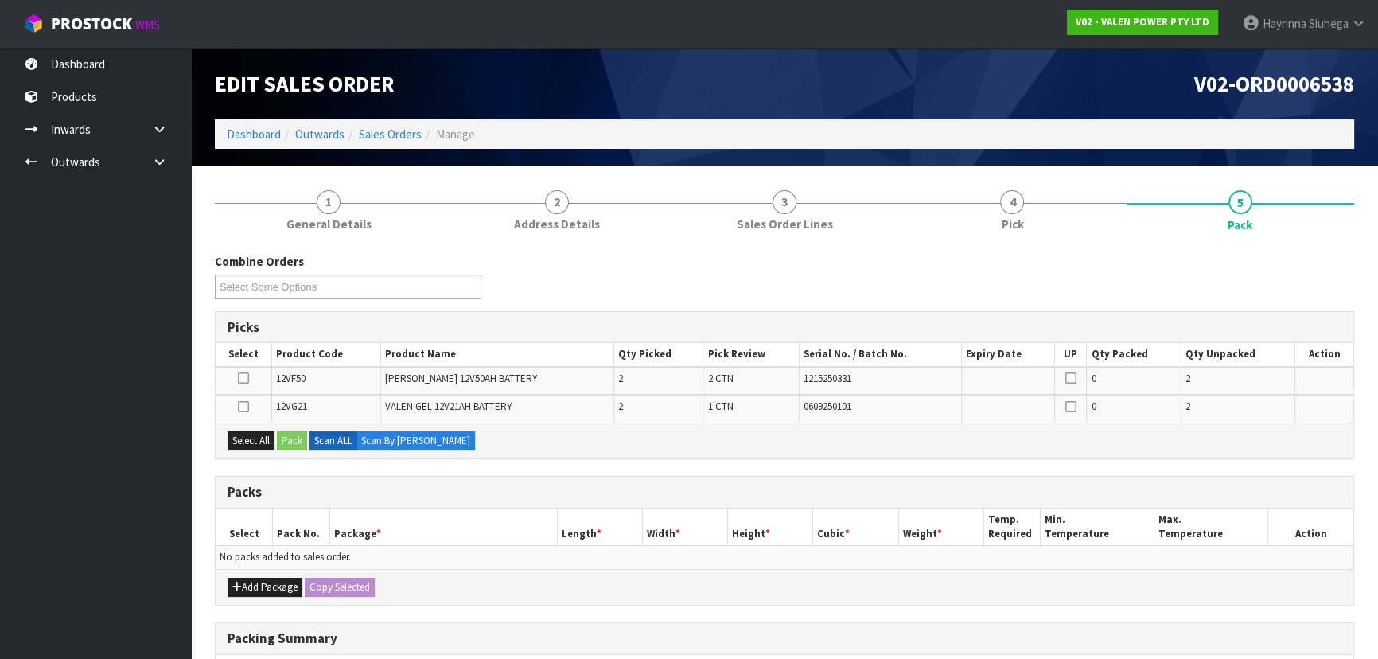
scroll to position [237, 0]
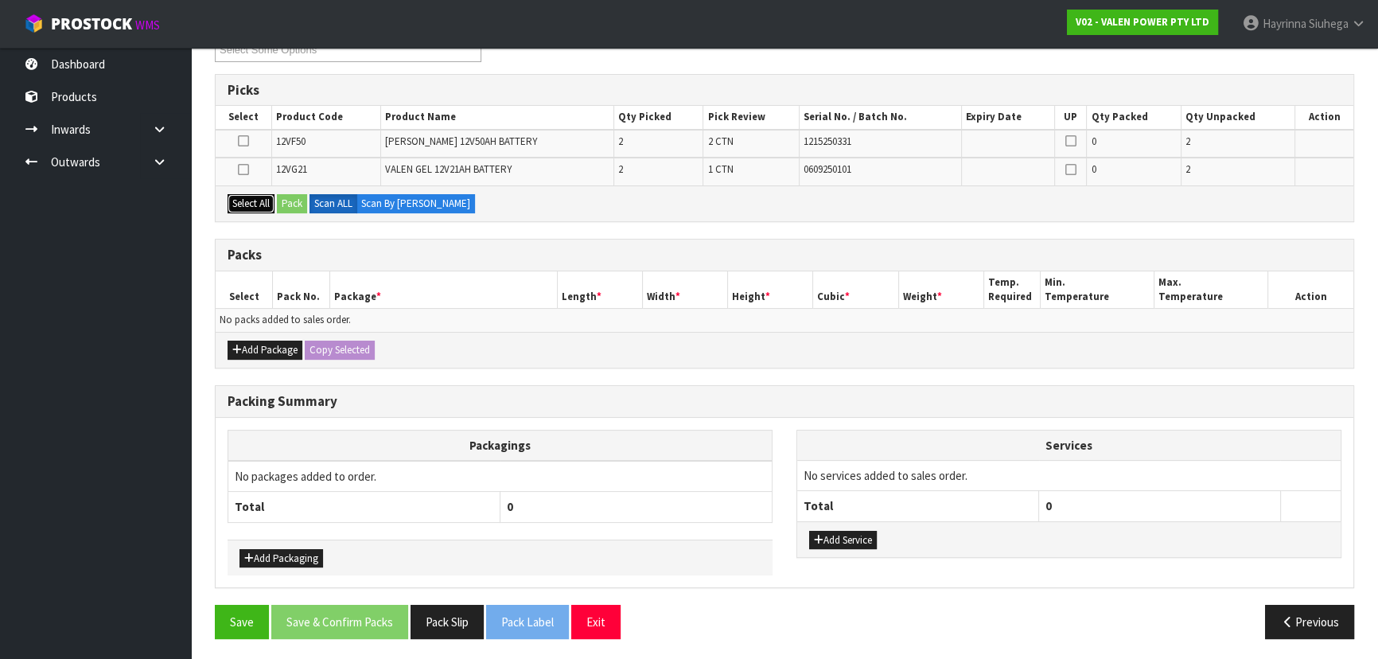
click at [237, 200] on button "Select All" at bounding box center [251, 203] width 47 height 19
click at [255, 341] on button "Add Package" at bounding box center [265, 350] width 75 height 19
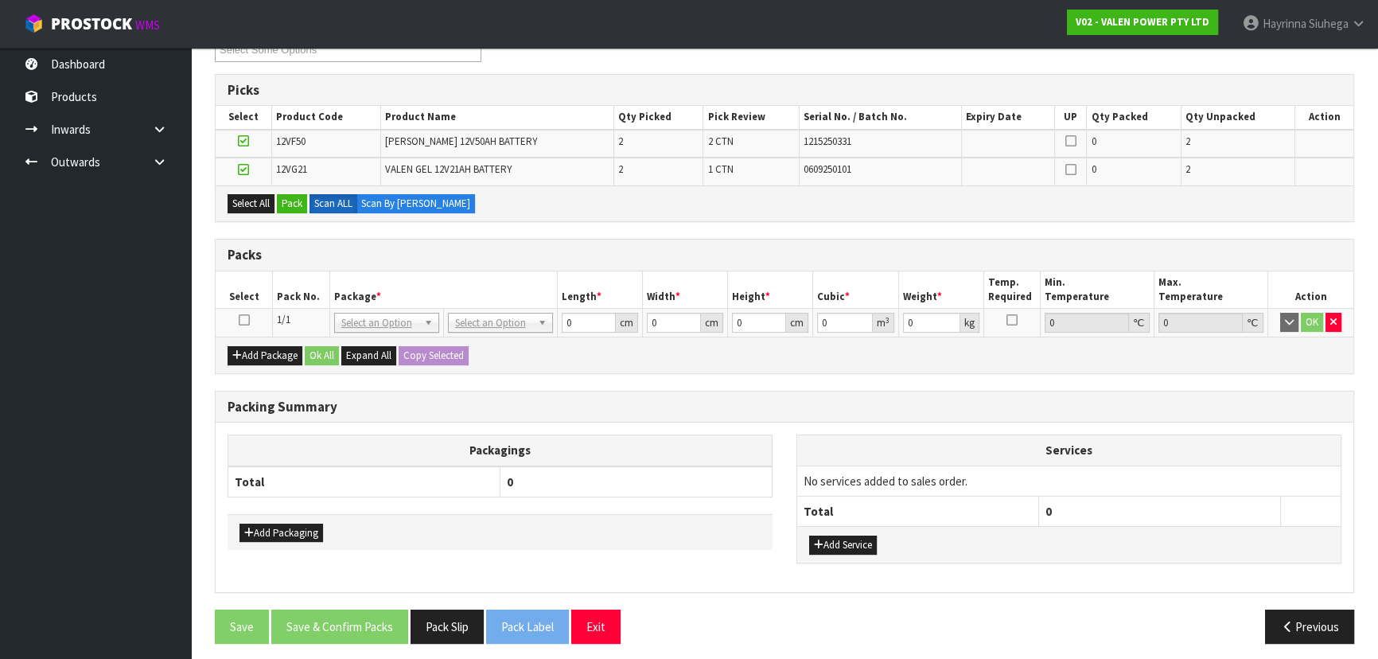
click at [243, 320] on icon at bounding box center [244, 320] width 11 height 1
click at [296, 197] on button "Pack" at bounding box center [292, 203] width 30 height 19
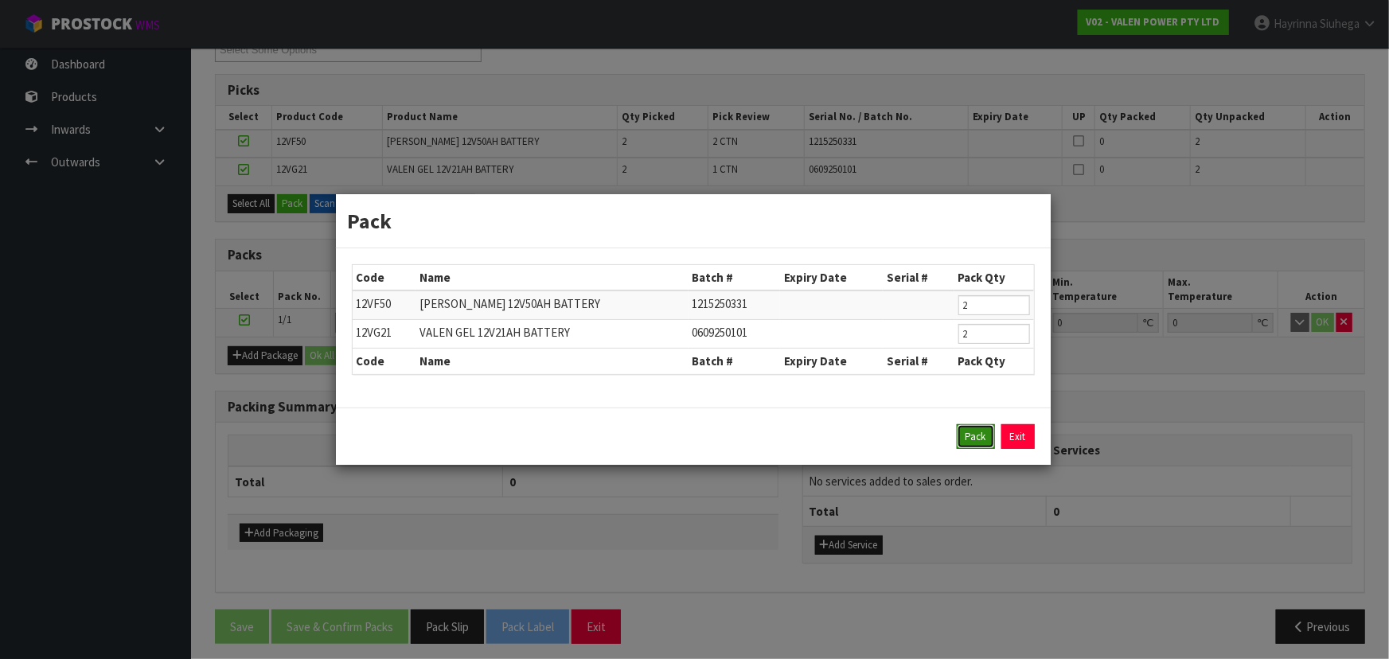
click at [977, 431] on button "Pack" at bounding box center [976, 436] width 38 height 25
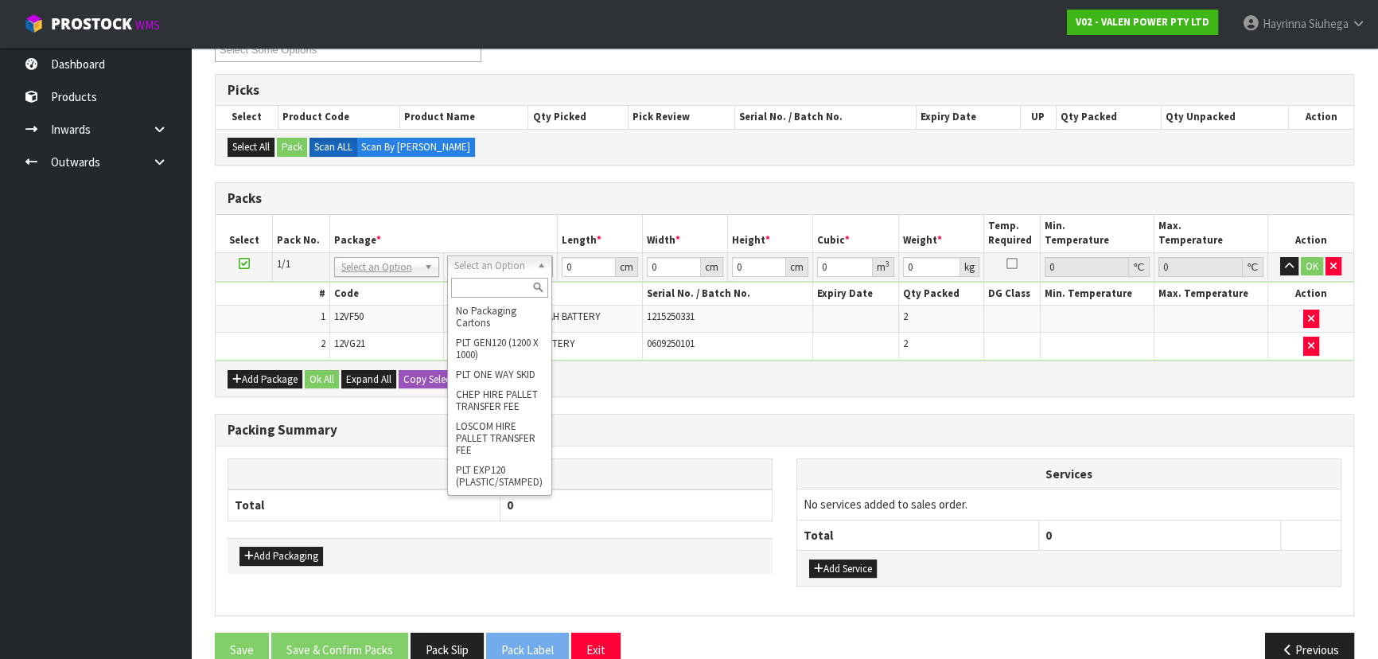
click at [499, 287] on input "text" at bounding box center [499, 288] width 97 height 20
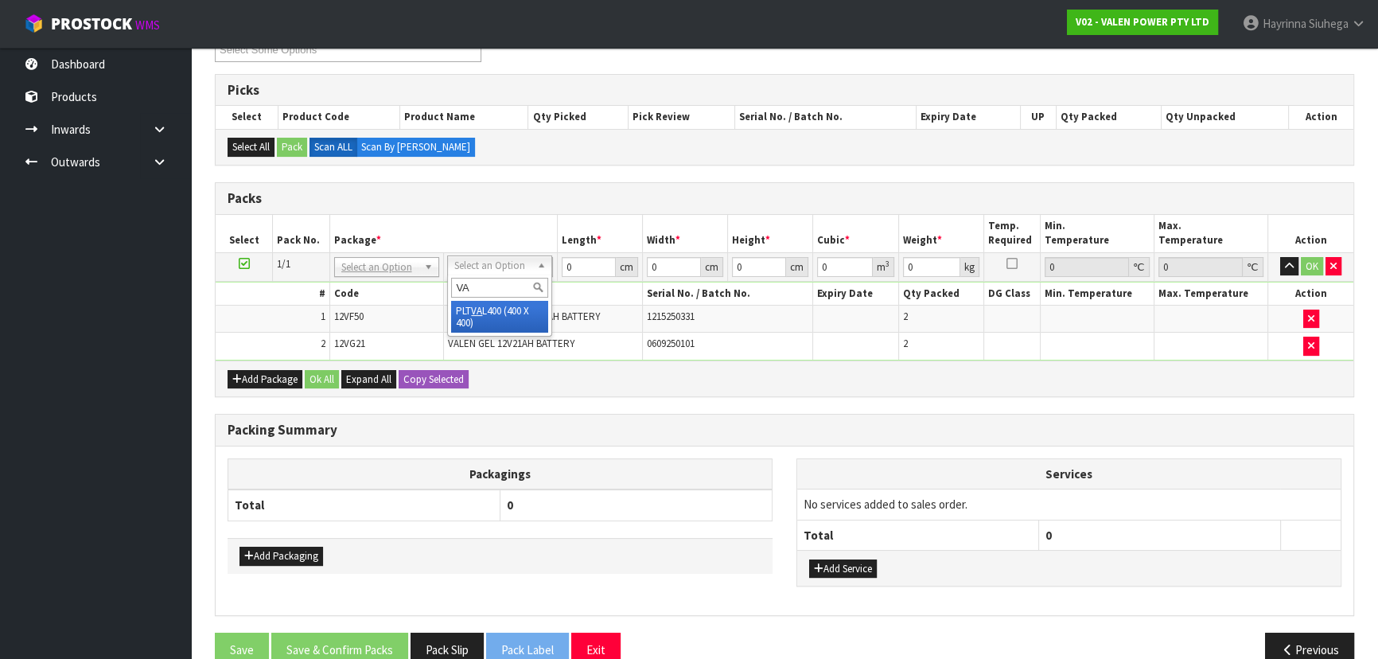
type input "VA"
type input "40"
type input "46.5"
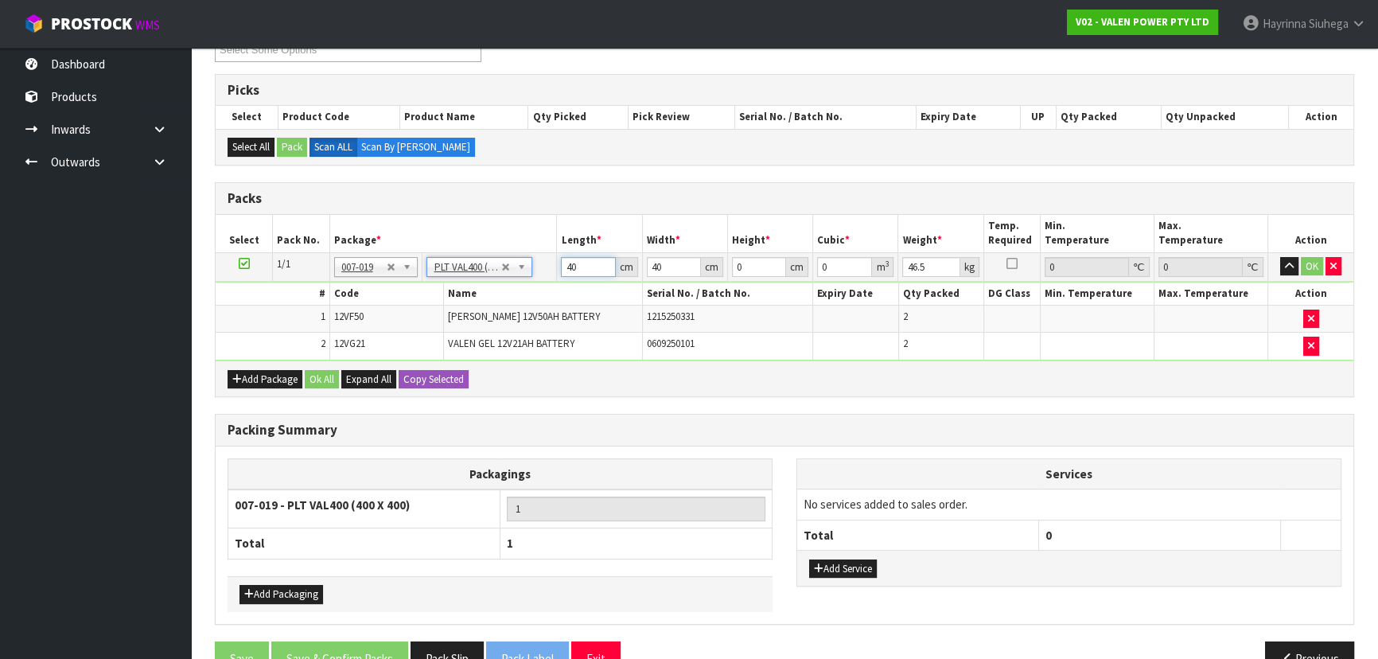
click at [565, 265] on input "40" at bounding box center [588, 267] width 54 height 20
click at [565, 266] on input "40" at bounding box center [588, 267] width 54 height 20
type input "59"
type input "41"
type input "3"
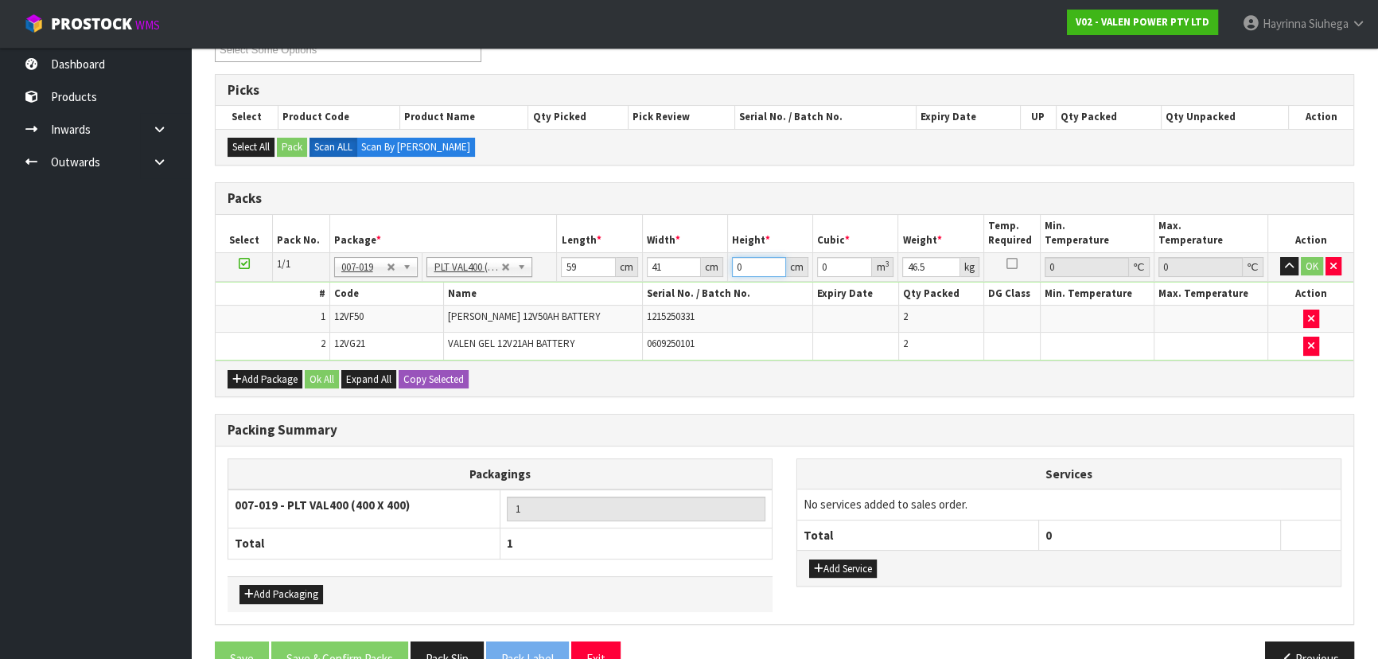
type input "0.007257"
type input "30"
type input "0.07257"
type input "30"
type input "47"
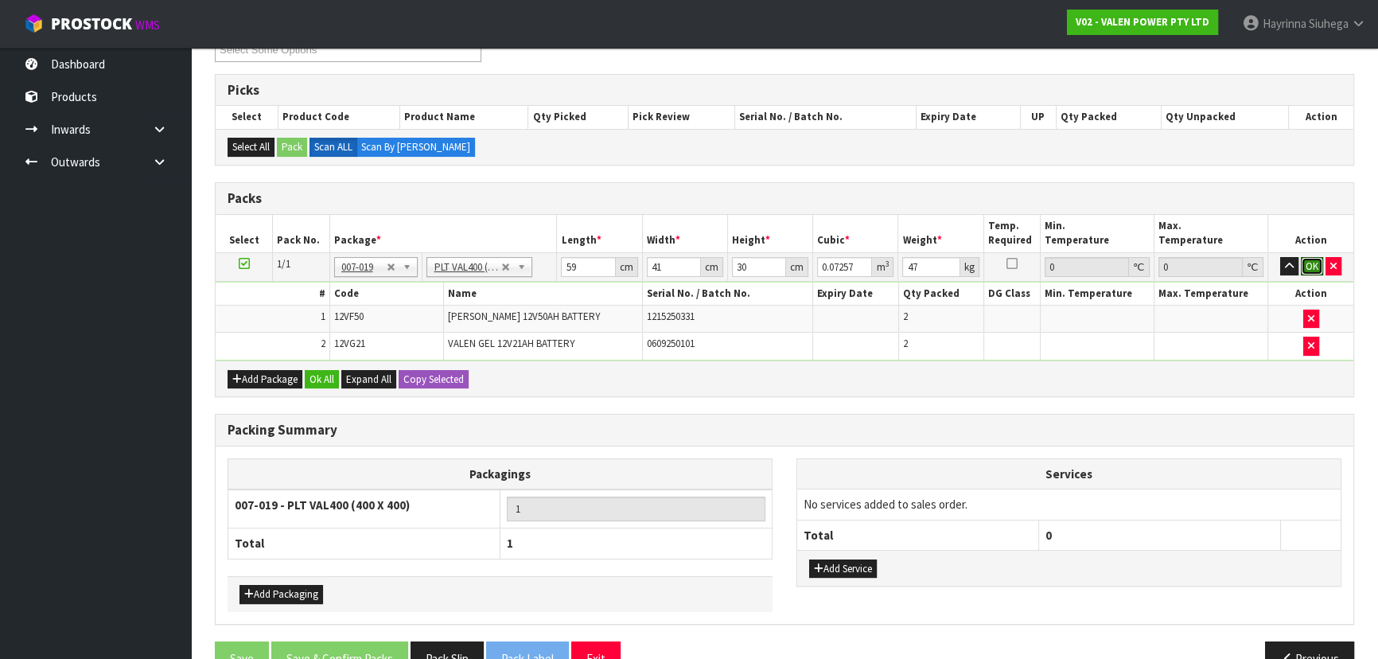
click button "OK" at bounding box center [1312, 266] width 22 height 19
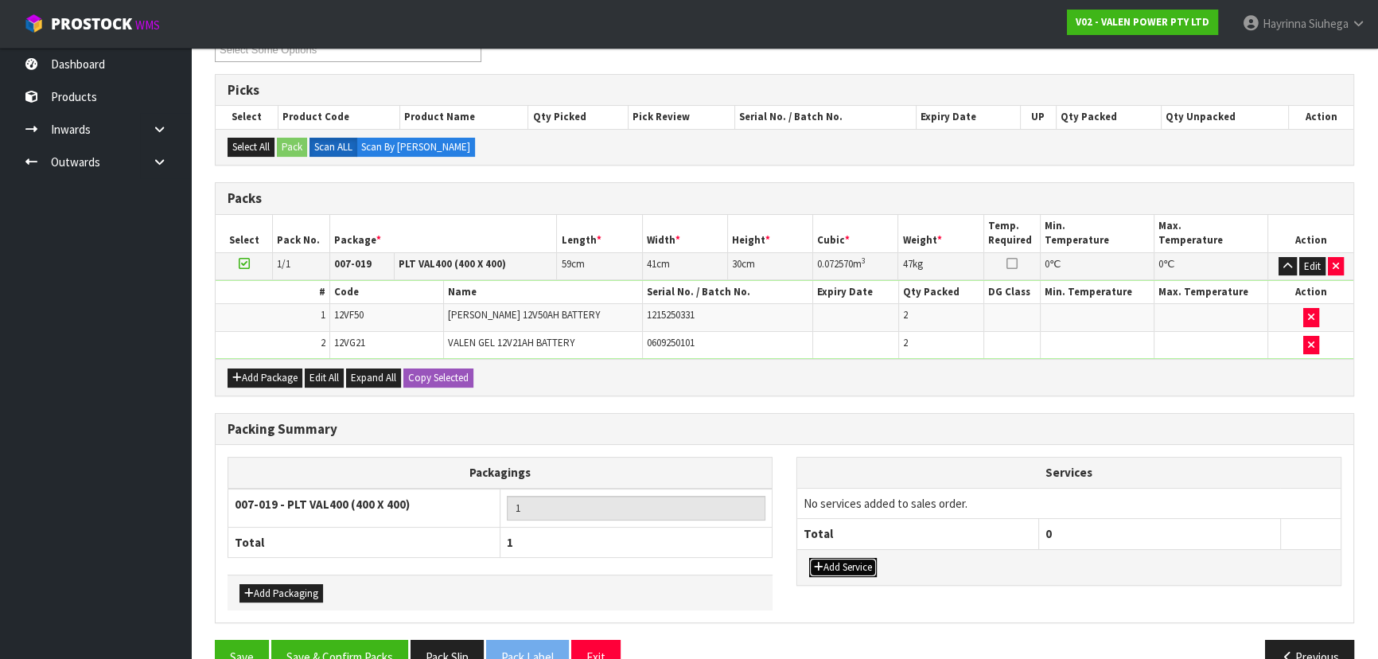
click at [851, 569] on button "Add Service" at bounding box center [843, 567] width 68 height 19
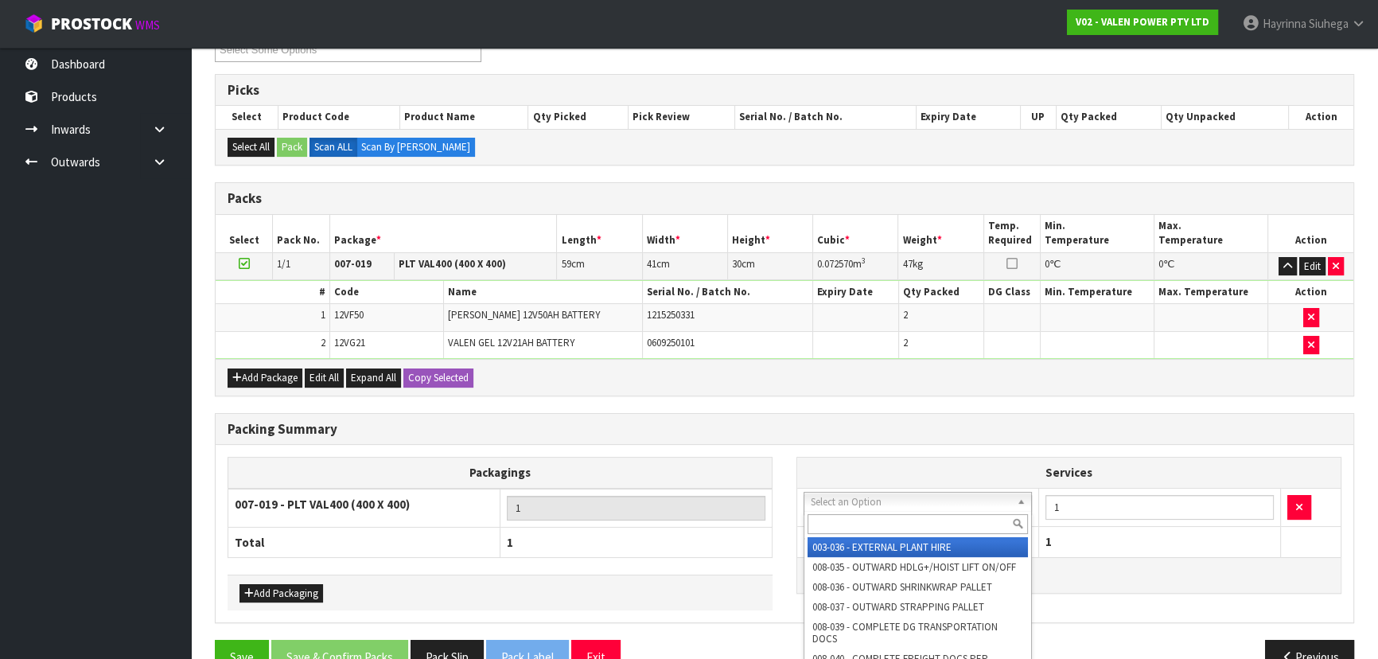
click at [899, 517] on input "text" at bounding box center [918, 524] width 220 height 20
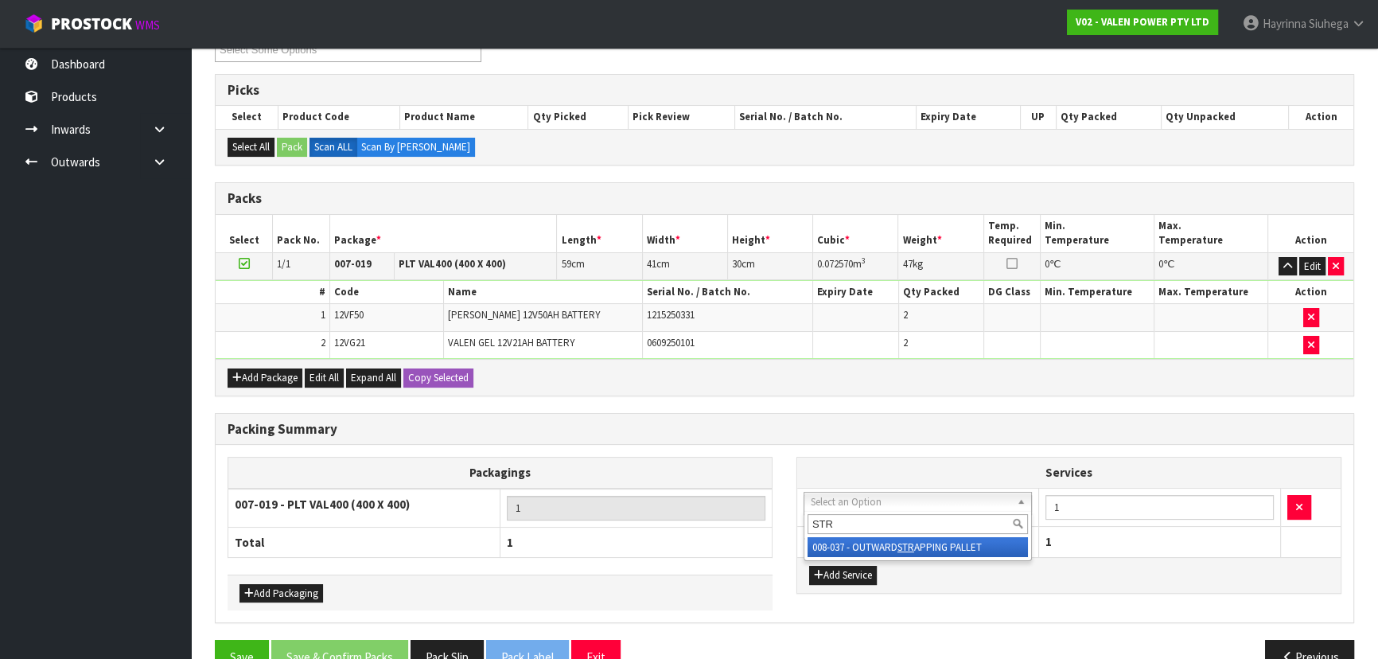
type input "STR"
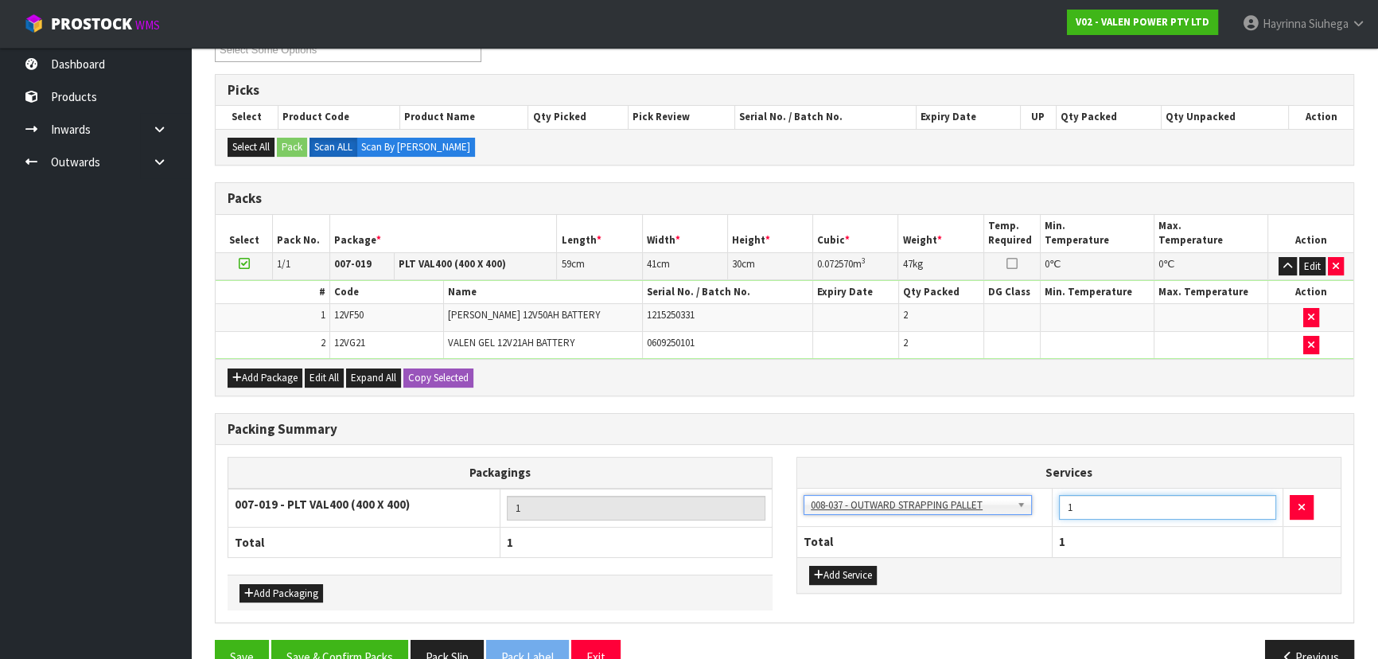
drag, startPoint x: 1090, startPoint y: 497, endPoint x: 1031, endPoint y: 500, distance: 59.7
click at [1045, 499] on tr "003-036 - EXTERNAL PLANT HIRE 008-035 - OUTWARD HDLG+/HOIST LIFT ON/OFF 008-036…" at bounding box center [1069, 507] width 544 height 39
type input "2"
click at [852, 568] on button "Add Service" at bounding box center [843, 575] width 68 height 19
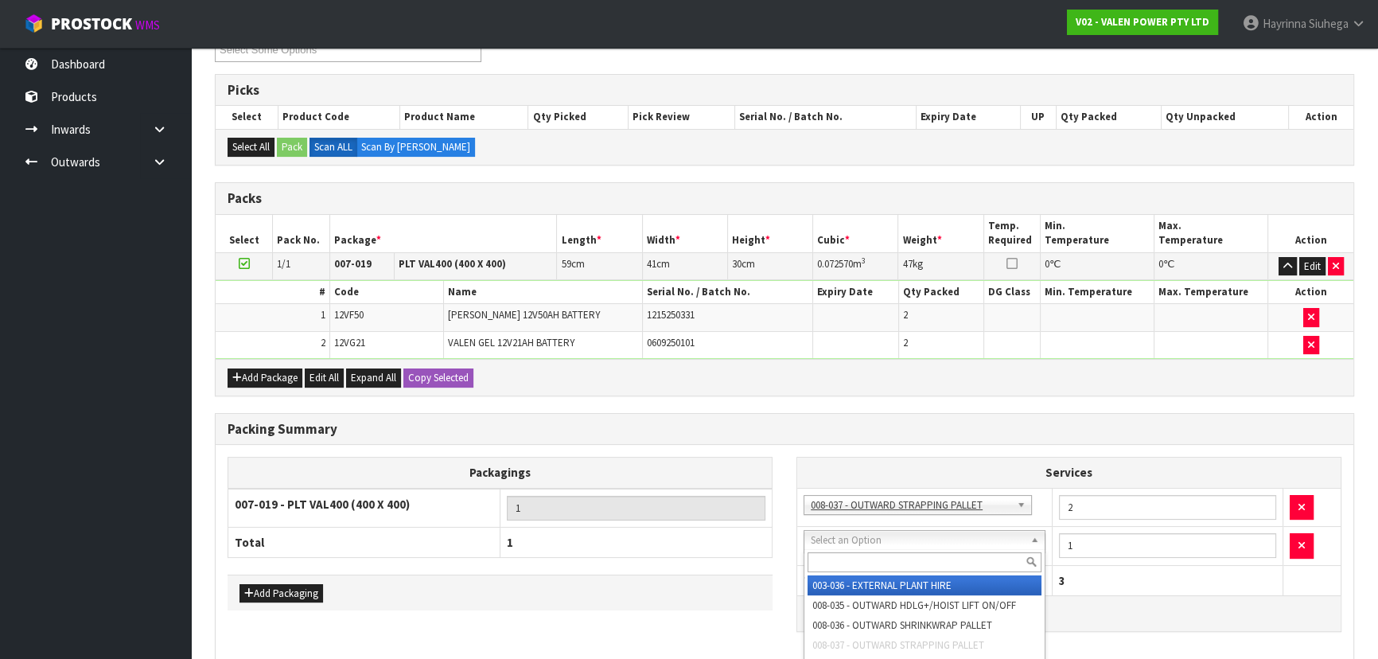
click at [901, 560] on input "text" at bounding box center [925, 562] width 234 height 20
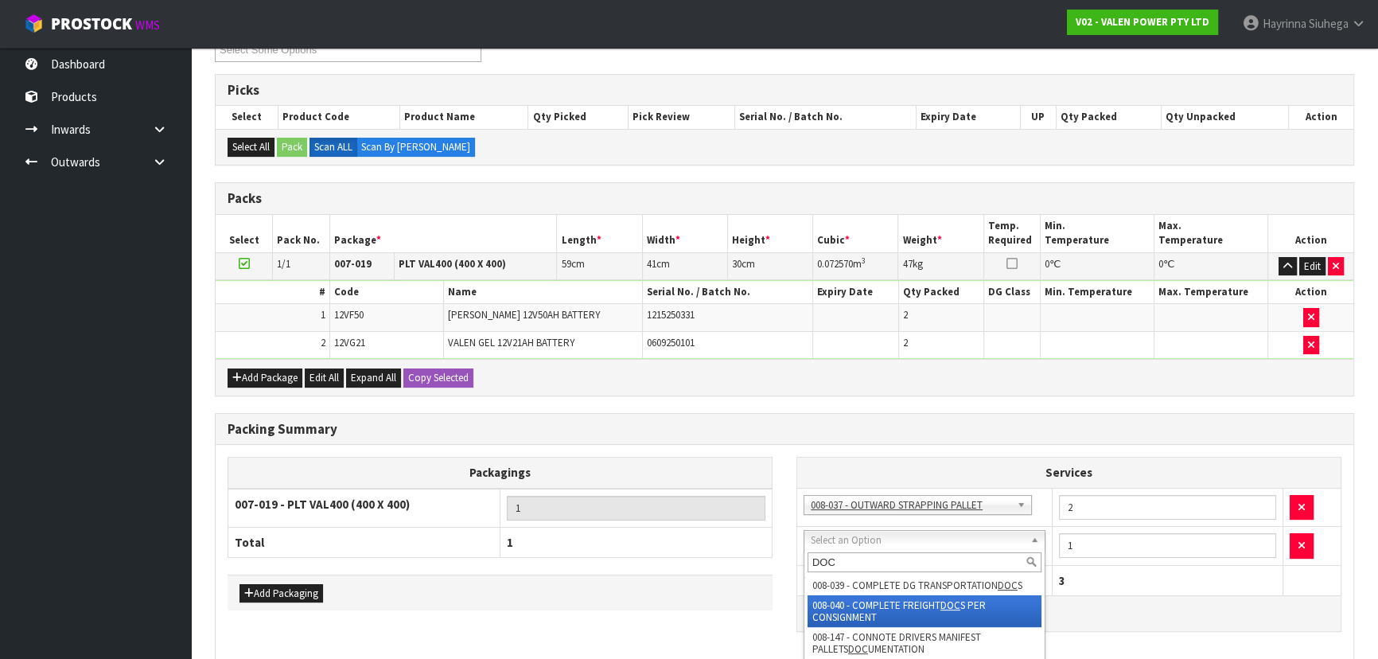
type input "DOC"
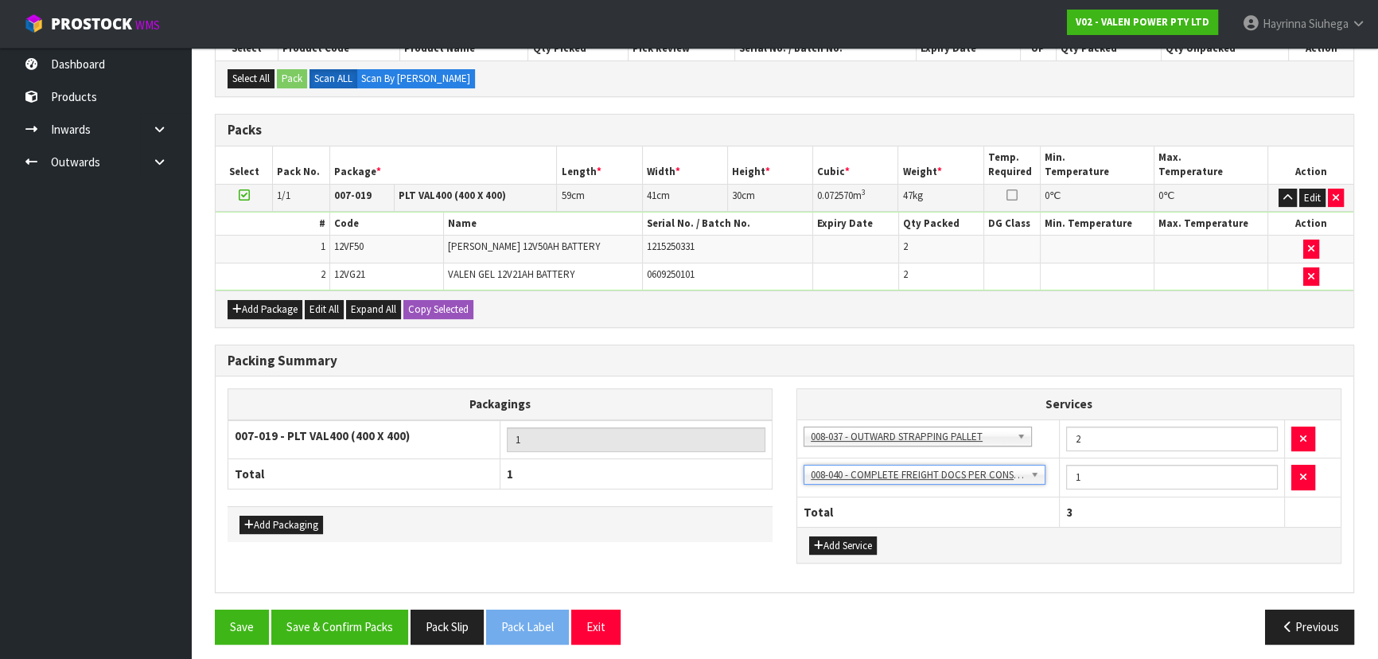
scroll to position [310, 0]
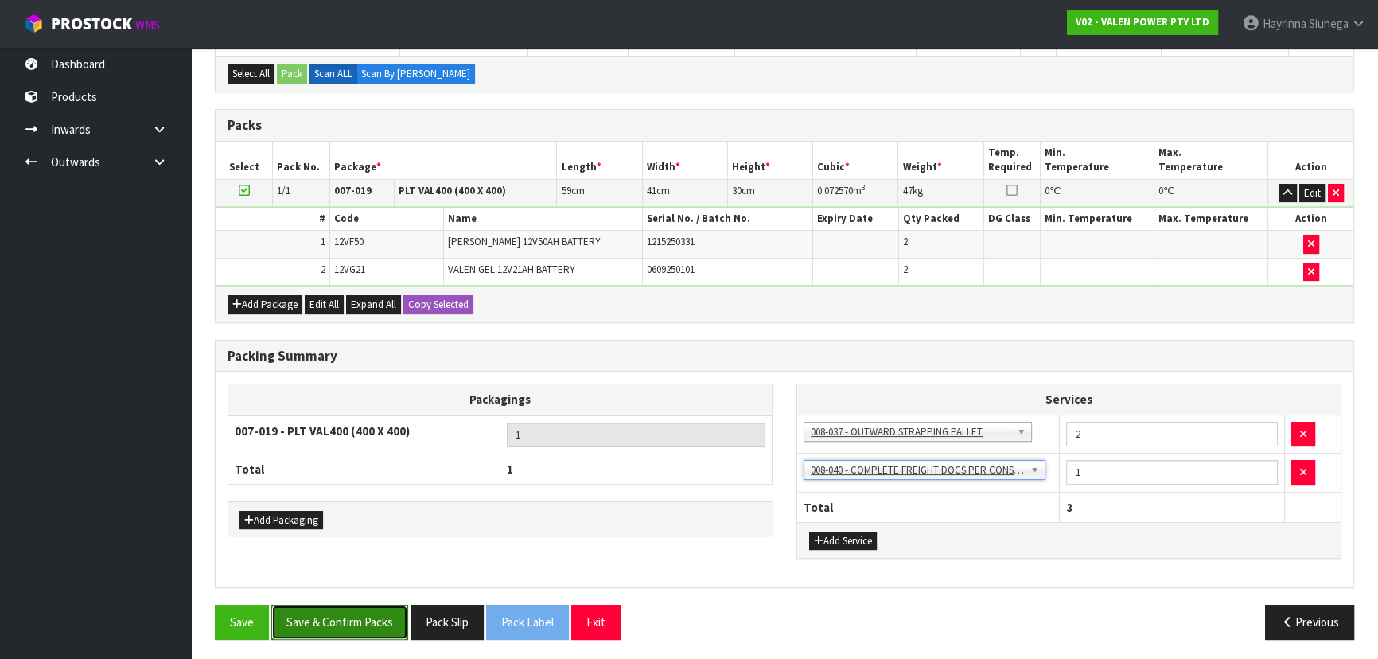
click at [384, 623] on button "Save & Confirm Packs" at bounding box center [339, 622] width 137 height 34
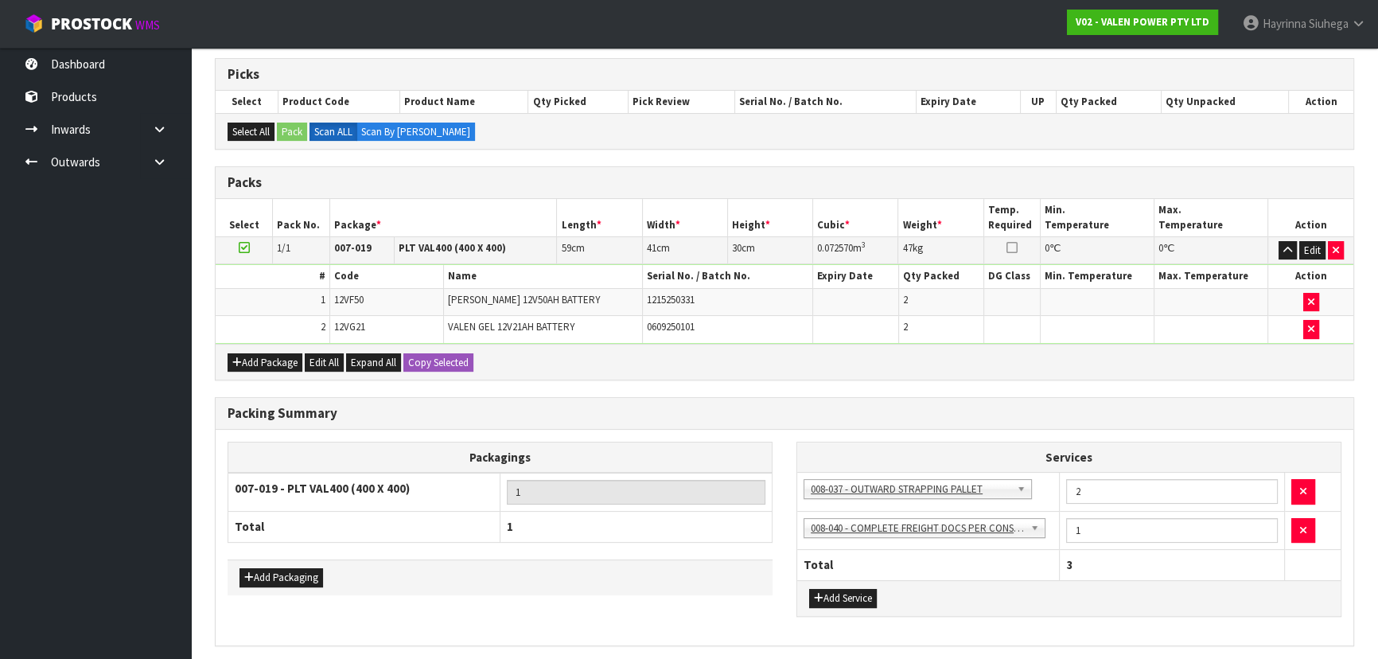
scroll to position [0, 0]
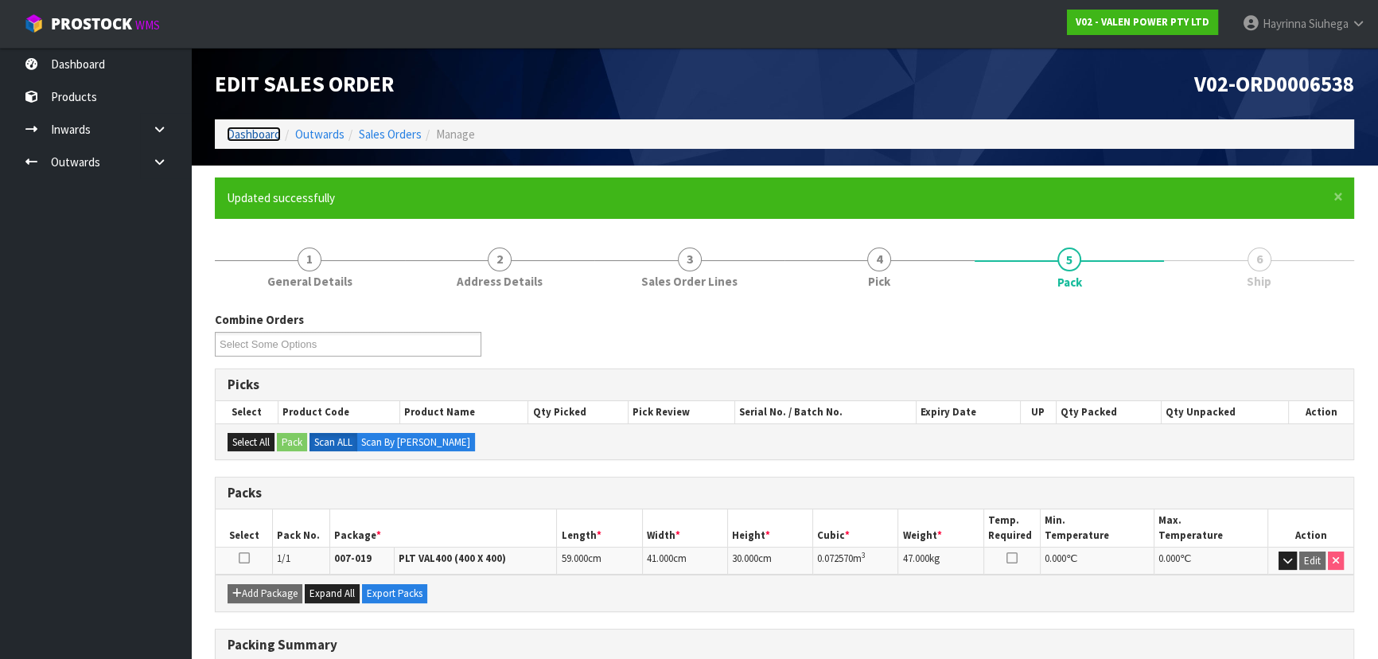
click at [263, 130] on link "Dashboard" at bounding box center [254, 134] width 54 height 15
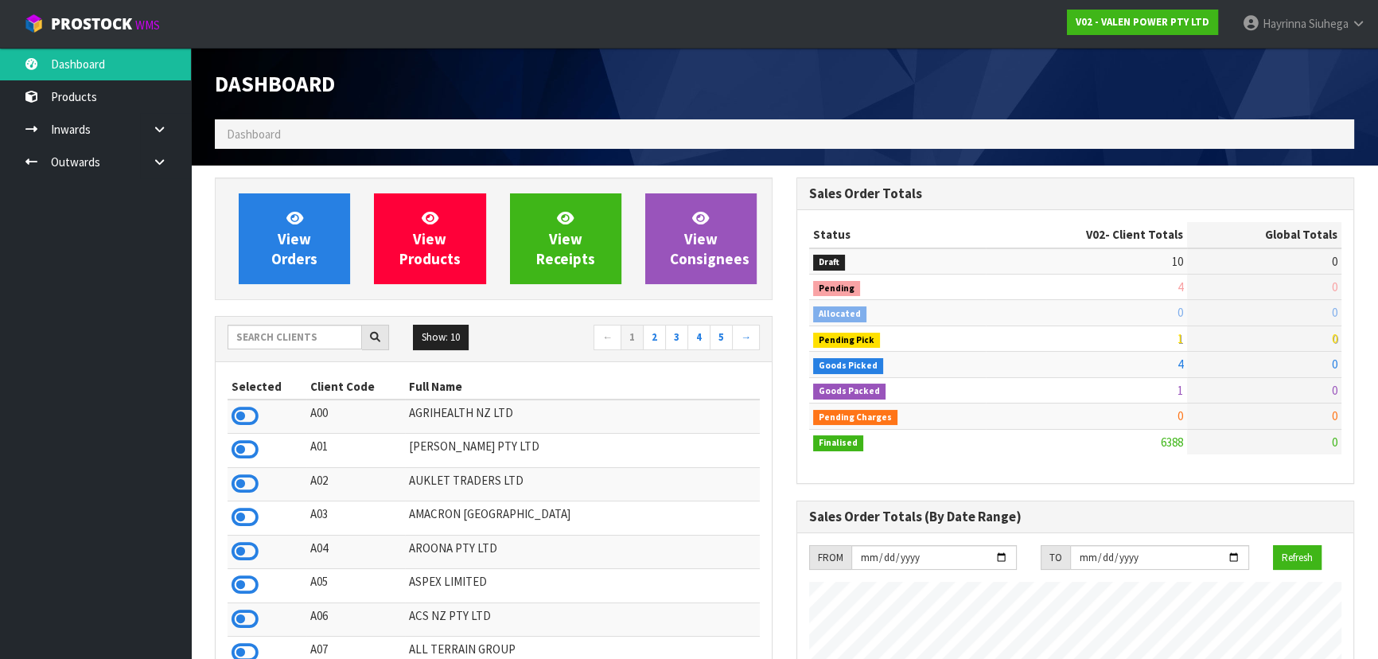
scroll to position [1238, 581]
